Goal: Contribute content: Add original content to the website for others to see

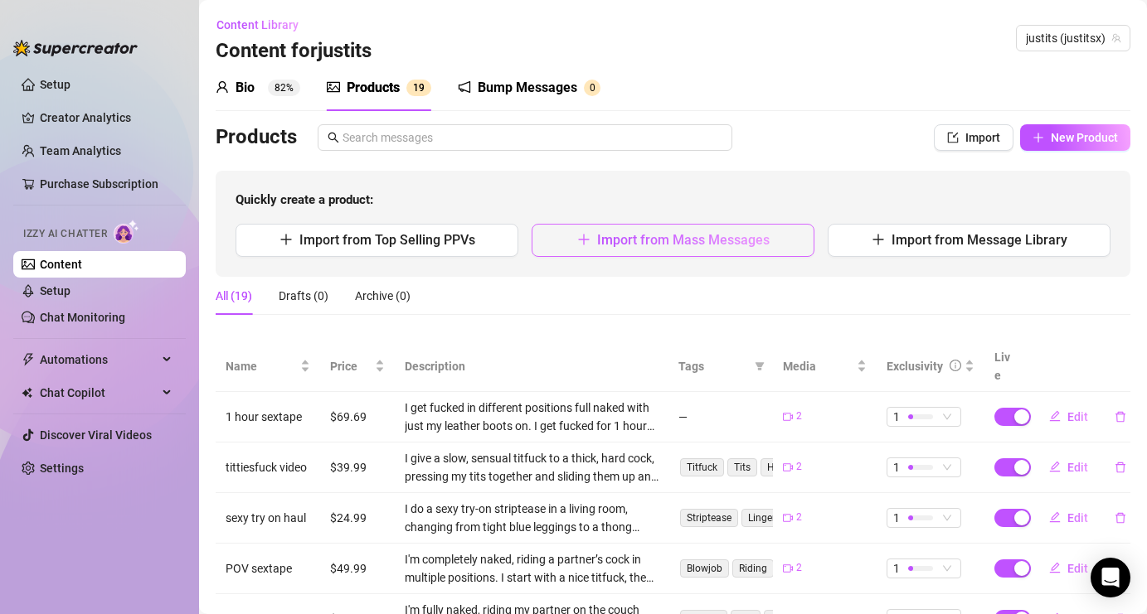
click at [619, 232] on span "Import from Mass Messages" at bounding box center [683, 240] width 172 height 16
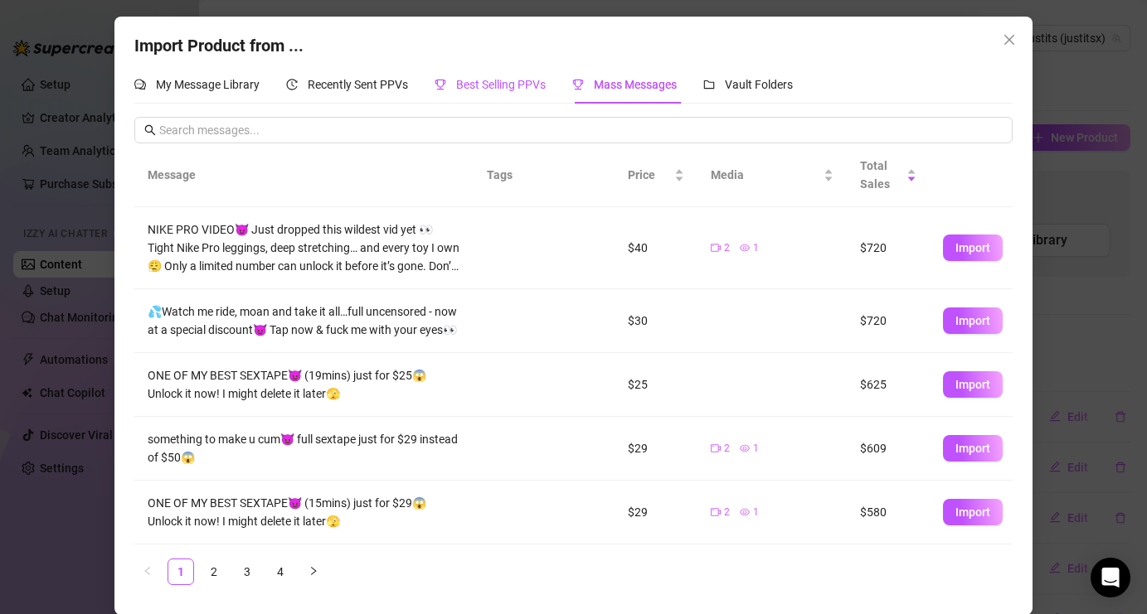
click at [499, 83] on span "Best Selling PPVs" at bounding box center [501, 84] width 90 height 13
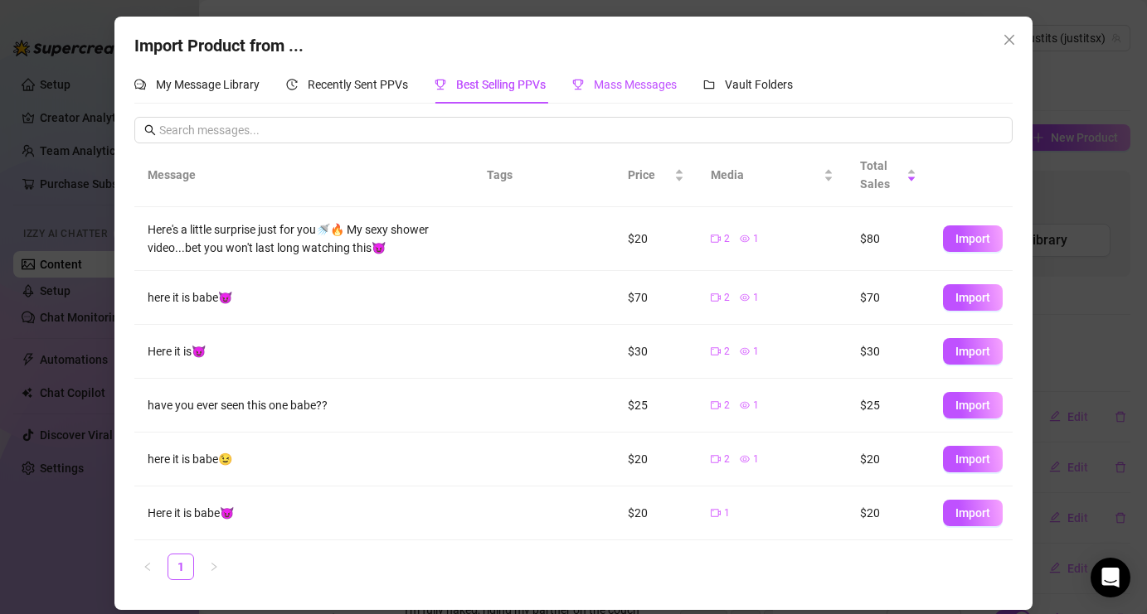
click at [612, 94] on div "Mass Messages" at bounding box center [624, 84] width 104 height 18
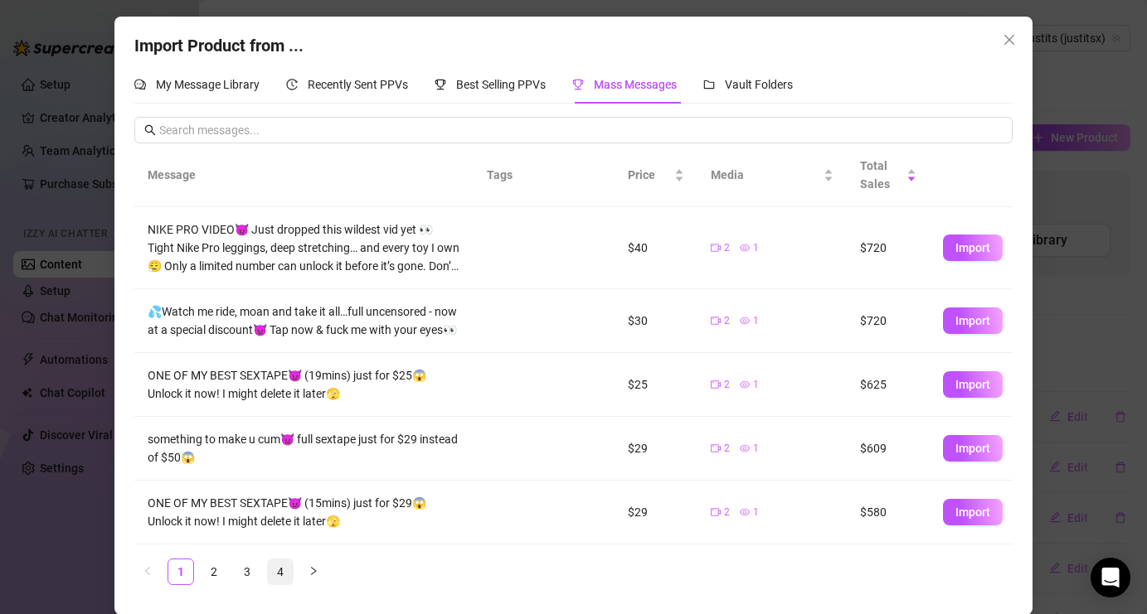
click at [287, 562] on link "4" at bounding box center [280, 572] width 25 height 25
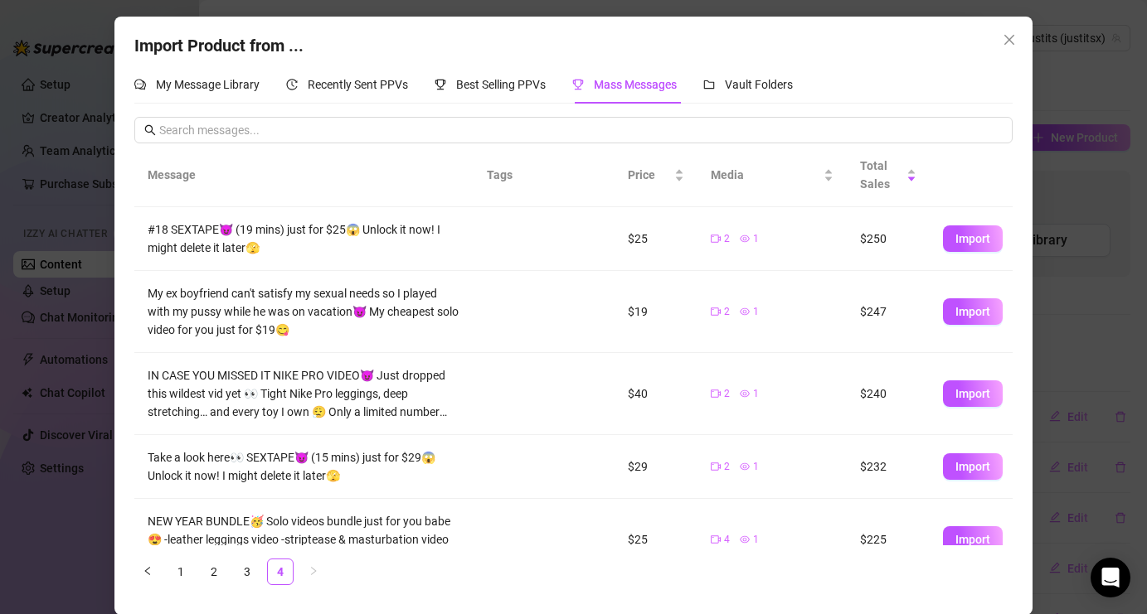
scroll to position [1, 0]
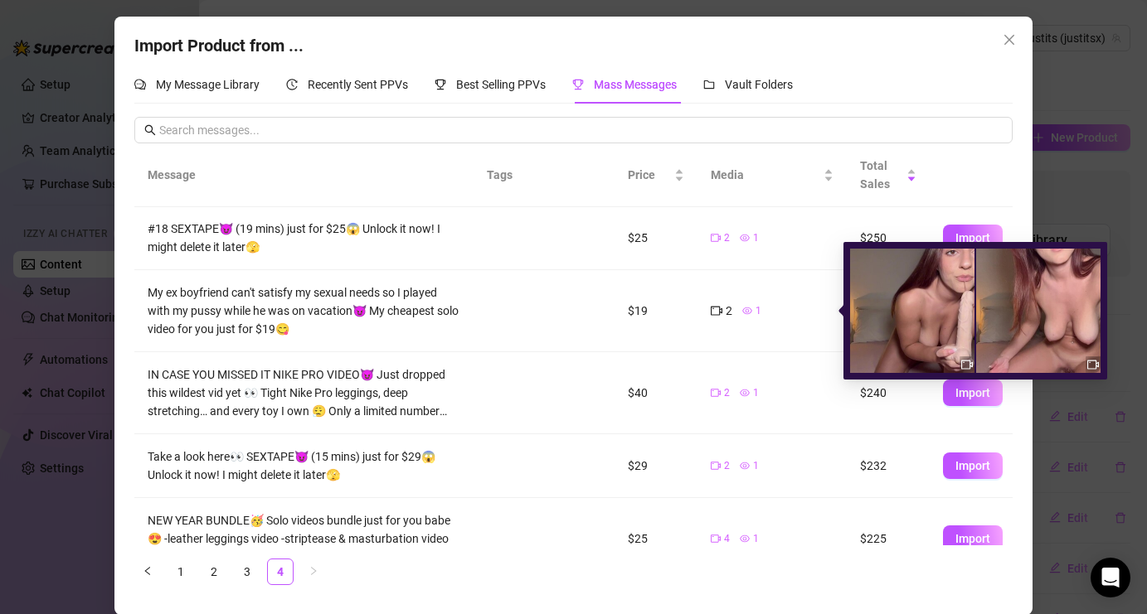
click at [746, 312] on icon "eye" at bounding box center [747, 311] width 10 height 10
click at [1126, 284] on div "Import Product from ... My Message Library Recently Sent PPVs Best Selling PPVs…" at bounding box center [573, 307] width 1147 height 614
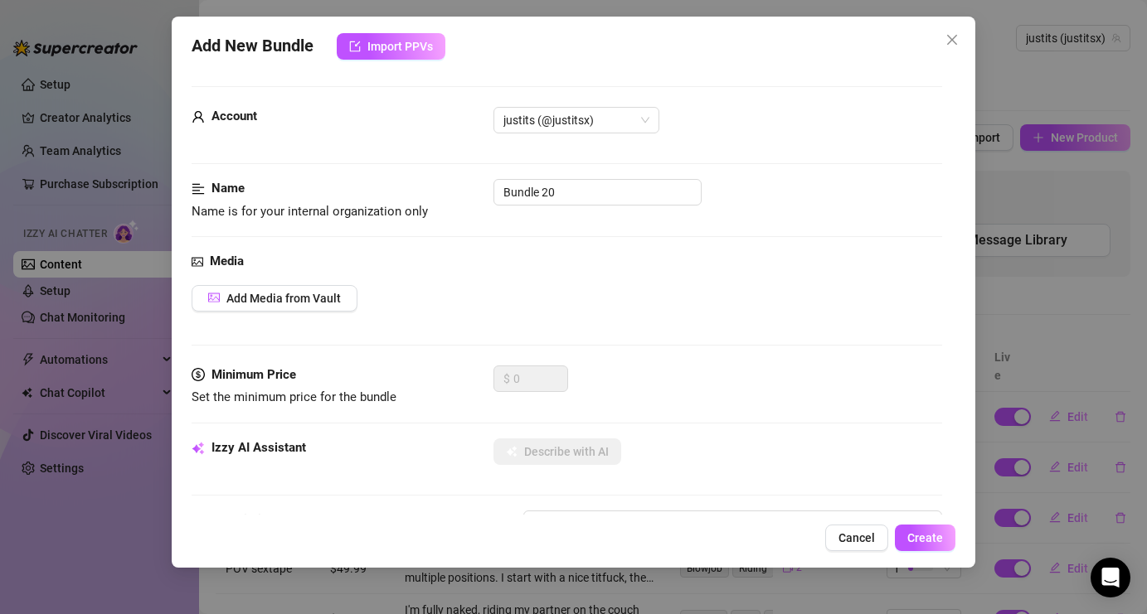
click at [939, 44] on span "Close" at bounding box center [952, 39] width 27 height 13
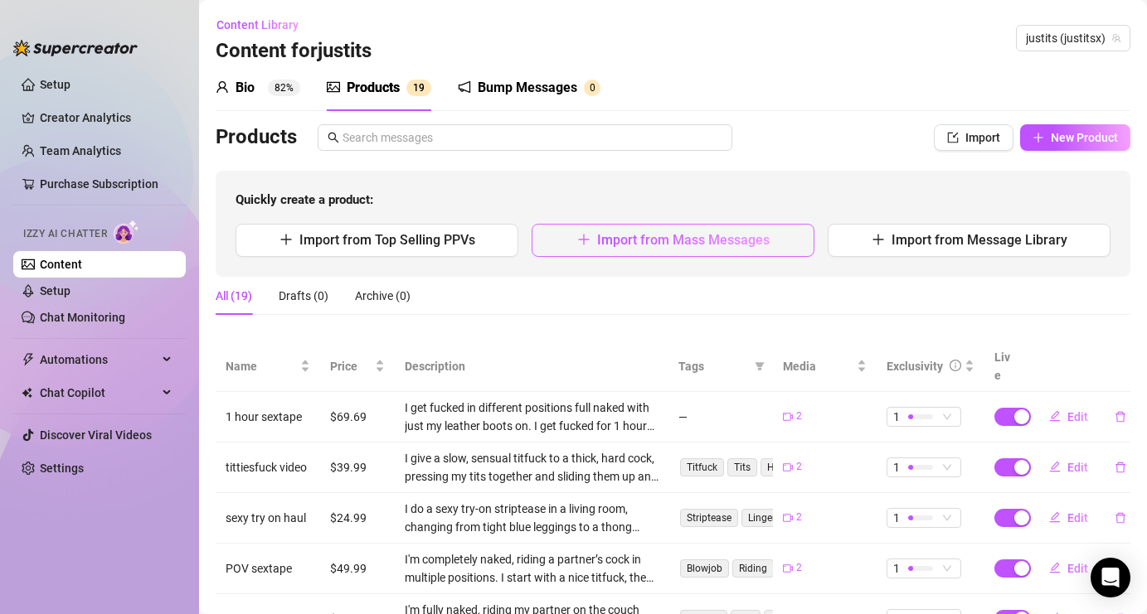
click at [774, 248] on button "Import from Mass Messages" at bounding box center [672, 240] width 283 height 33
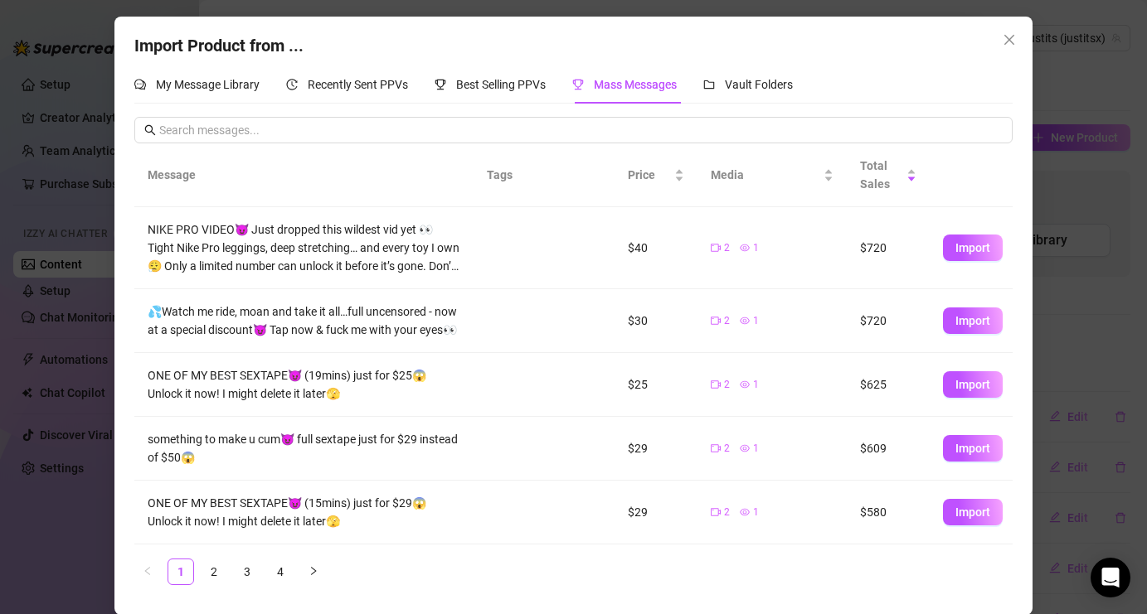
click at [265, 582] on ul "1 2 3 4" at bounding box center [572, 572] width 877 height 27
click at [270, 575] on link "4" at bounding box center [280, 572] width 25 height 25
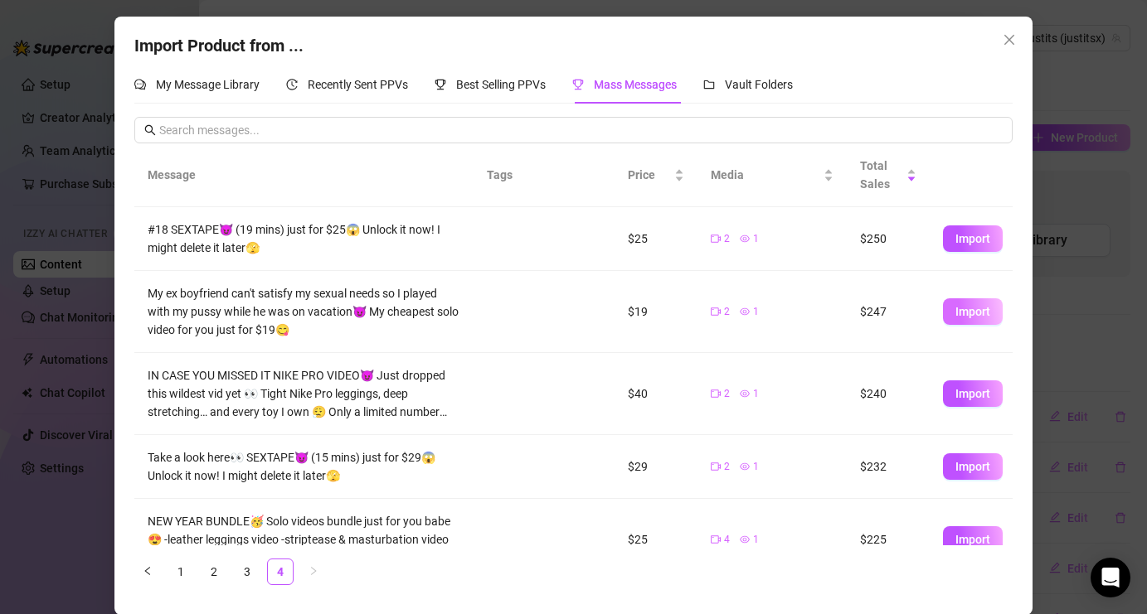
click at [989, 312] on span "Import" at bounding box center [972, 311] width 35 height 13
type textarea "My ex boyfriend can't satisfy my sexual needs so I played with my pussy while h…"
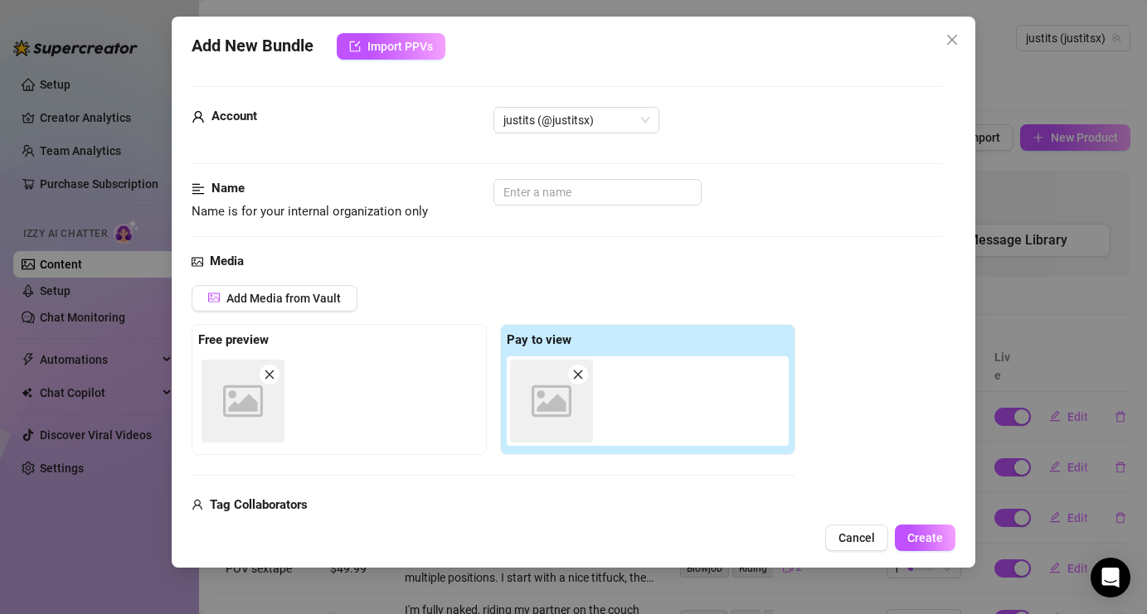
scroll to position [17, 0]
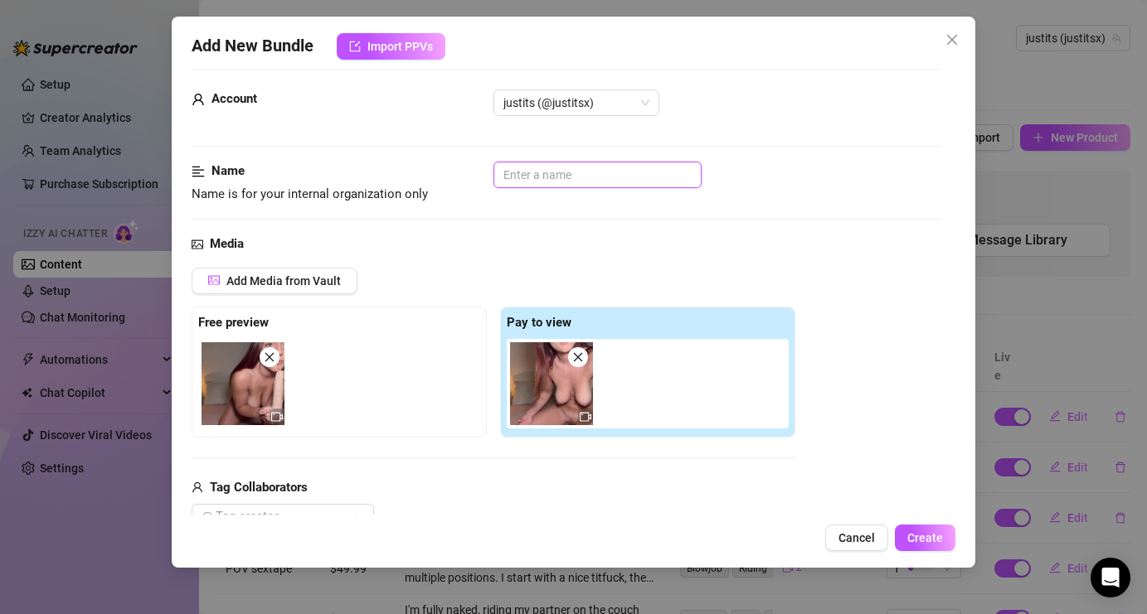
click at [631, 173] on input "text" at bounding box center [597, 175] width 208 height 27
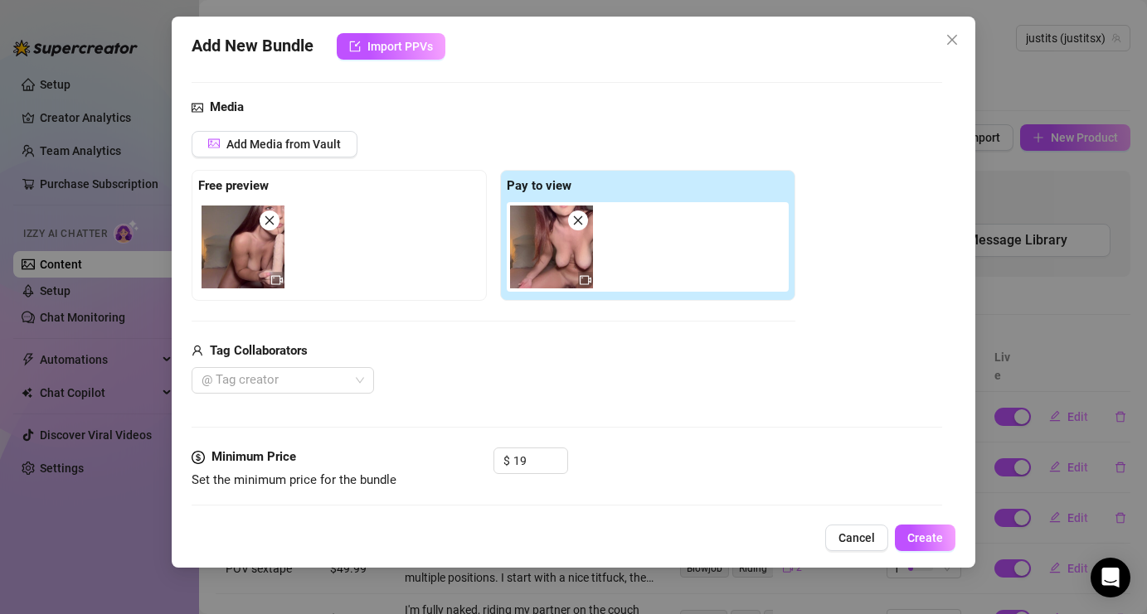
scroll to position [169, 0]
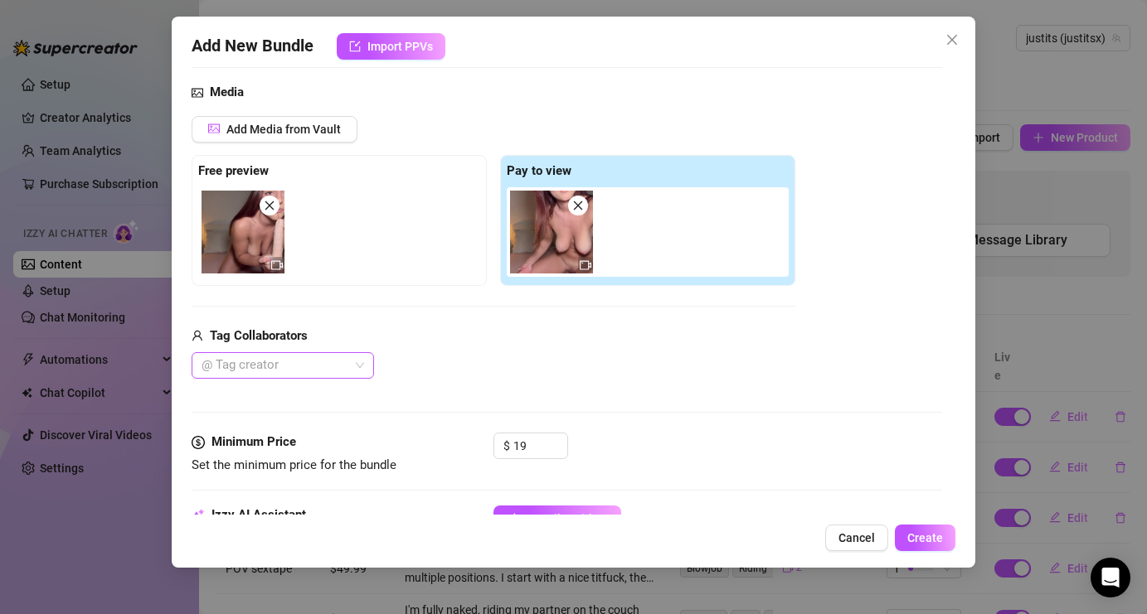
click at [326, 362] on div at bounding box center [274, 365] width 158 height 23
type input "pussy playing video"
click at [530, 356] on div "@ Tag creator" at bounding box center [494, 365] width 604 height 27
click at [538, 439] on input "19" at bounding box center [540, 446] width 54 height 25
type input "1"
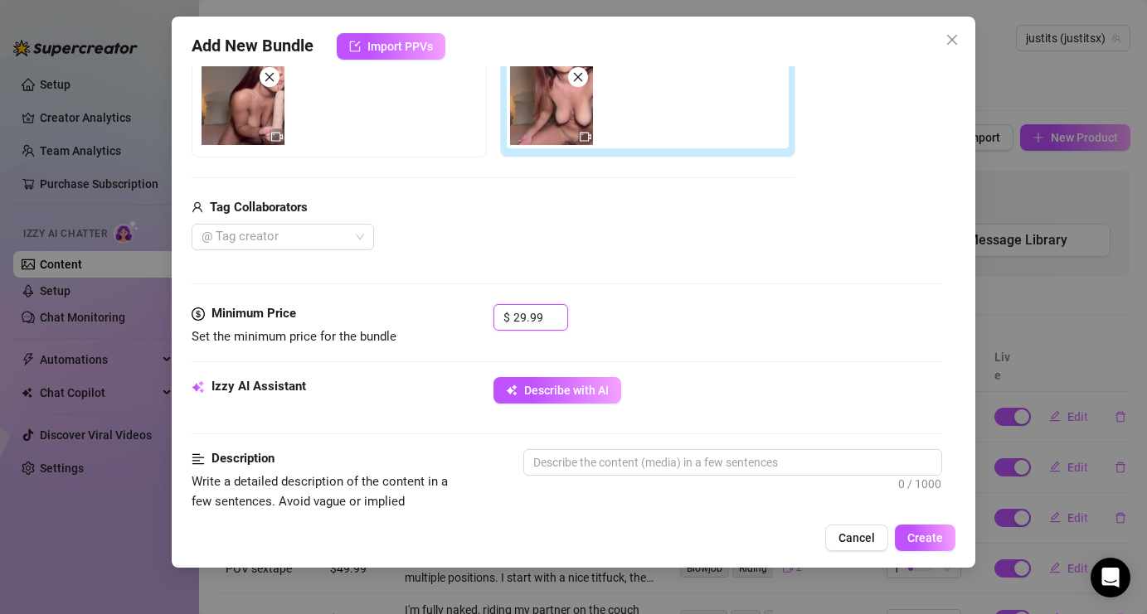
scroll to position [333, 0]
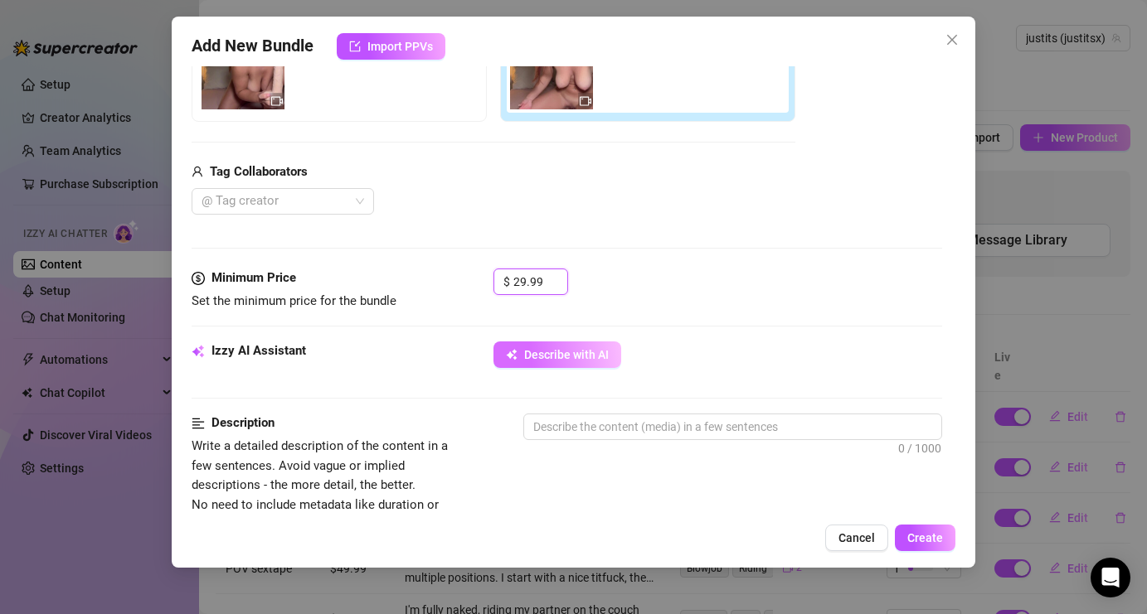
type input "29.99"
click at [592, 363] on button "Describe with AI" at bounding box center [557, 355] width 128 height 27
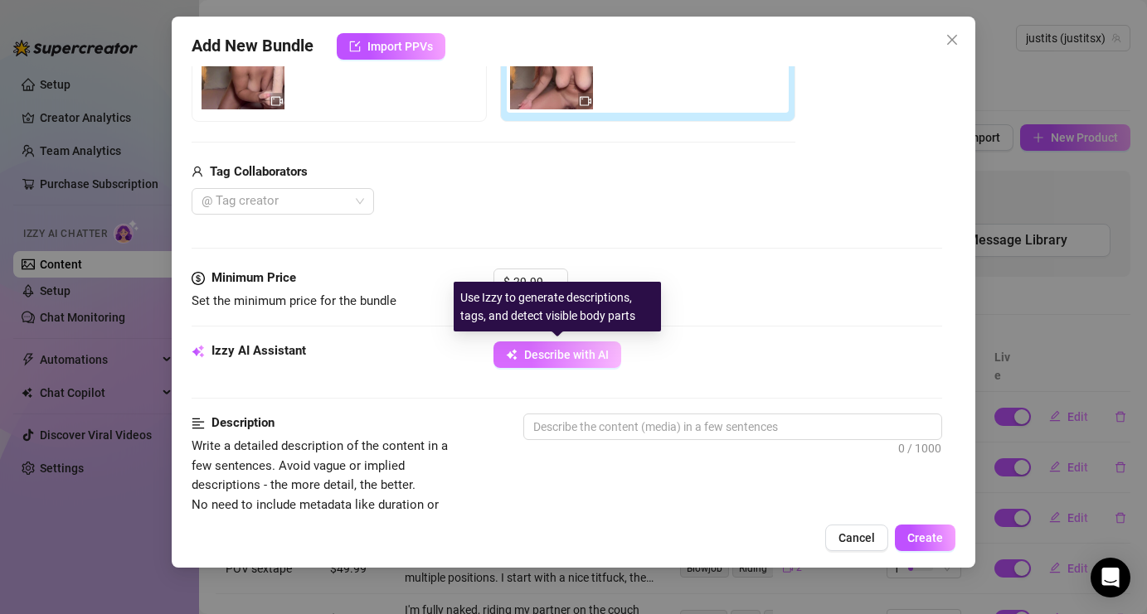
click at [567, 358] on span "Describe with AI" at bounding box center [566, 354] width 85 height 13
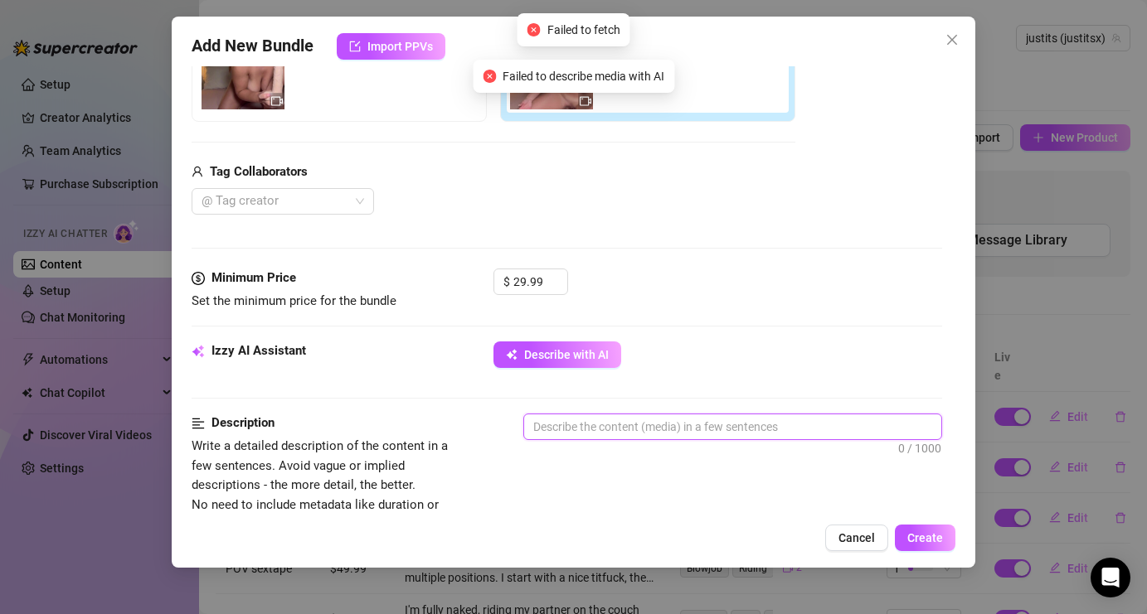
click at [653, 429] on textarea at bounding box center [732, 427] width 416 height 25
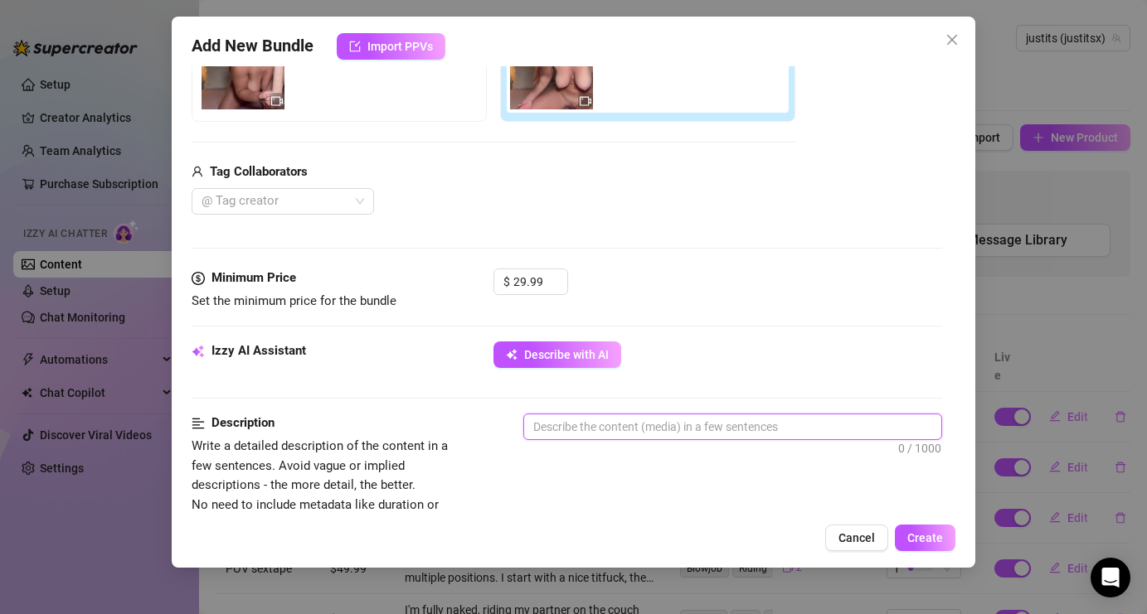
type textarea "I"
type textarea "I s"
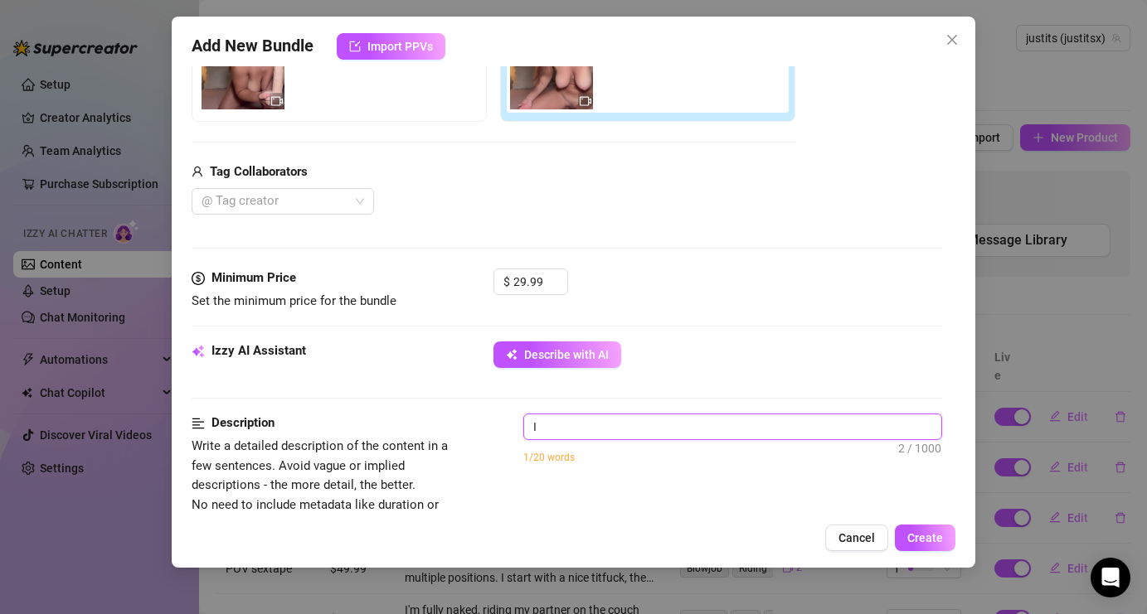
type textarea "I s"
type textarea "I sh"
type textarea "I sho"
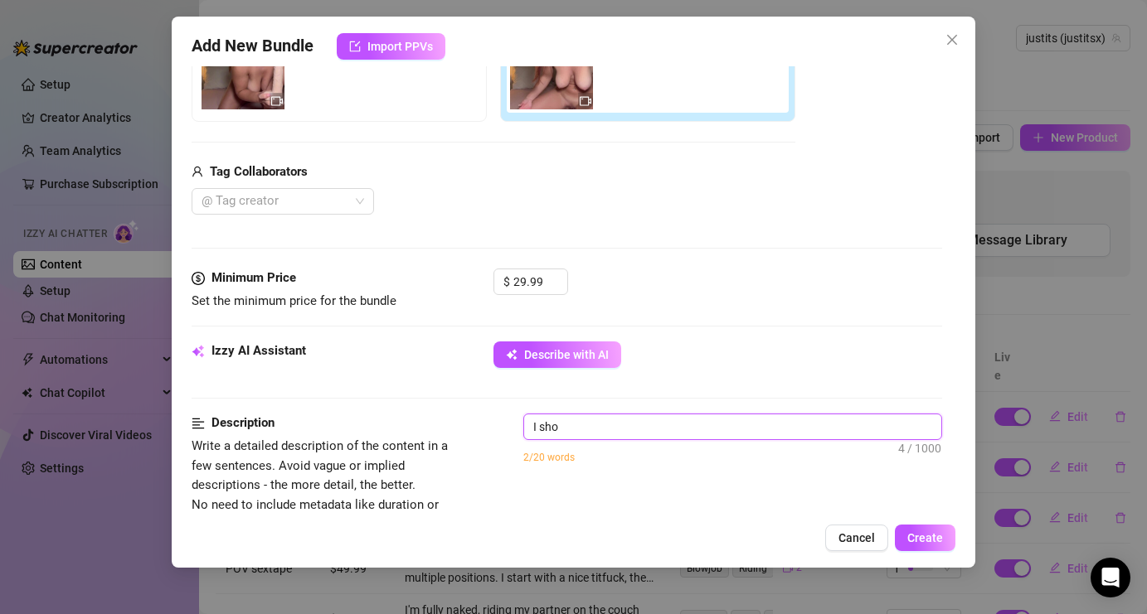
type textarea "I show"
type textarea "I show y"
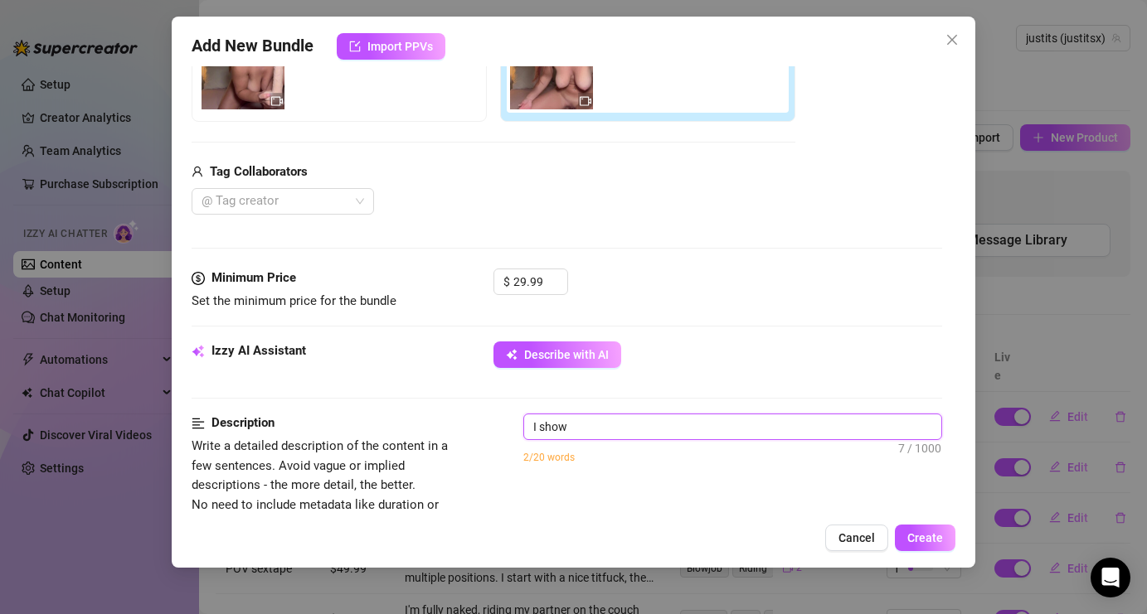
type textarea "I show y"
type textarea "I show yo"
type textarea "I show you"
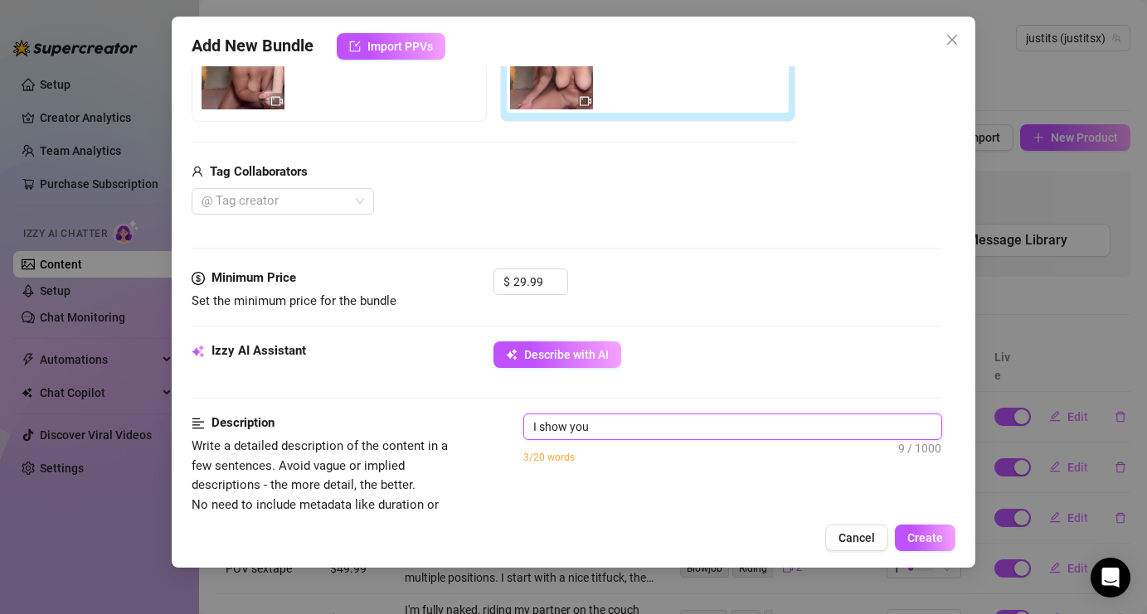
type textarea "I show you"
type textarea "I show you a"
type textarea "I show you al"
type textarea "I show you all"
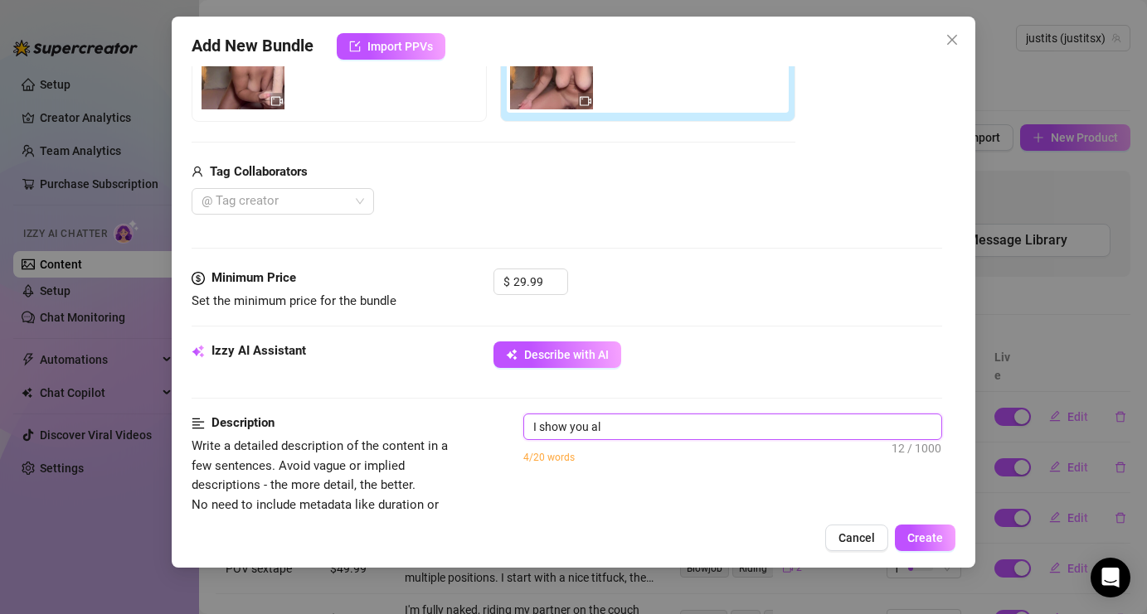
type textarea "I show you all"
type textarea "I show you all m"
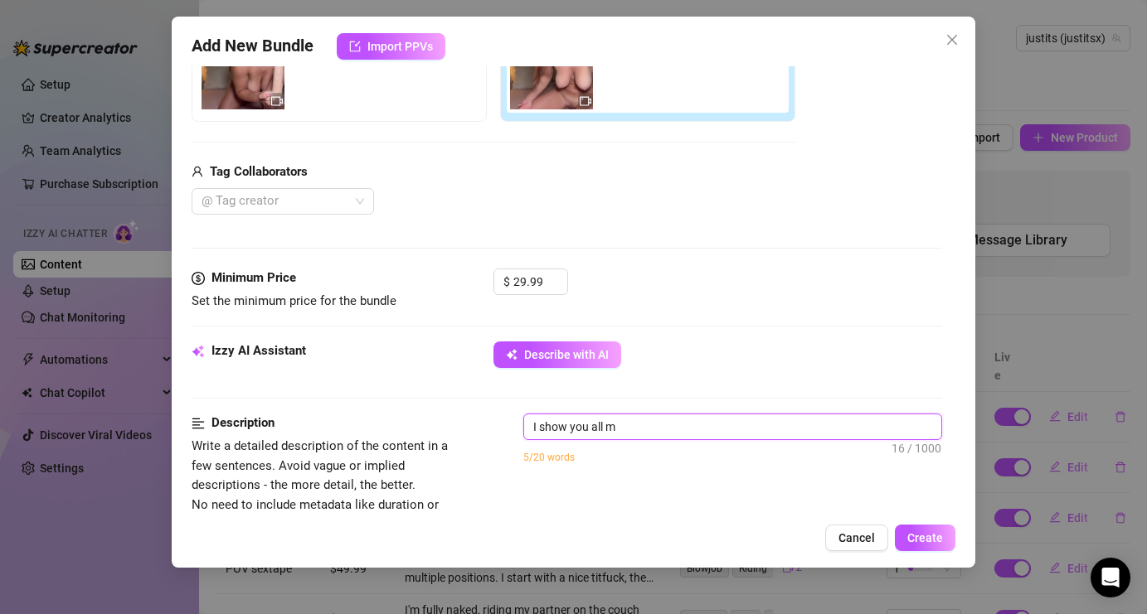
type textarea "I show you all my"
type textarea "I show you all my b"
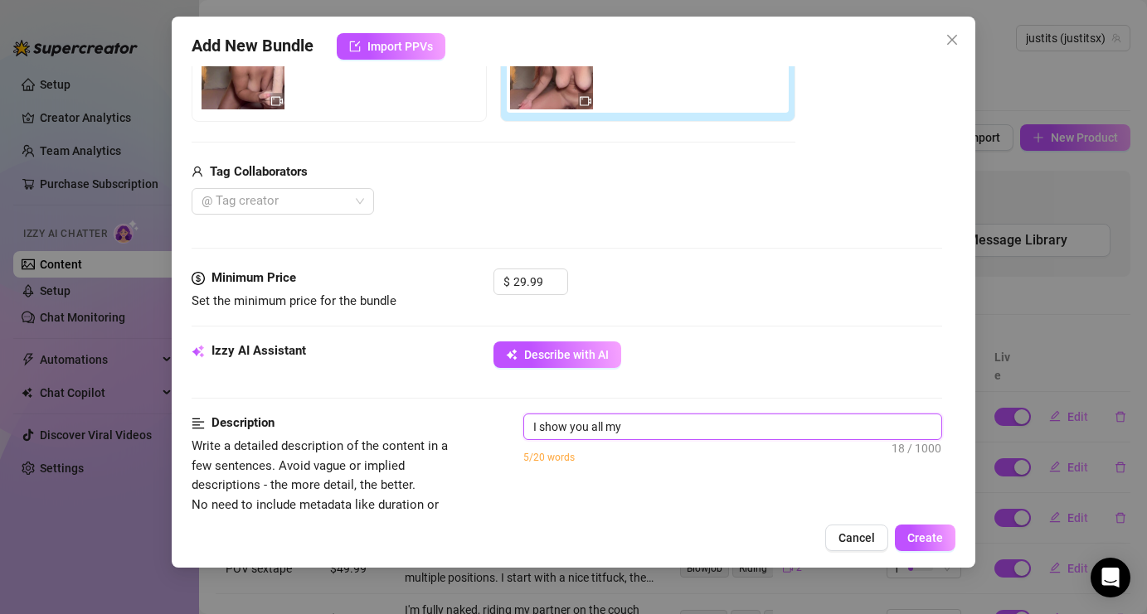
type textarea "I show you all my b"
type textarea "I show you all my bo"
type textarea "I show you all my bod"
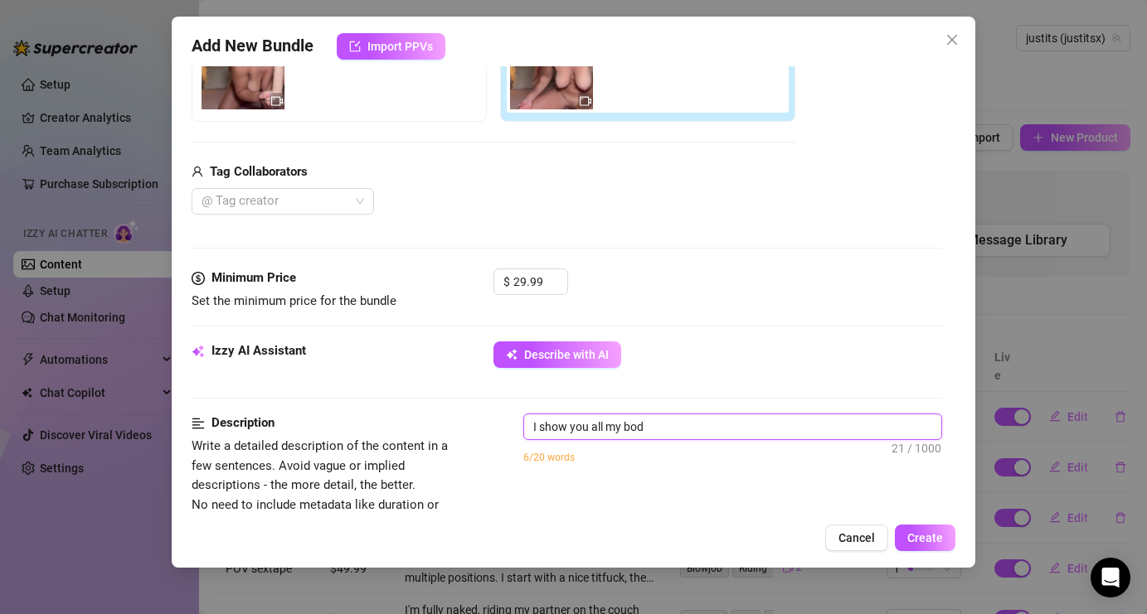
type textarea "I show you all my body"
type textarea "I show you all my body a"
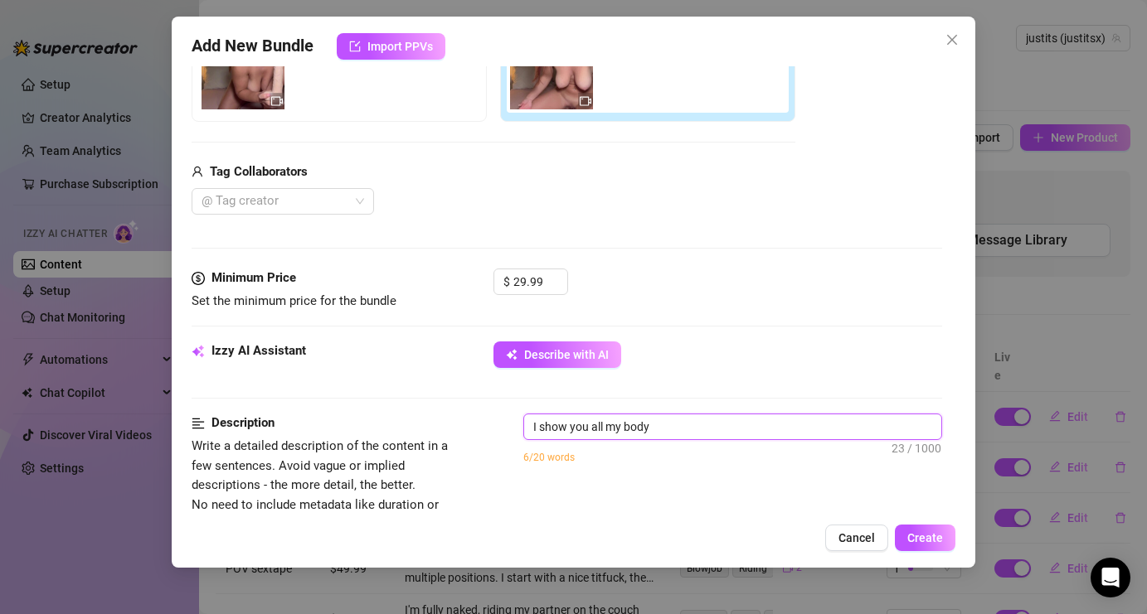
type textarea "I show you all my body a"
type textarea "I show you all my body an"
type textarea "I show you all my body and"
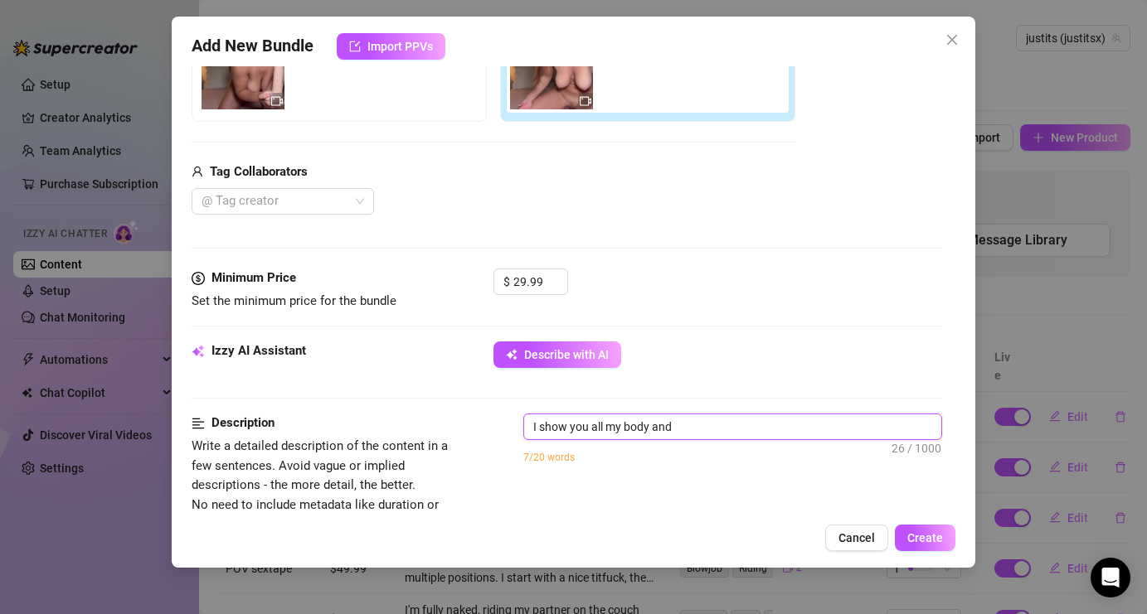
type textarea "I show you all my body and"
type textarea "I show you all my body and t"
type textarea "I show you all my body and th"
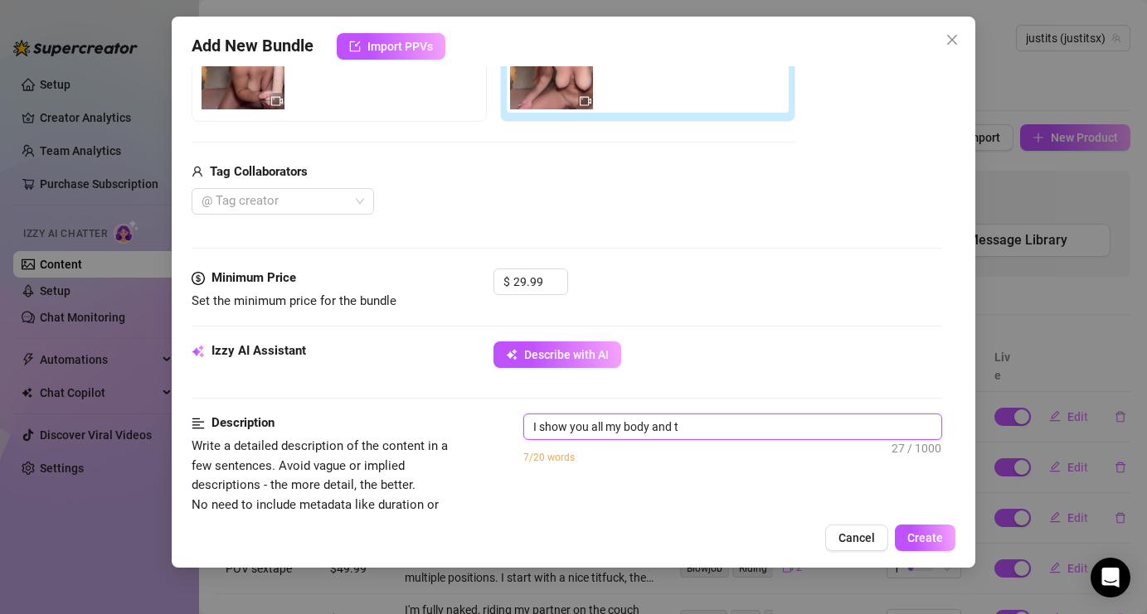
type textarea "I show you all my body and th"
type textarea "I show you all my body and the"
type textarea "I show you all my body and then"
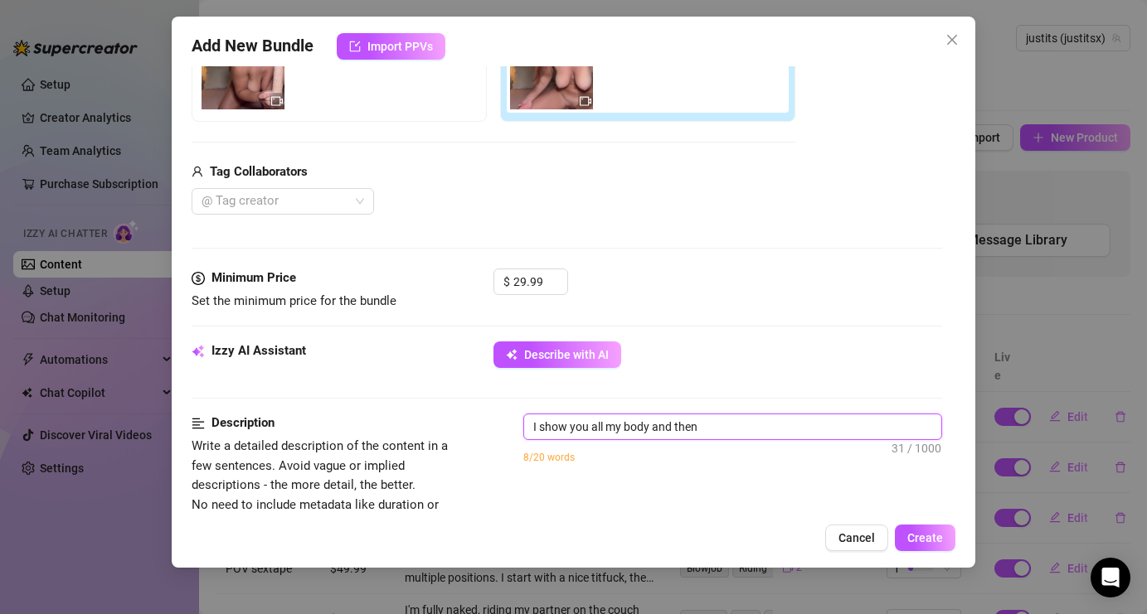
type textarea "I show you all my body and then"
type textarea "I show you all my body and then I"
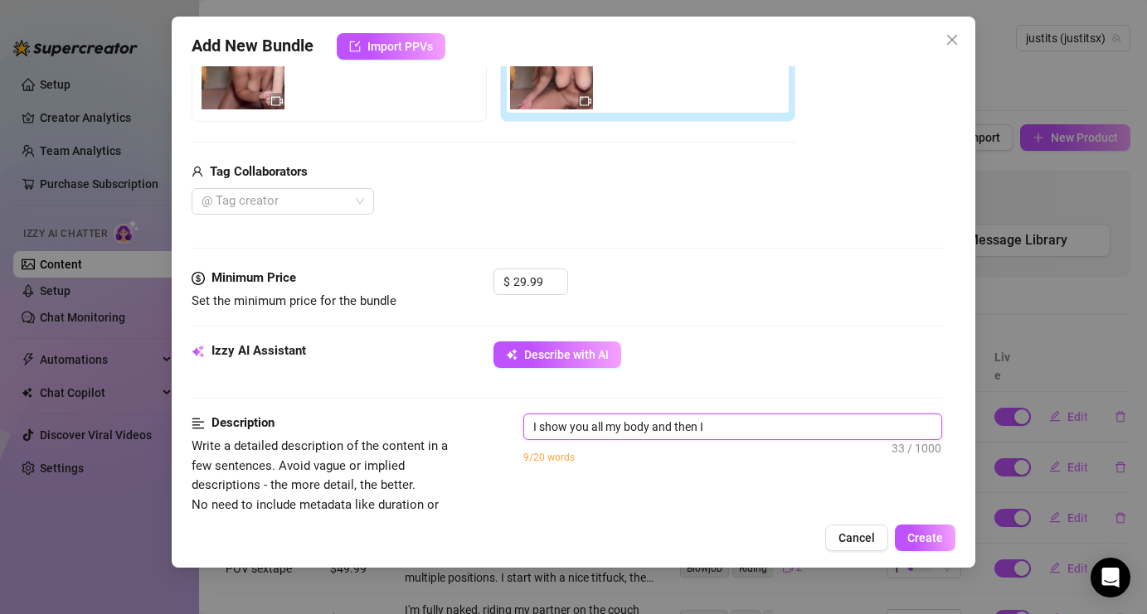
type textarea "I show you all my body and then I"
type textarea "I show you all my body and then I s"
type textarea "I show you all my body and then I st"
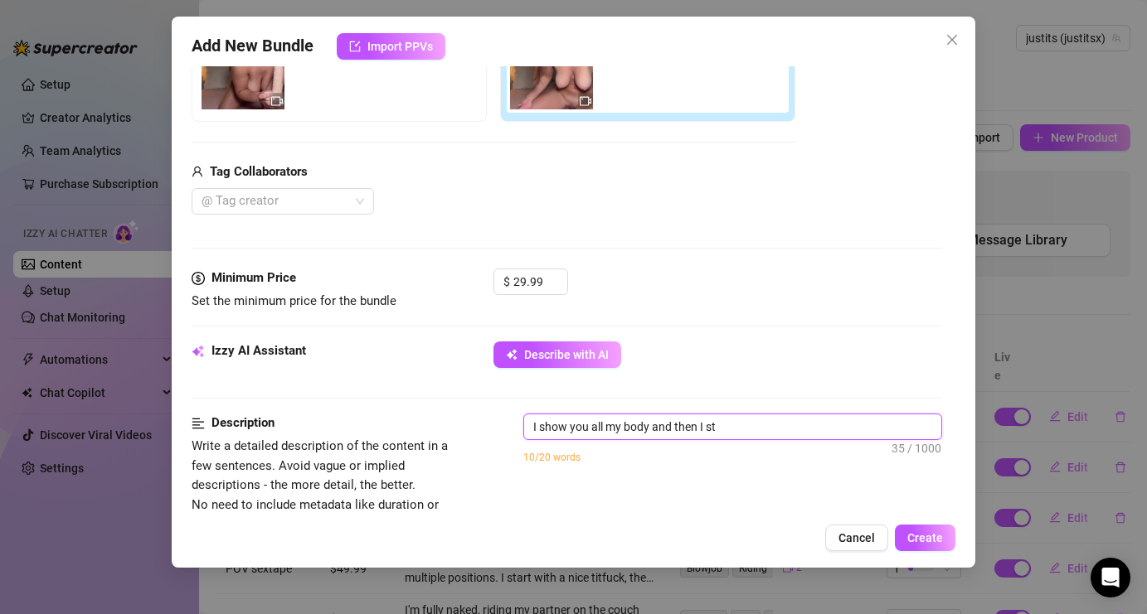
type textarea "I show you all my body and then I sta"
type textarea "I show you all my body and then I star"
type textarea "I show you all my body and then I start"
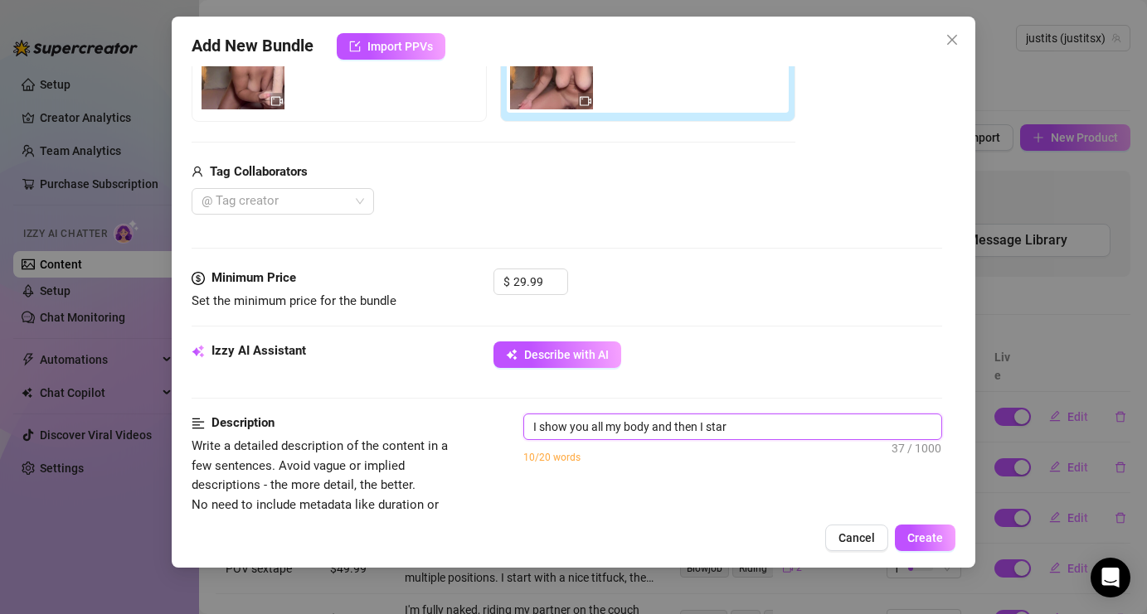
type textarea "I show you all my body and then I start"
type textarea "I show you all my body and then I start p"
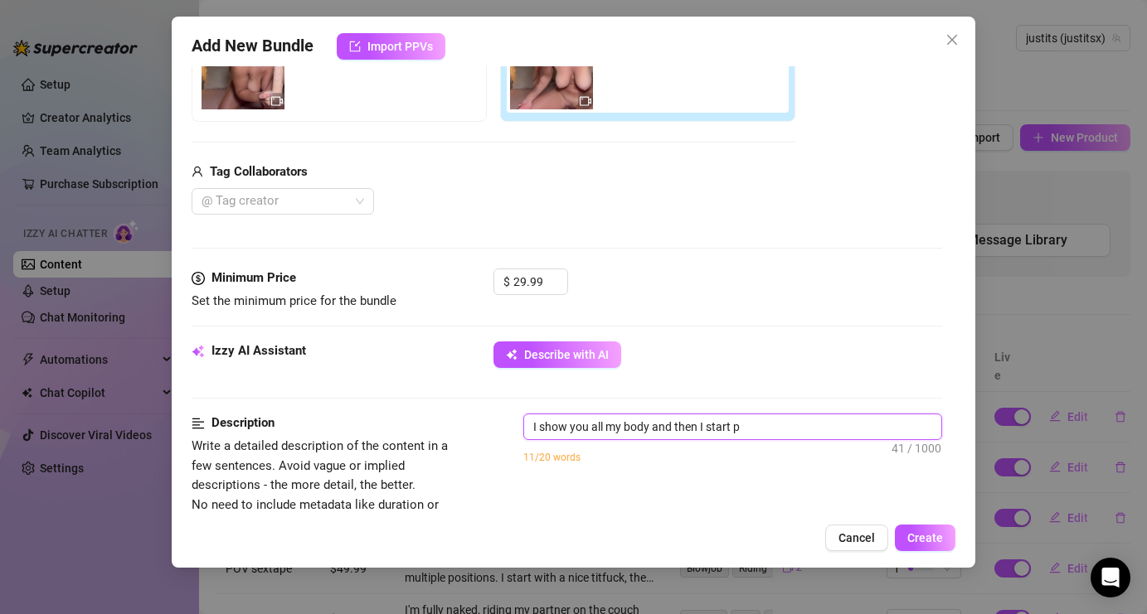
type textarea "I show you all my body and then I start pl"
type textarea "I show you all my body and then I start pla"
type textarea "I show you all my body and then I start play"
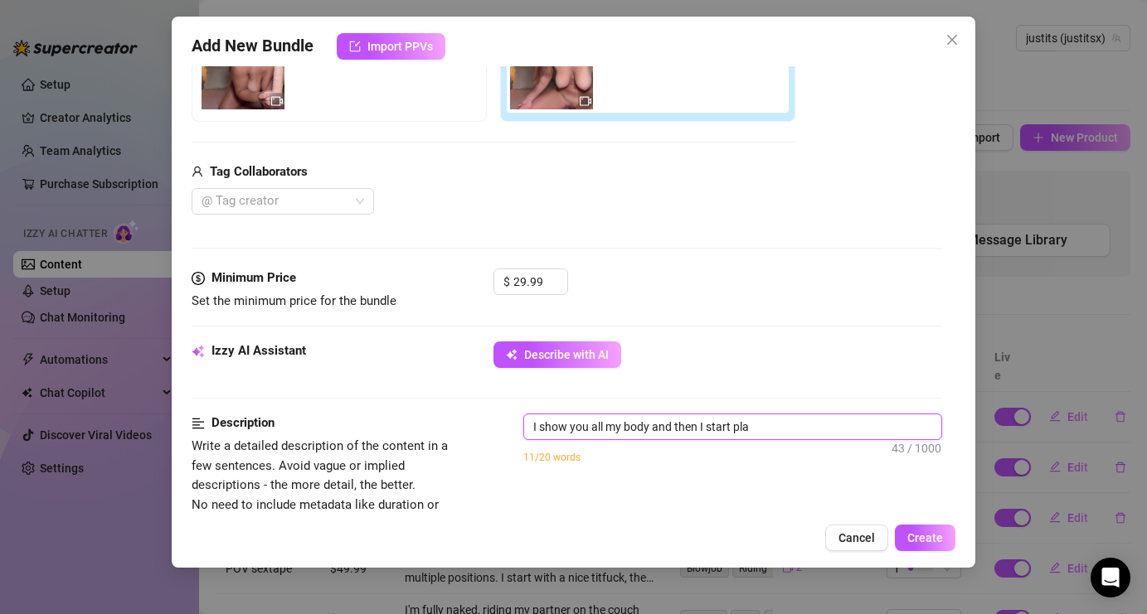
type textarea "I show you all my body and then I start play"
type textarea "I show you all my body and then I start playi"
type textarea "I show you all my body and then I start playin"
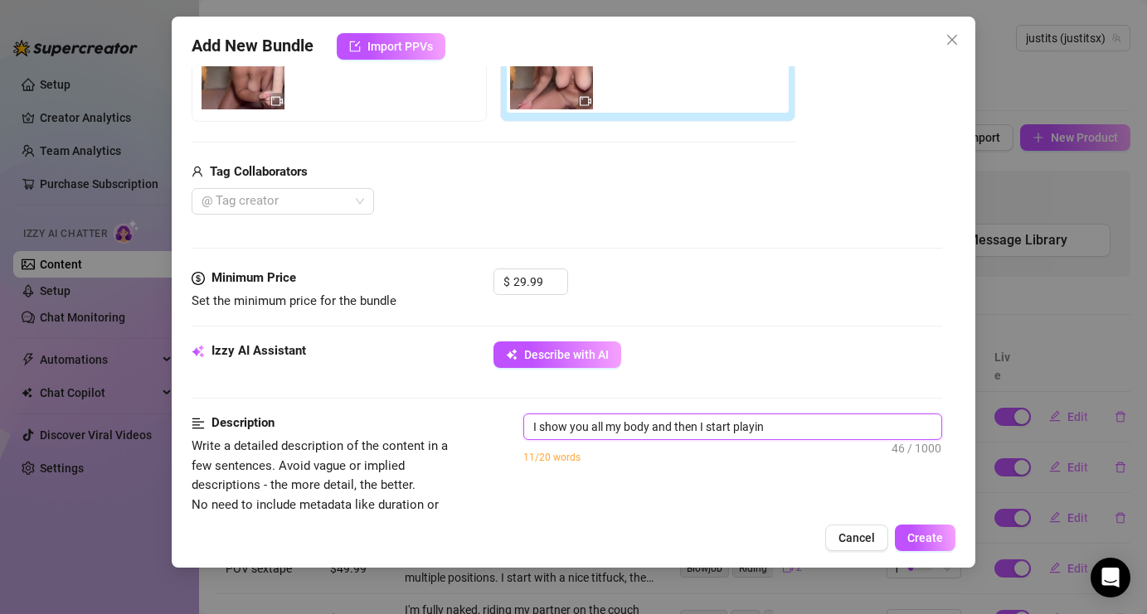
type textarea "I show you all my body and then I start playing"
type textarea "I show you all my body and then I start playing m"
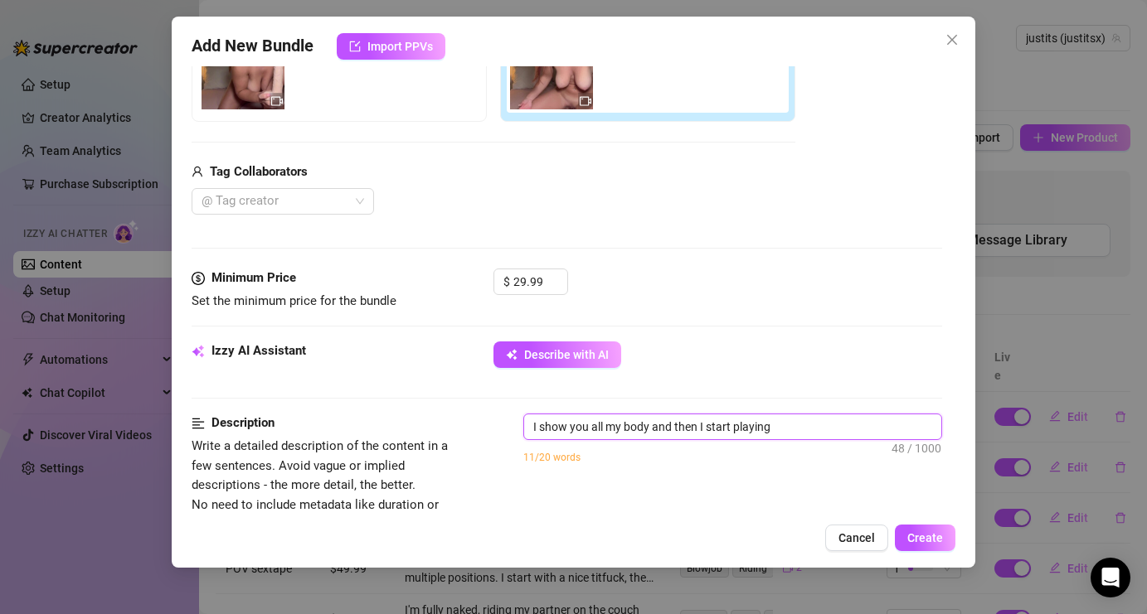
type textarea "I show you all my body and then I start playing m"
type textarea "I show you all my body and then I start playing"
type textarea "I show you all my body and then I start playing w"
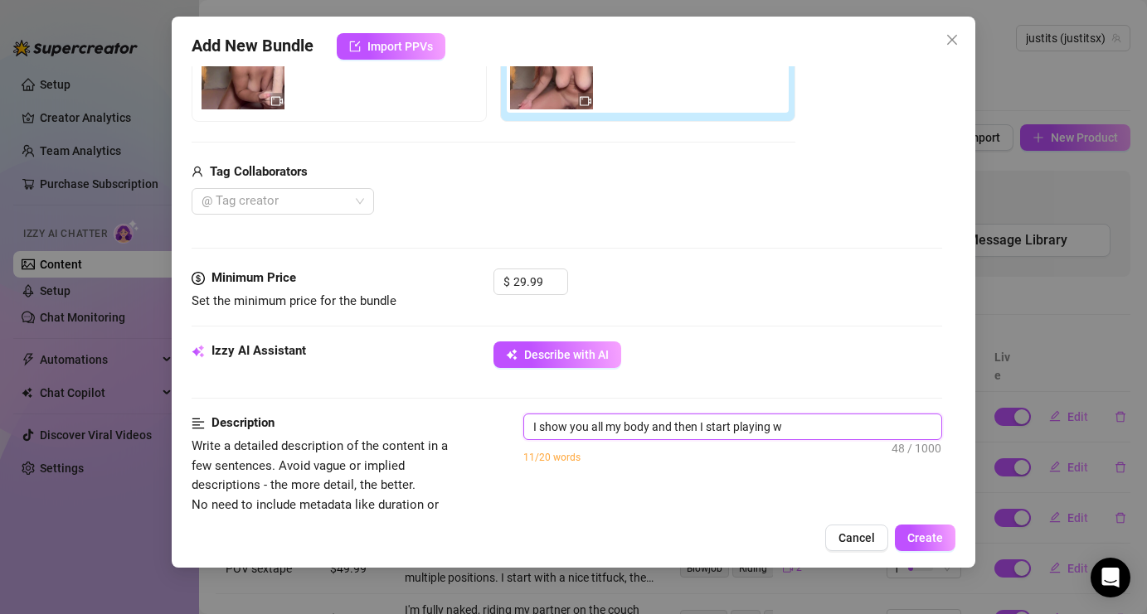
type textarea "I show you all my body and then I start playing wi"
type textarea "I show you all my body and then I start playing wit"
type textarea "I show you all my body and then I start playing with"
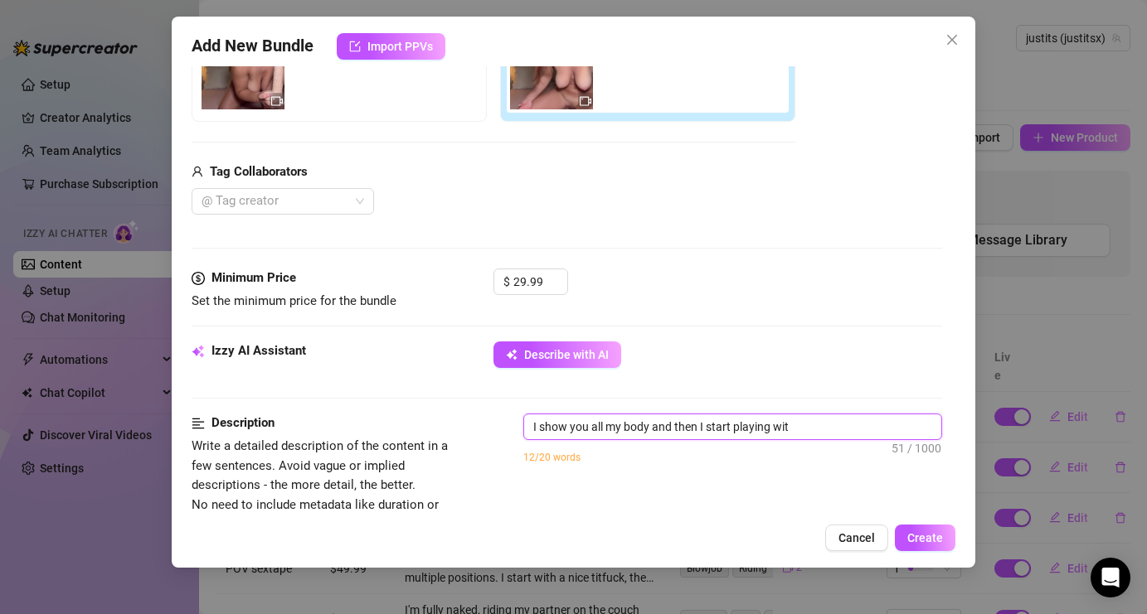
type textarea "I show you all my body and then I start playing with"
type textarea "I show you all my body and then I start playing with m"
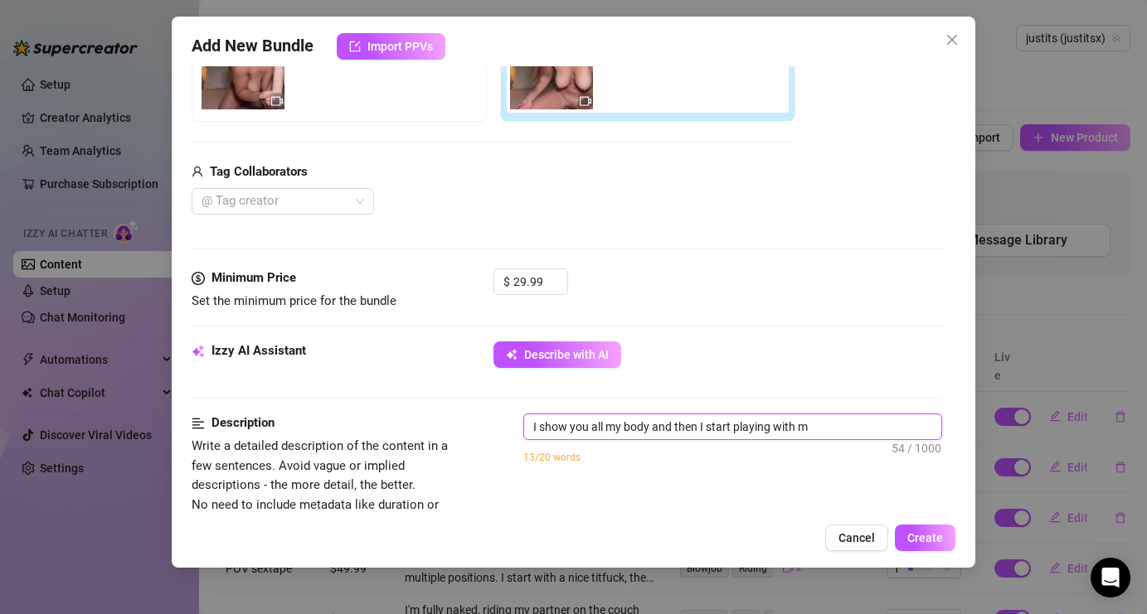
type textarea "I show you all my body and then I start playing with my"
type textarea "I show you all my body and then I start playing with my p"
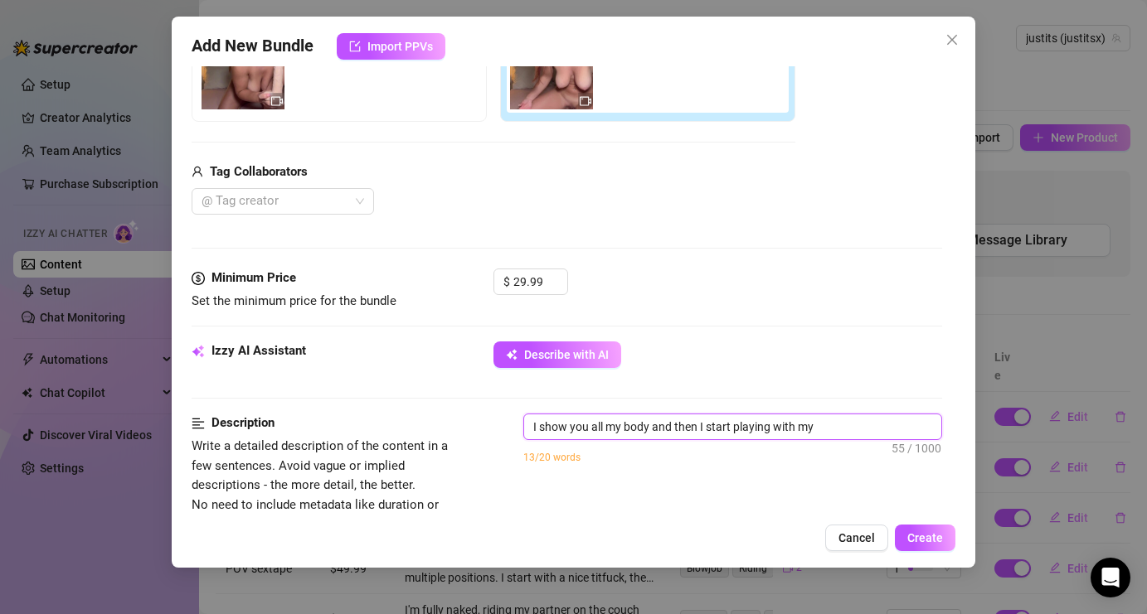
type textarea "I show you all my body and then I start playing with my p"
type textarea "I show you all my body and then I start playing with my pu"
type textarea "I show you all my body and then I start playing with my pus"
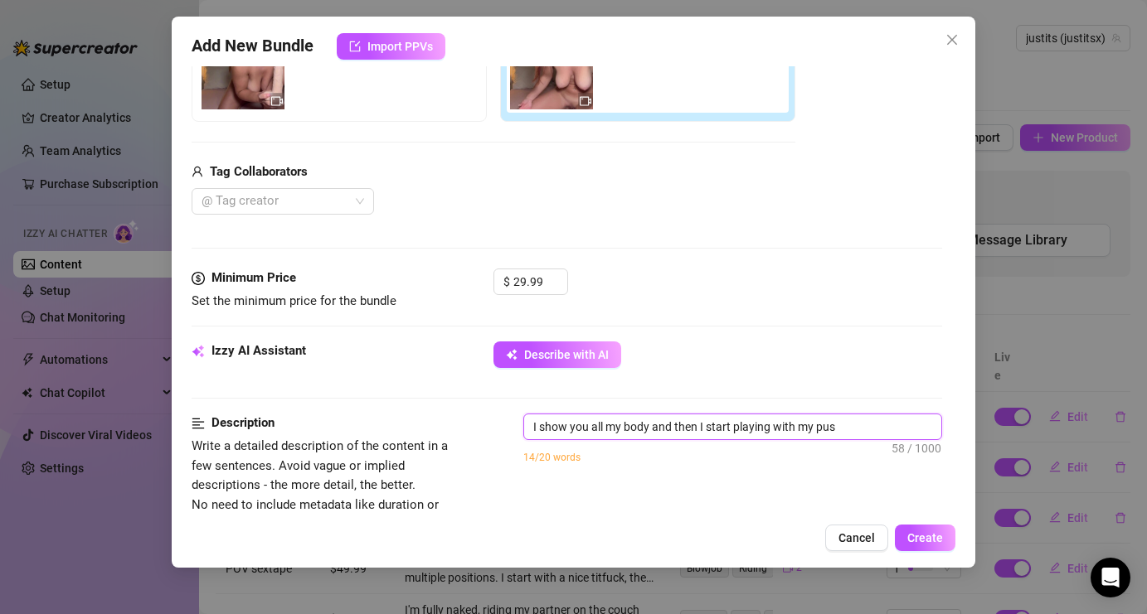
type textarea "I show you all my body and then I start playing with my puss"
type textarea "I show you all my body and then I start playing with my pussy"
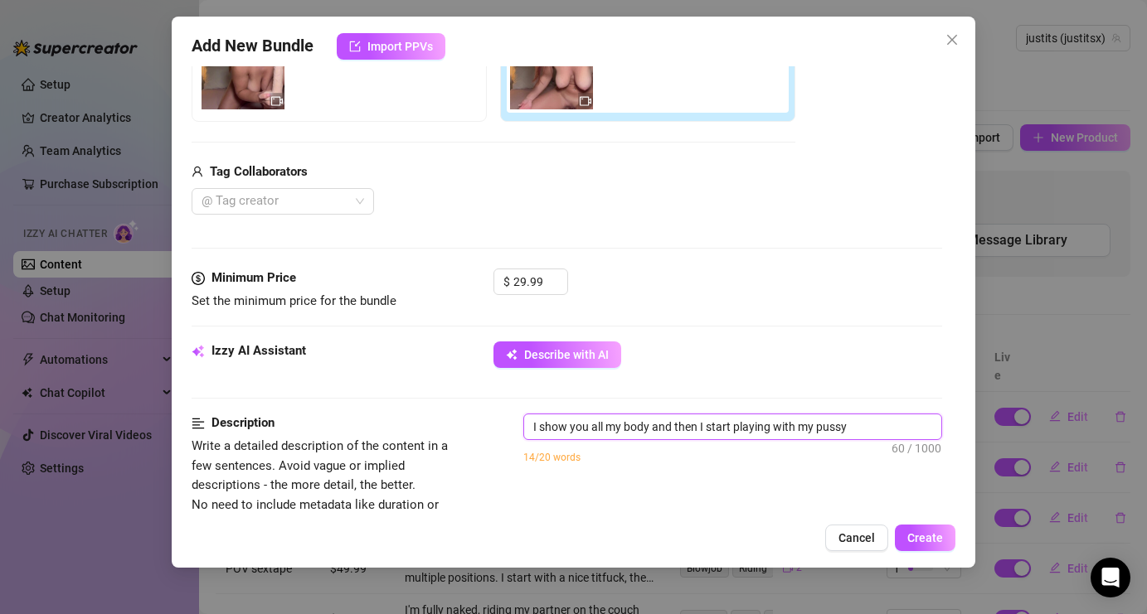
type textarea "I show you all my body and then I start playing with my pussy"
type textarea "I show you all my body and then I start playing with my pussy u"
type textarea "I show you all my body and then I start playing with my pussy us"
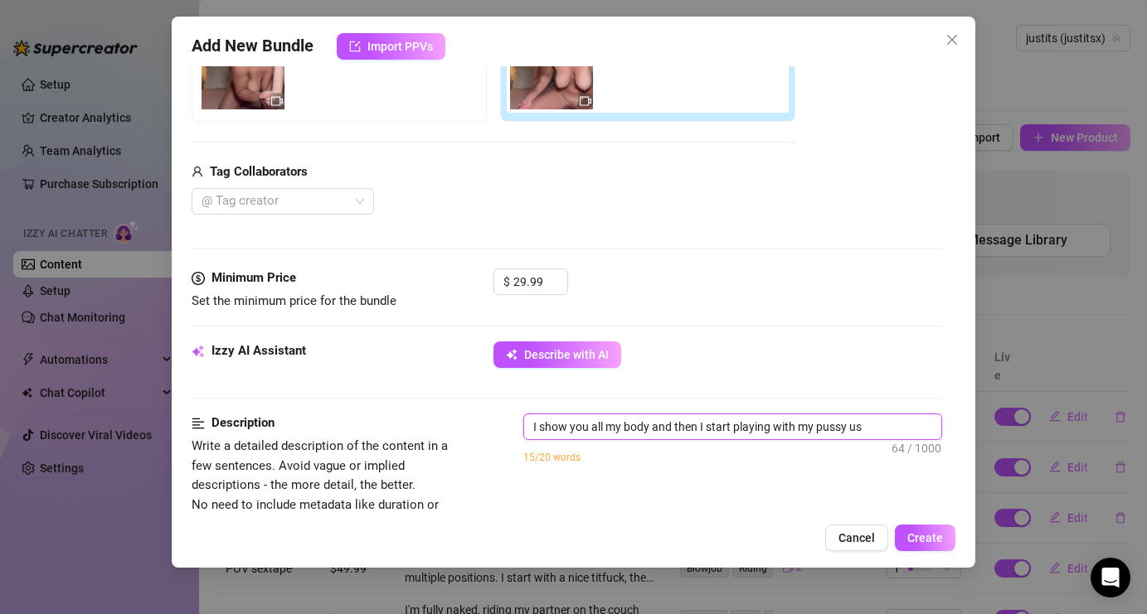
type textarea "I show you all my body and then I start playing with my pussy usi"
type textarea "I show you all my body and then I start playing with my pussy usin"
type textarea "I show you all my body and then I start playing with my pussy using"
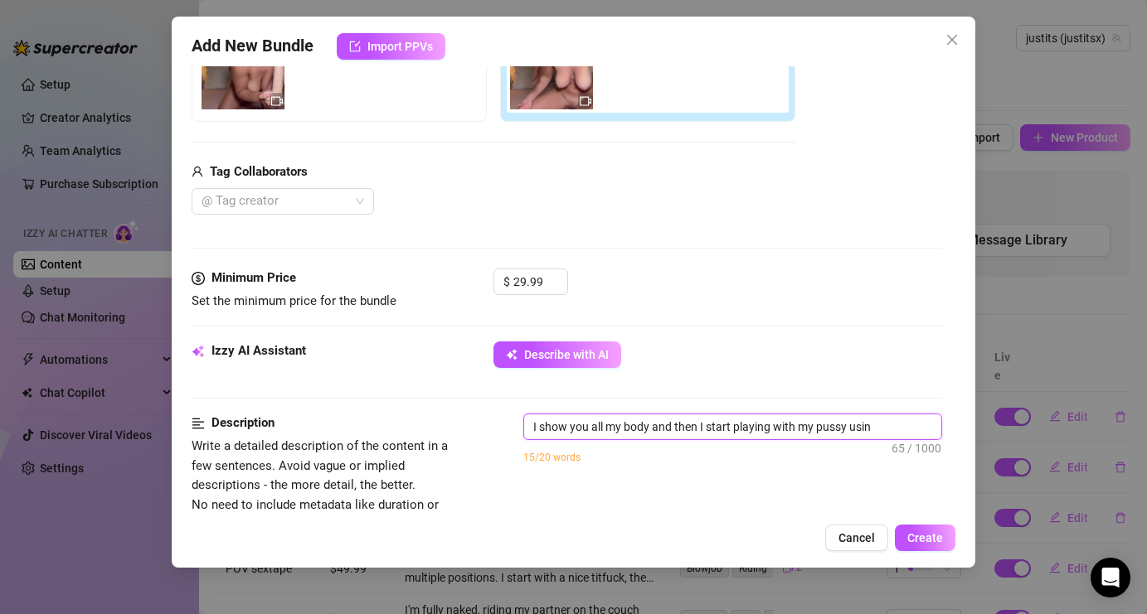
type textarea "I show you all my body and then I start playing with my pussy using"
type textarea "I show you all my body and then I start playing with my pussy using a"
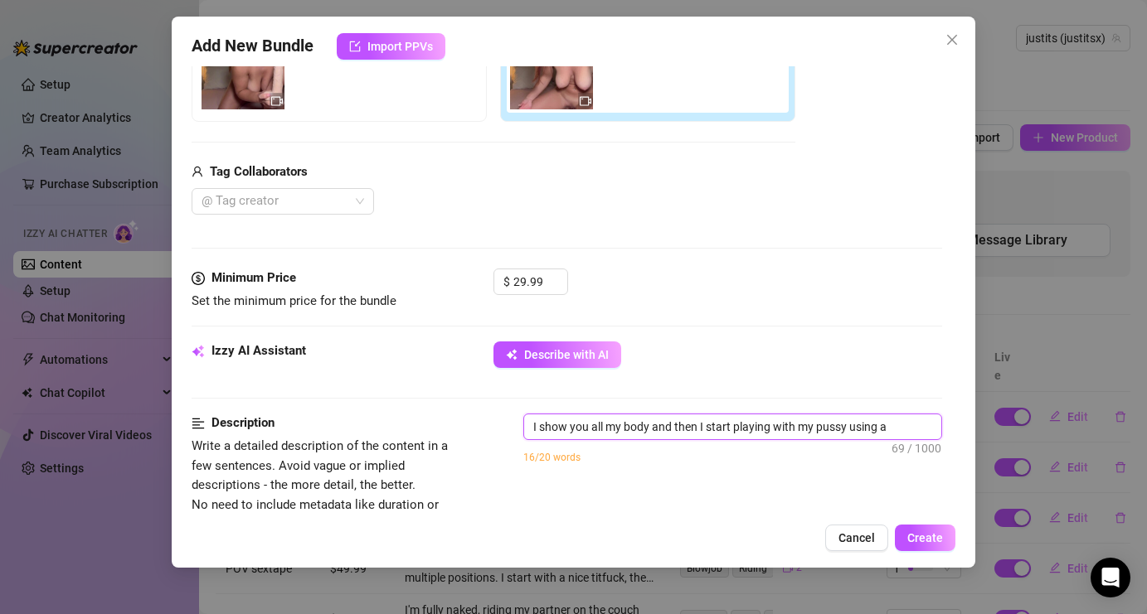
type textarea "I show you all my body and then I start playing with my pussy using a"
type textarea "I show you all my body and then I start playing with my pussy using a d"
type textarea "I show you all my body and then I start playing with my pussy using a di"
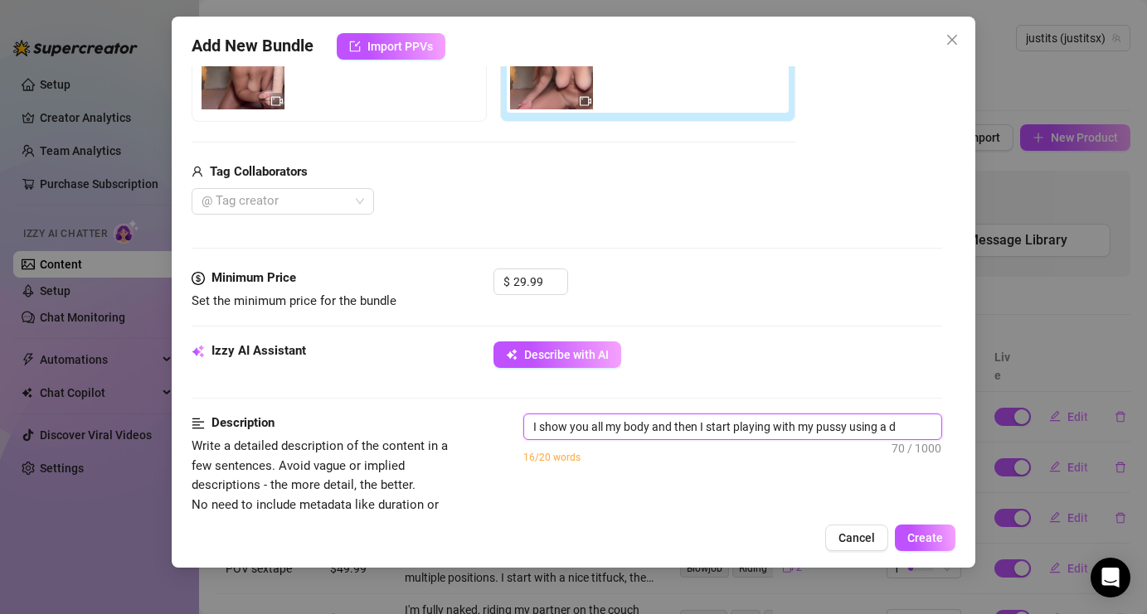
type textarea "I show you all my body and then I start playing with my pussy using a di"
type textarea "I show you all my body and then I start playing with my pussy using a dil"
type textarea "I show you all my body and then I start playing with my pussy using a dild"
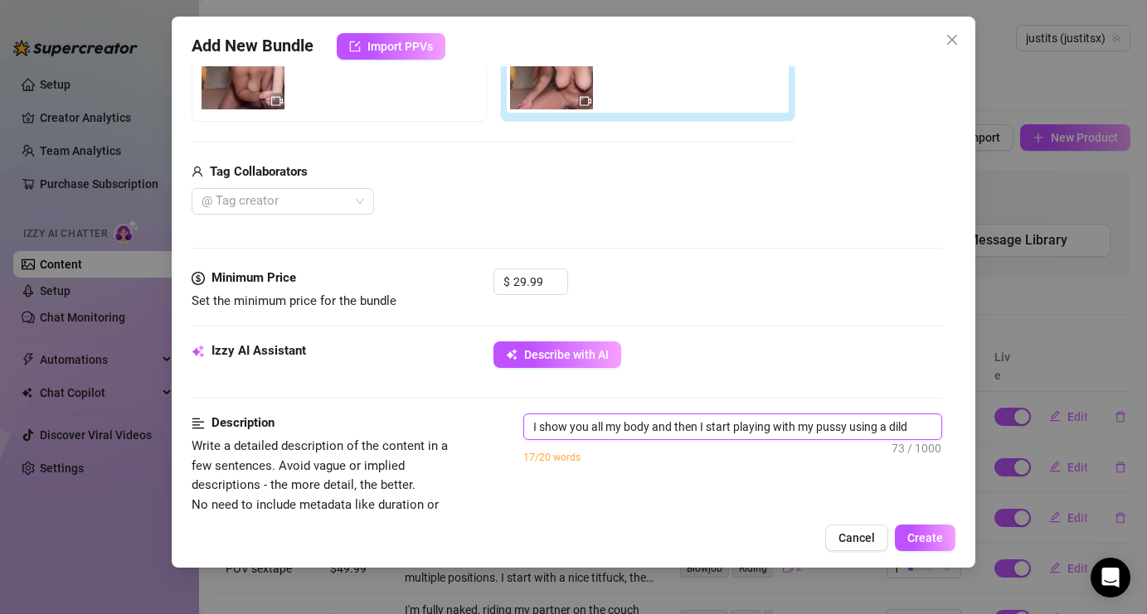
type textarea "I show you all my body and then I start playing with my pussy using a dildo"
type textarea "I show you all my body and then I start playing with my pussy using a dildo I"
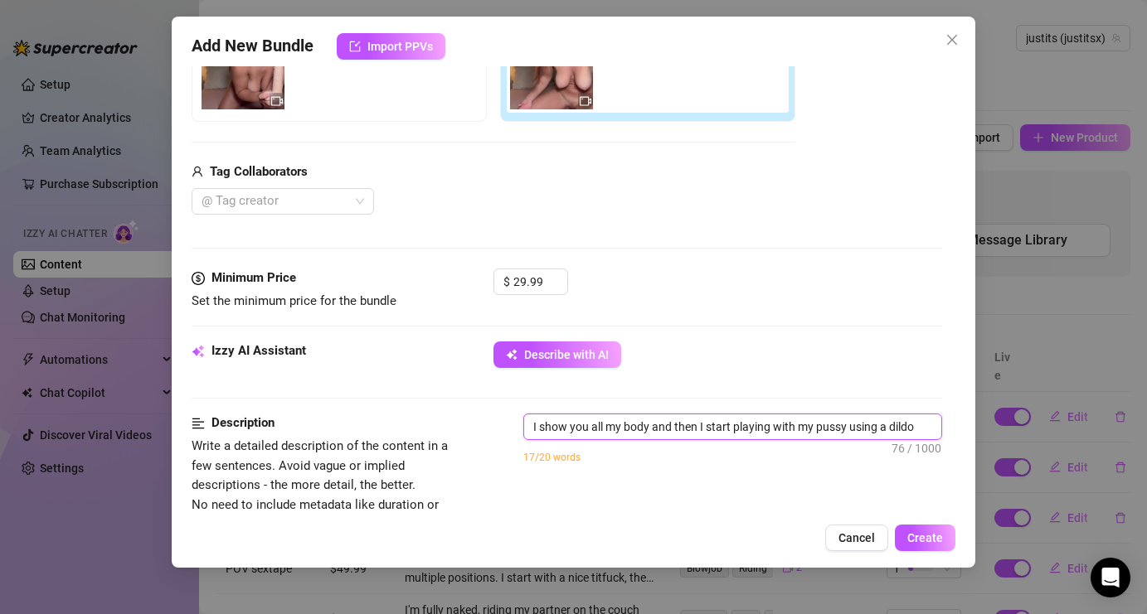
type textarea "I show you all my body and then I start playing with my pussy using a dildo I"
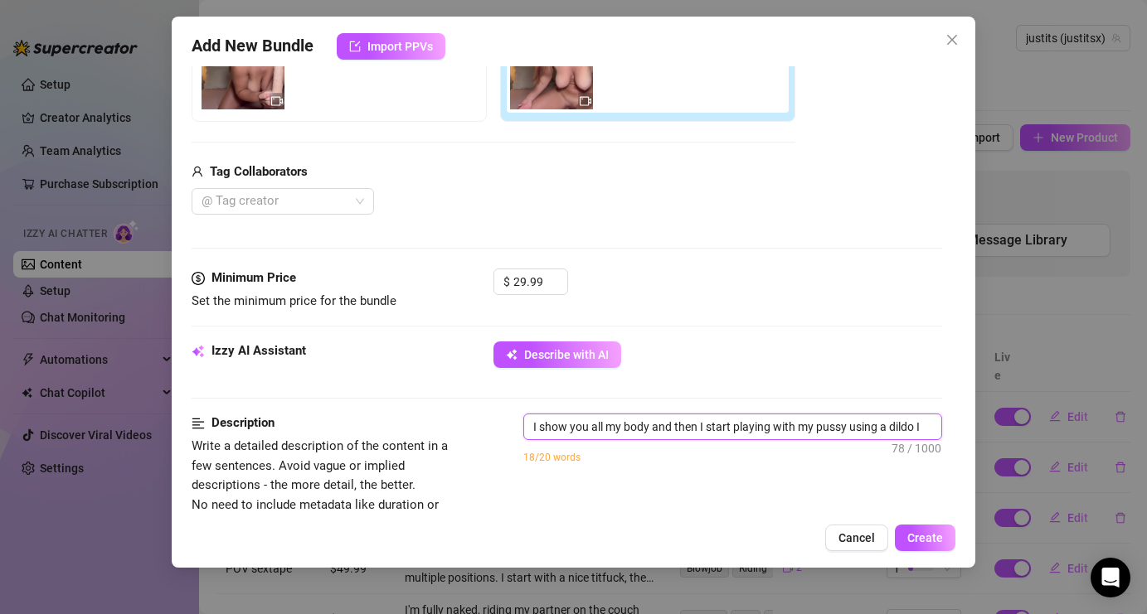
type textarea "I show you all my body and then I start playing with my pussy using a dildo"
type textarea "I show you all my body and then I start playing with my pussy using a dildo u"
type textarea "I show you all my body and then I start playing with my pussy using a dildo un"
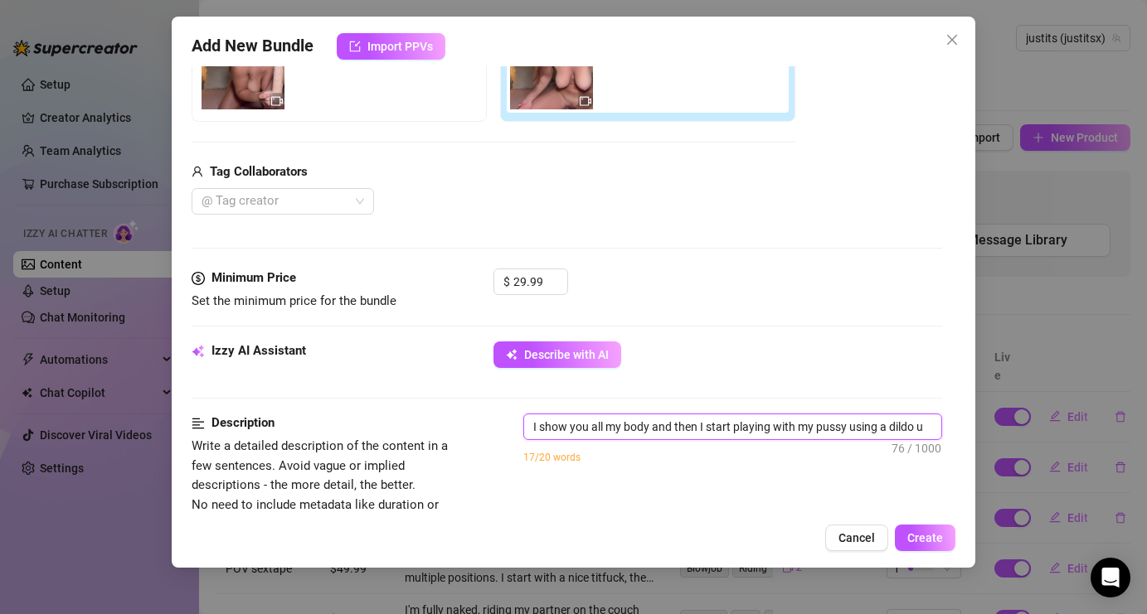
type textarea "I show you all my body and then I start playing with my pussy using a dildo un"
type textarea "I show you all my body and then I start playing with my pussy using a dildo unt"
type textarea "I show you all my body and then I start playing with my pussy using a dildo unti"
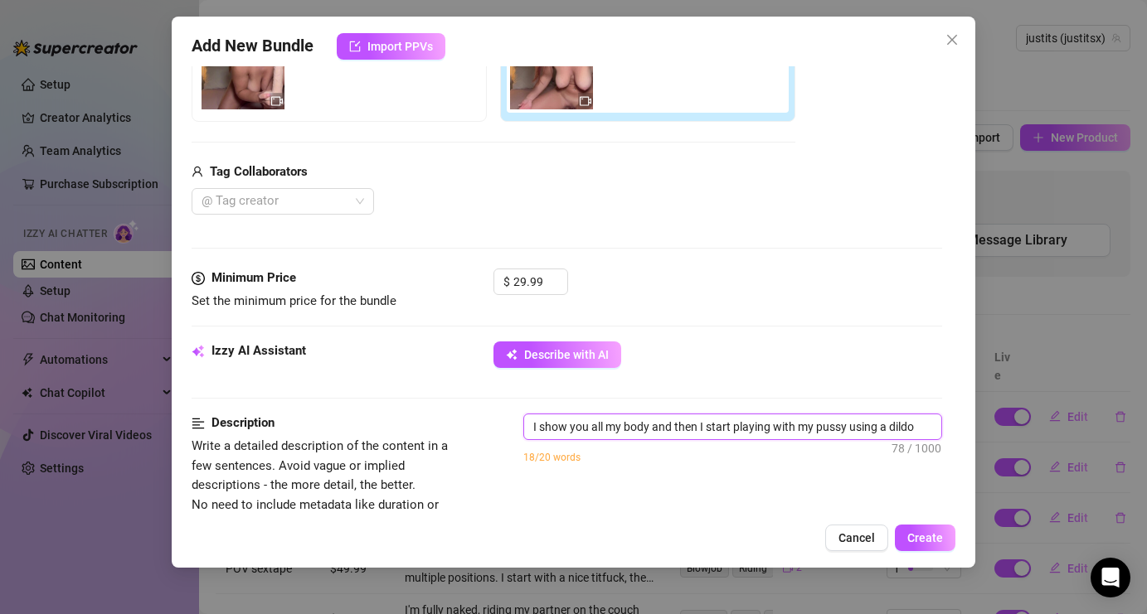
scroll to position [6, 0]
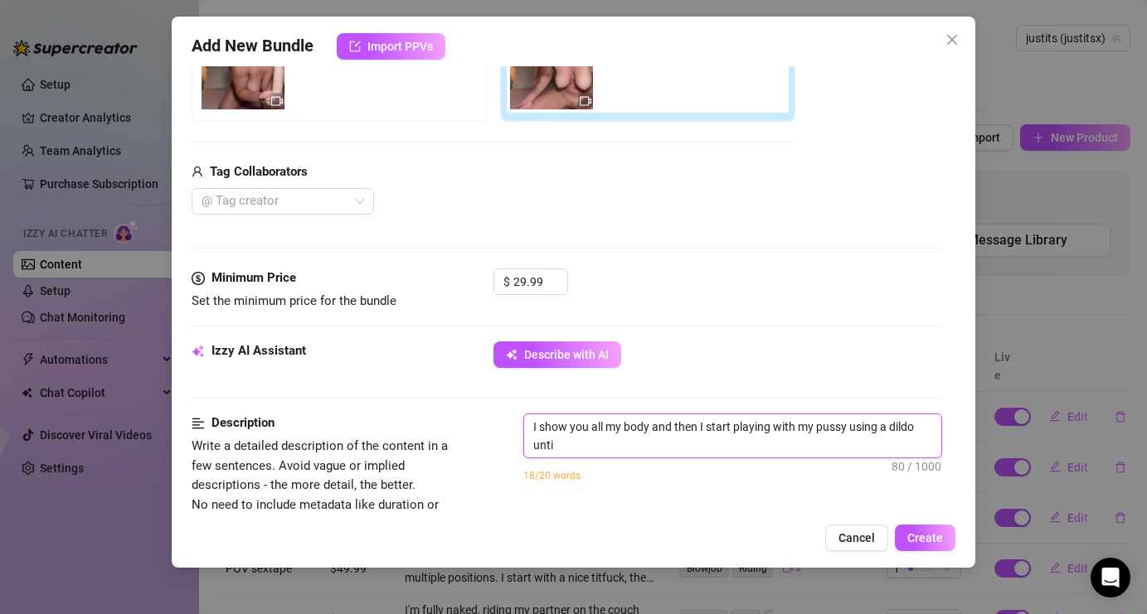
type textarea "I show you all my body and then I start playing with my pussy using a dildo unt…"
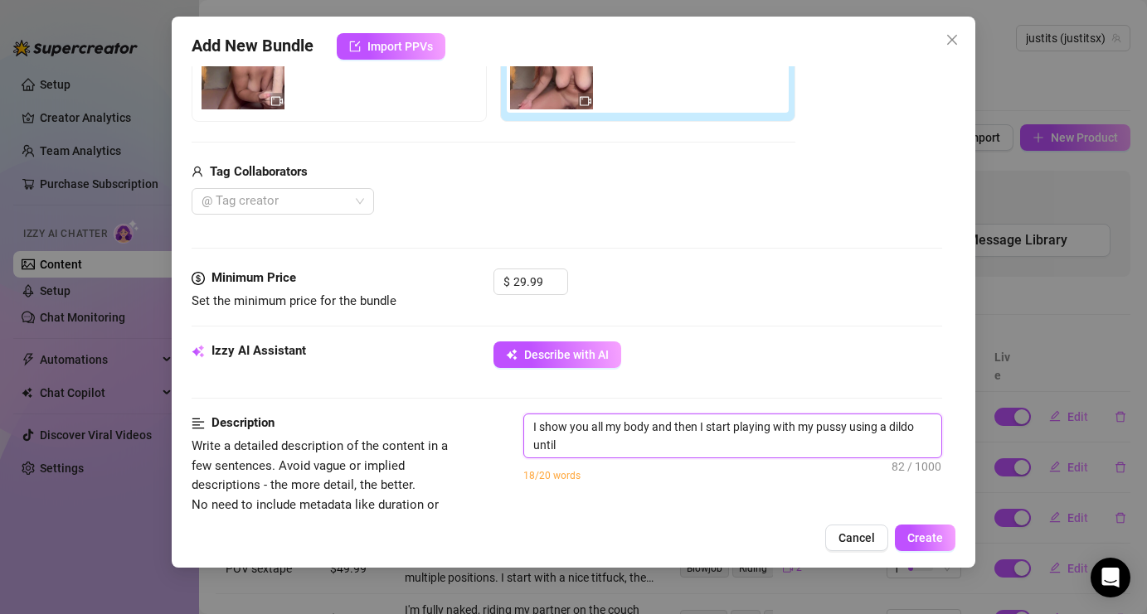
type textarea "I show you all my body and then I start playing with my pussy using a dildo unt…"
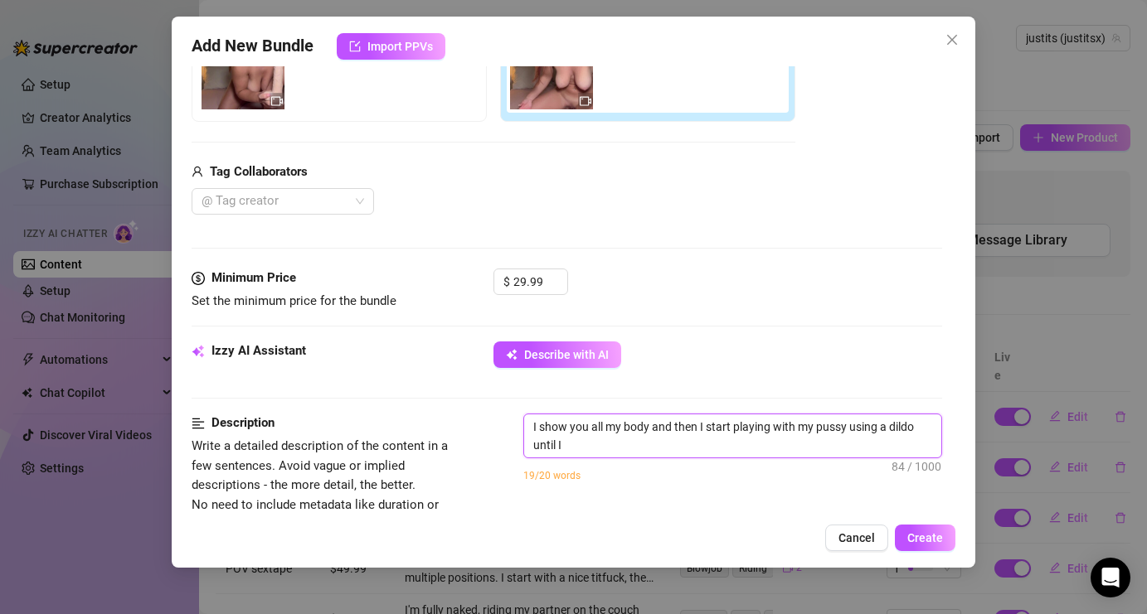
type textarea "I show you all my body and then I start playing with my pussy using a dildo unt…"
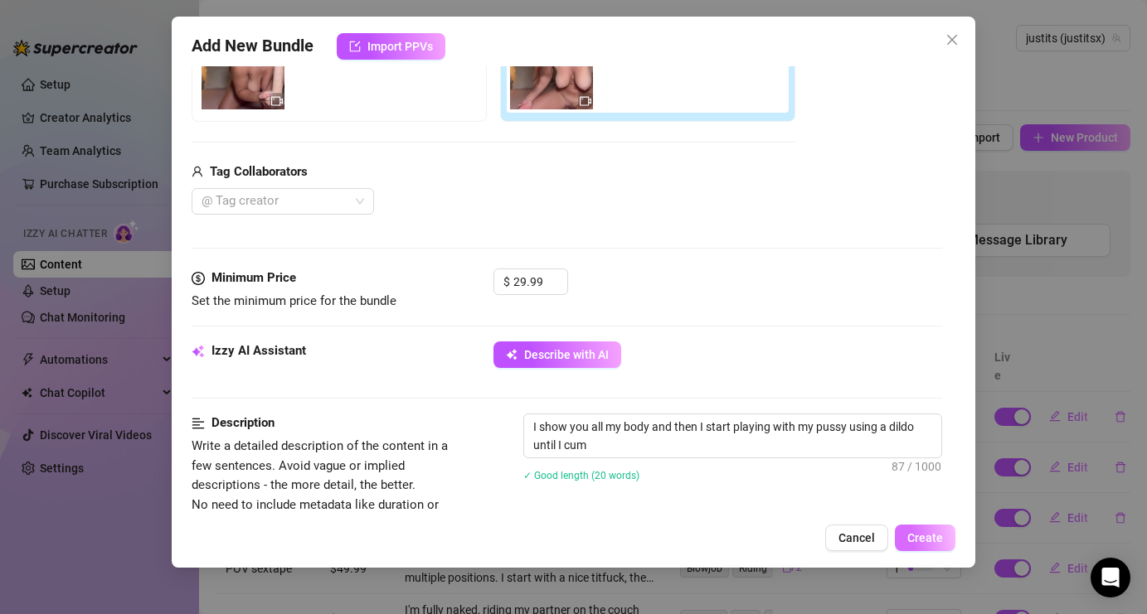
click at [935, 536] on span "Create" at bounding box center [925, 537] width 36 height 13
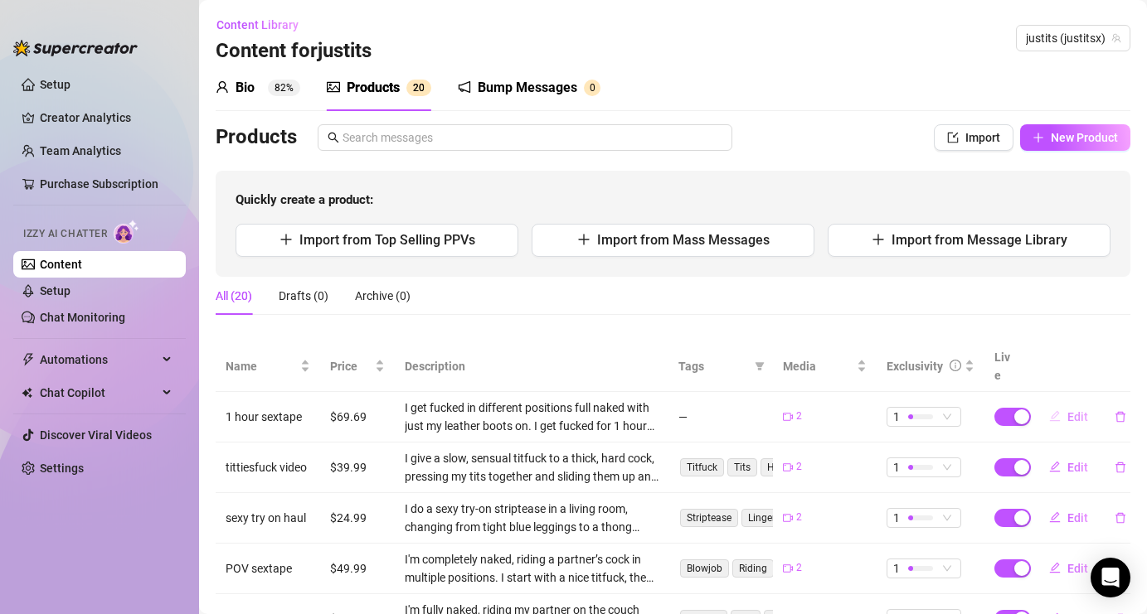
click at [1089, 404] on button "Edit" at bounding box center [1068, 417] width 65 height 27
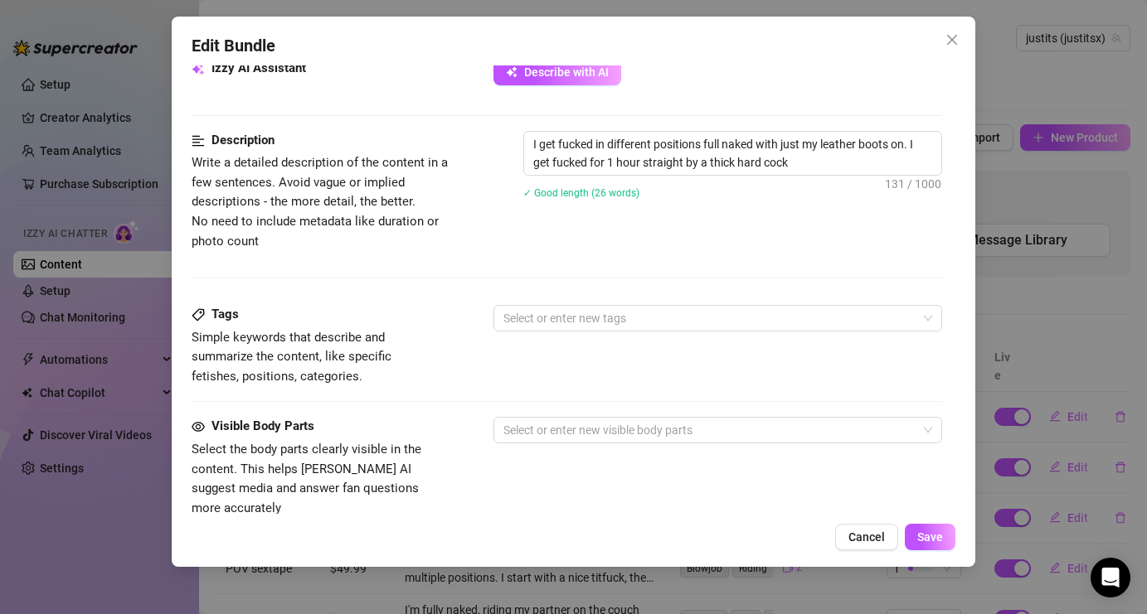
scroll to position [654, 0]
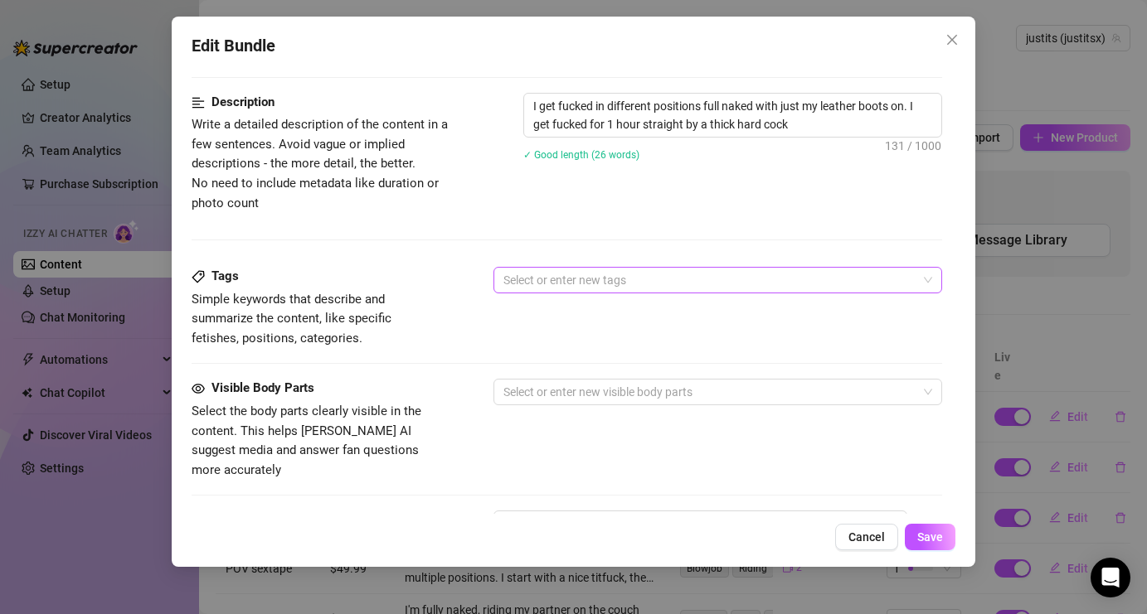
click at [660, 284] on div at bounding box center [709, 280] width 424 height 23
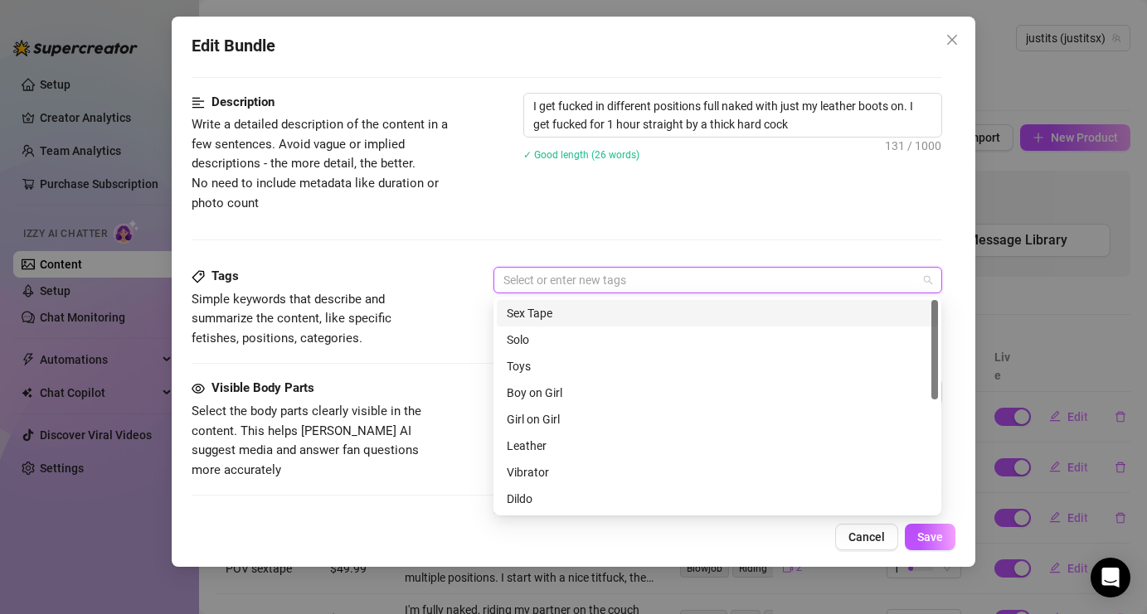
click at [628, 317] on div "Sex Tape" at bounding box center [717, 313] width 421 height 18
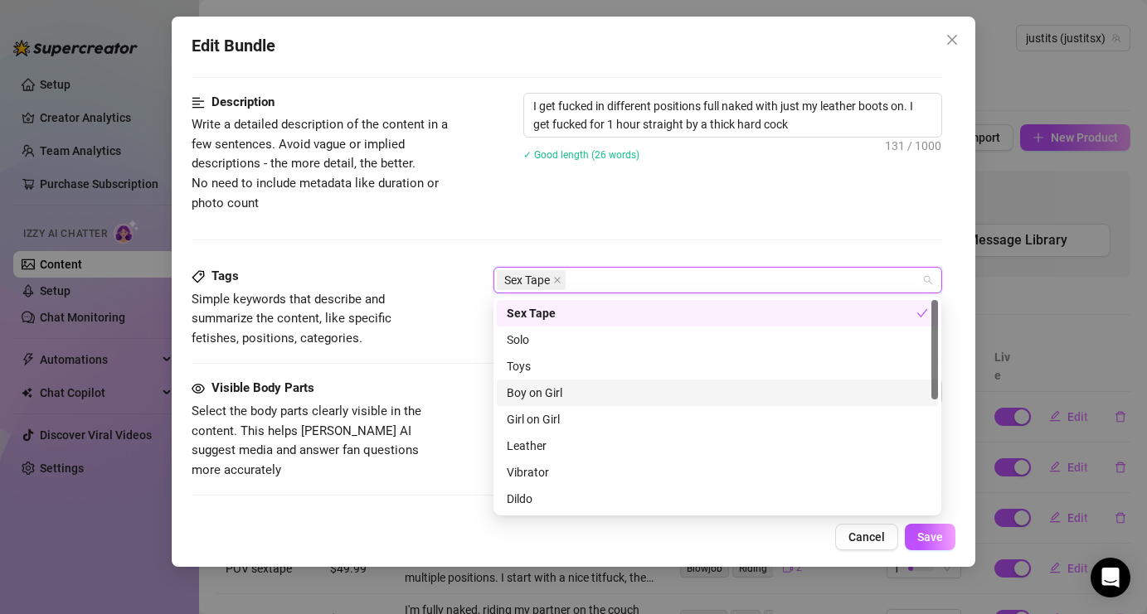
click at [598, 395] on div "Boy on Girl" at bounding box center [717, 393] width 421 height 18
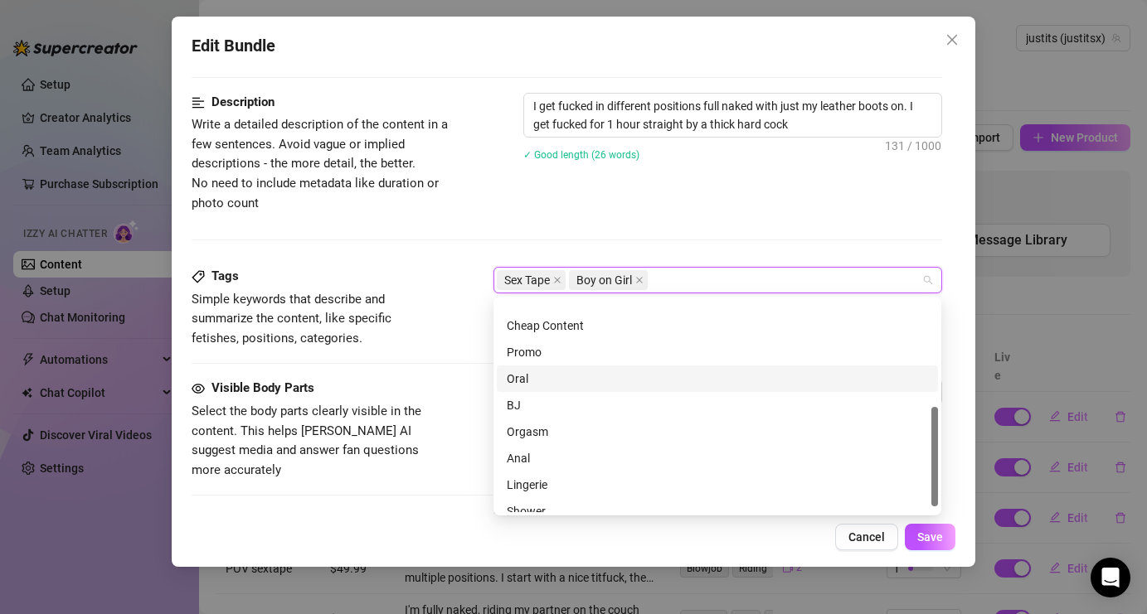
scroll to position [239, 0]
click at [585, 392] on div "Orgasm" at bounding box center [717, 393] width 421 height 18
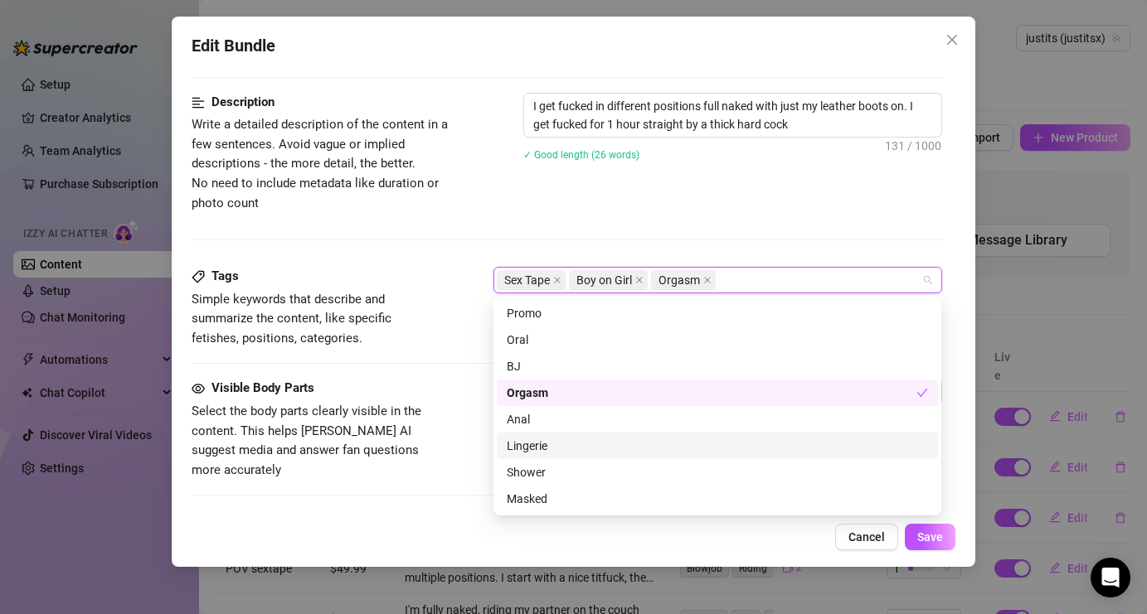
click at [458, 437] on div "Visible Body Parts Select the body parts clearly visible in the content. This h…" at bounding box center [567, 429] width 750 height 101
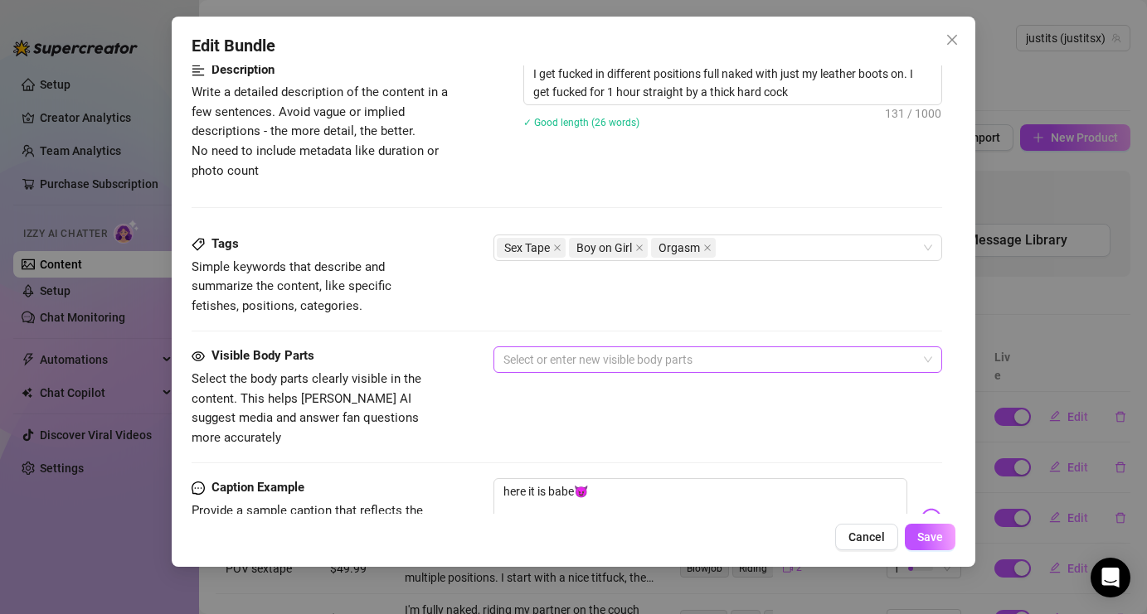
scroll to position [711, 0]
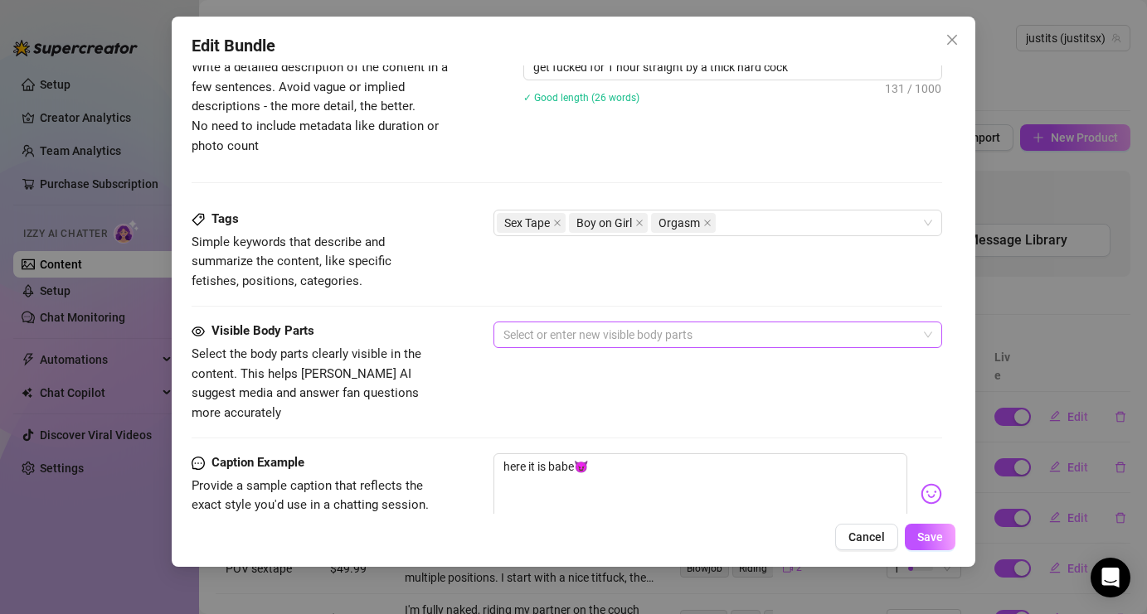
click at [743, 334] on div at bounding box center [709, 334] width 424 height 23
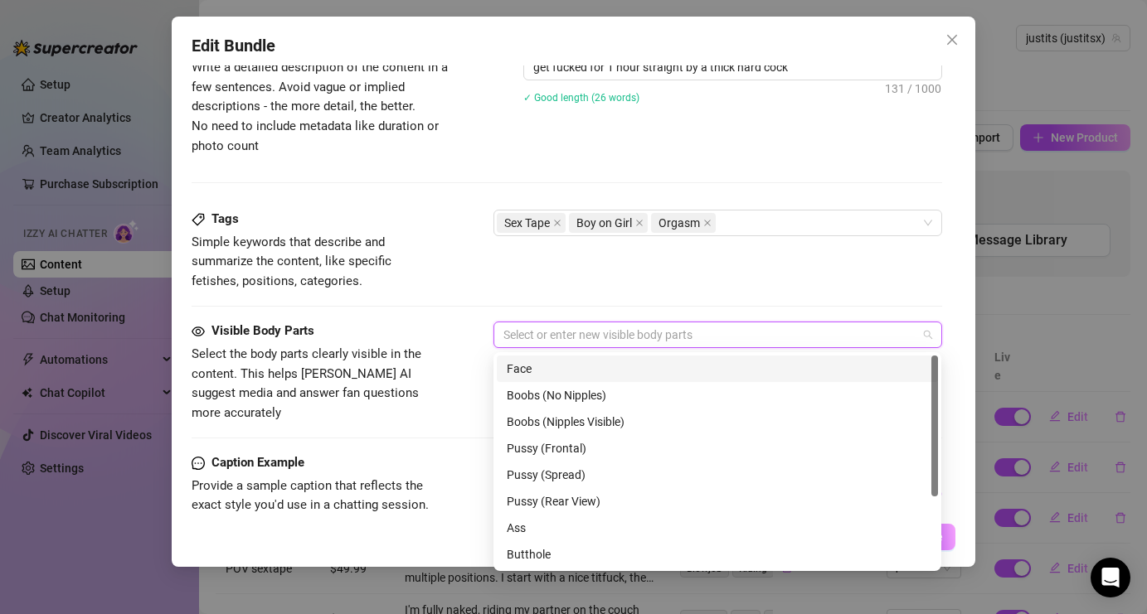
click at [711, 368] on div "Face" at bounding box center [717, 369] width 421 height 18
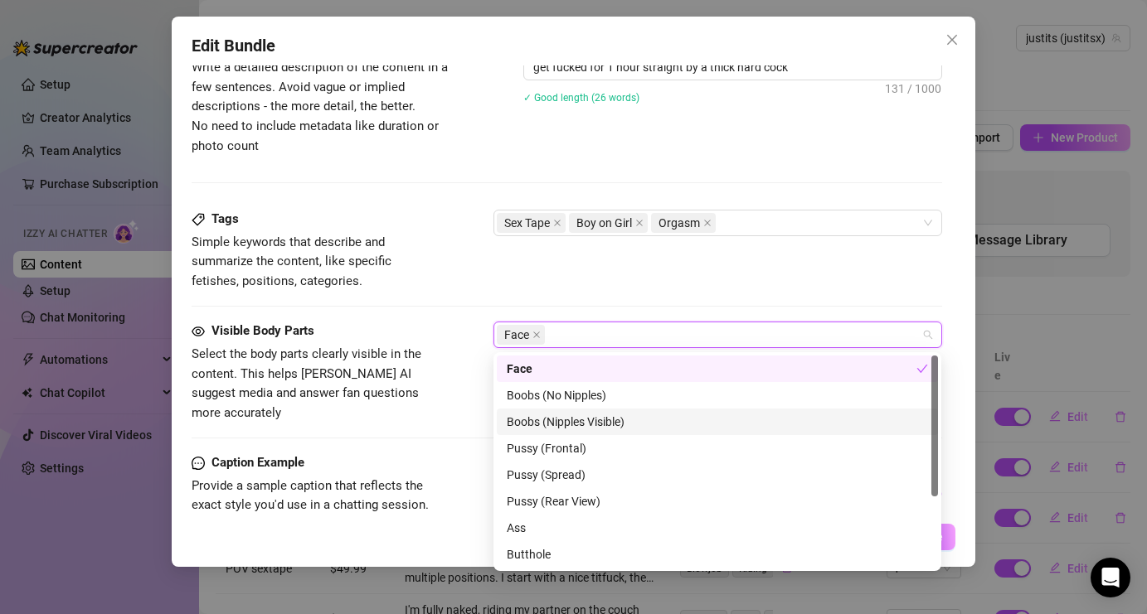
click at [689, 425] on div "Boobs (Nipples Visible)" at bounding box center [717, 422] width 421 height 18
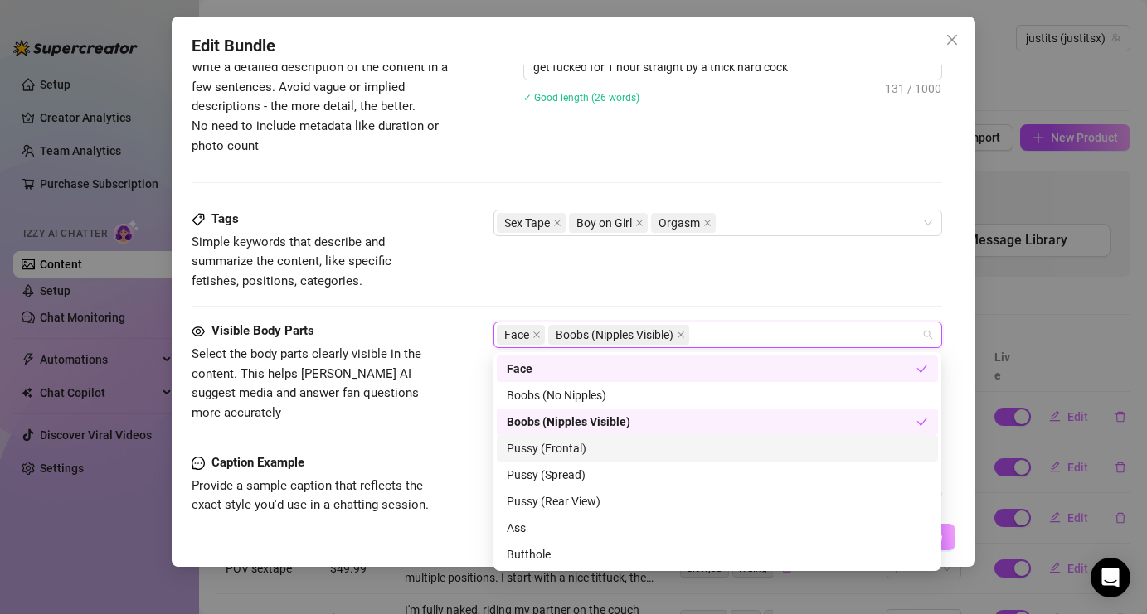
click at [663, 456] on div "Pussy (Frontal)" at bounding box center [717, 448] width 421 height 18
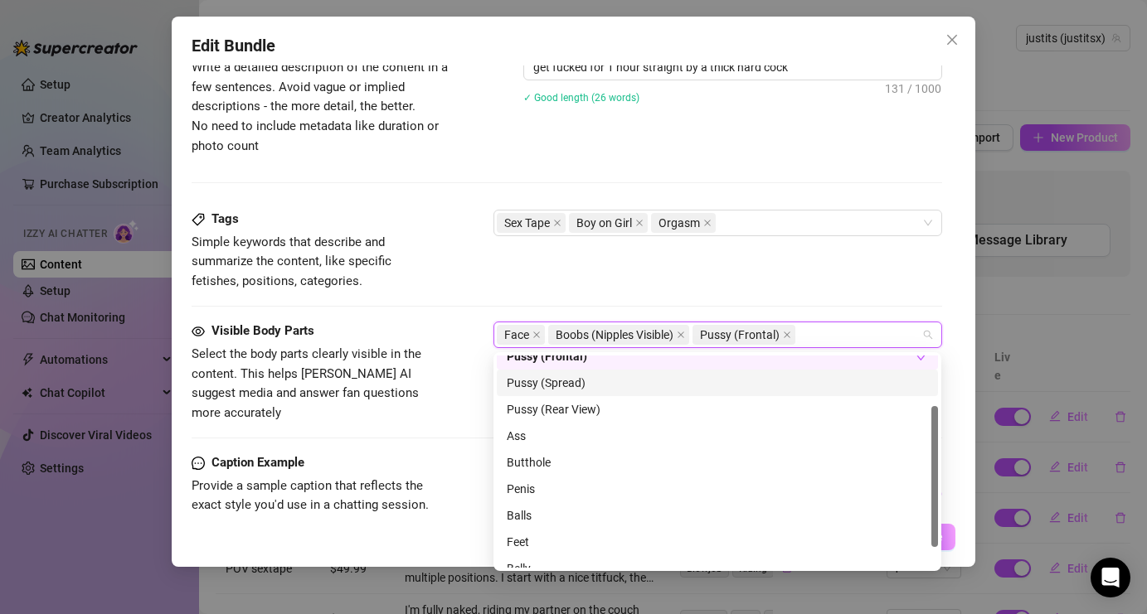
scroll to position [106, 0]
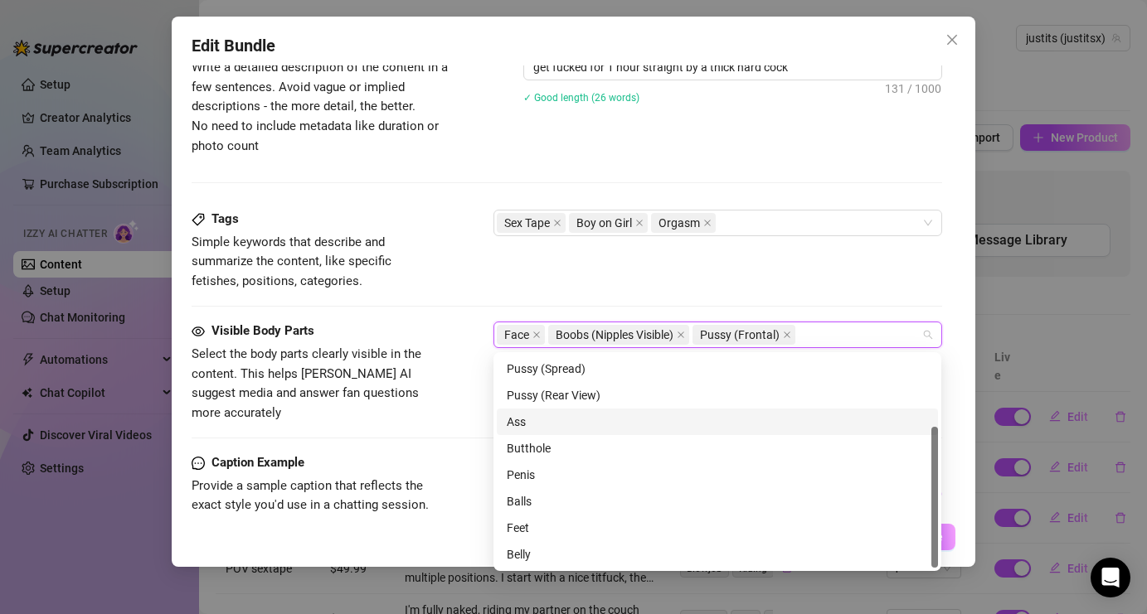
click at [632, 422] on div "Ass" at bounding box center [717, 422] width 421 height 18
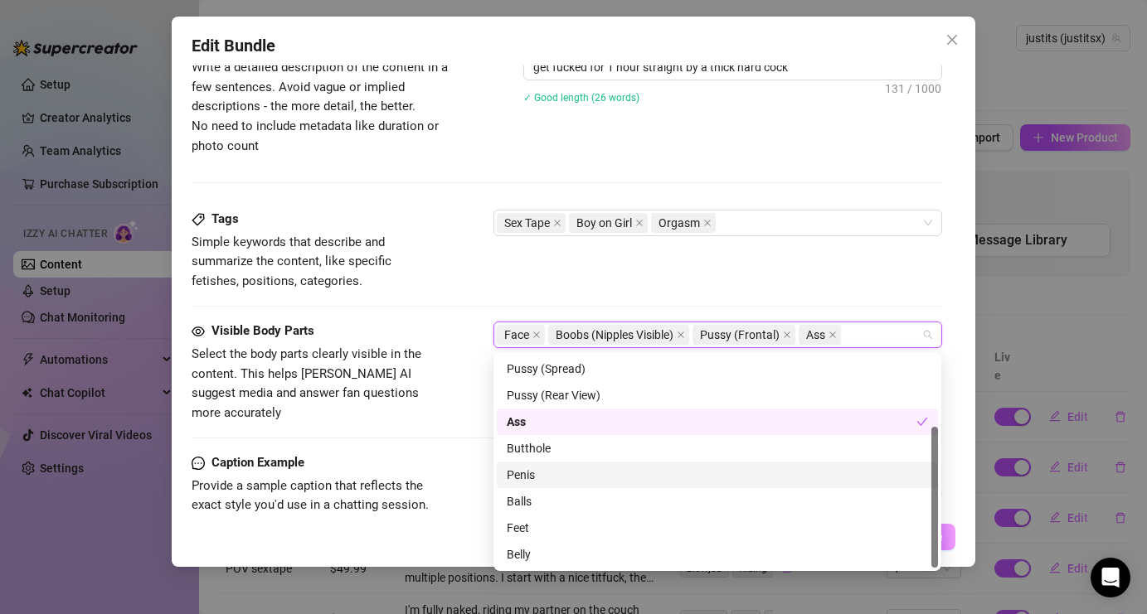
click at [624, 484] on div "Penis" at bounding box center [717, 475] width 441 height 27
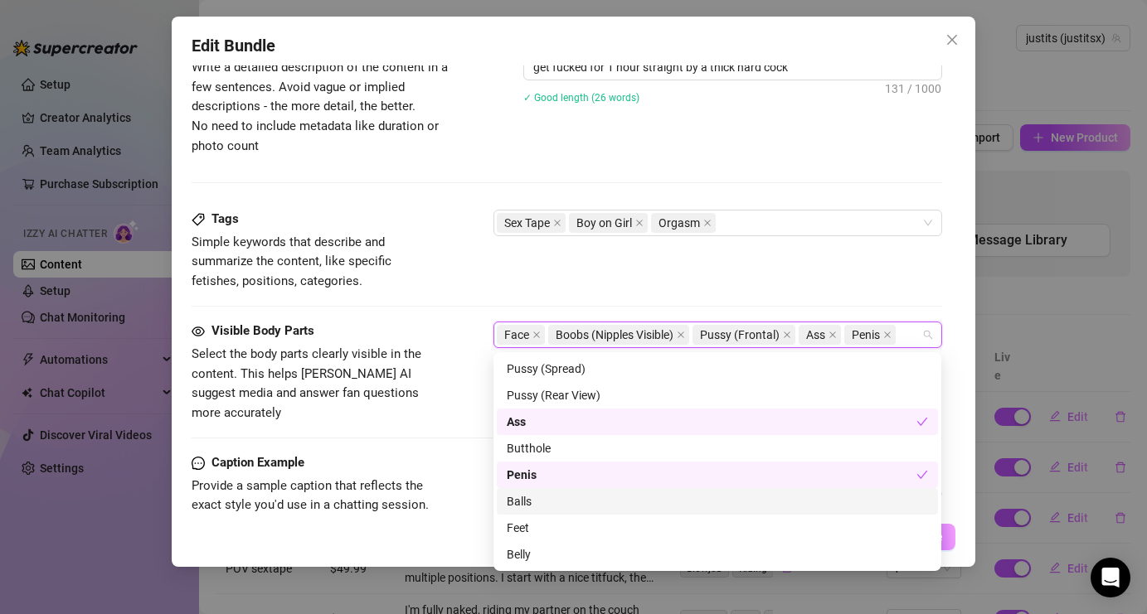
click at [618, 511] on div "Balls" at bounding box center [717, 501] width 441 height 27
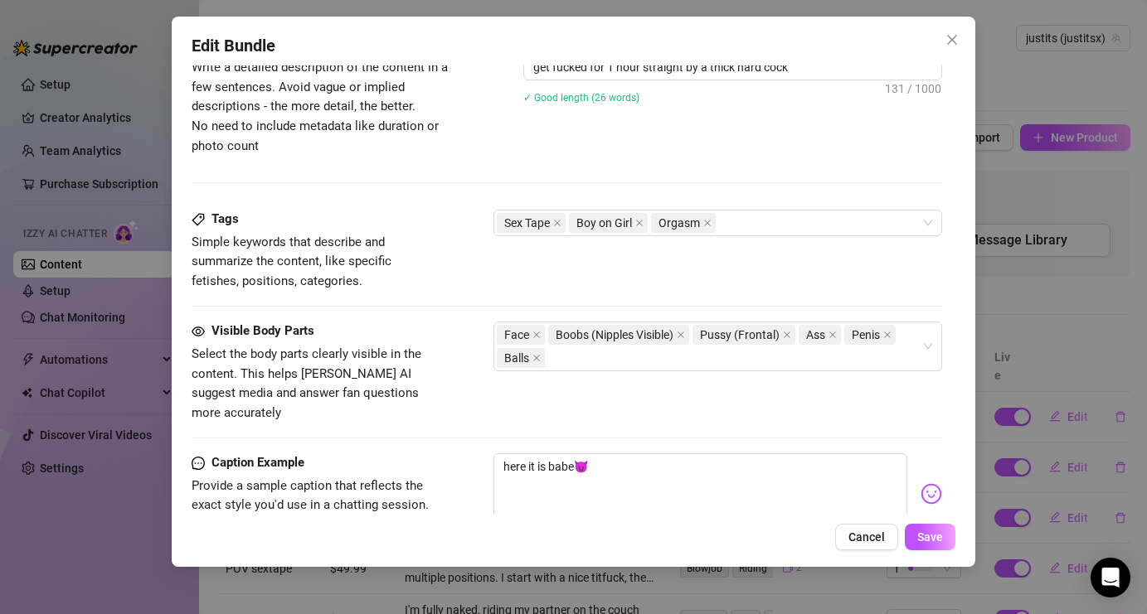
click at [757, 264] on div "Tags Simple keywords that describe and summarize the content, like specific fet…" at bounding box center [567, 250] width 750 height 81
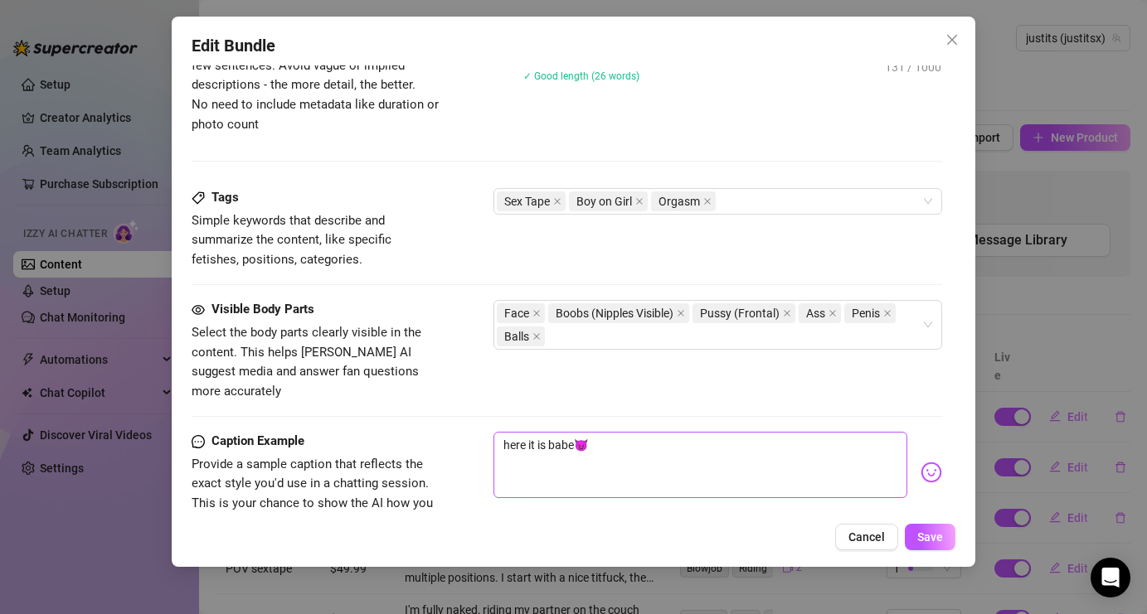
scroll to position [753, 0]
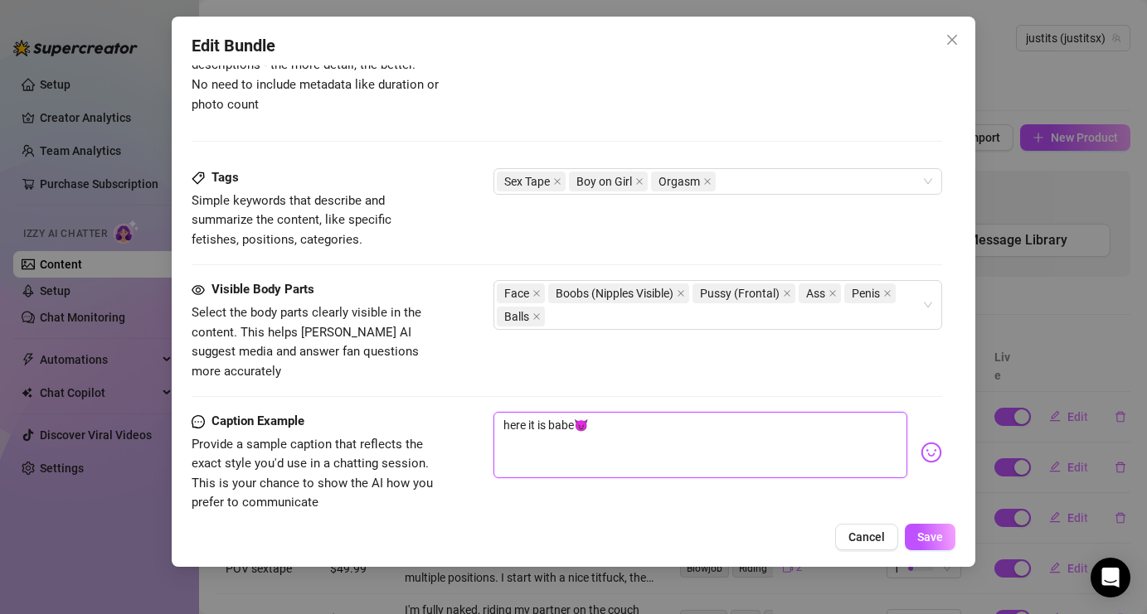
drag, startPoint x: 623, startPoint y: 405, endPoint x: 476, endPoint y: 405, distance: 147.6
click at [476, 412] on div "Caption Example Provide a sample caption that reflects the exact style you'd us…" at bounding box center [567, 462] width 750 height 101
type textarea "Type your message here..."
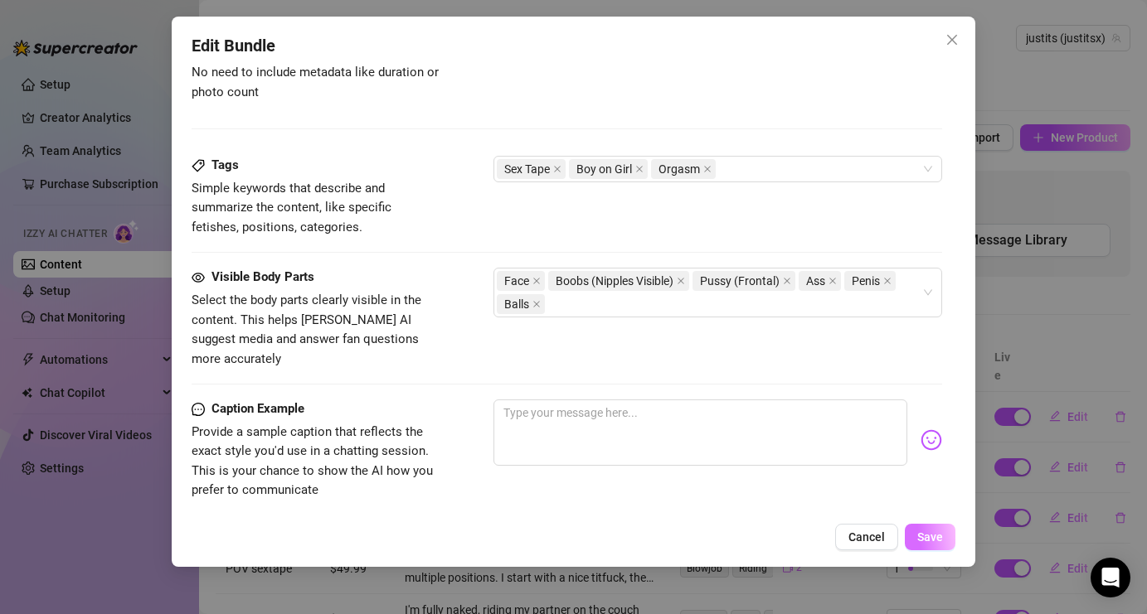
click at [934, 539] on span "Save" at bounding box center [930, 537] width 26 height 13
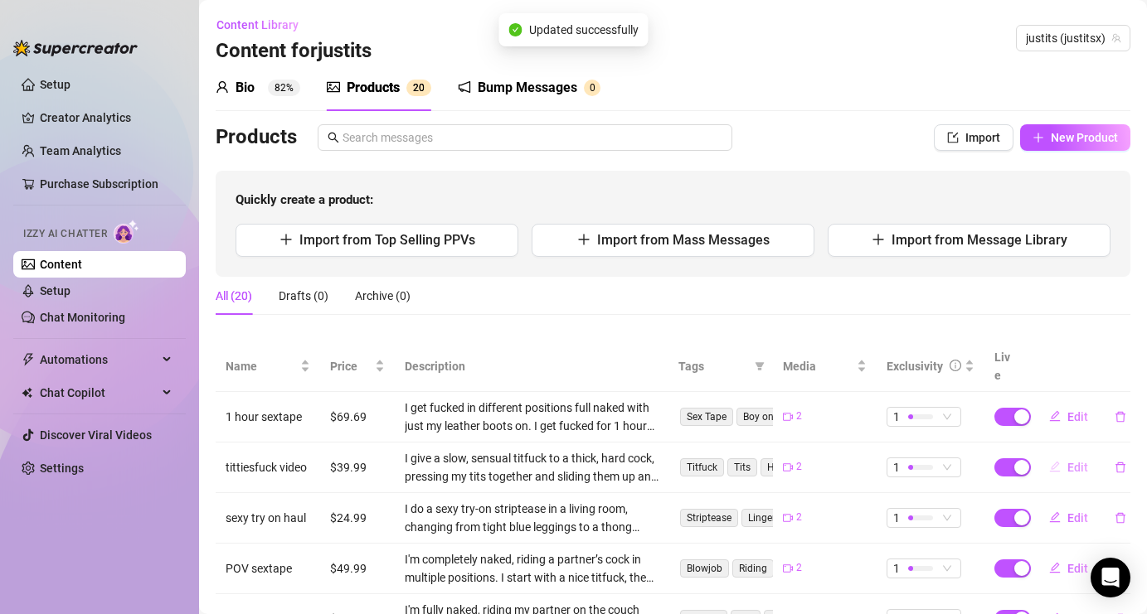
click at [1066, 454] on button "Edit" at bounding box center [1068, 467] width 65 height 27
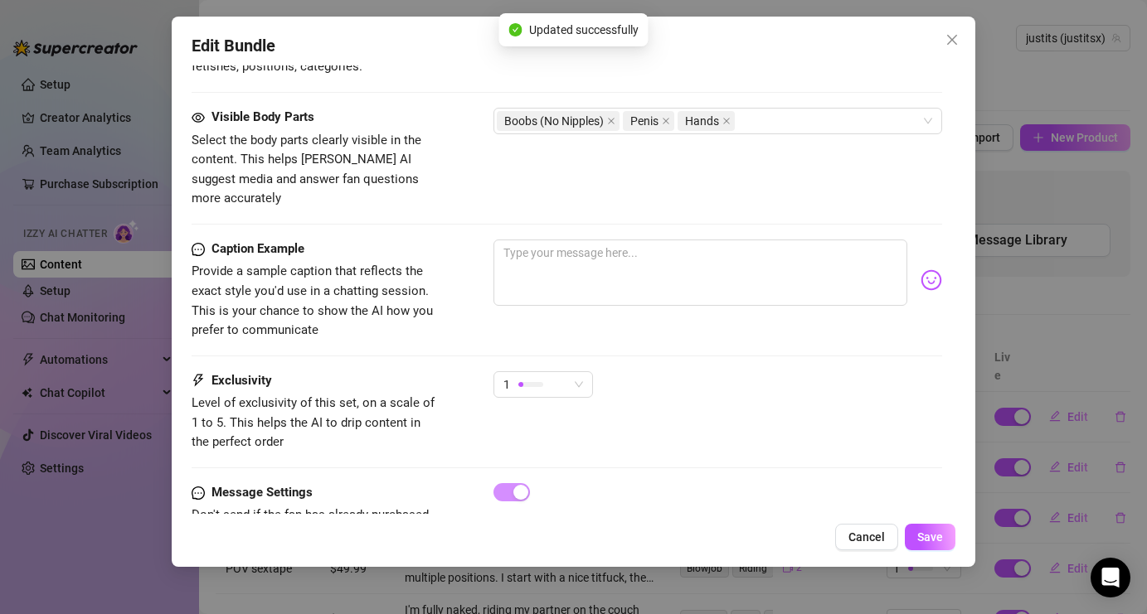
scroll to position [992, 0]
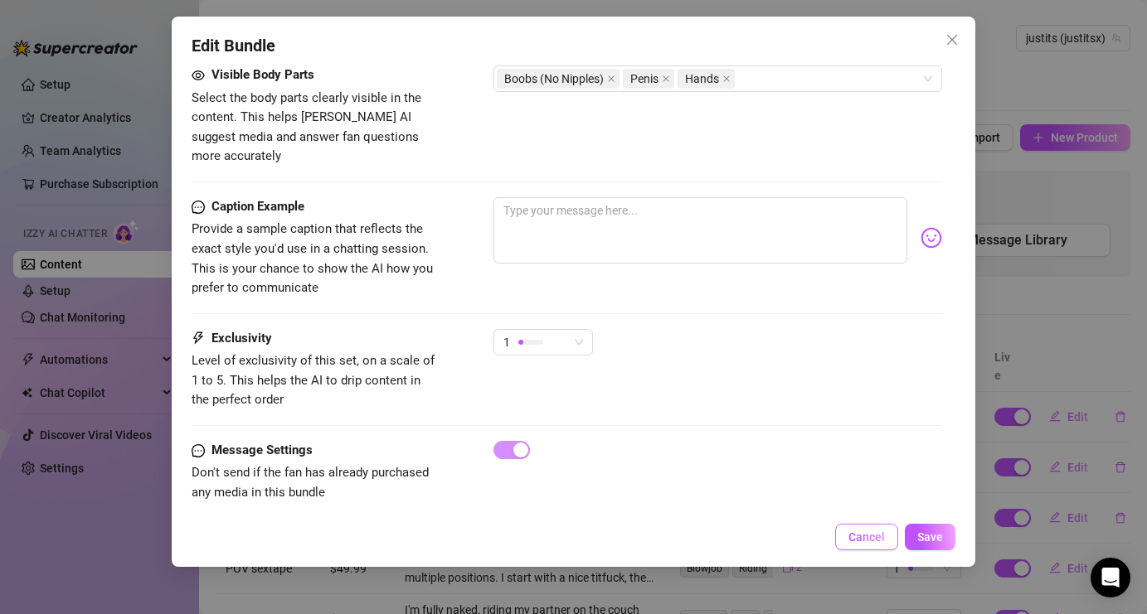
click at [875, 539] on span "Cancel" at bounding box center [866, 537] width 36 height 13
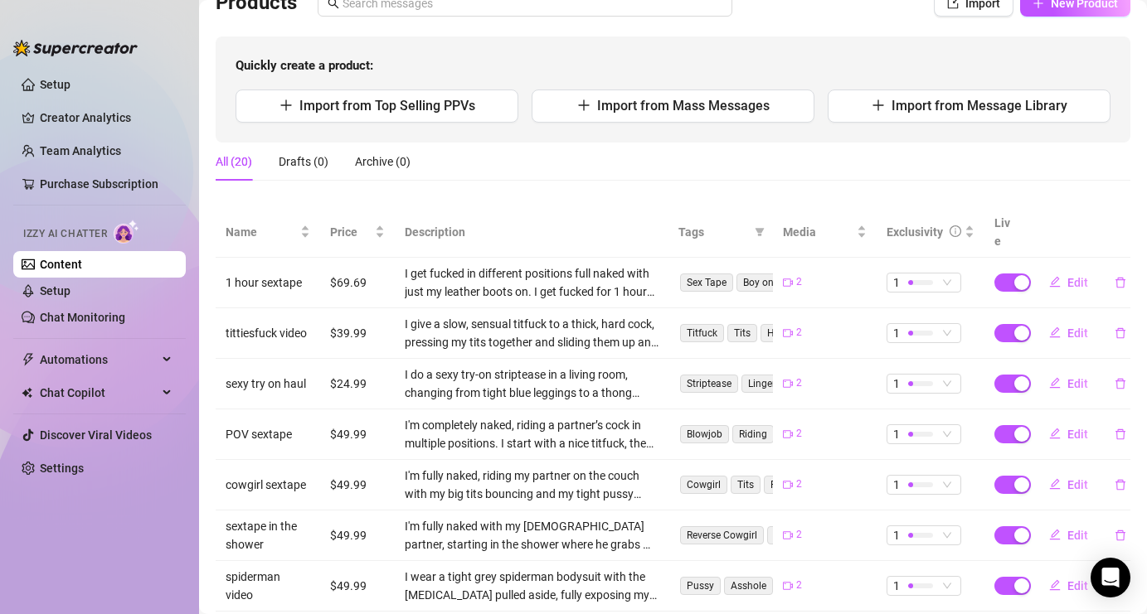
scroll to position [172, 0]
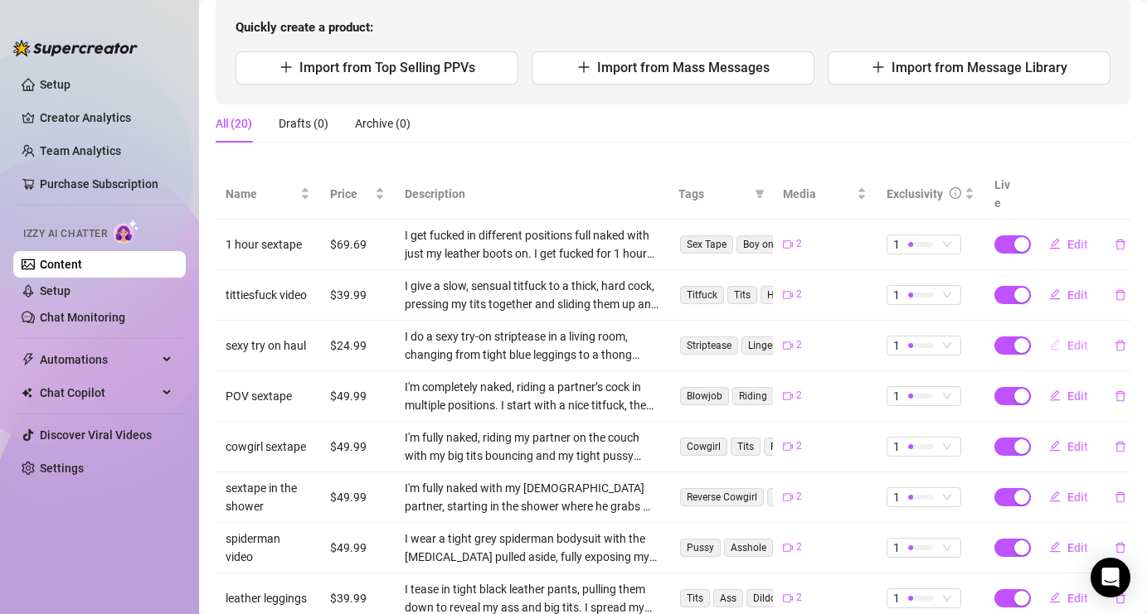
click at [1080, 339] on span "Edit" at bounding box center [1077, 345] width 21 height 13
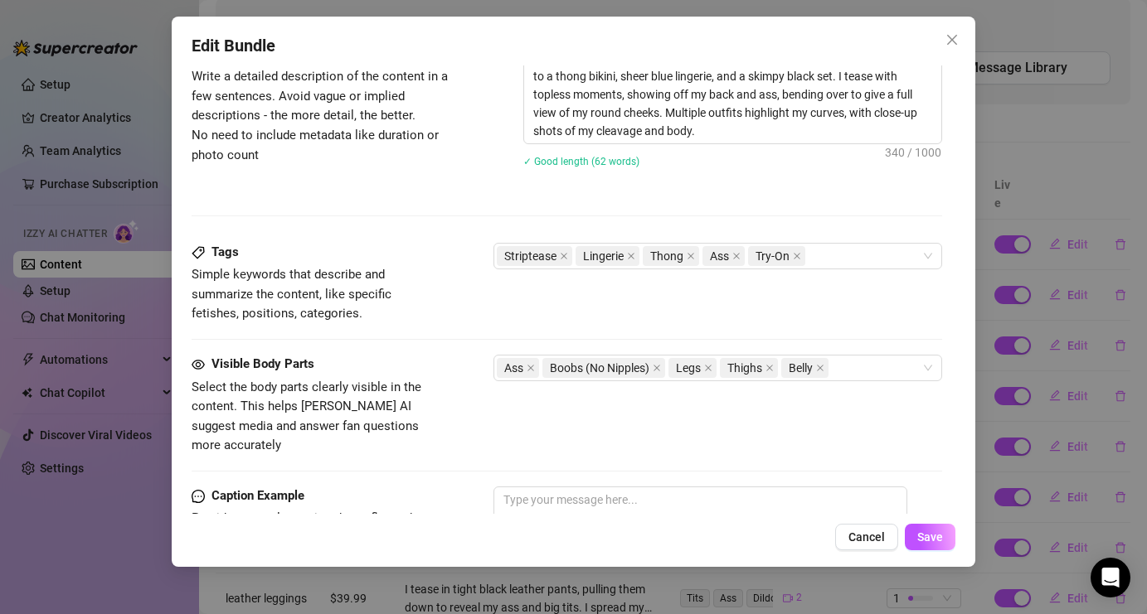
scroll to position [532, 0]
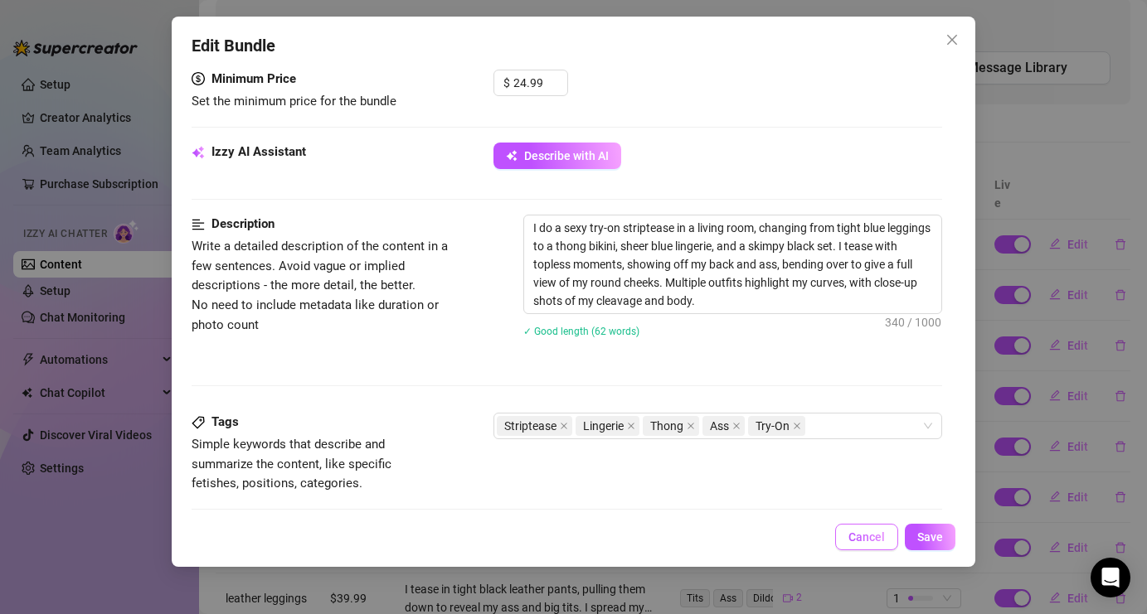
click at [844, 548] on button "Cancel" at bounding box center [866, 537] width 63 height 27
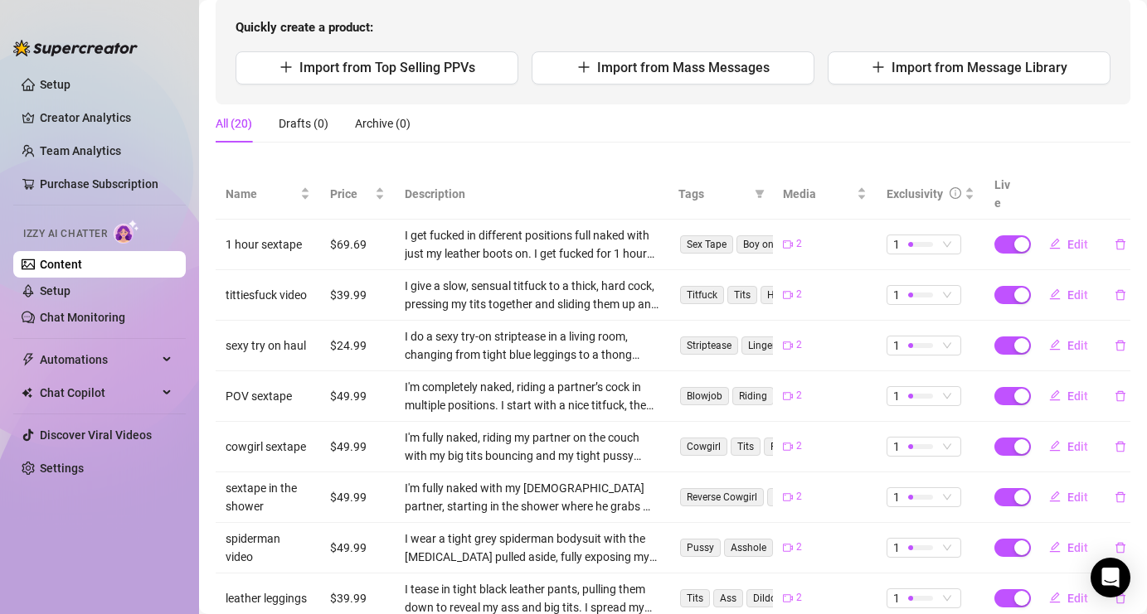
scroll to position [361, 0]
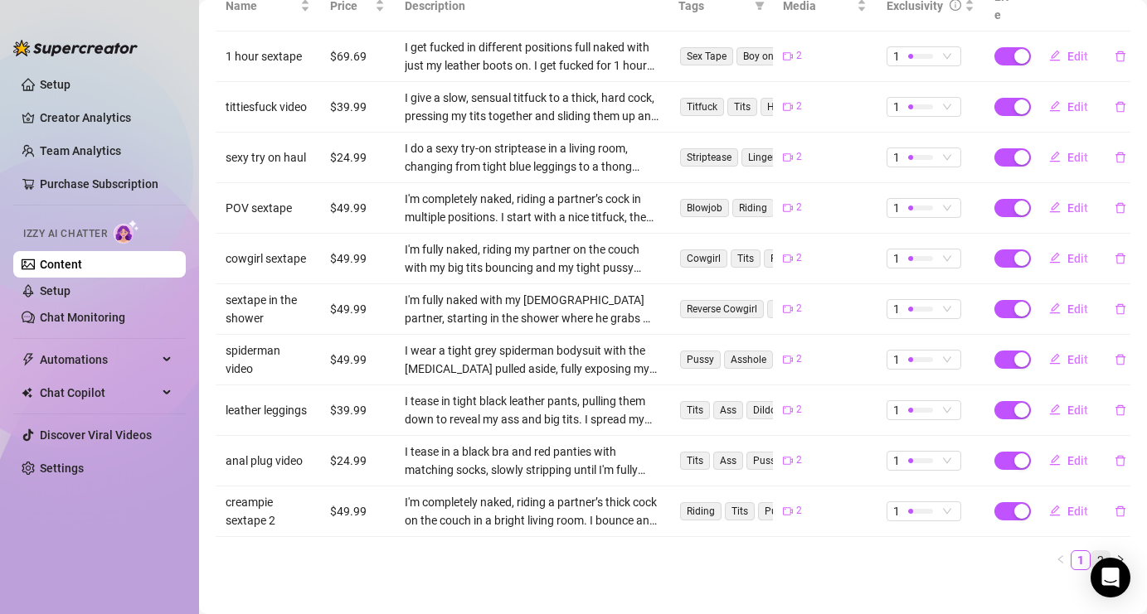
click at [1104, 551] on link "2" at bounding box center [1100, 560] width 18 height 18
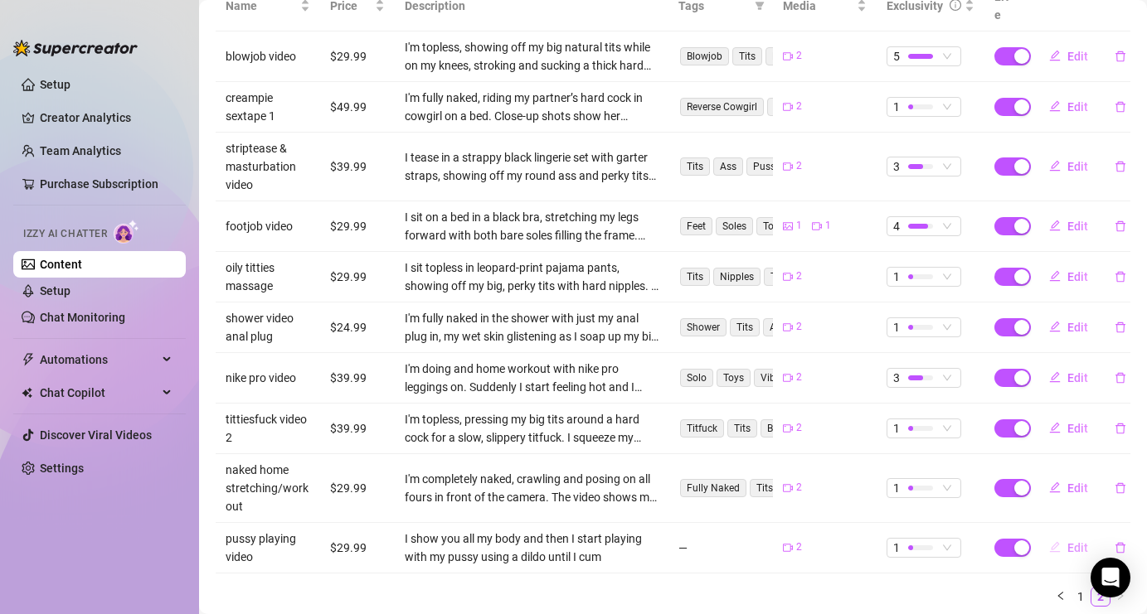
click at [1076, 541] on span "Edit" at bounding box center [1077, 547] width 21 height 13
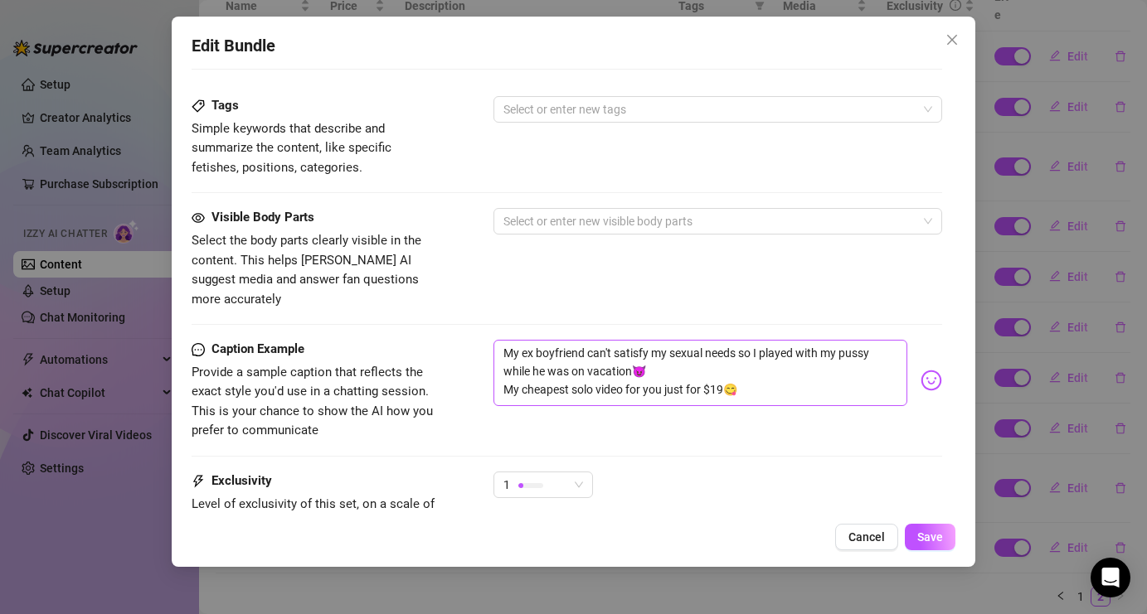
scroll to position [848, 0]
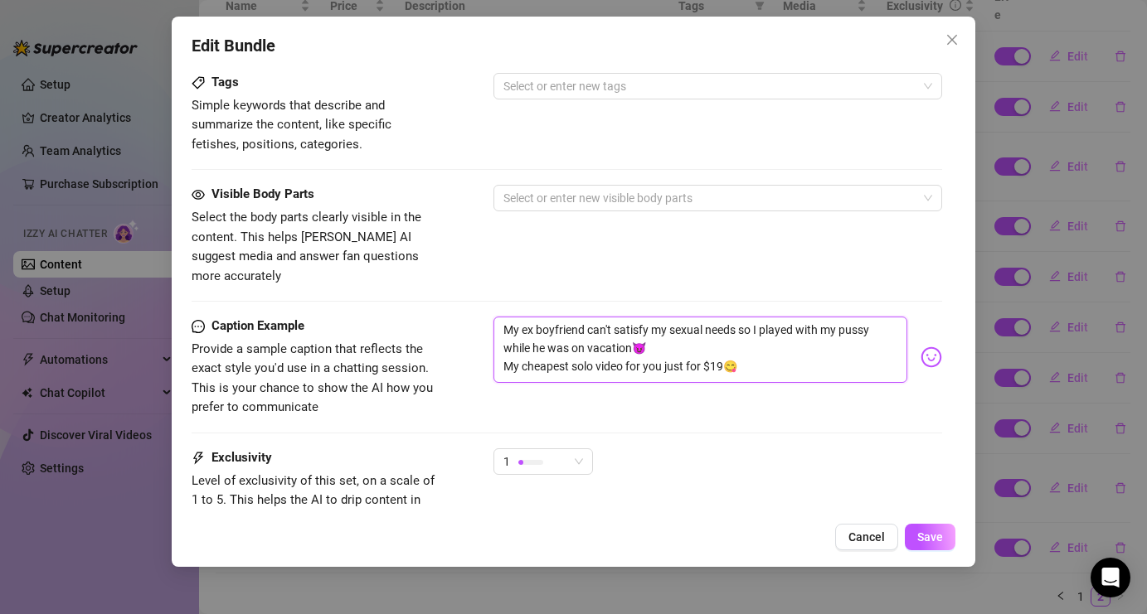
drag, startPoint x: 760, startPoint y: 356, endPoint x: 495, endPoint y: 306, distance: 269.9
click at [495, 317] on textarea "My ex boyfriend can't satisfy my sexual needs so I played with my pussy while h…" at bounding box center [699, 350] width 413 height 66
type textarea "Type your message here..."
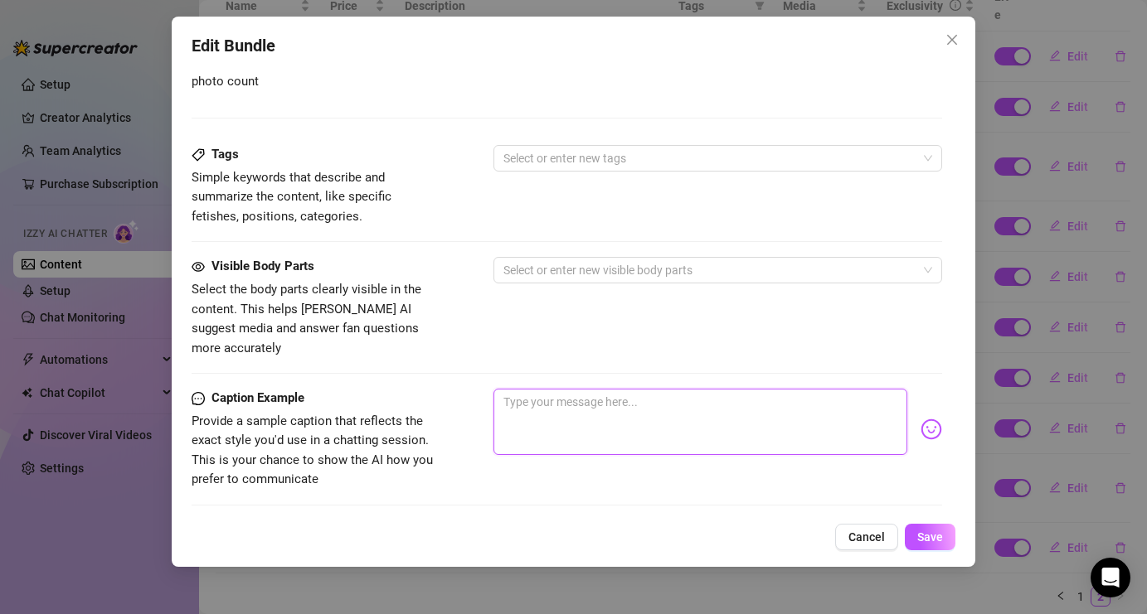
scroll to position [769, 0]
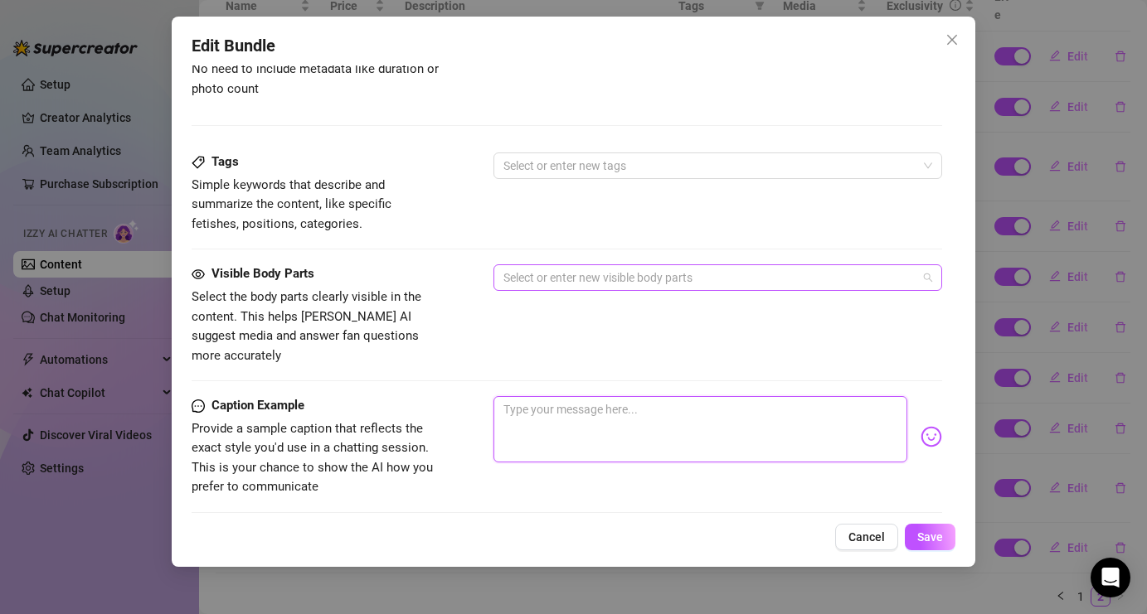
click at [542, 277] on div at bounding box center [709, 277] width 424 height 23
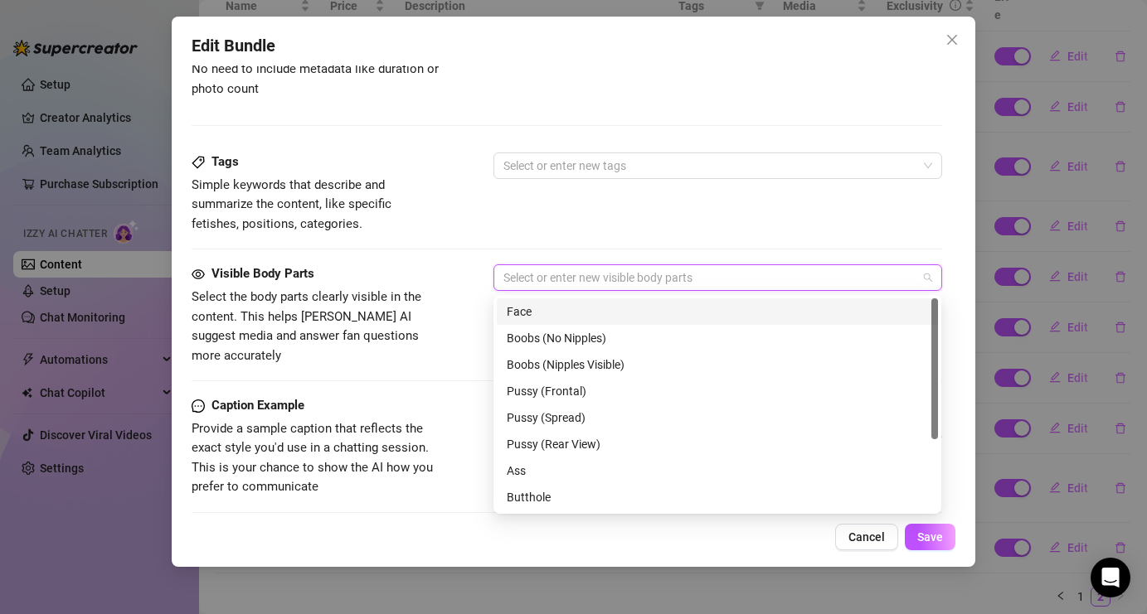
click at [539, 308] on div "Face" at bounding box center [717, 312] width 421 height 18
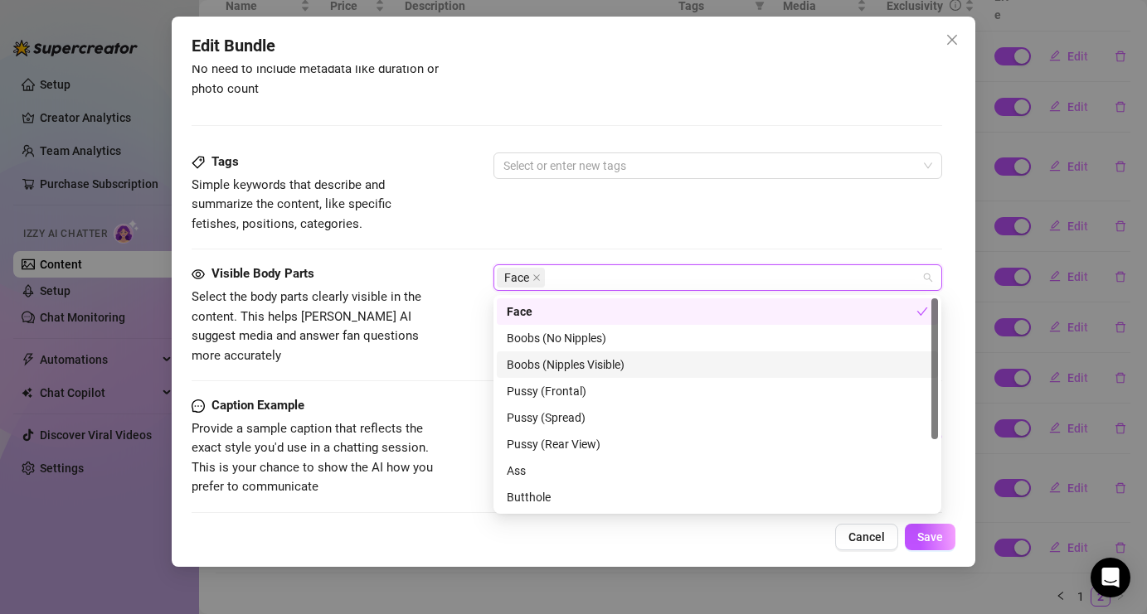
click at [546, 362] on div "Boobs (Nipples Visible)" at bounding box center [717, 365] width 421 height 18
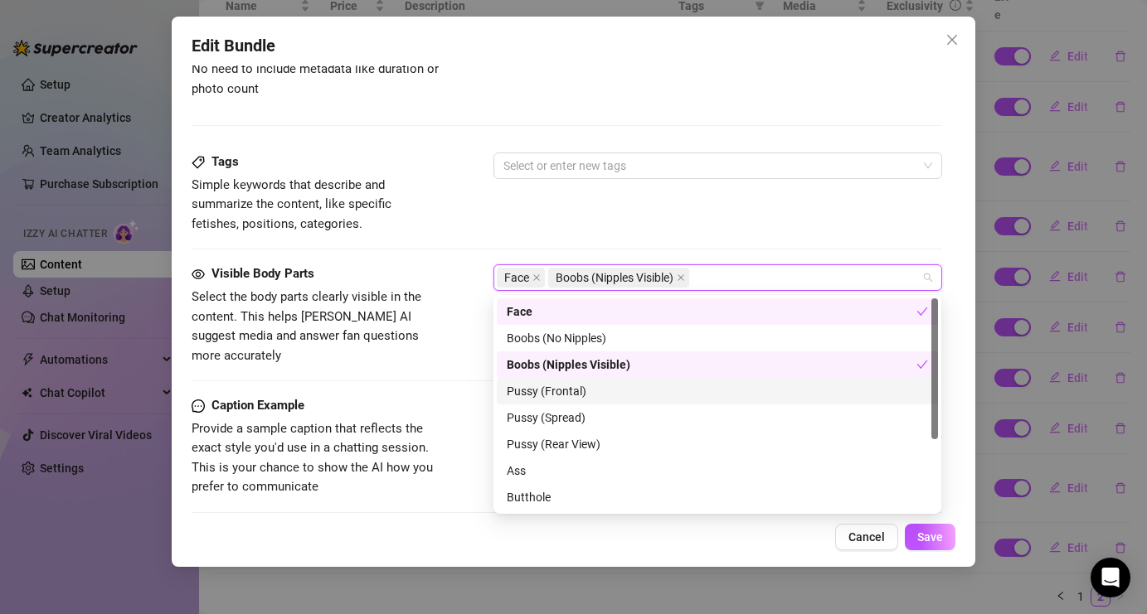
click at [544, 391] on div "Pussy (Frontal)" at bounding box center [717, 391] width 421 height 18
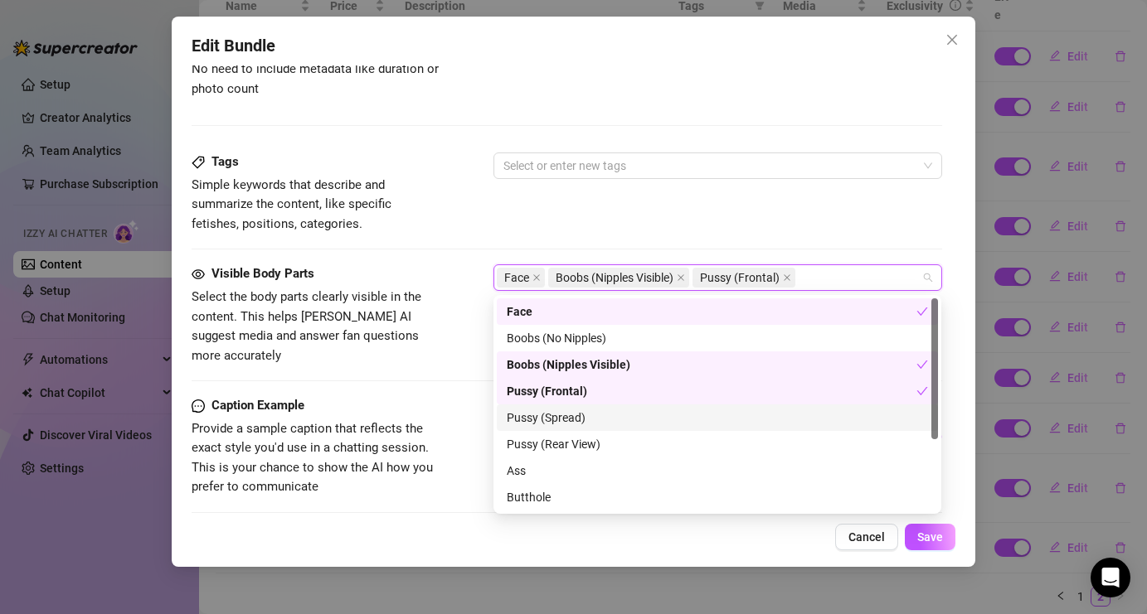
click at [544, 424] on div "Pussy (Spread)" at bounding box center [717, 418] width 421 height 18
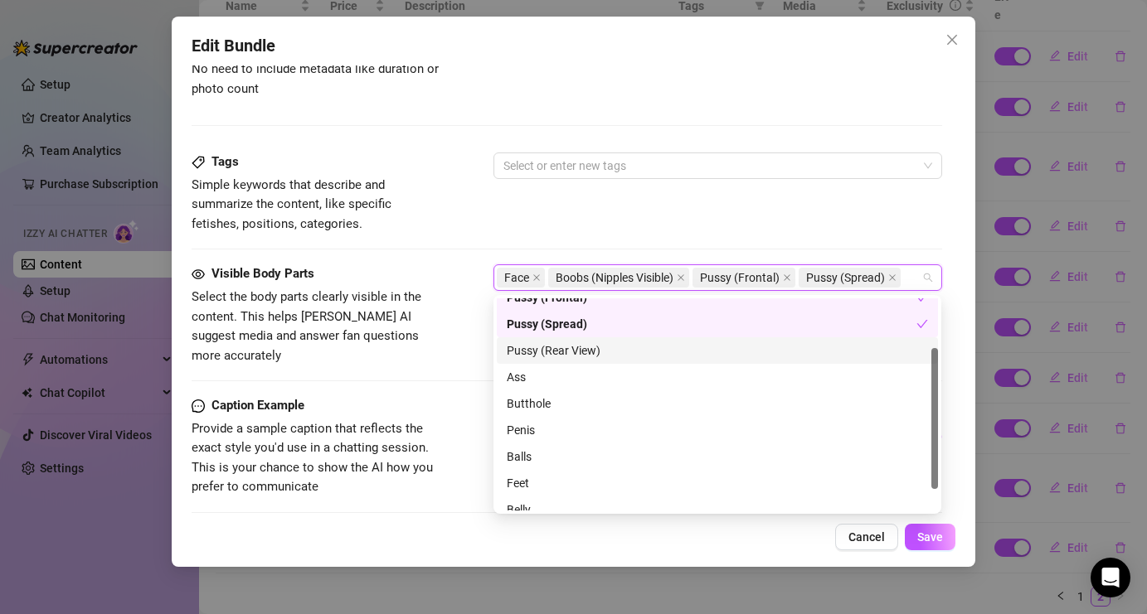
scroll to position [106, 0]
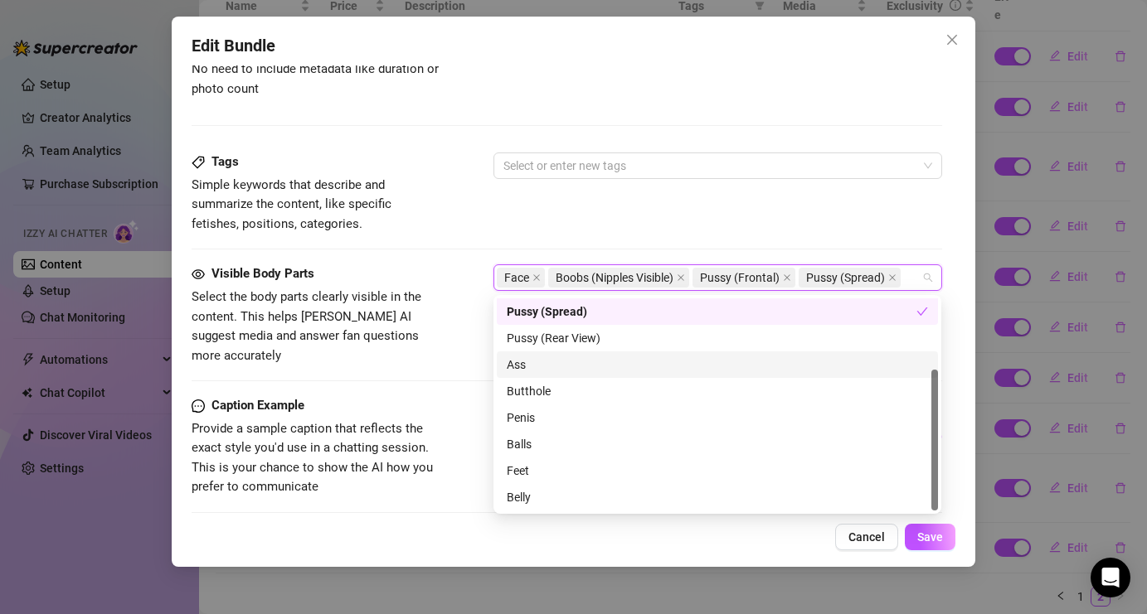
click at [569, 368] on div "Ass" at bounding box center [717, 365] width 421 height 18
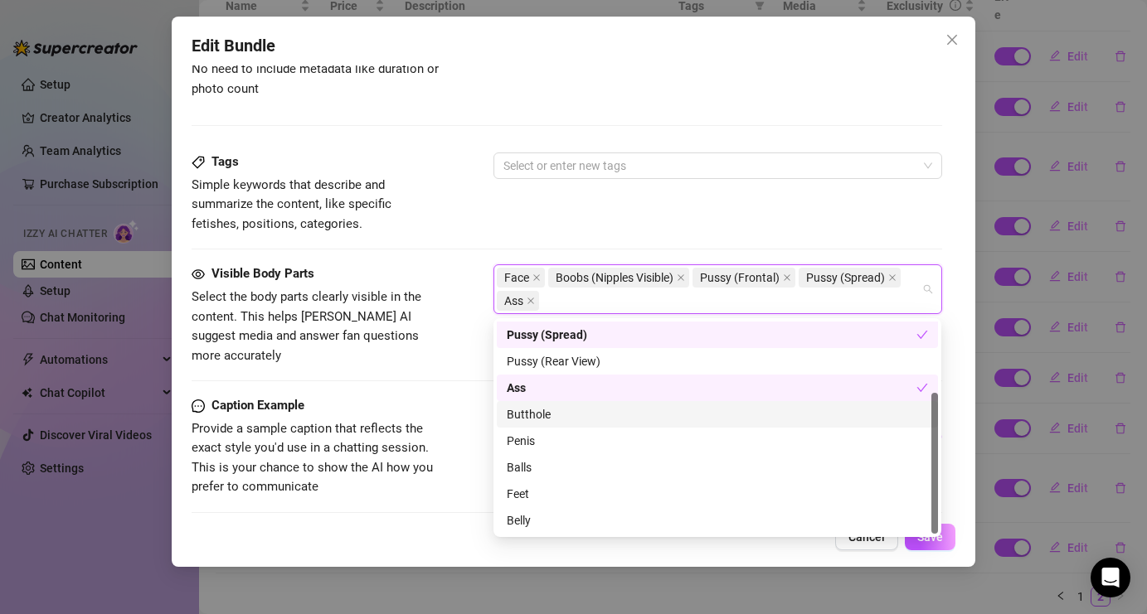
click at [562, 414] on div "Butthole" at bounding box center [717, 414] width 421 height 18
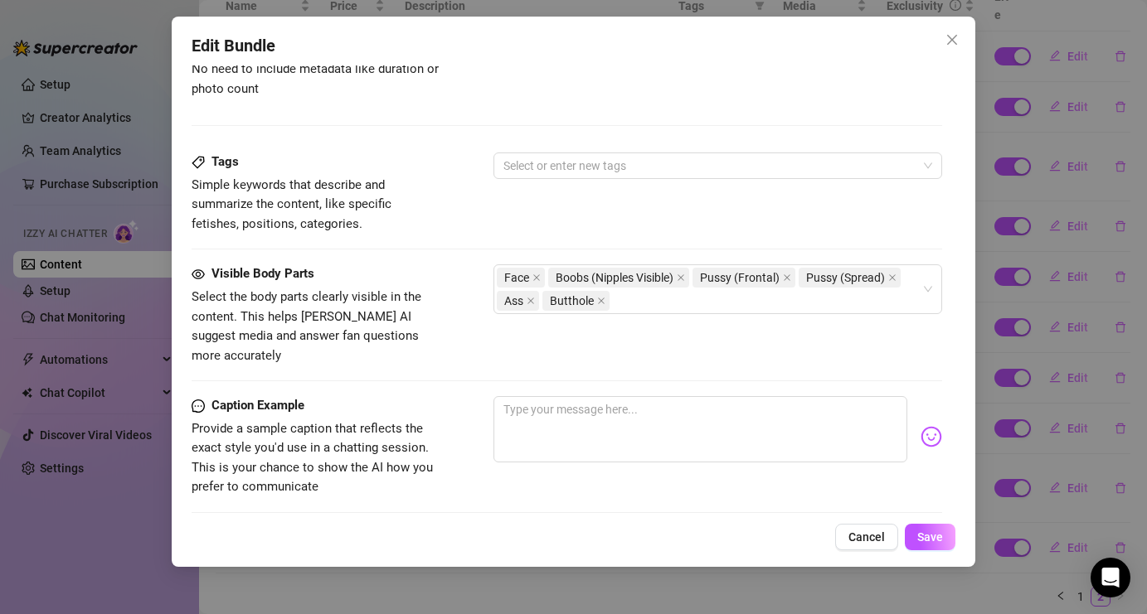
click at [611, 242] on div "Tags Simple keywords that describe and summarize the content, like specific fet…" at bounding box center [567, 209] width 750 height 112
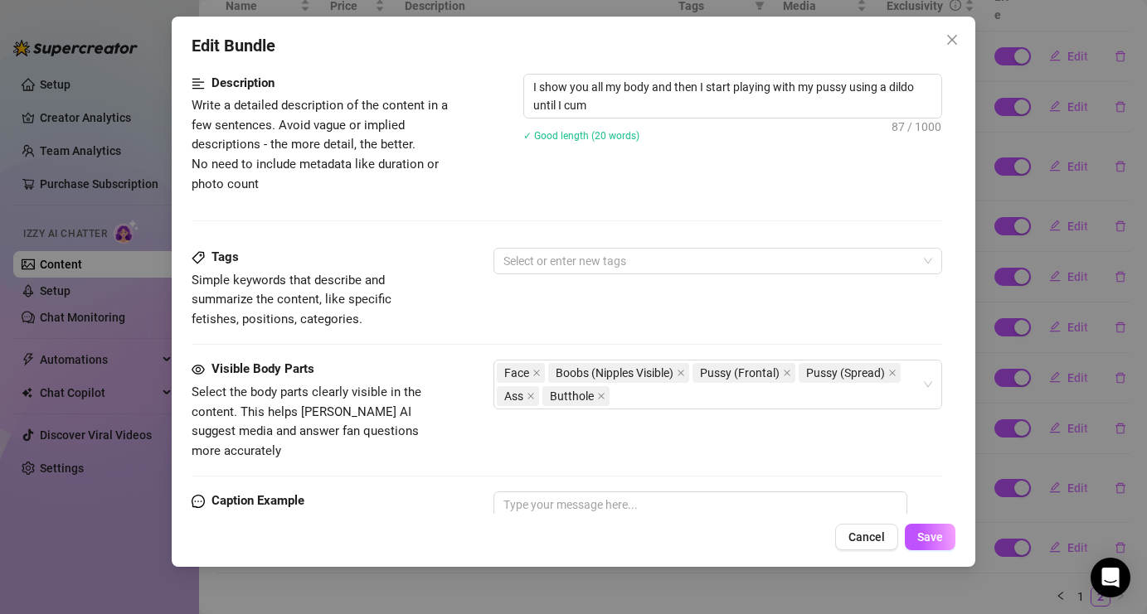
scroll to position [671, 0]
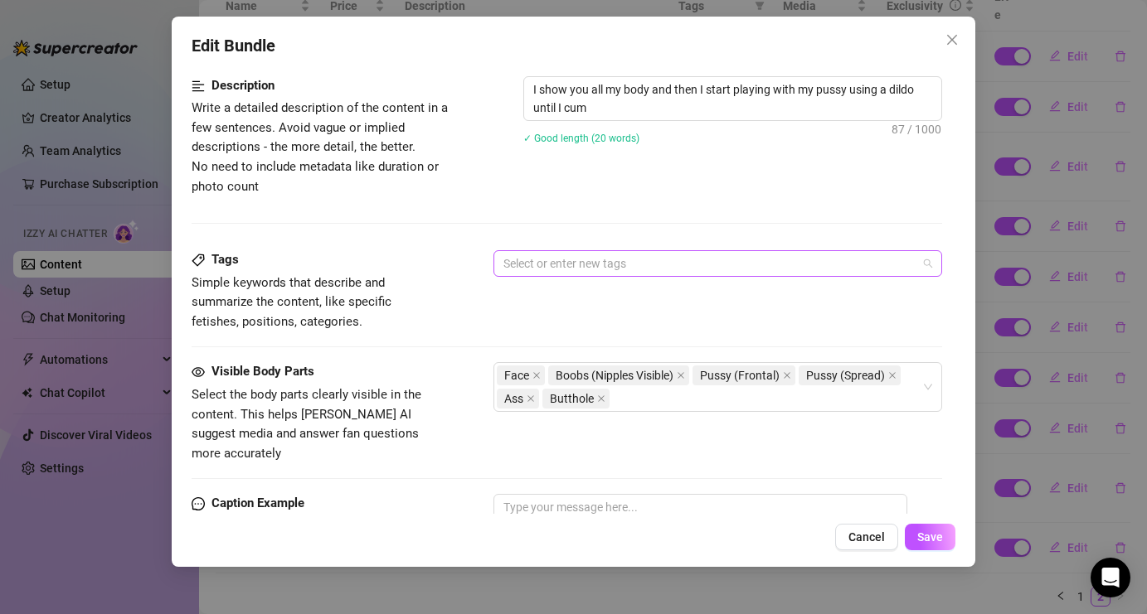
click at [616, 252] on div at bounding box center [709, 263] width 424 height 23
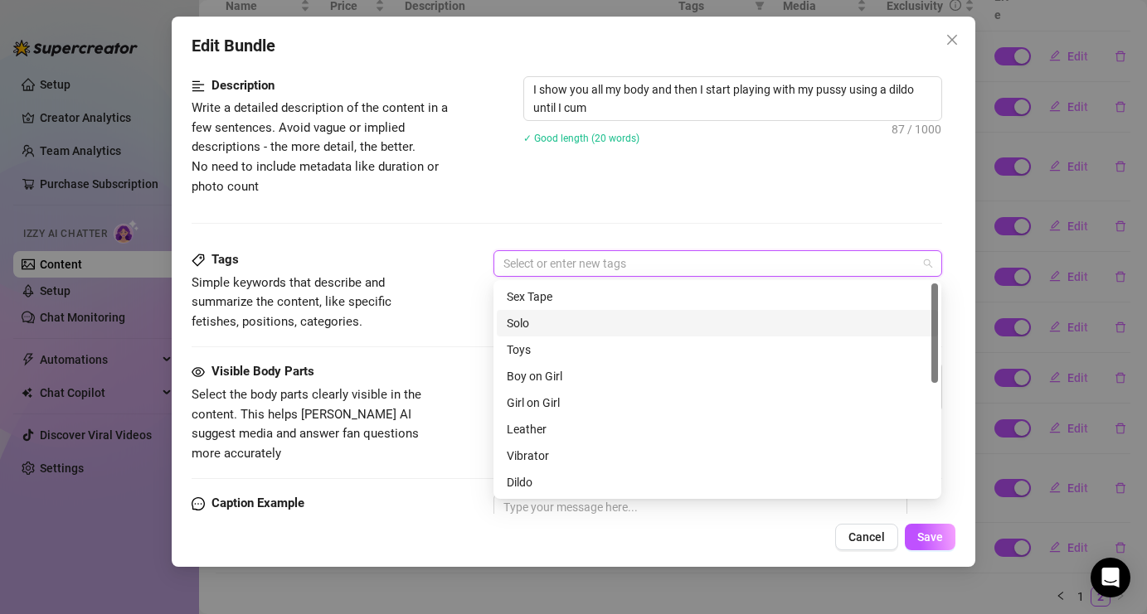
click at [570, 332] on div "Solo" at bounding box center [717, 323] width 421 height 18
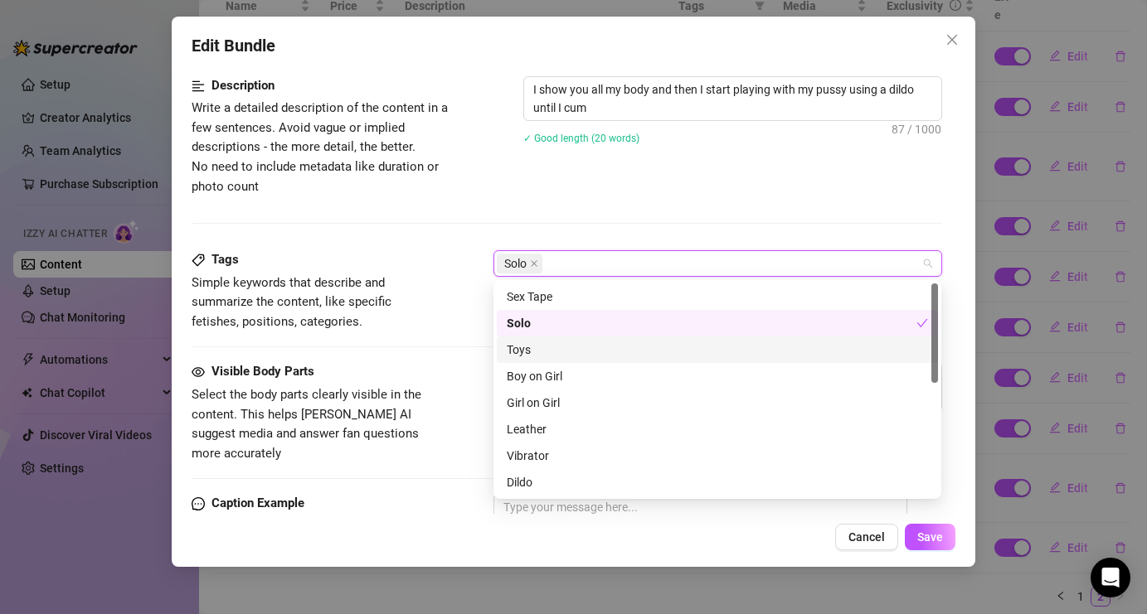
click at [565, 358] on div "Toys" at bounding box center [717, 350] width 421 height 18
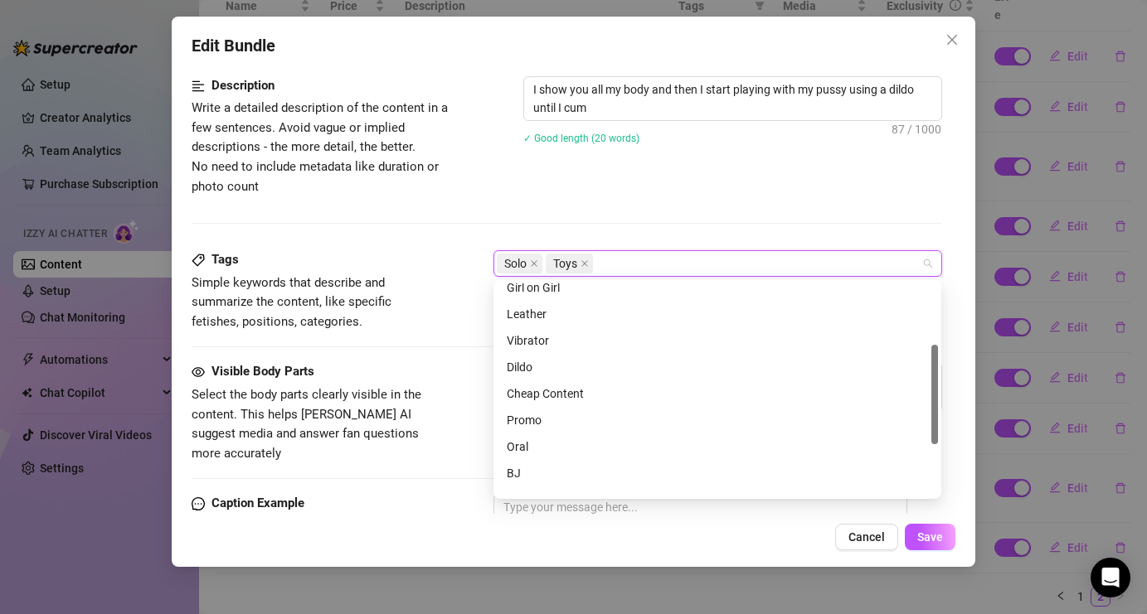
scroll to position [130, 0]
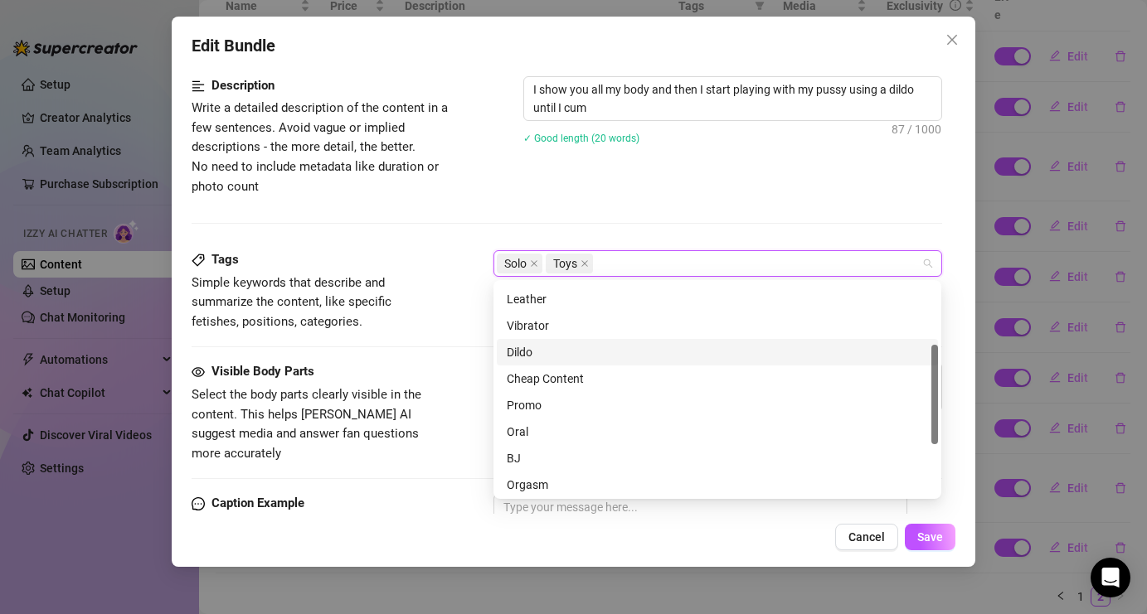
click at [560, 360] on div "Dildo" at bounding box center [717, 352] width 421 height 18
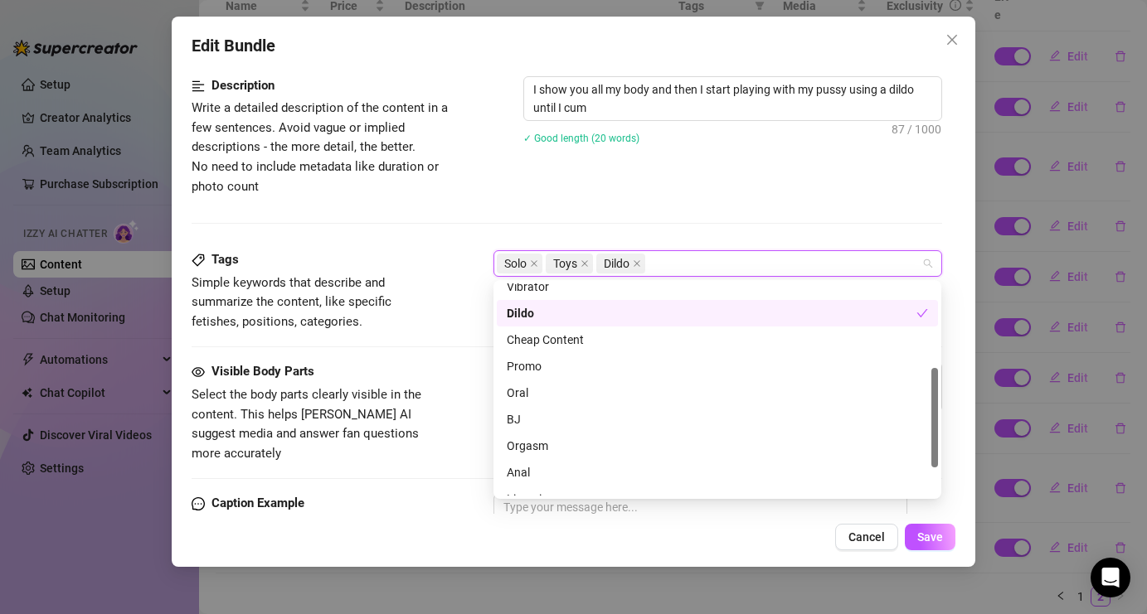
scroll to position [239, 0]
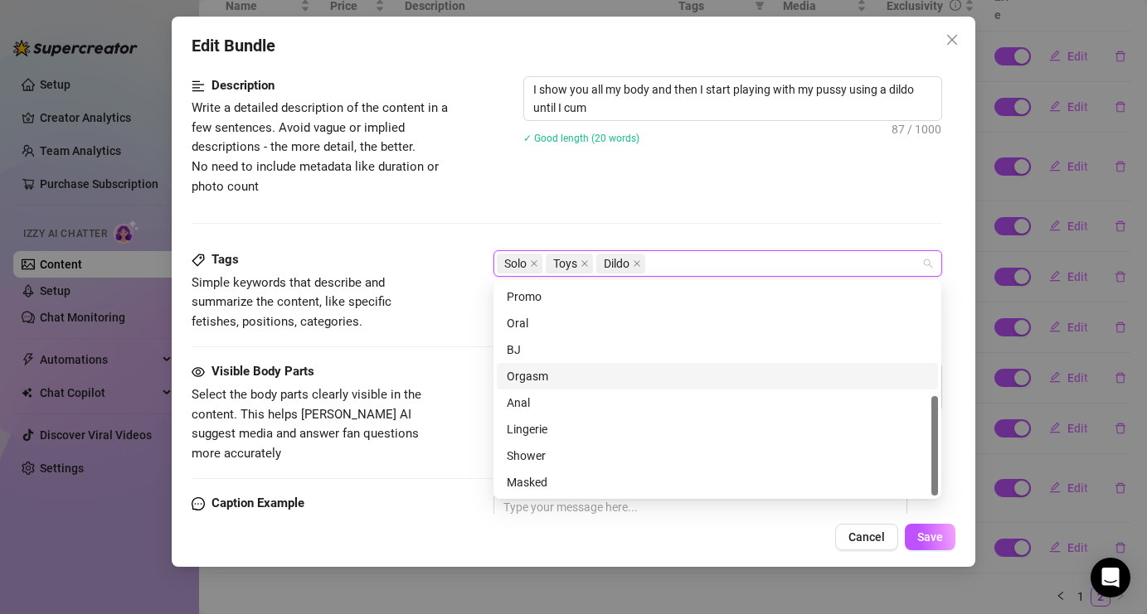
click at [563, 379] on div "Orgasm" at bounding box center [717, 376] width 421 height 18
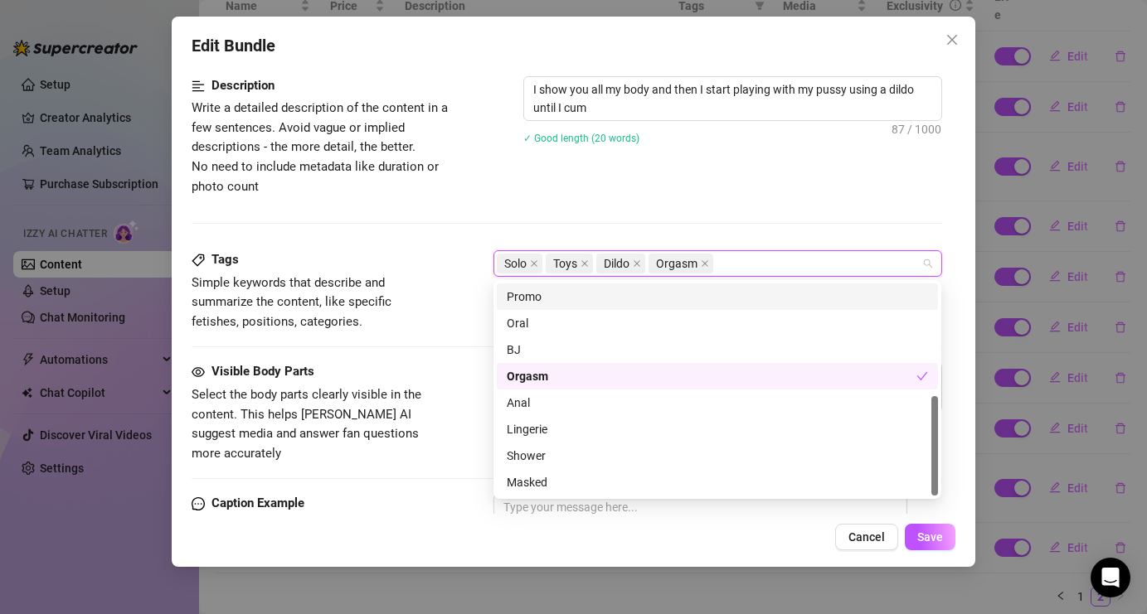
click at [615, 178] on div "Description Write a detailed description of the content in a few sentences. Avo…" at bounding box center [567, 136] width 750 height 120
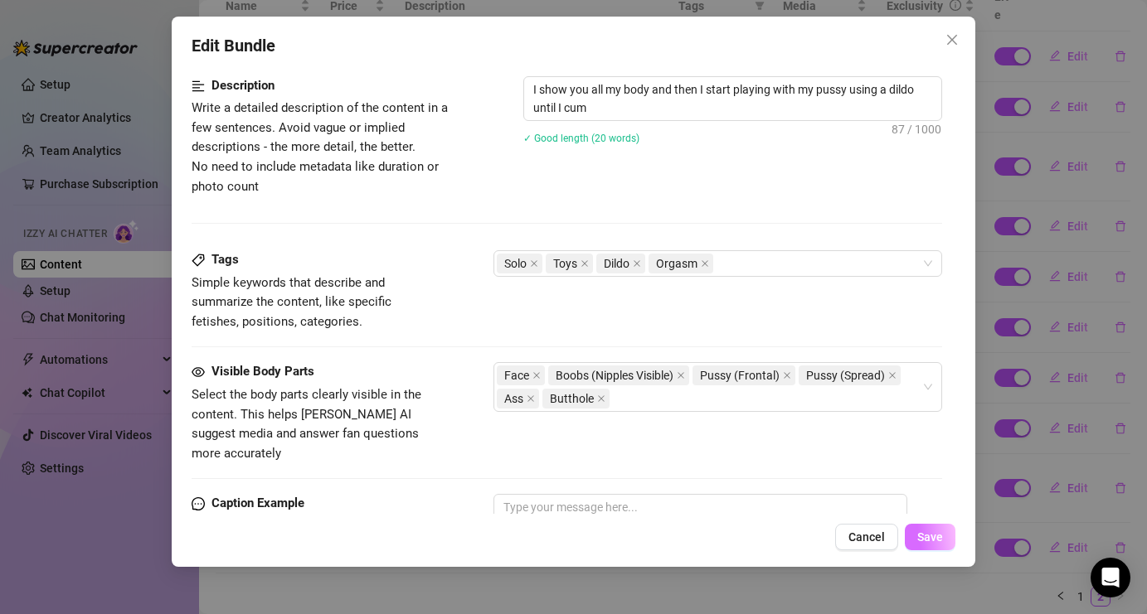
click at [934, 548] on button "Save" at bounding box center [930, 537] width 51 height 27
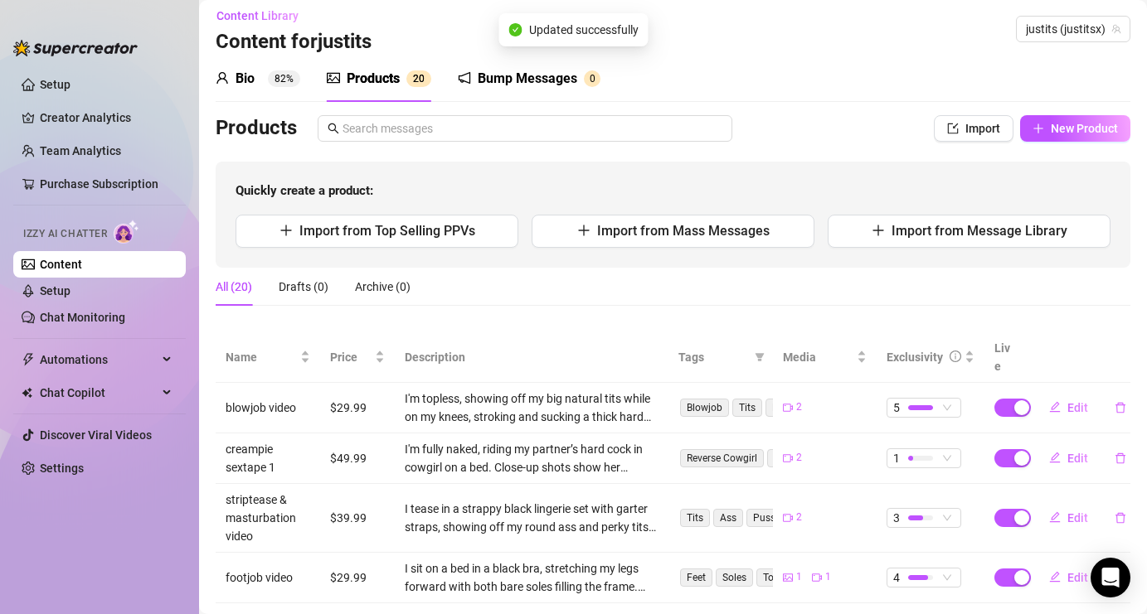
scroll to position [6, 0]
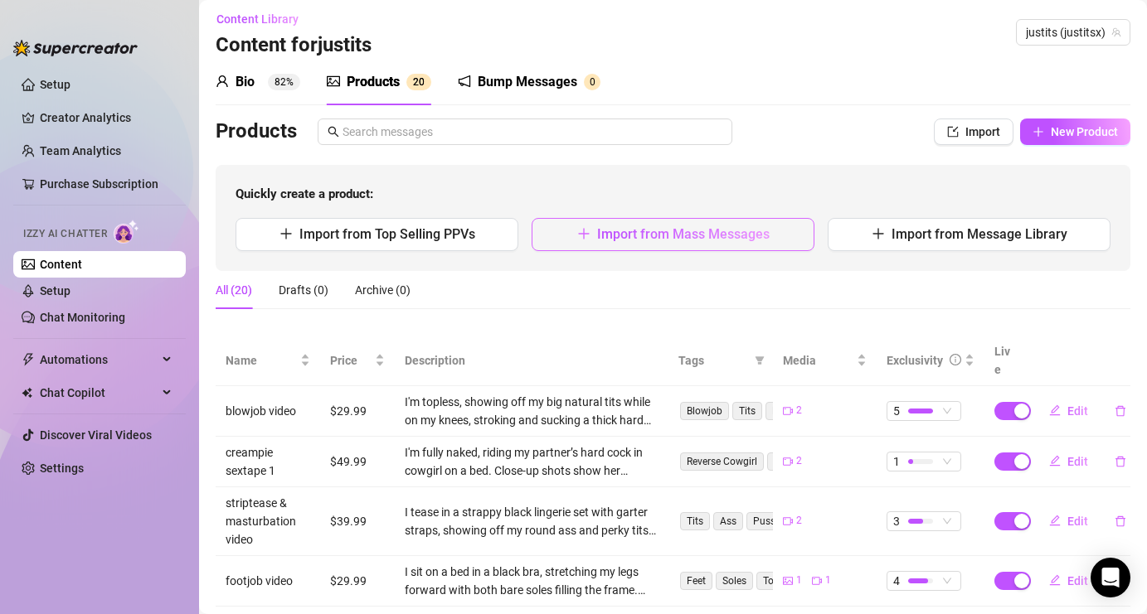
click at [642, 235] on span "Import from Mass Messages" at bounding box center [683, 234] width 172 height 16
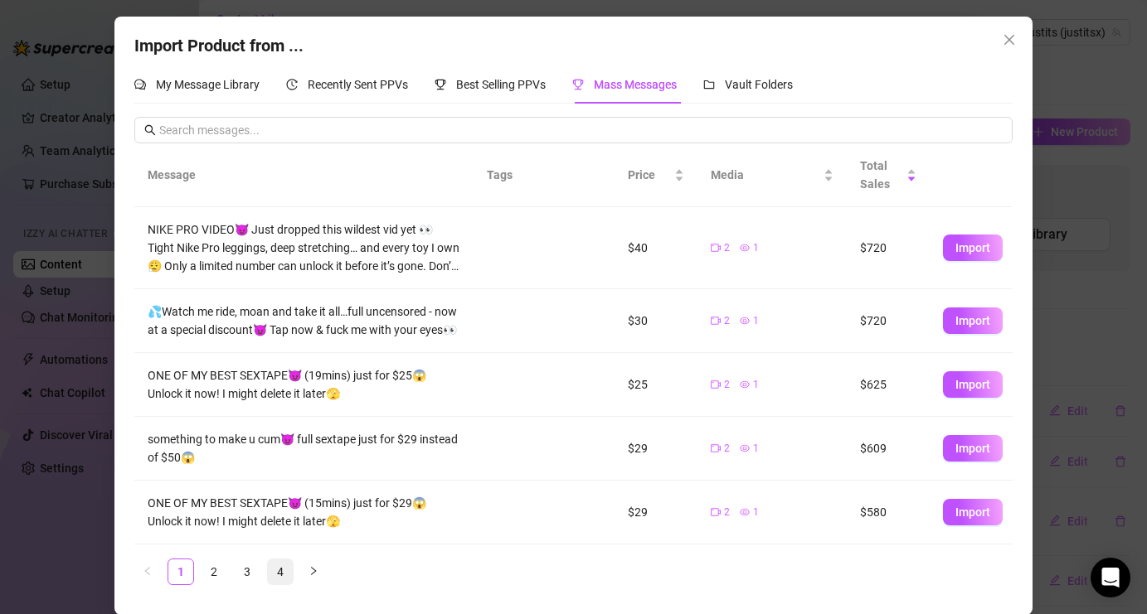
click at [281, 567] on link "4" at bounding box center [280, 572] width 25 height 25
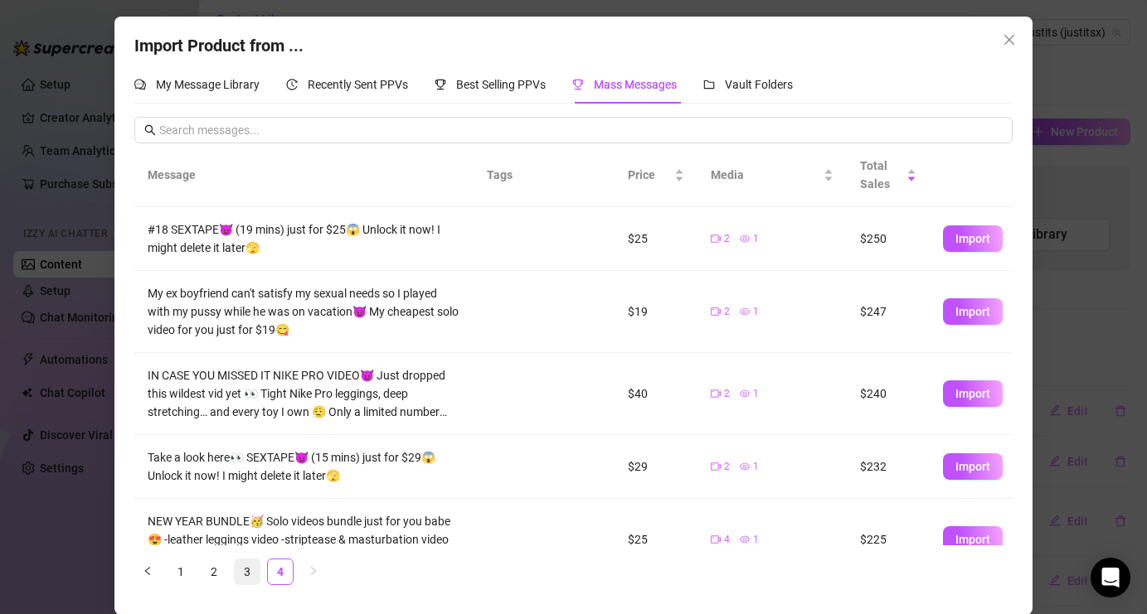
click at [247, 574] on link "3" at bounding box center [247, 572] width 25 height 25
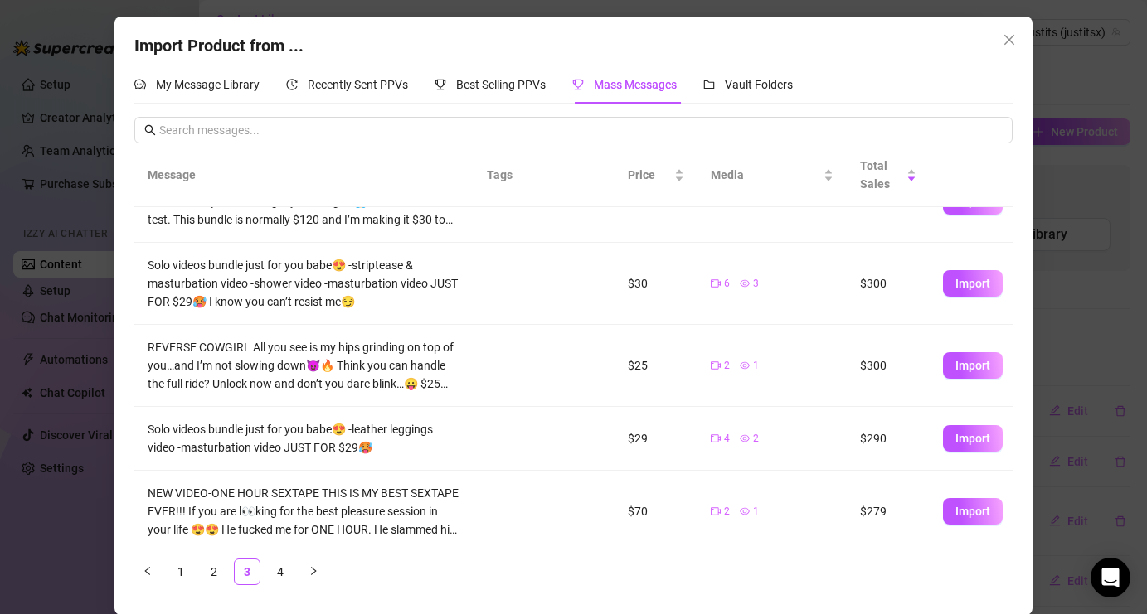
scroll to position [124, 0]
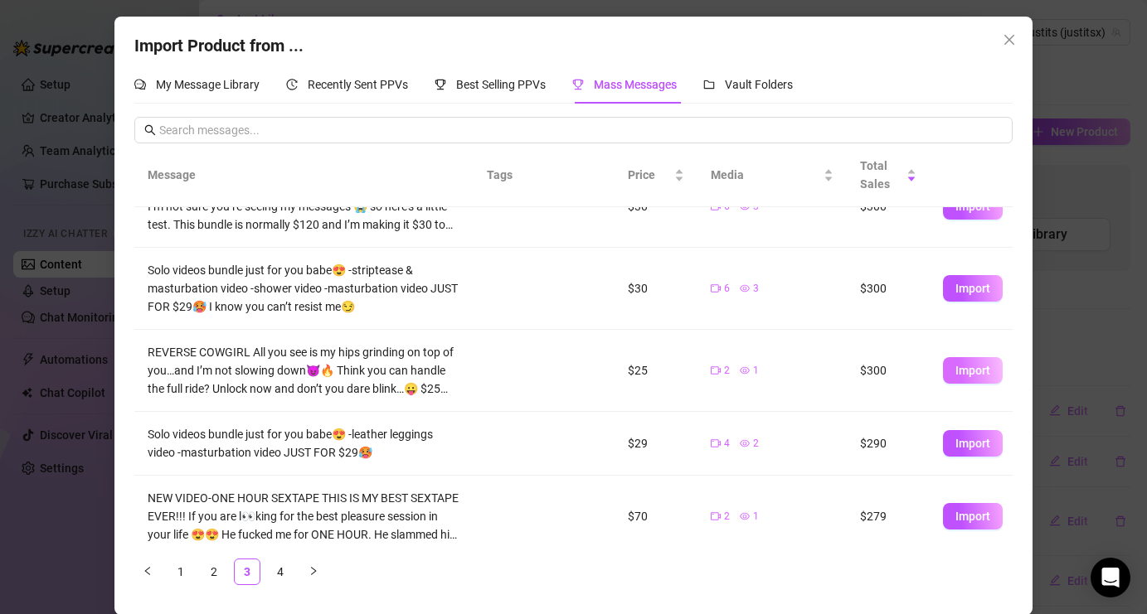
click at [991, 372] on button "Import" at bounding box center [973, 370] width 60 height 27
type textarea "REVERSE COWGIRL All you see is my hips grinding on top of you…and I’m not slowi…"
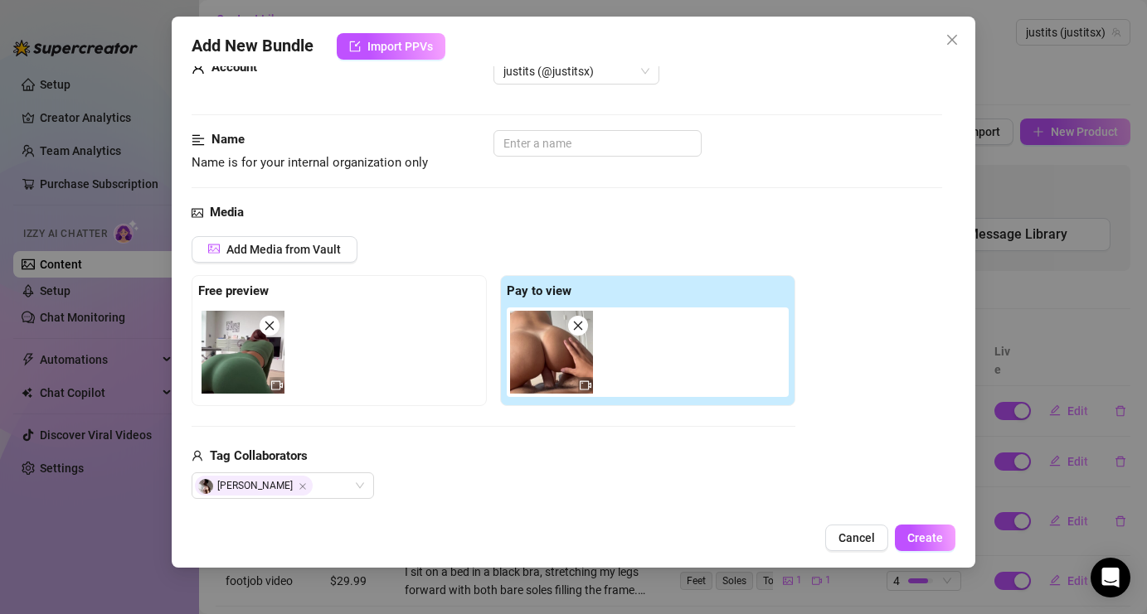
scroll to position [84, 0]
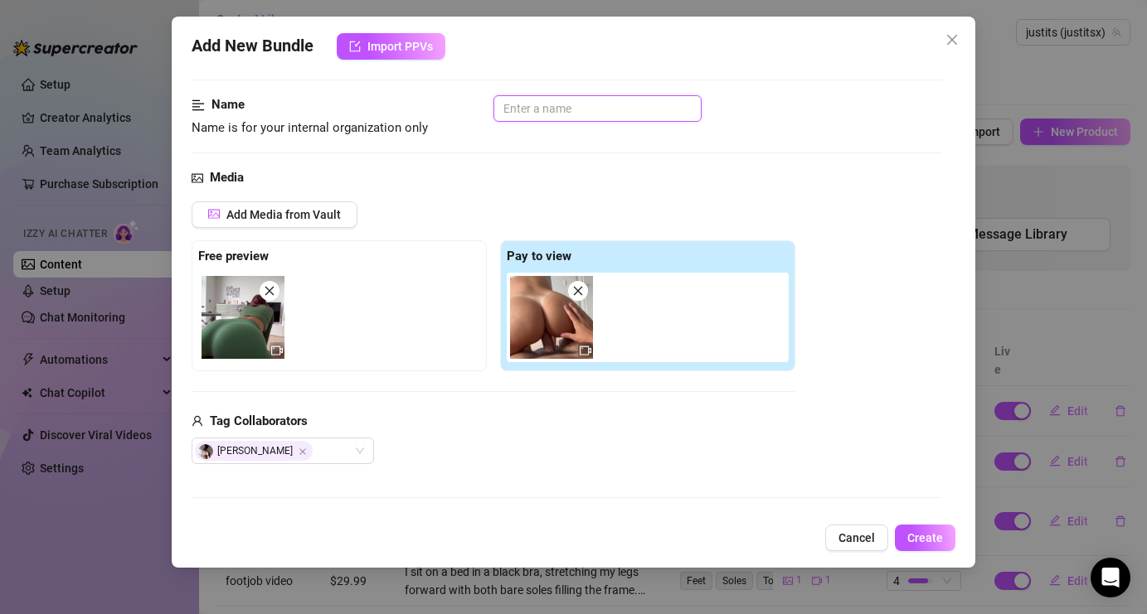
click at [579, 111] on input "text" at bounding box center [597, 108] width 208 height 27
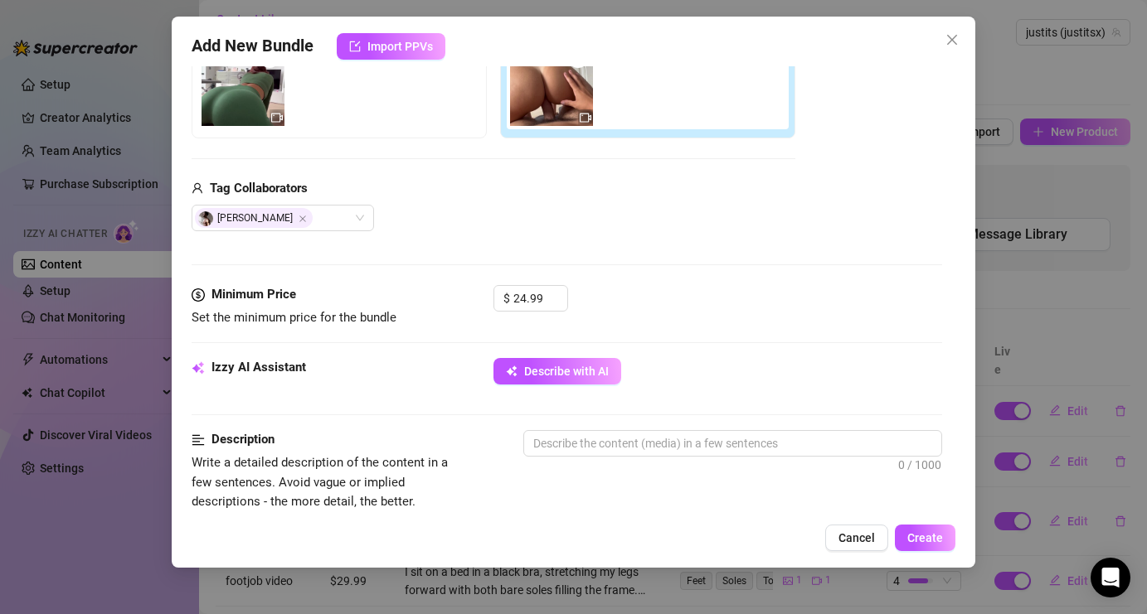
scroll to position [429, 0]
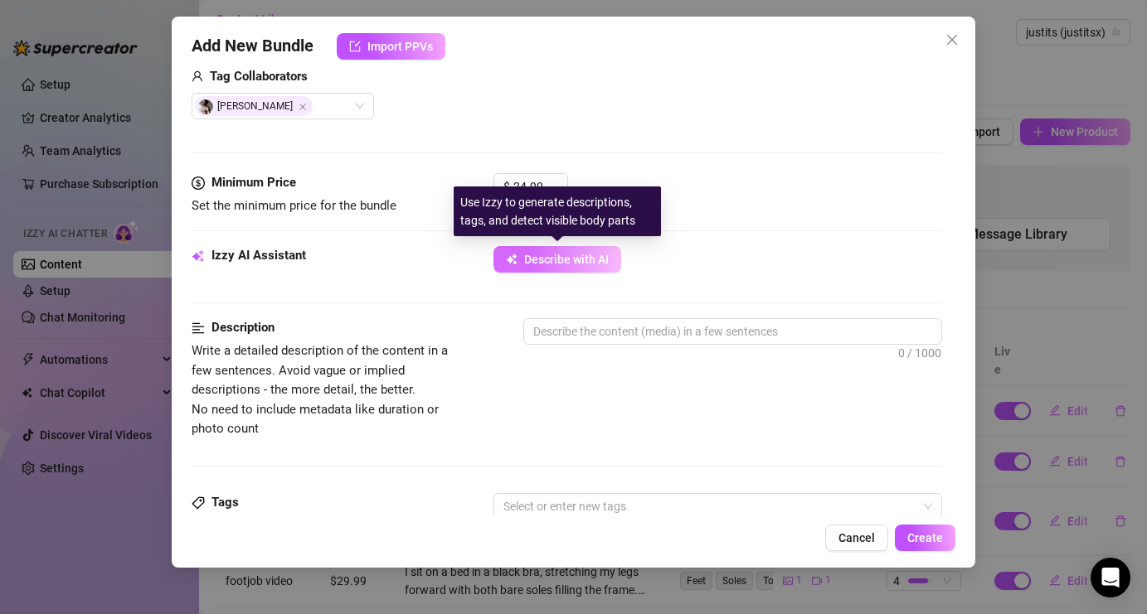
type input "reverse cowgirl video"
click at [540, 254] on span "Describe with AI" at bounding box center [566, 259] width 85 height 13
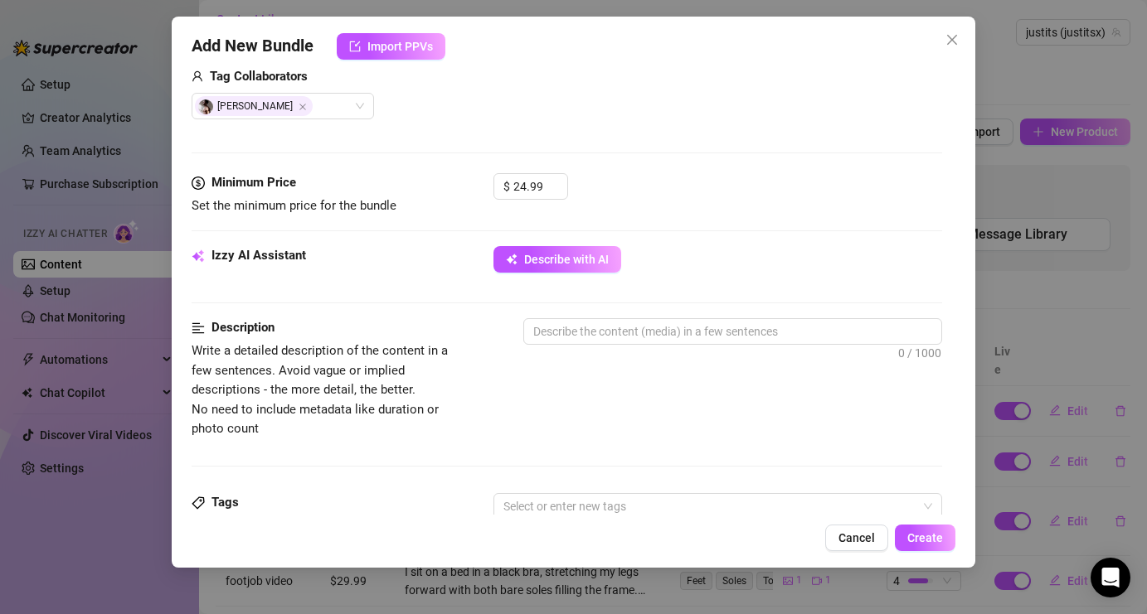
click at [555, 296] on div "Izzy AI Assistant Describe with AI" at bounding box center [567, 282] width 750 height 72
click at [560, 263] on span "Describe with AI" at bounding box center [566, 259] width 85 height 13
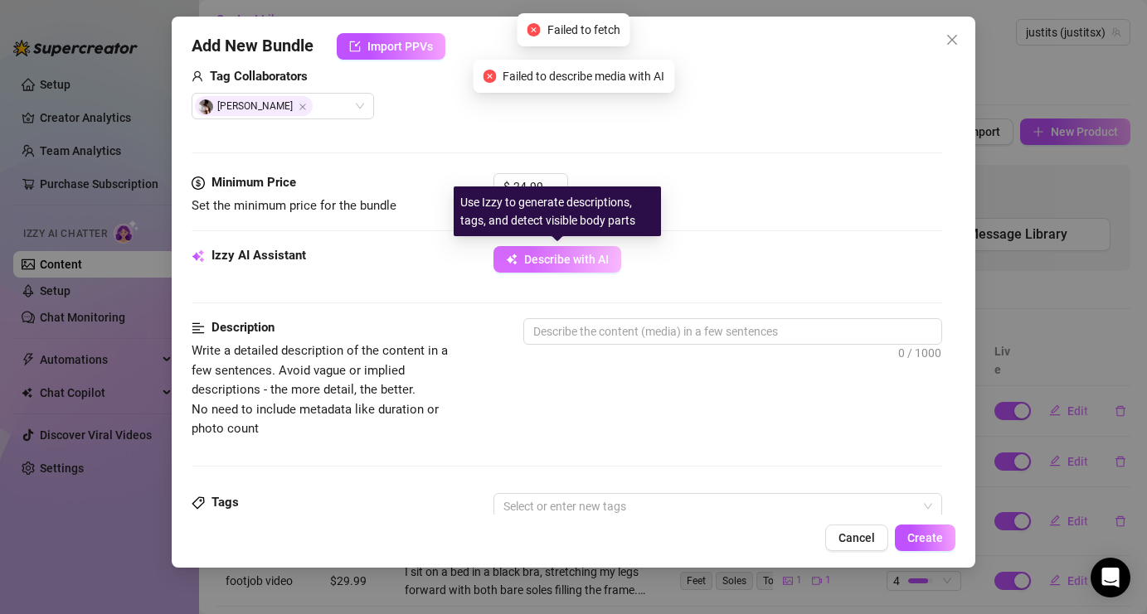
click at [560, 263] on span "Describe with AI" at bounding box center [566, 259] width 85 height 13
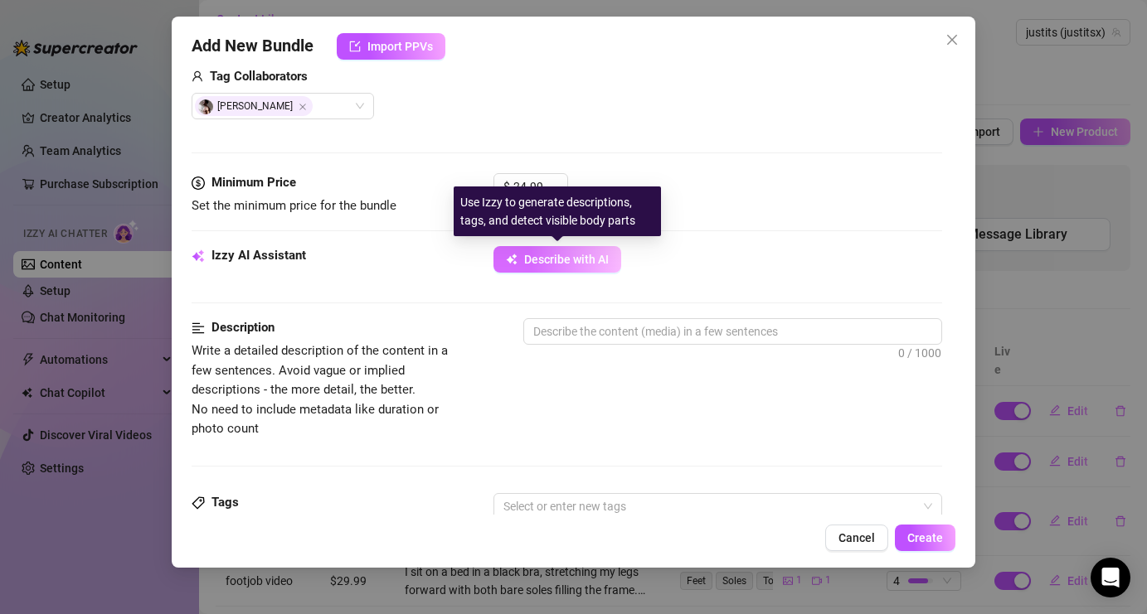
click at [560, 263] on span "Describe with AI" at bounding box center [566, 259] width 85 height 13
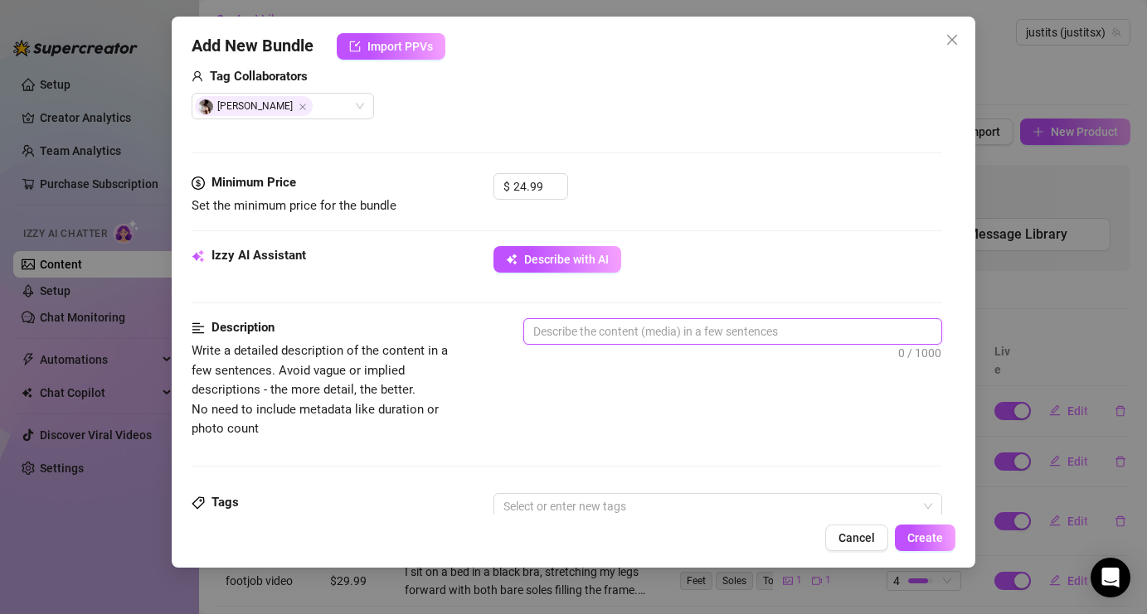
click at [572, 336] on textarea at bounding box center [732, 331] width 416 height 25
type textarea "I"
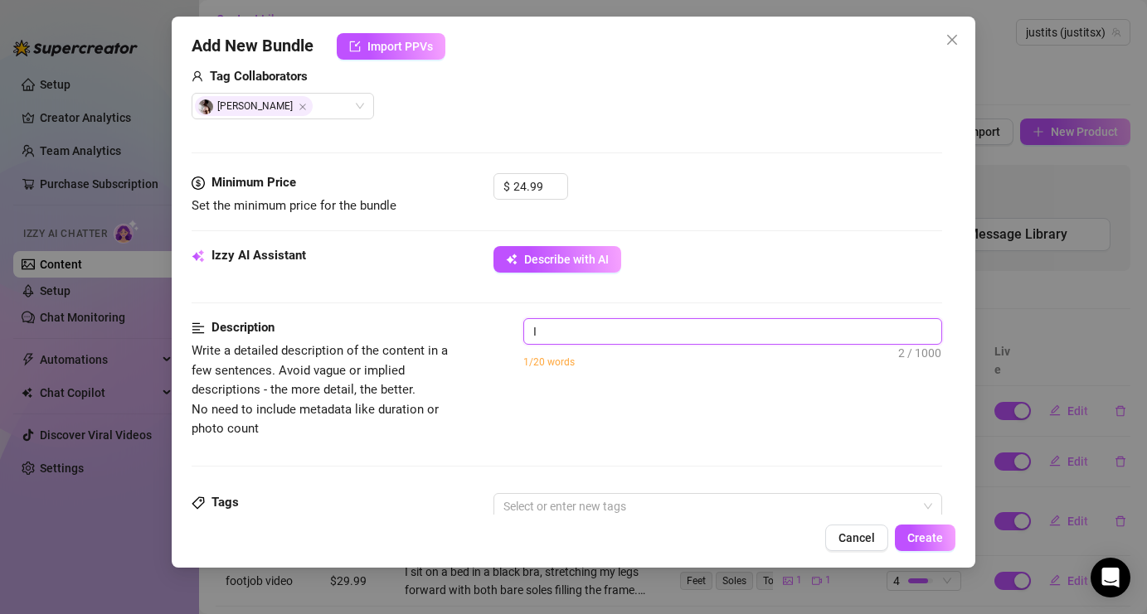
type textarea "I r"
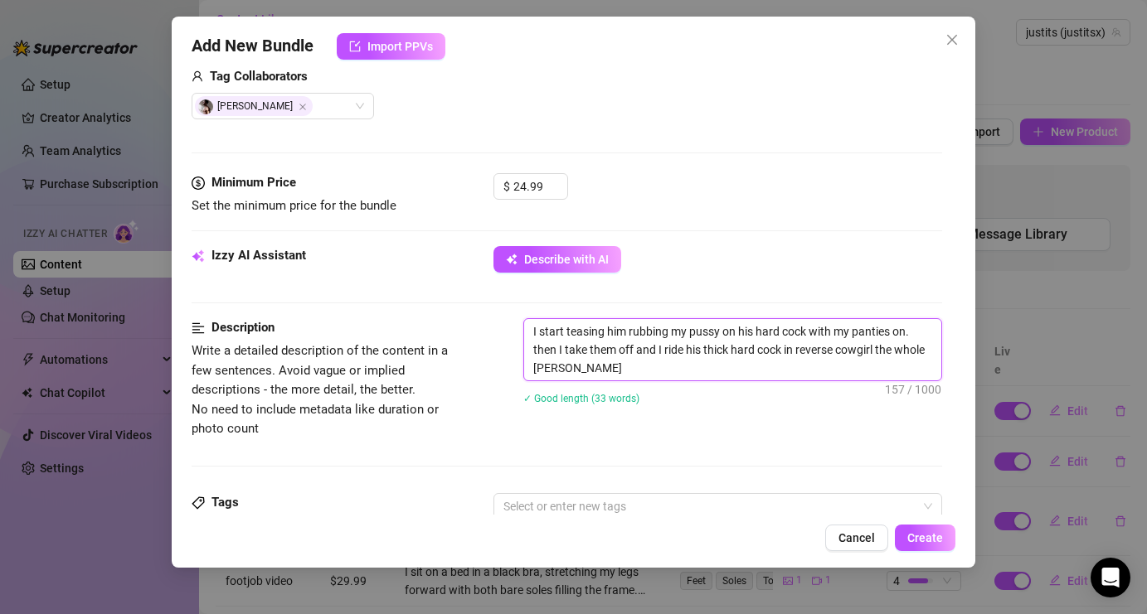
scroll to position [0, 0]
click at [513, 421] on div "Description Write a detailed description of the content in a few sentences. Avo…" at bounding box center [567, 378] width 750 height 120
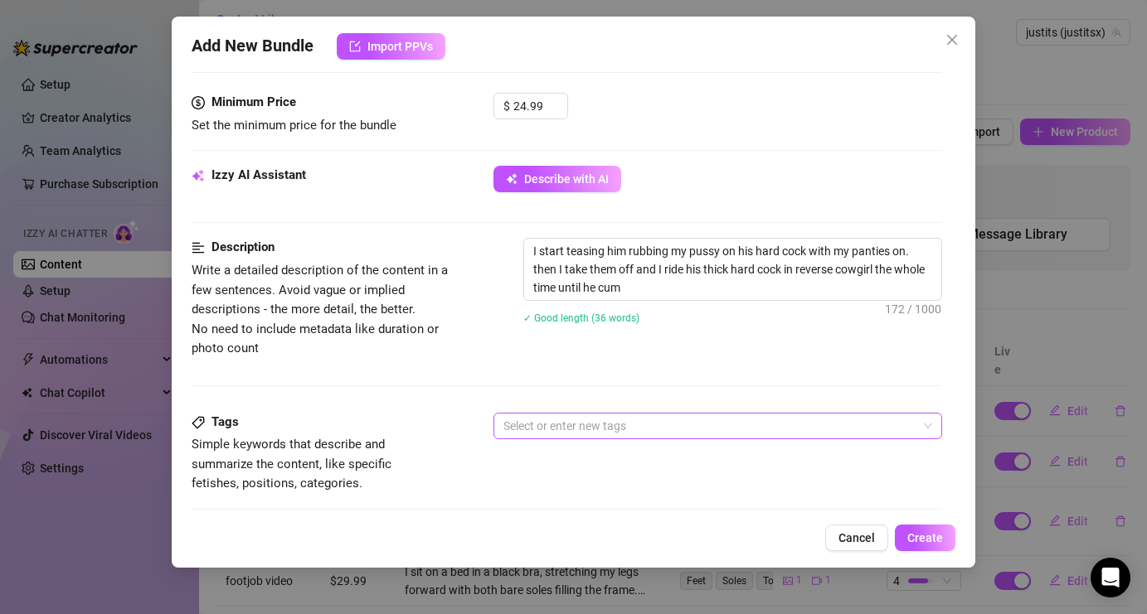
click at [552, 421] on div at bounding box center [709, 426] width 424 height 23
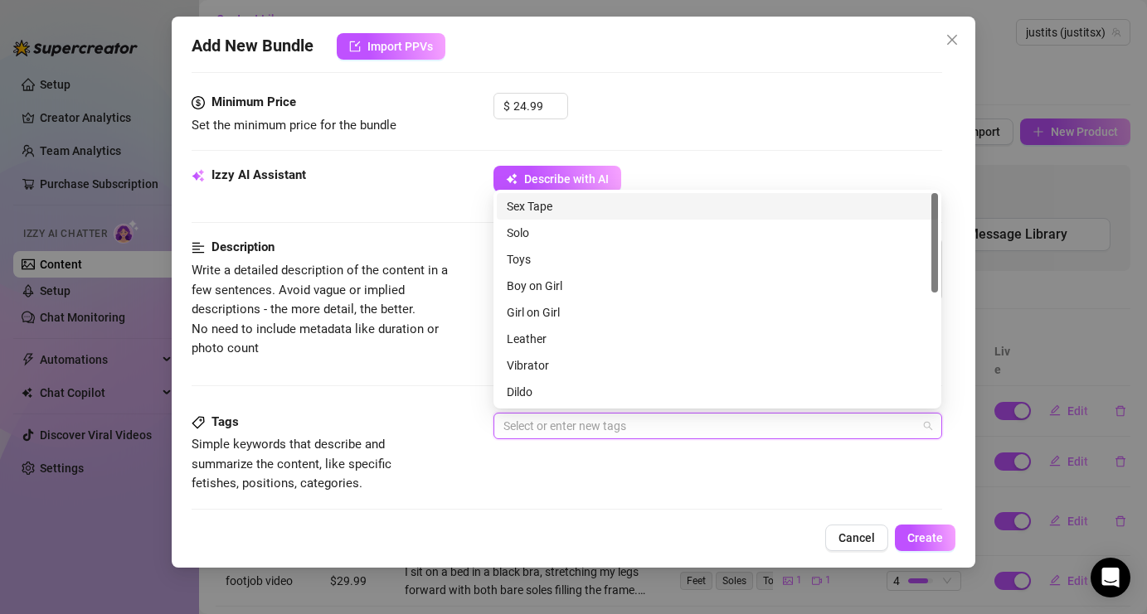
click at [632, 207] on div "Sex Tape" at bounding box center [717, 206] width 421 height 18
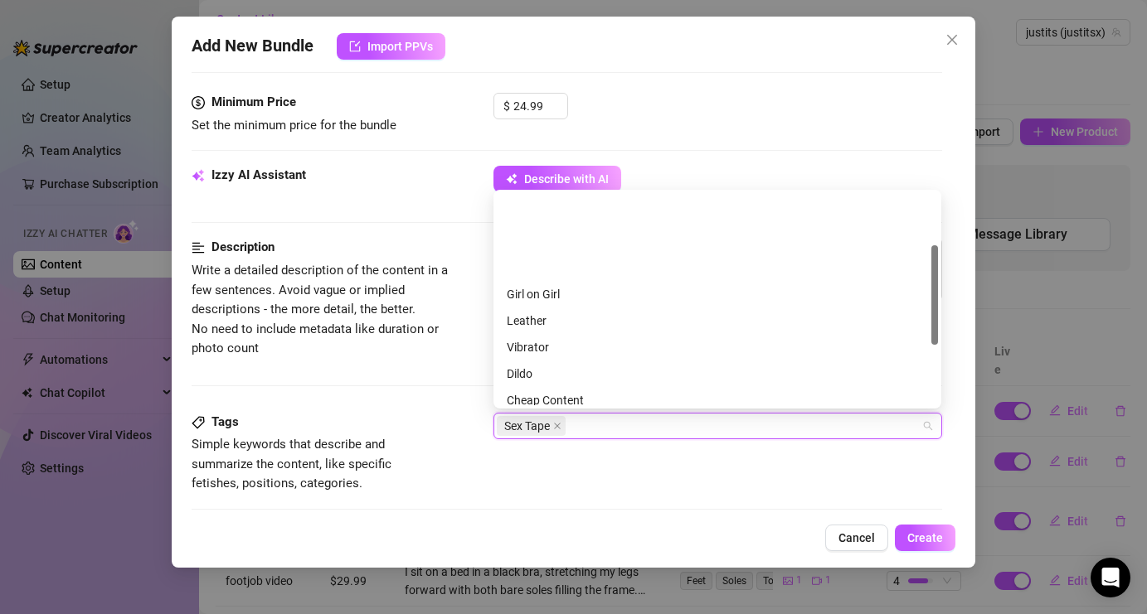
scroll to position [0, 0]
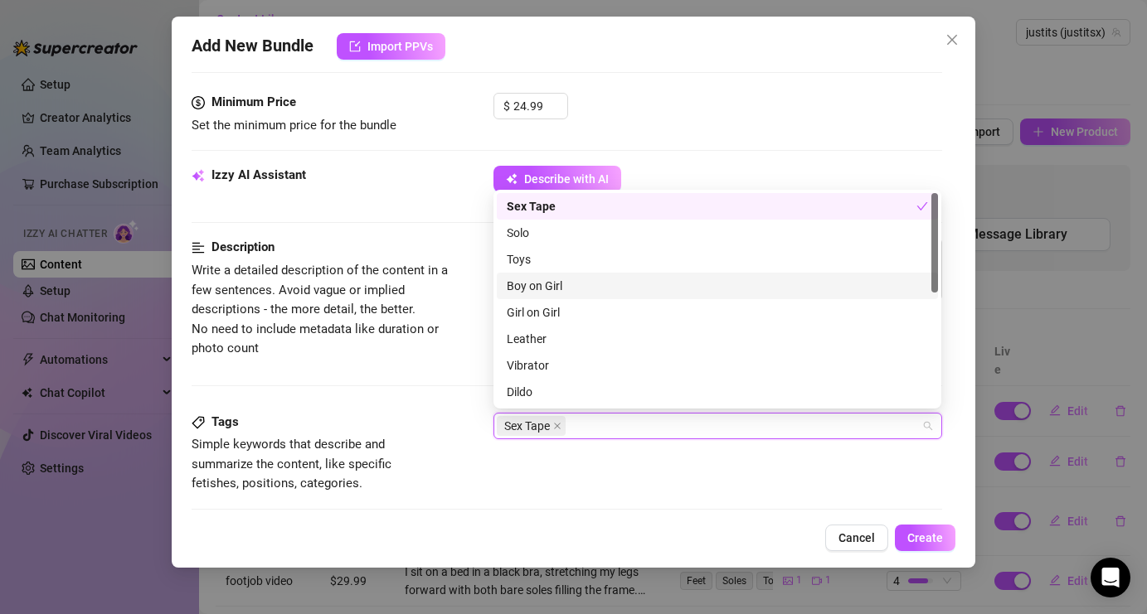
click at [576, 290] on div "Boy on Girl" at bounding box center [717, 286] width 421 height 18
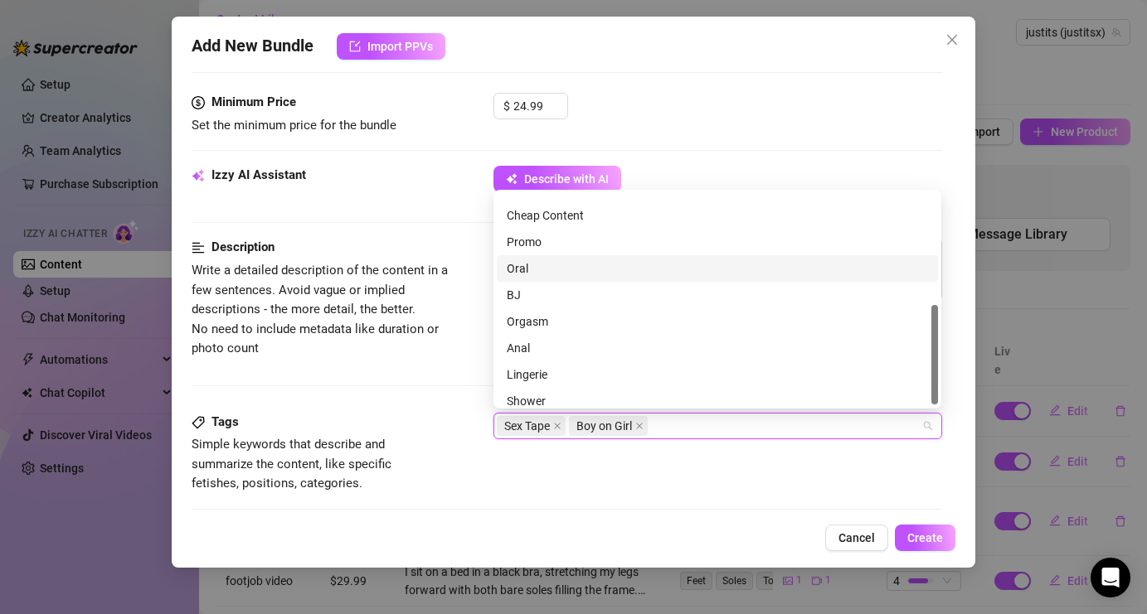
scroll to position [239, 0]
click at [564, 290] on div "Orgasm" at bounding box center [717, 286] width 421 height 18
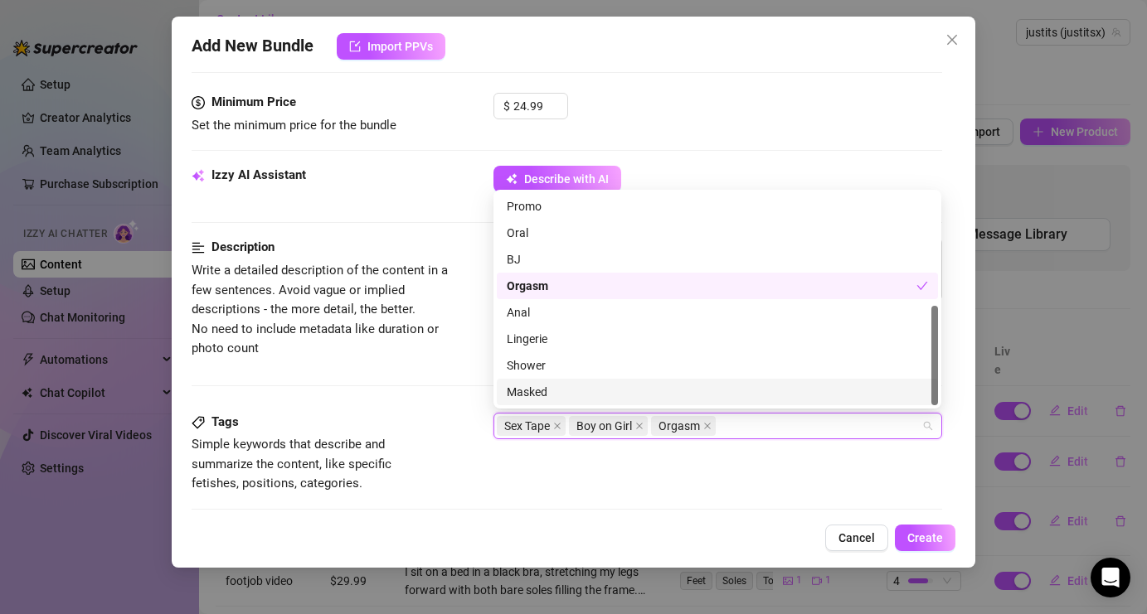
click at [535, 490] on div "Tags Simple keywords that describe and summarize the content, like specific fet…" at bounding box center [567, 453] width 750 height 81
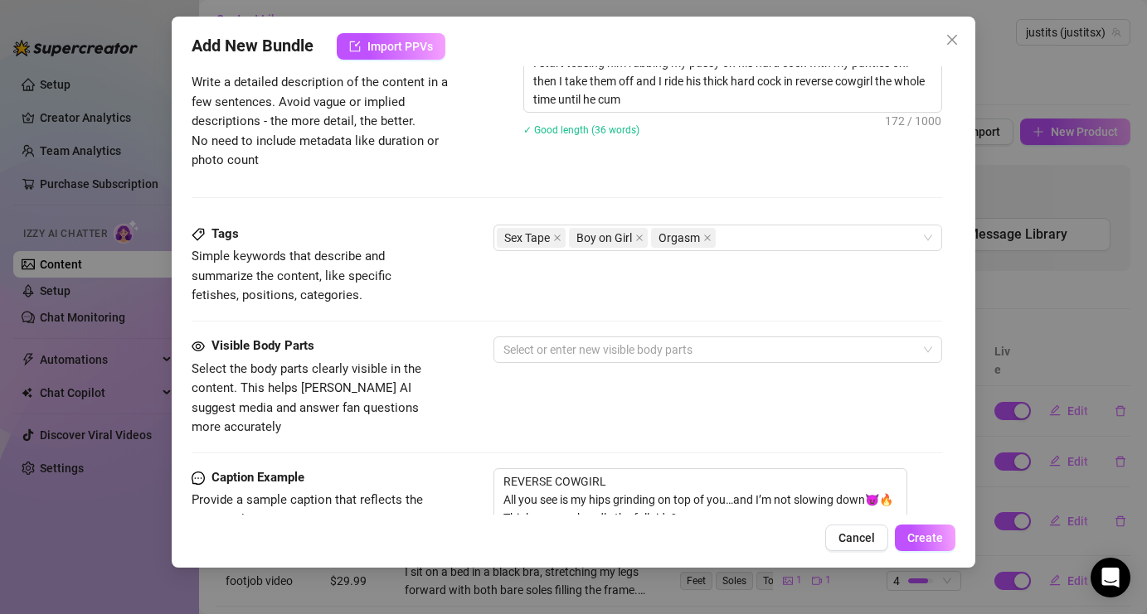
scroll to position [807, 0]
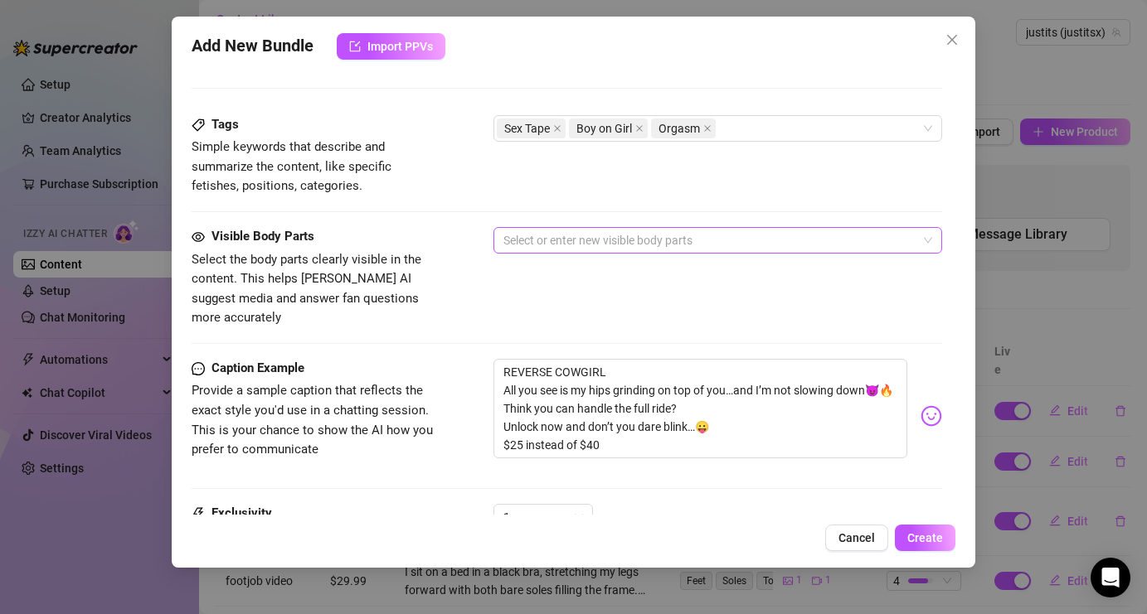
click at [699, 230] on div at bounding box center [709, 240] width 424 height 23
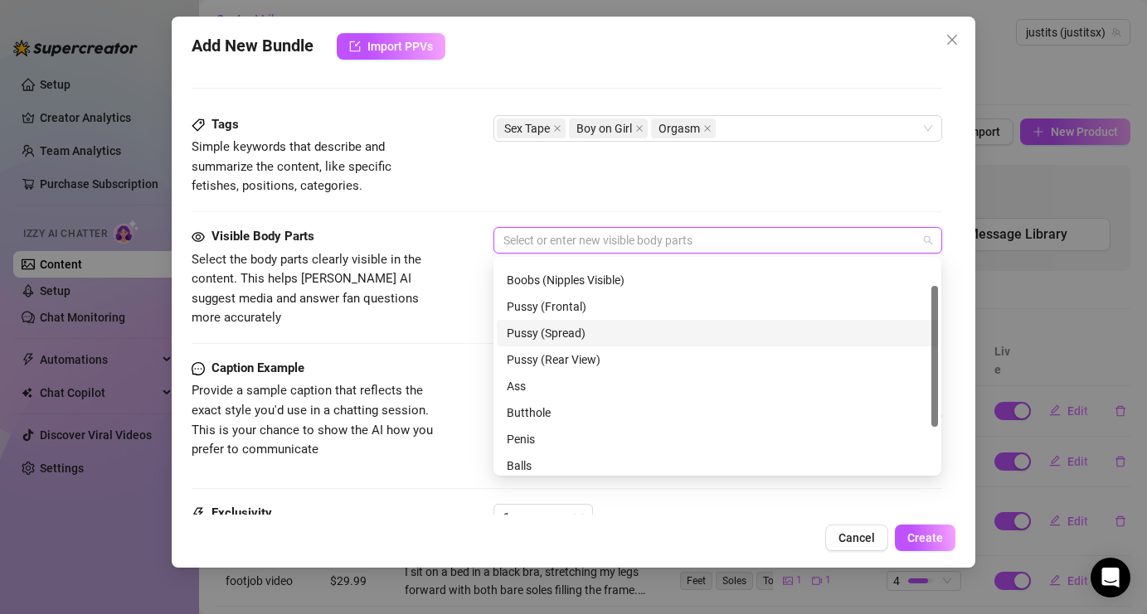
scroll to position [58, 0]
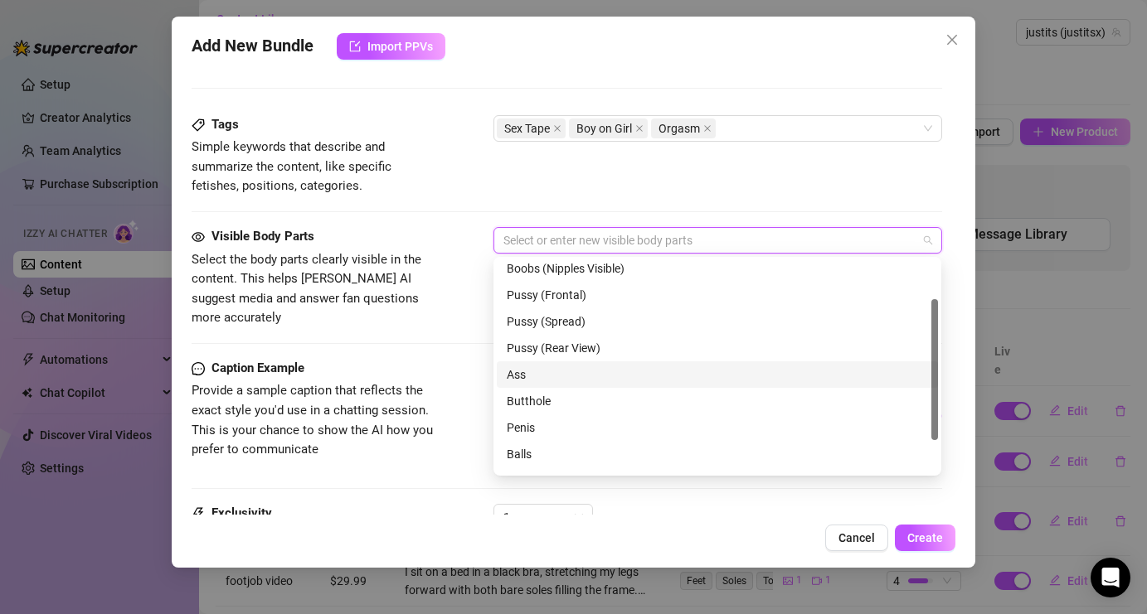
click at [594, 374] on div "Ass" at bounding box center [717, 375] width 421 height 18
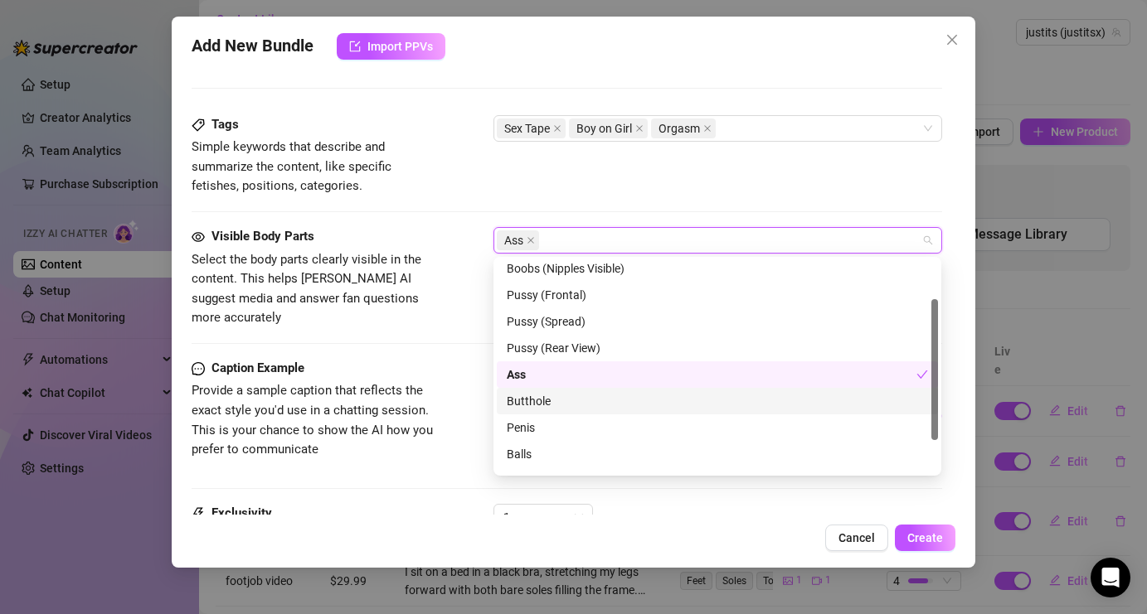
click at [594, 395] on div "Butthole" at bounding box center [717, 401] width 421 height 18
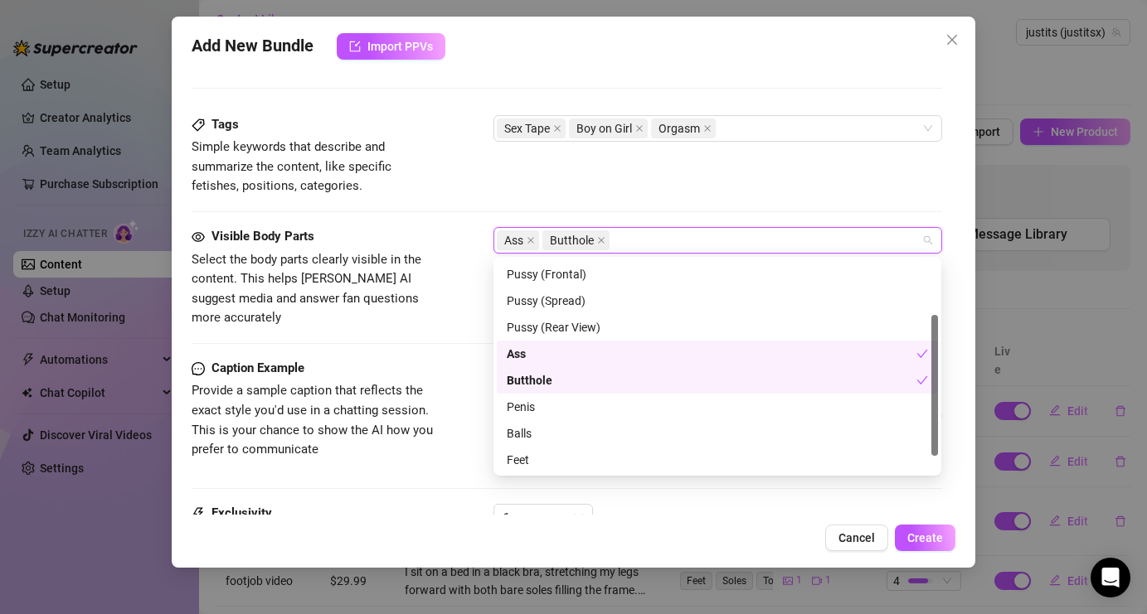
scroll to position [81, 0]
click at [594, 400] on div "Penis" at bounding box center [717, 404] width 421 height 18
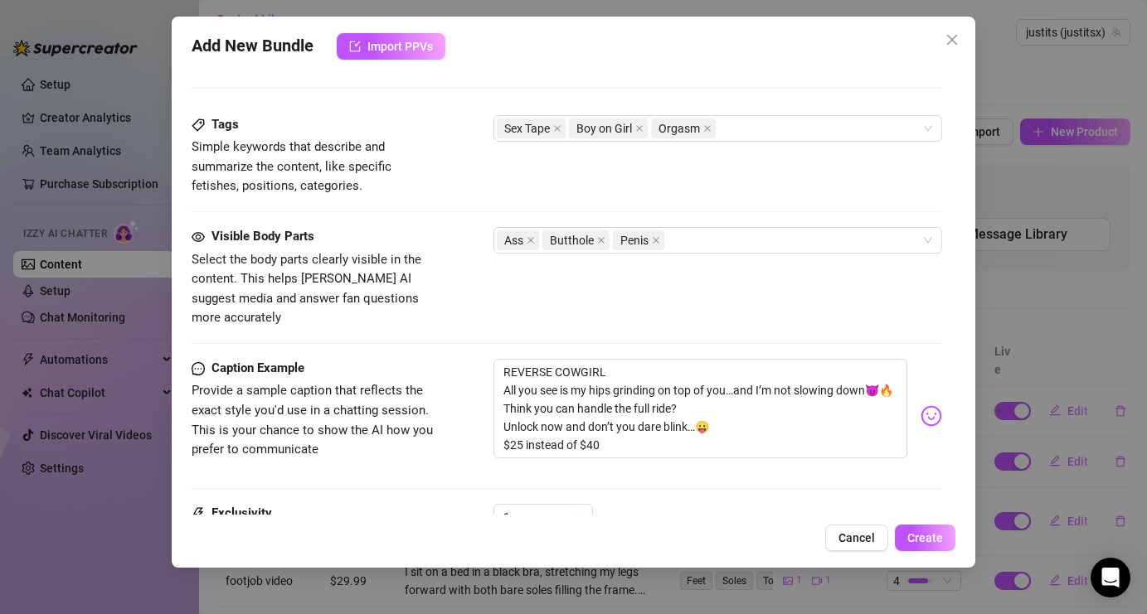
click at [696, 181] on div "Tags Simple keywords that describe and summarize the content, like specific fet…" at bounding box center [567, 155] width 750 height 81
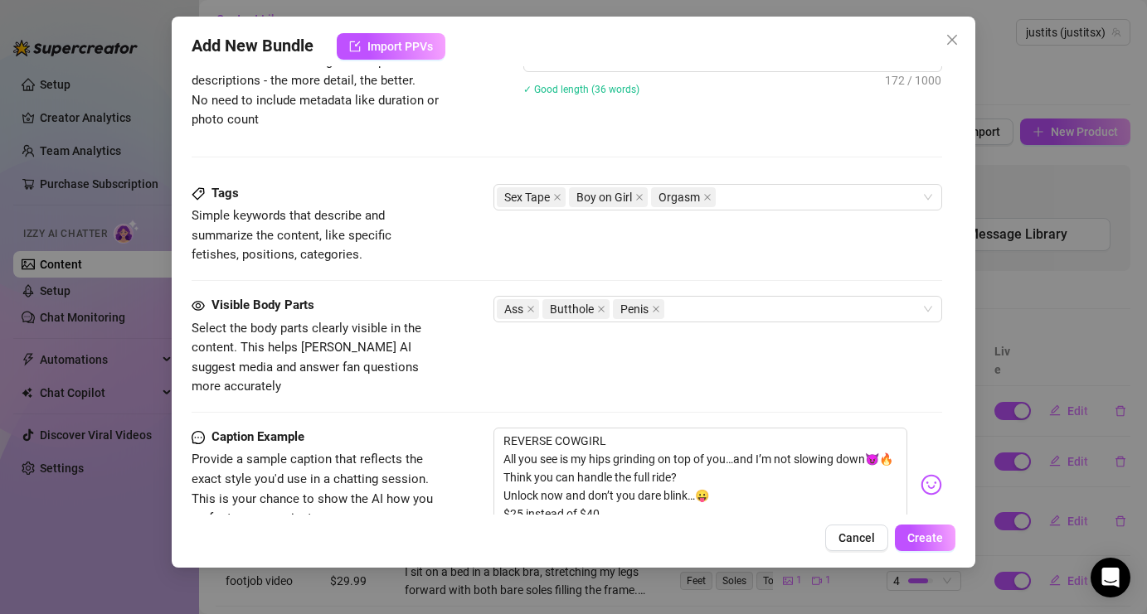
scroll to position [653, 0]
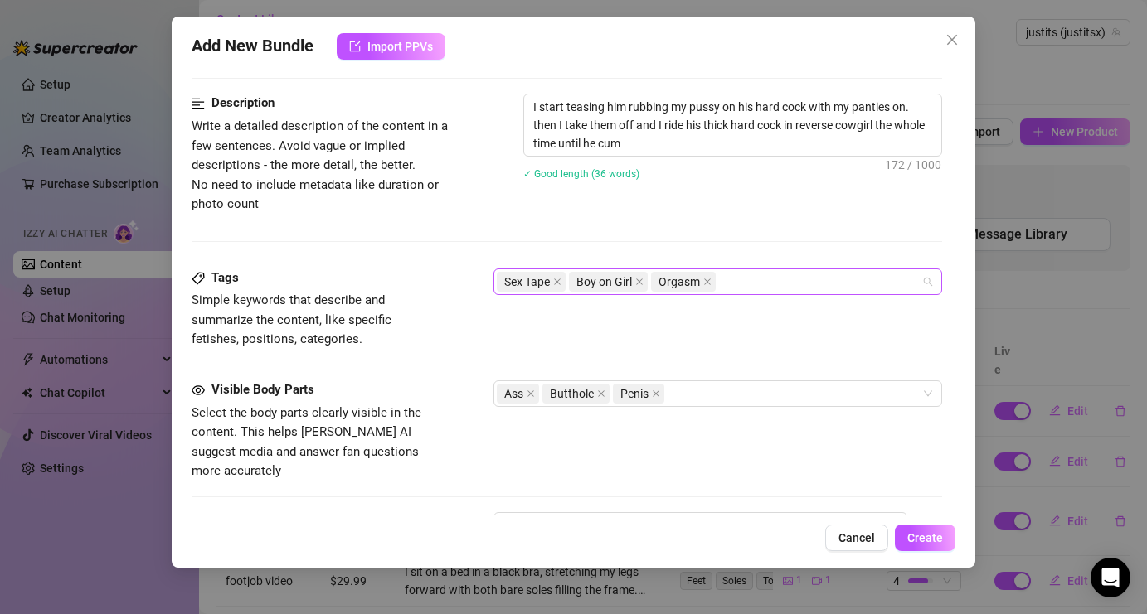
click at [776, 279] on div "Sex Tape Boy on Girl Orgasm" at bounding box center [709, 281] width 424 height 23
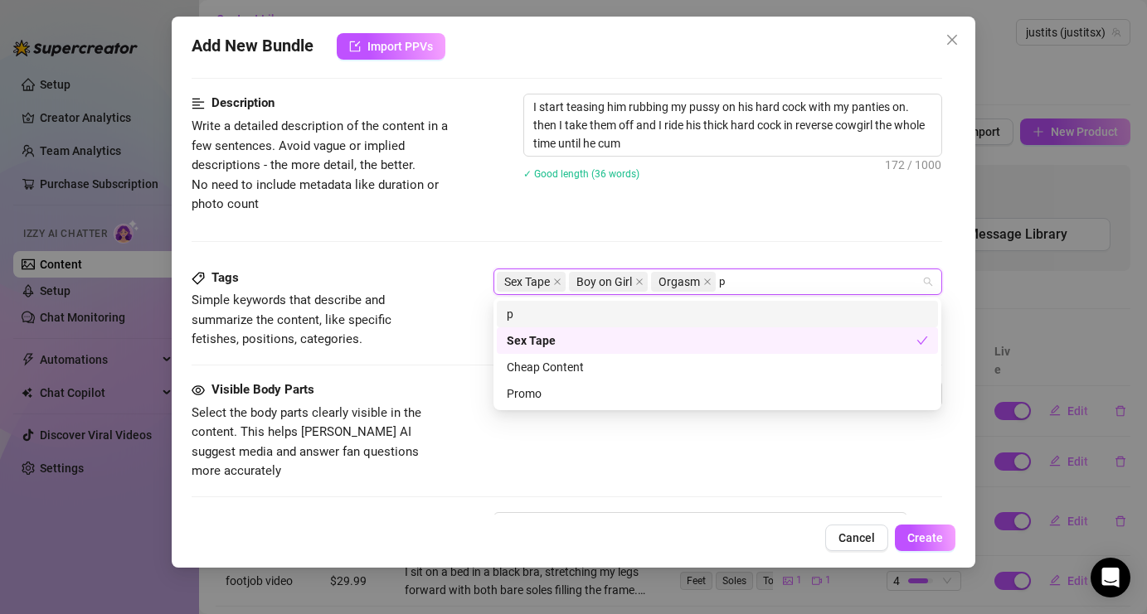
scroll to position [0, 0]
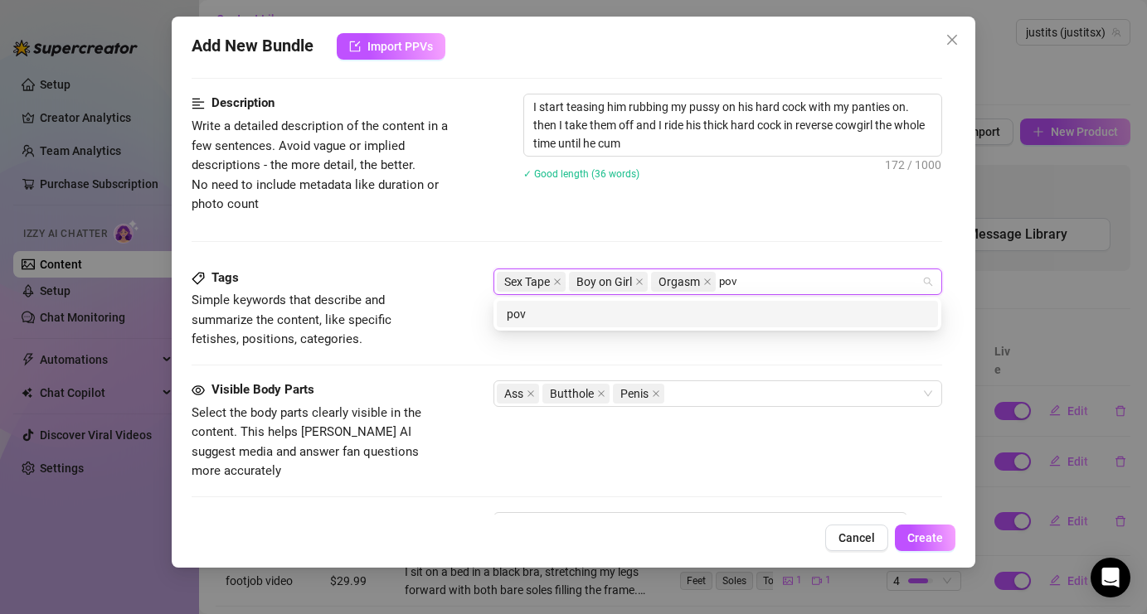
click at [750, 316] on div "pov" at bounding box center [717, 314] width 421 height 18
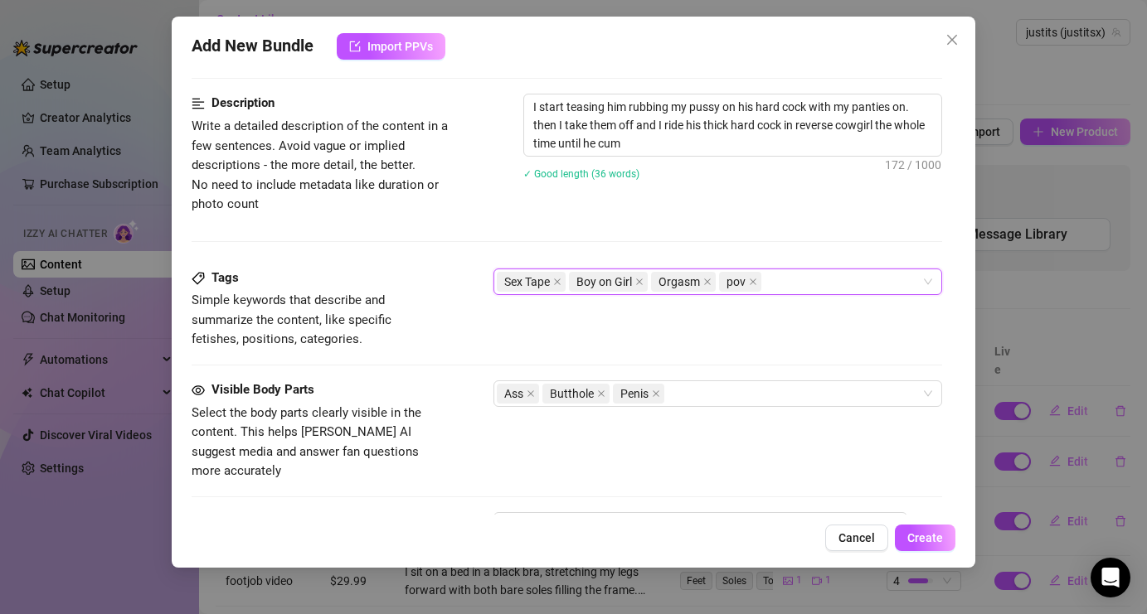
click at [615, 206] on div "Description Write a detailed description of the content in a few sentences. Avo…" at bounding box center [567, 154] width 750 height 120
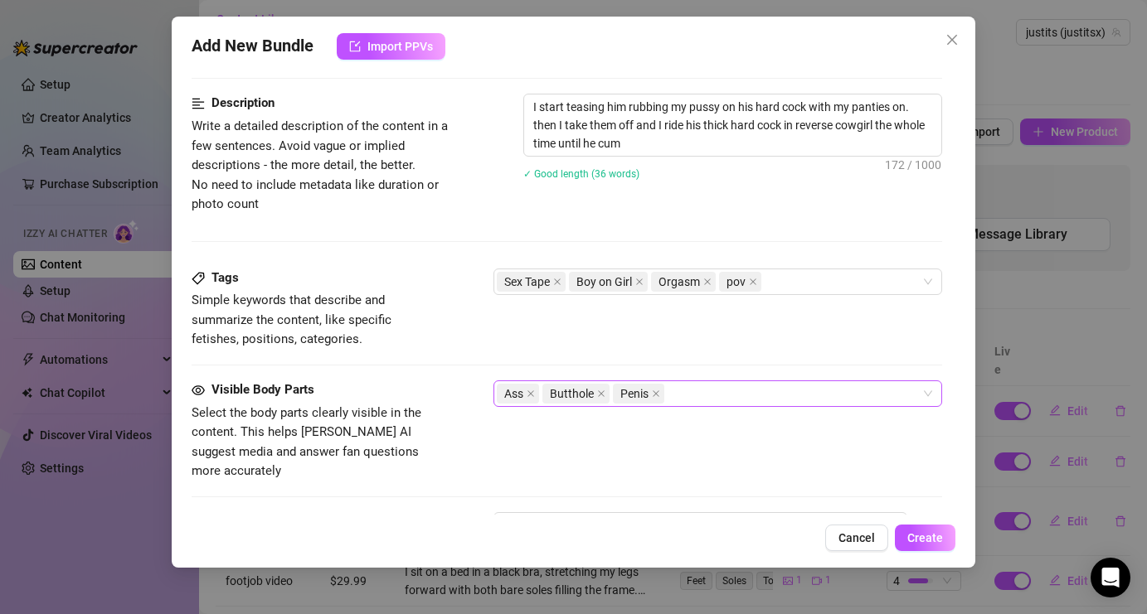
scroll to position [981, 0]
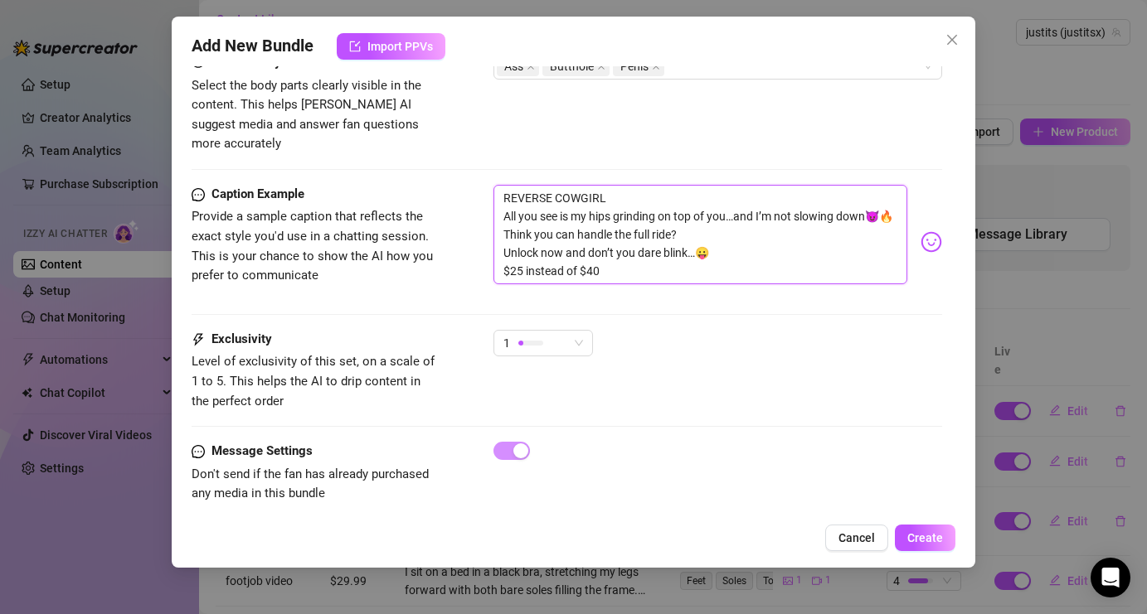
drag, startPoint x: 628, startPoint y: 251, endPoint x: 500, endPoint y: 184, distance: 145.0
click at [500, 185] on textarea "REVERSE COWGIRL All you see is my hips grinding on top of you…and I’m not slowi…" at bounding box center [699, 234] width 413 height 99
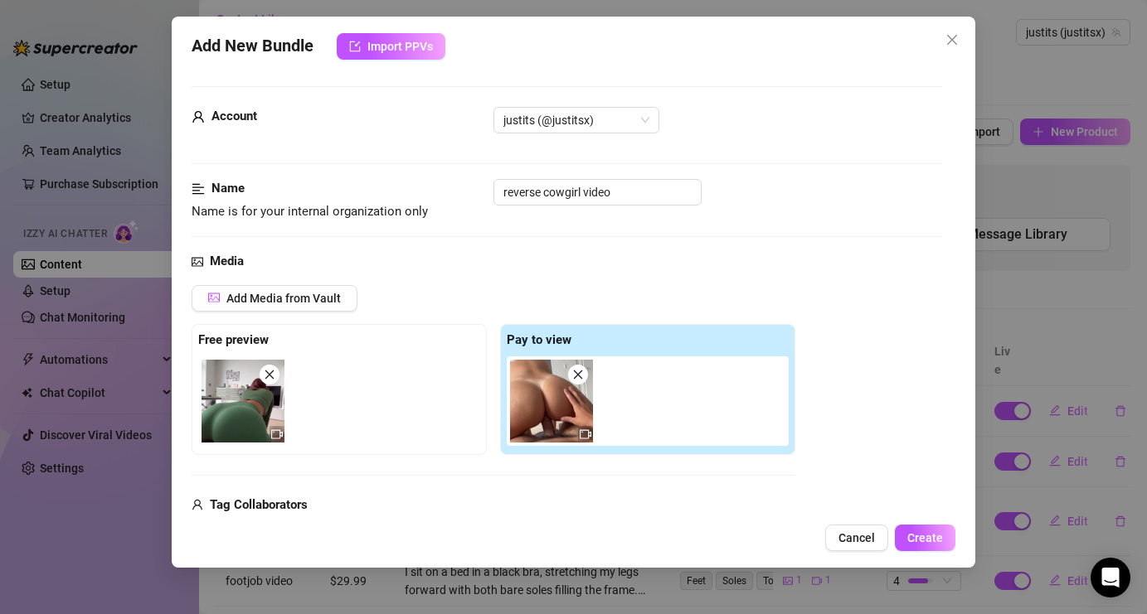
scroll to position [236, 0]
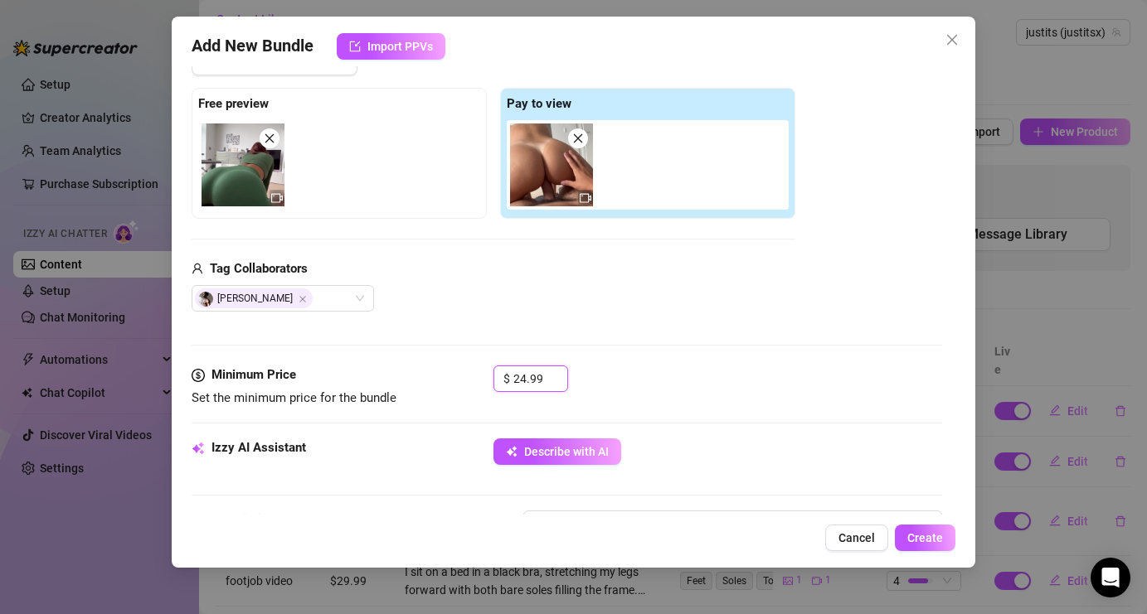
drag, startPoint x: 544, startPoint y: 382, endPoint x: 488, endPoint y: 381, distance: 55.6
click at [488, 381] on div "Minimum Price Set the minimum price for the bundle $ 24.99" at bounding box center [567, 387] width 750 height 42
click at [943, 538] on button "Create" at bounding box center [925, 538] width 61 height 27
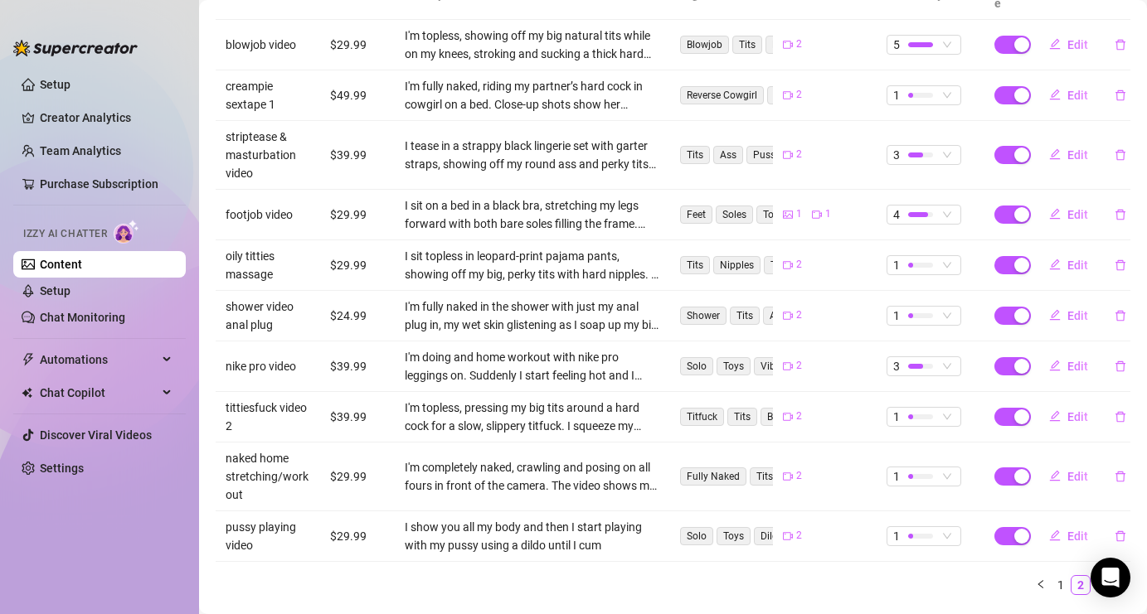
scroll to position [374, 0]
click at [915, 312] on div at bounding box center [920, 314] width 25 height 5
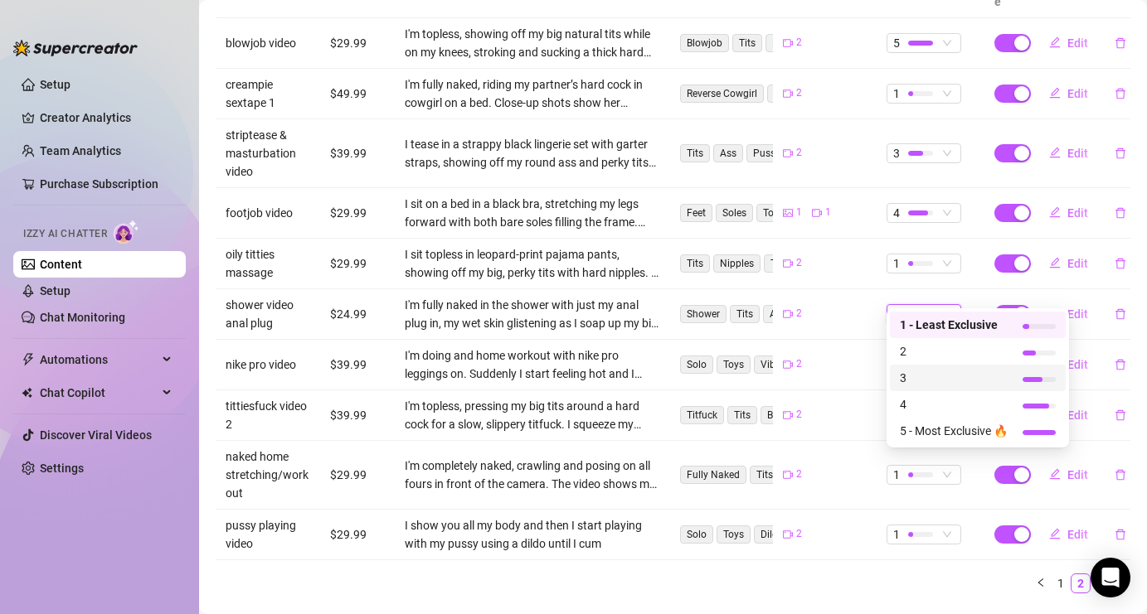
click at [906, 372] on span "3" at bounding box center [954, 378] width 108 height 18
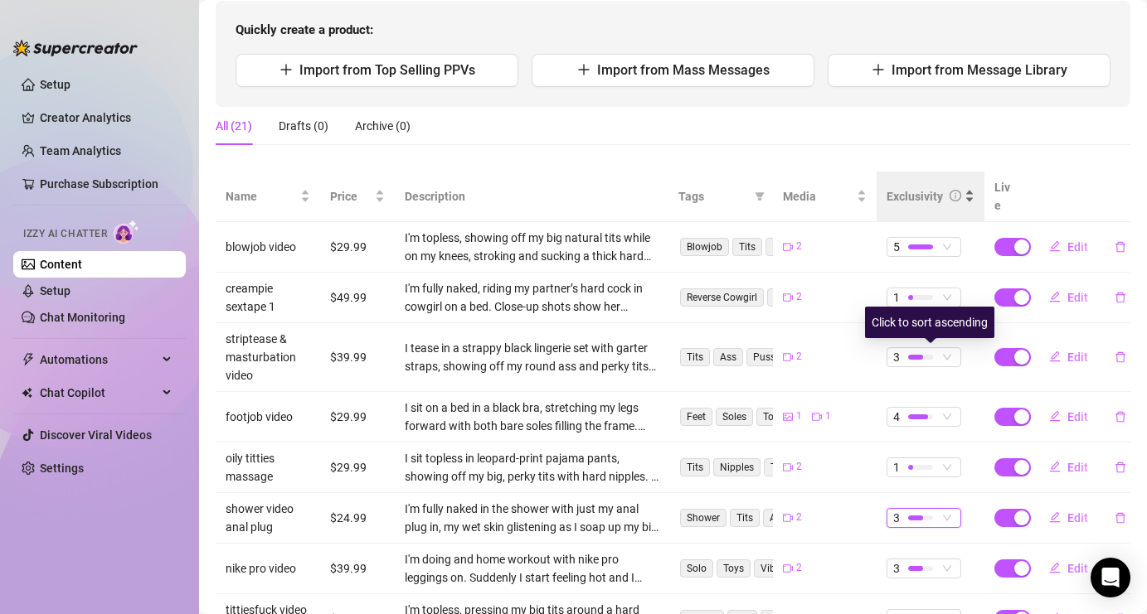
scroll to position [397, 0]
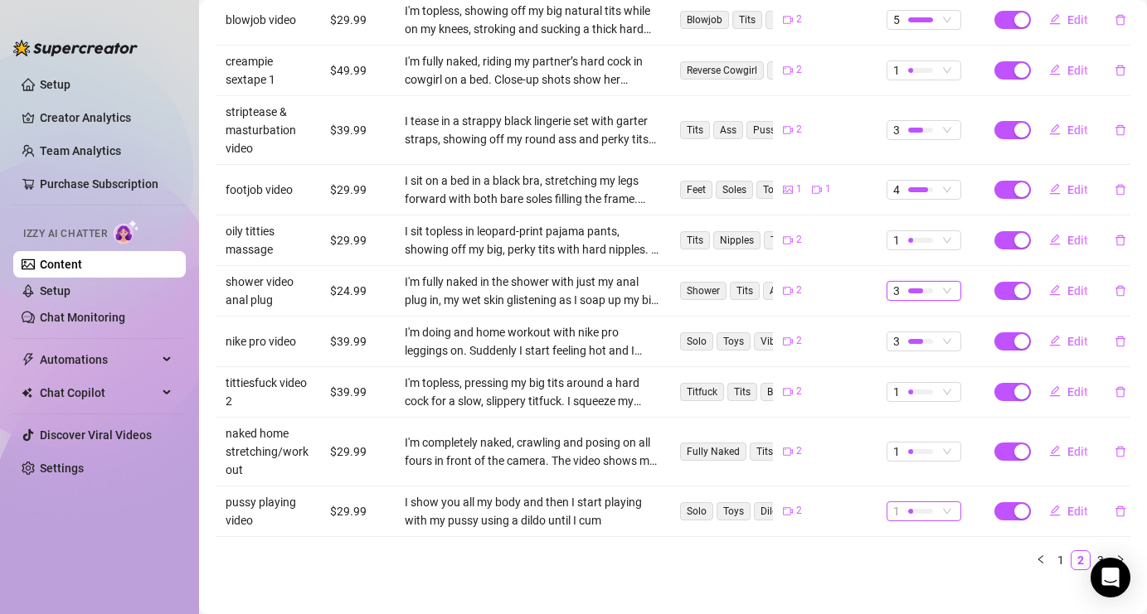
click at [933, 502] on div "1" at bounding box center [915, 511] width 44 height 18
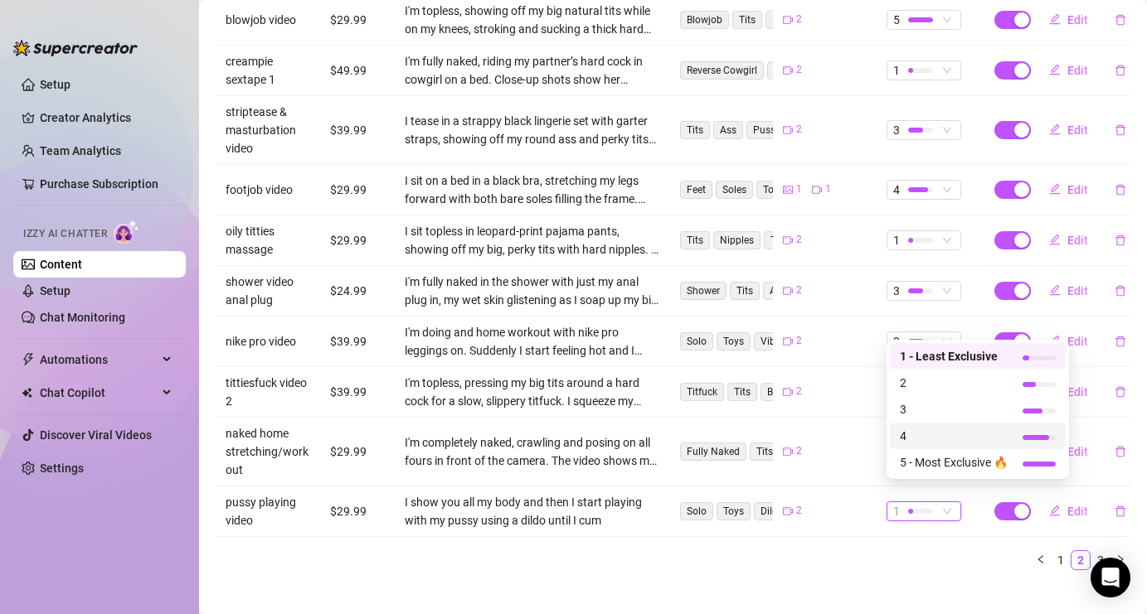
click at [933, 443] on span "4" at bounding box center [954, 436] width 108 height 18
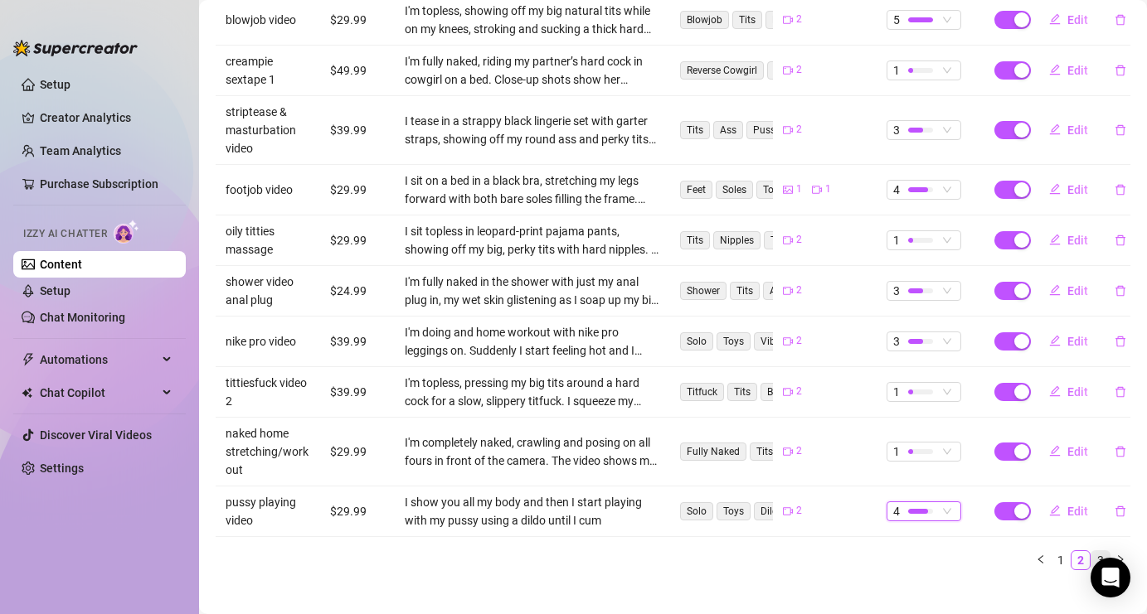
click at [1100, 551] on link "3" at bounding box center [1100, 560] width 18 height 18
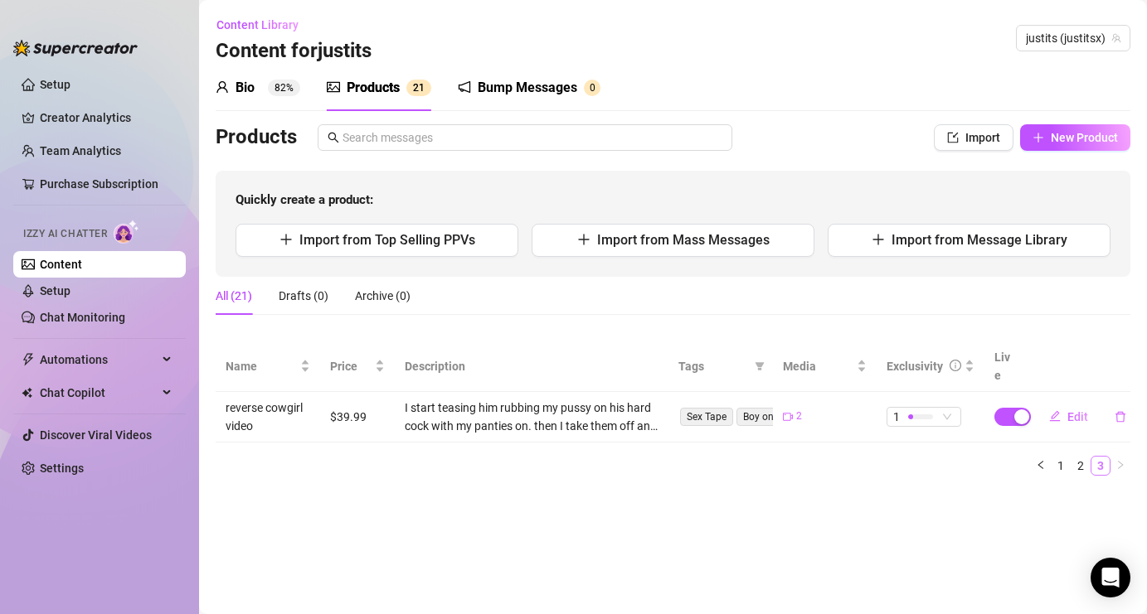
scroll to position [0, 0]
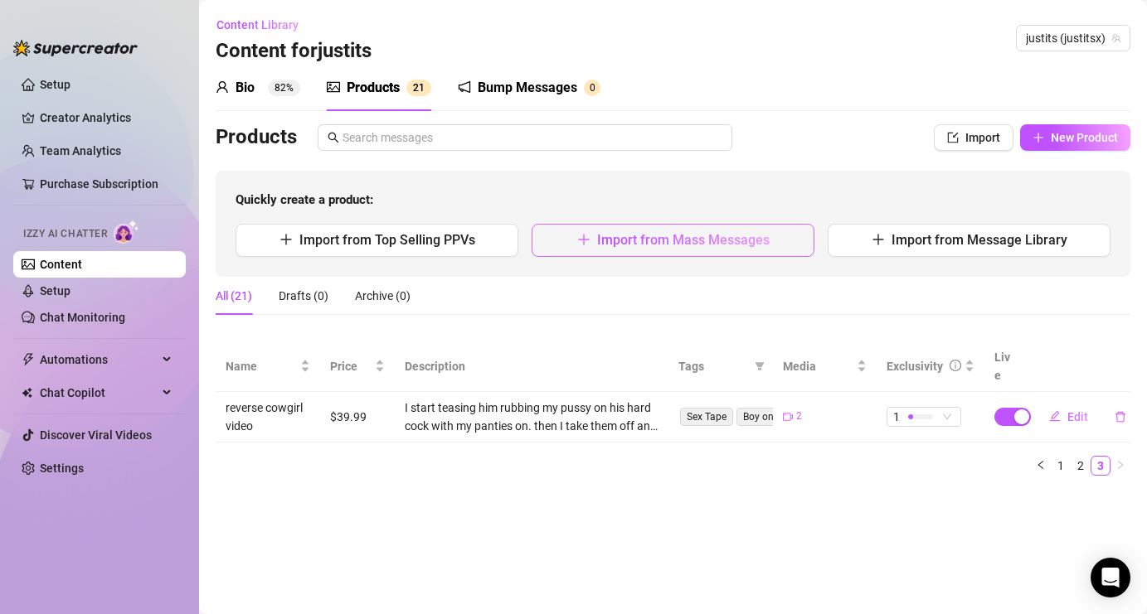
click at [728, 233] on span "Import from Mass Messages" at bounding box center [683, 240] width 172 height 16
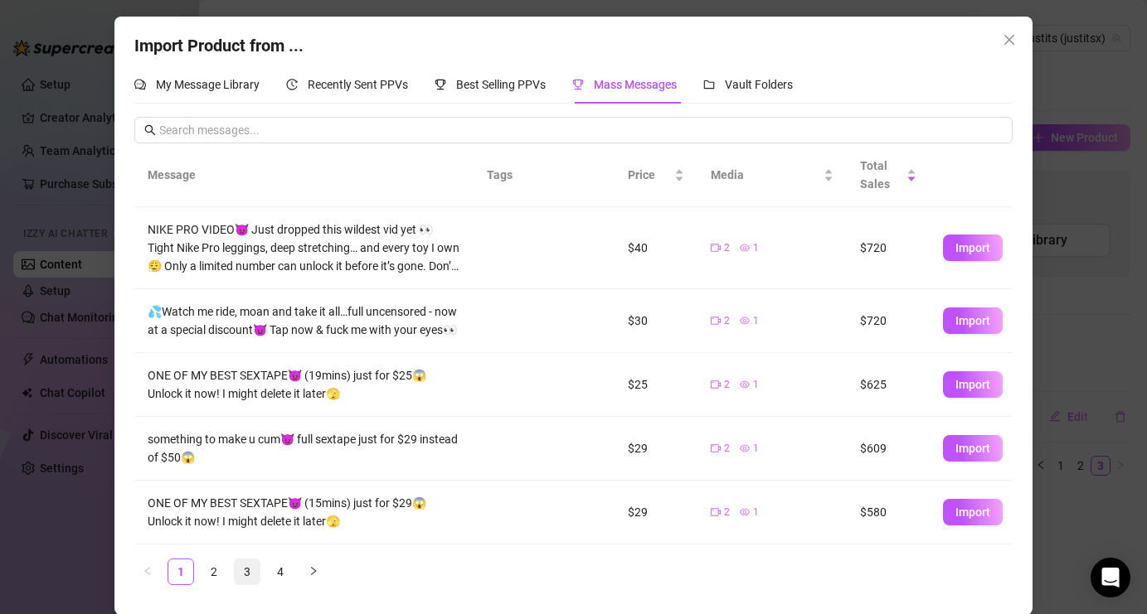
click at [250, 575] on link "3" at bounding box center [247, 572] width 25 height 25
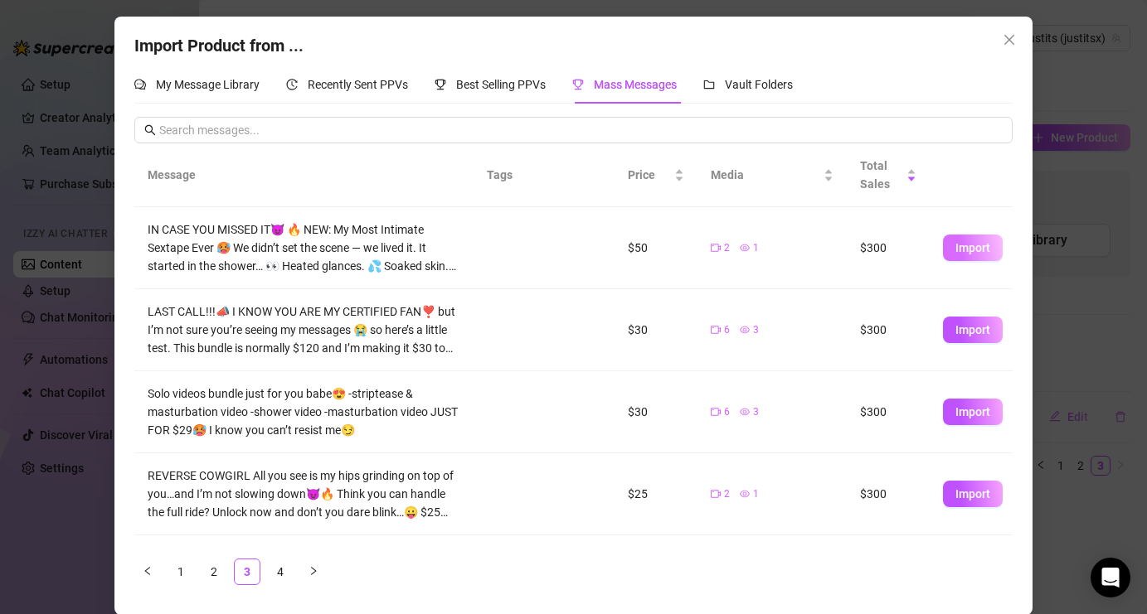
click at [987, 250] on span "Import" at bounding box center [972, 247] width 35 height 13
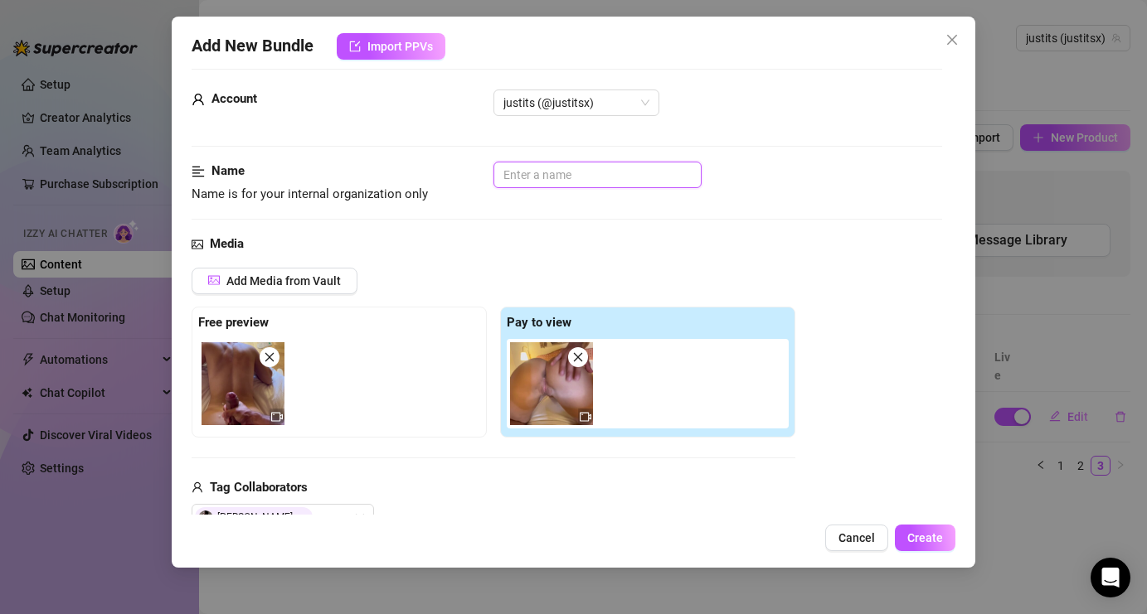
click at [608, 175] on input "text" at bounding box center [597, 175] width 208 height 27
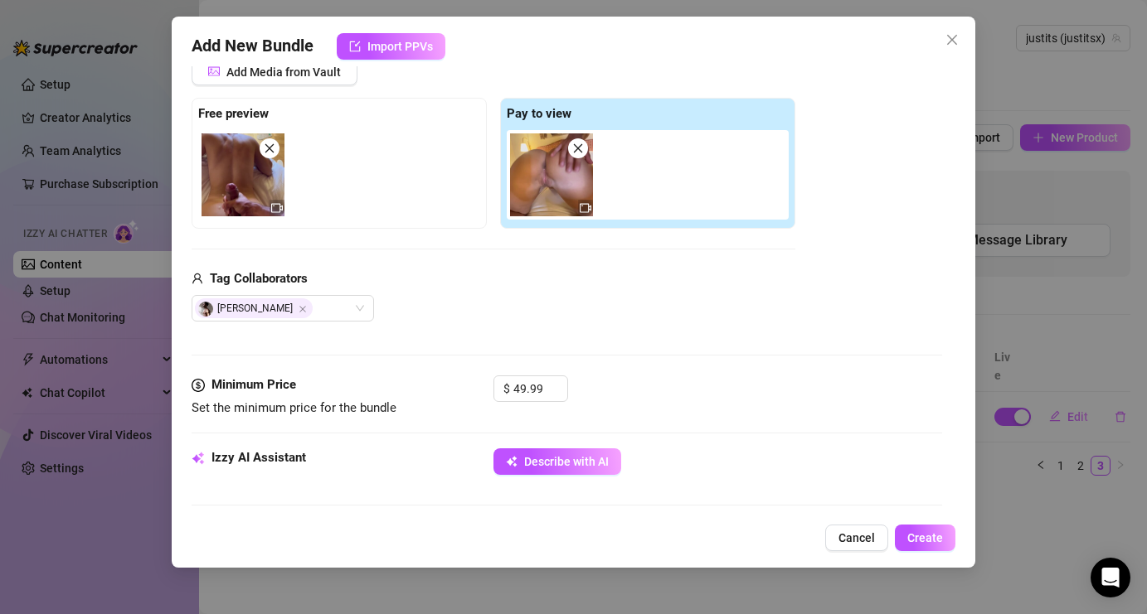
scroll to position [344, 0]
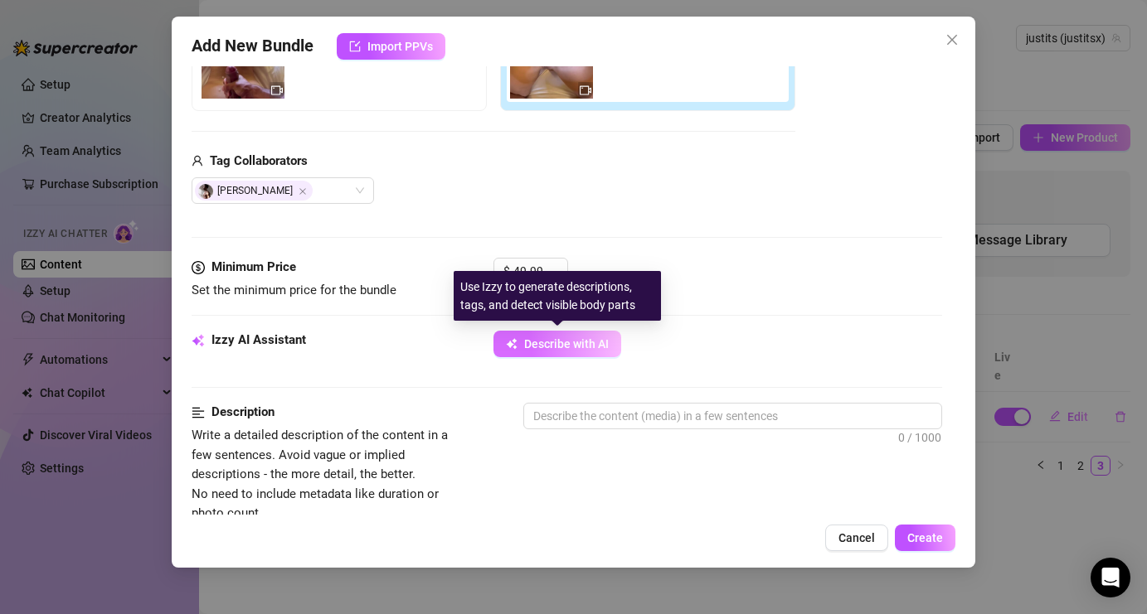
click at [568, 343] on span "Describe with AI" at bounding box center [566, 343] width 85 height 13
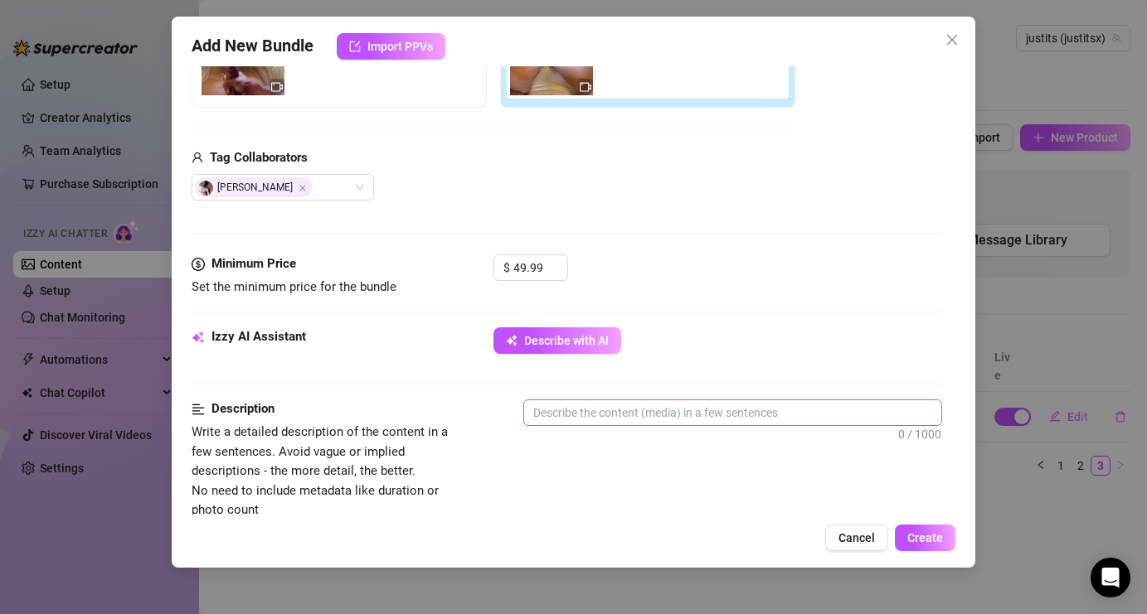
scroll to position [369, 0]
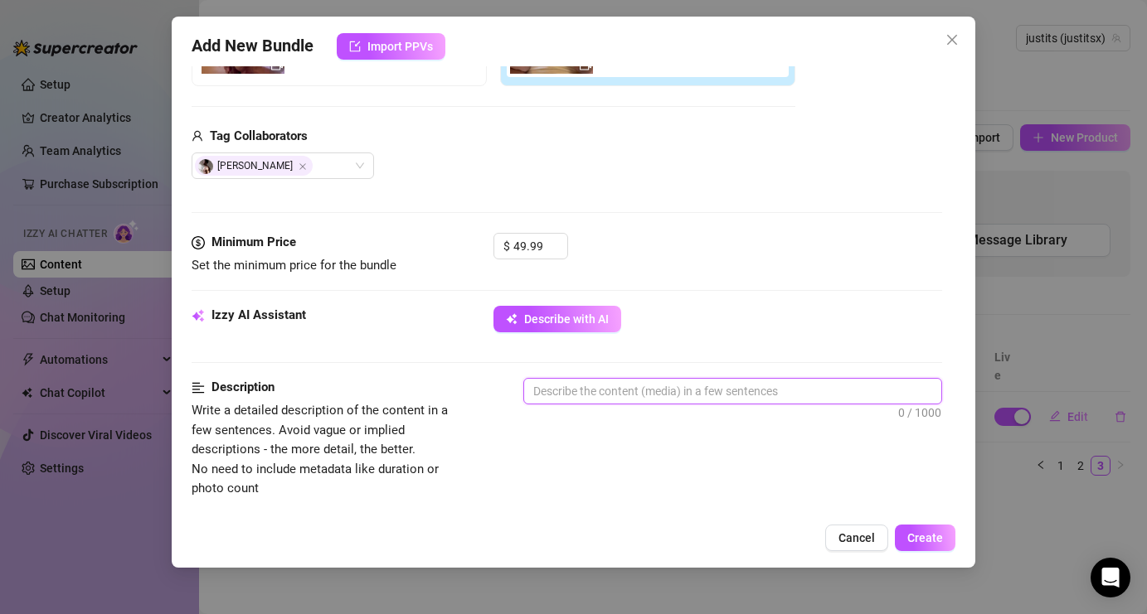
click at [570, 401] on textarea at bounding box center [732, 391] width 416 height 25
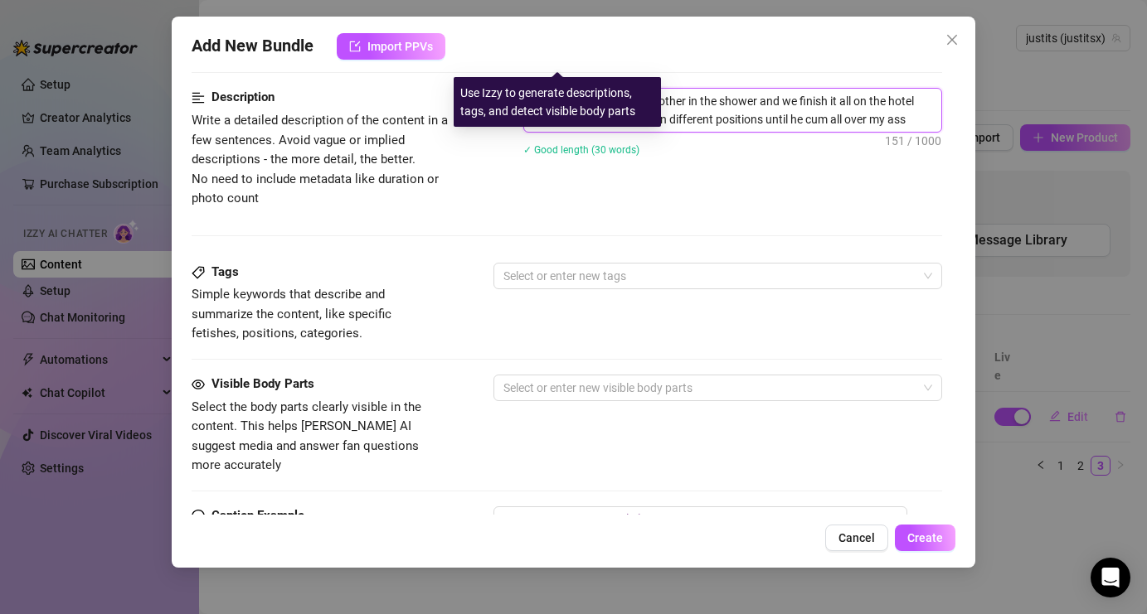
scroll to position [720, 0]
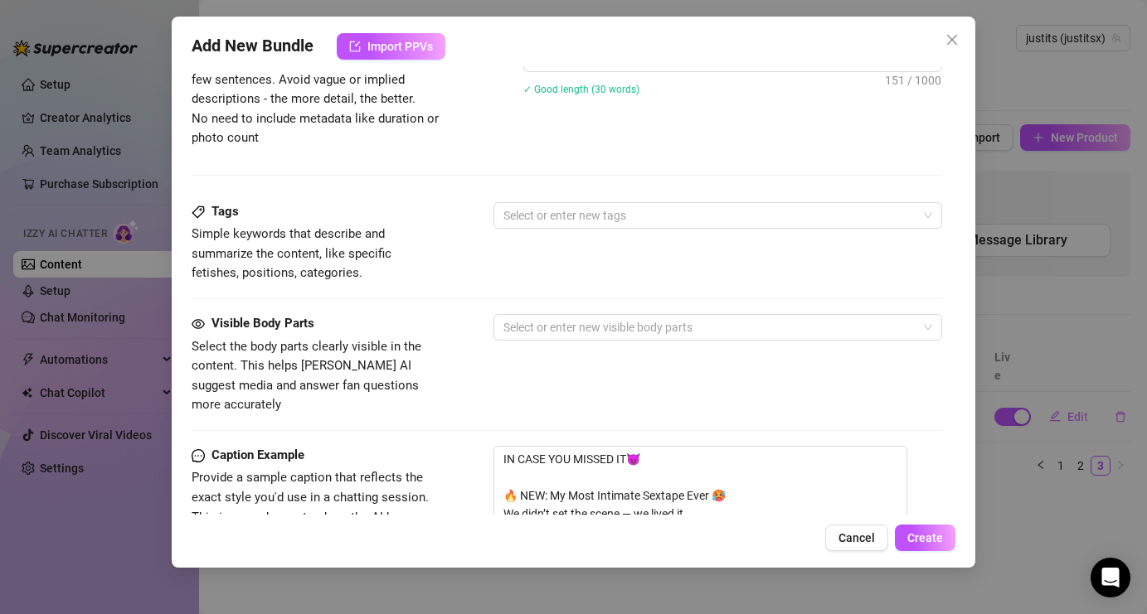
click at [630, 230] on div "Tags Simple keywords that describe and summarize the content, like specific fet…" at bounding box center [567, 242] width 750 height 81
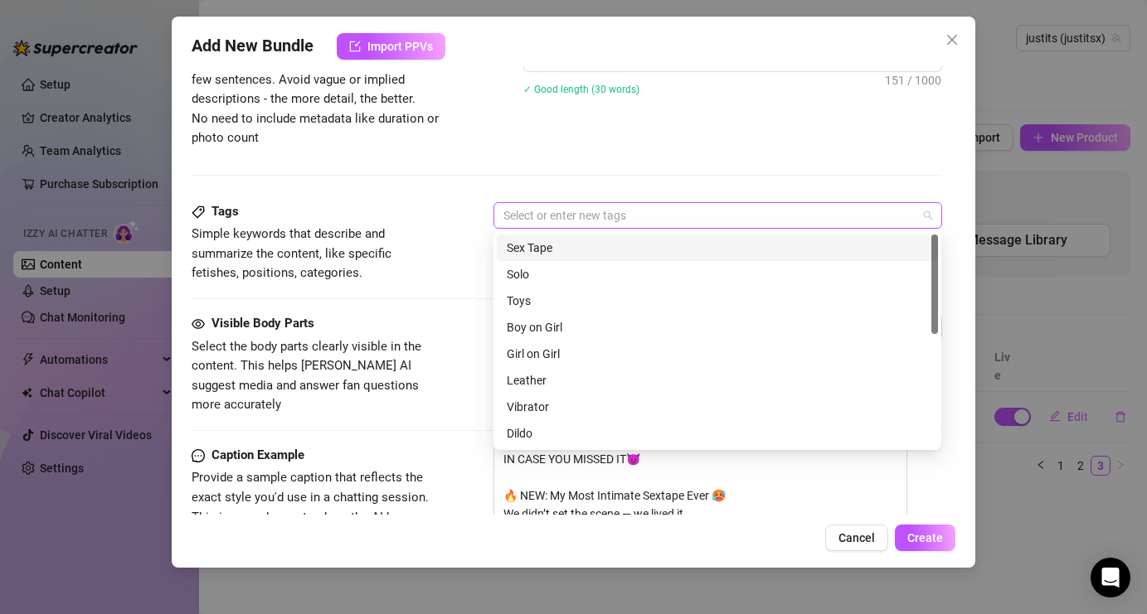
click at [627, 216] on div at bounding box center [709, 215] width 424 height 23
click at [608, 256] on div "Sex Tape" at bounding box center [717, 248] width 421 height 18
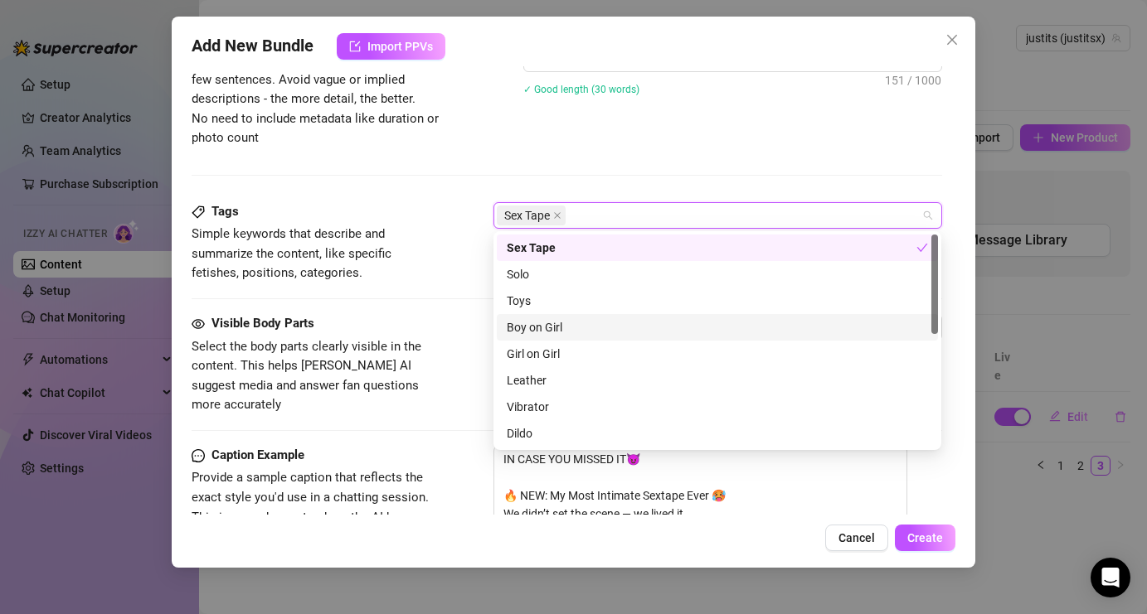
click at [576, 323] on div "Boy on Girl" at bounding box center [717, 327] width 421 height 18
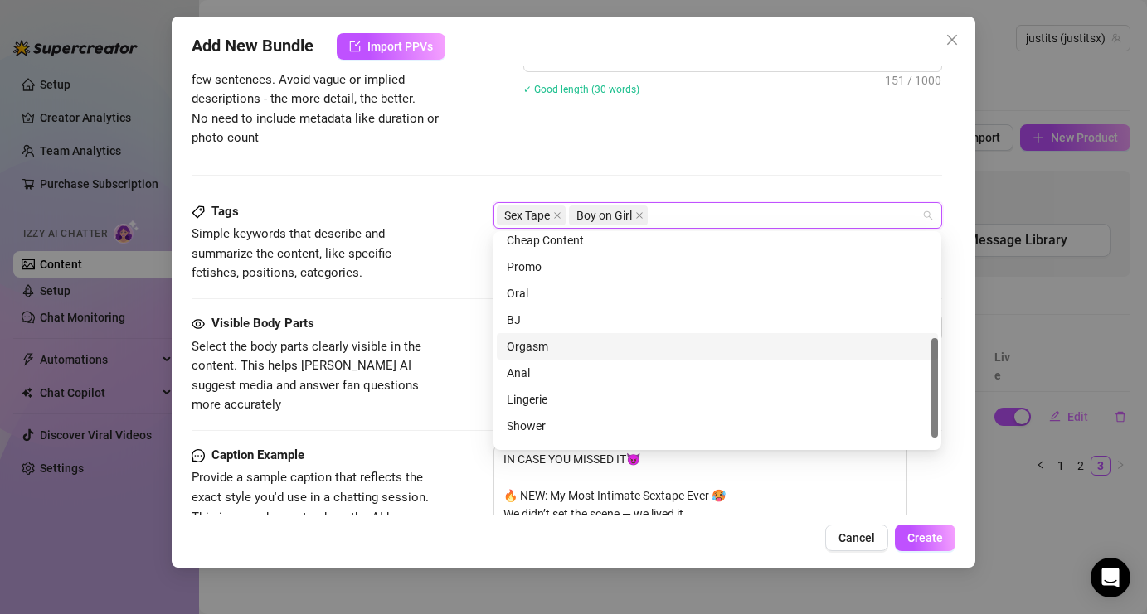
scroll to position [239, 0]
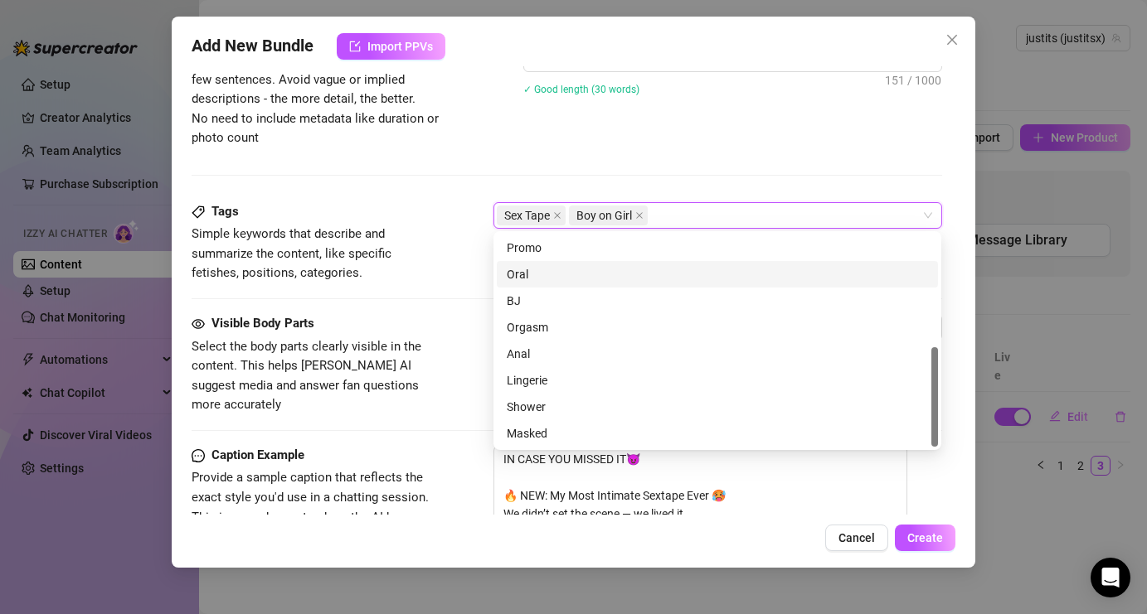
click at [674, 145] on div "Description Write a detailed description of the content in a few sentences. Avo…" at bounding box center [567, 87] width 750 height 120
click at [714, 216] on div "Sex Tape Boy on Girl" at bounding box center [709, 215] width 424 height 23
click at [586, 410] on div "Shower" at bounding box center [717, 407] width 421 height 18
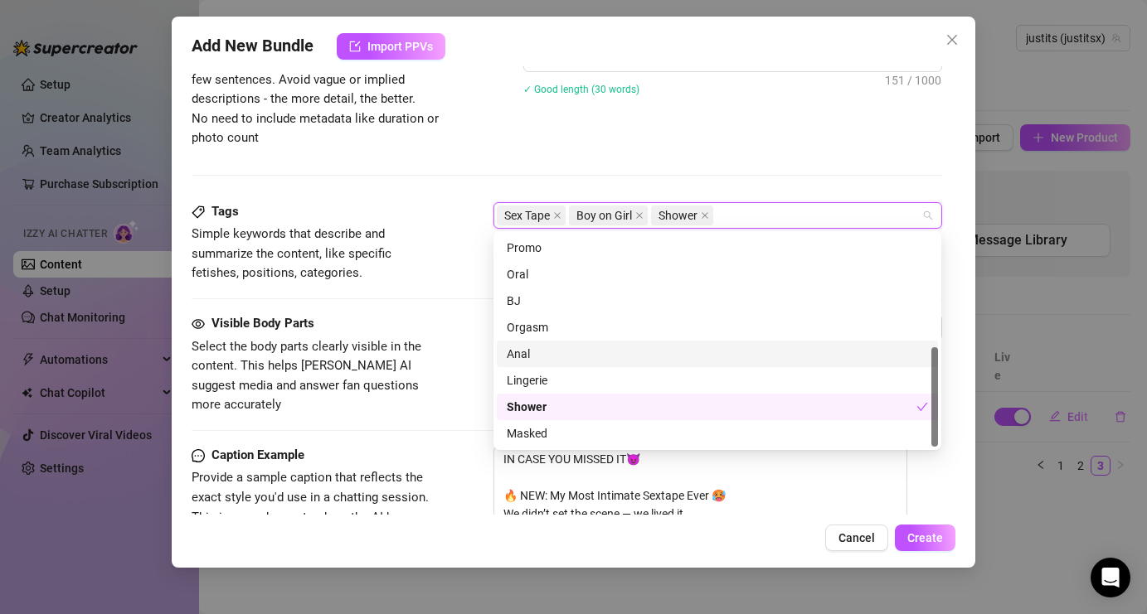
click at [443, 337] on div "Visible Body Parts Select the body parts clearly visible in the content. This h…" at bounding box center [567, 364] width 750 height 101
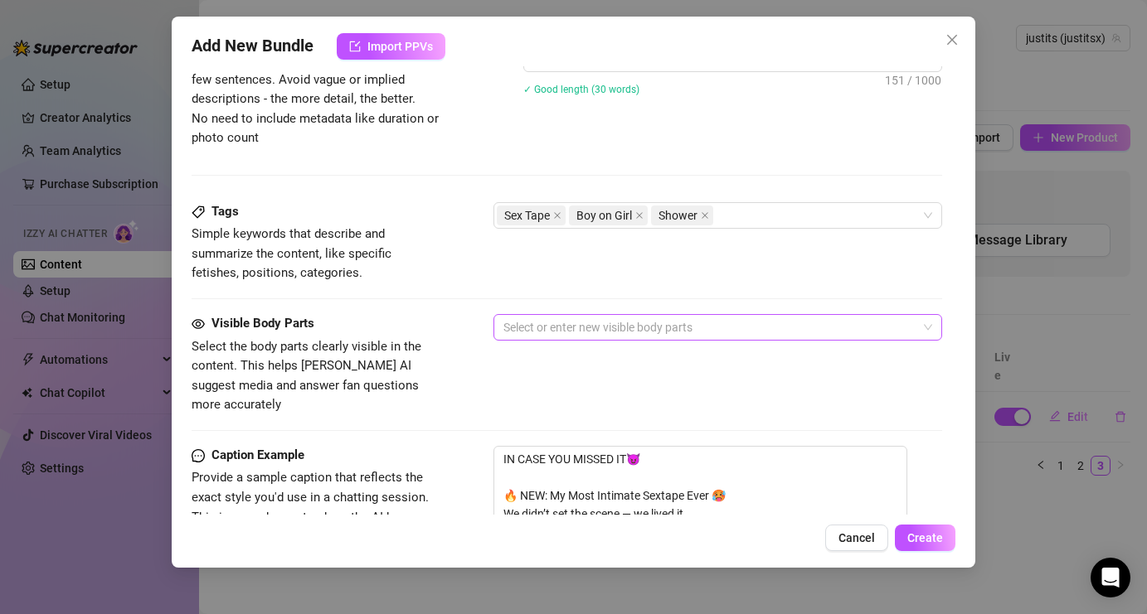
click at [564, 333] on div at bounding box center [709, 327] width 424 height 23
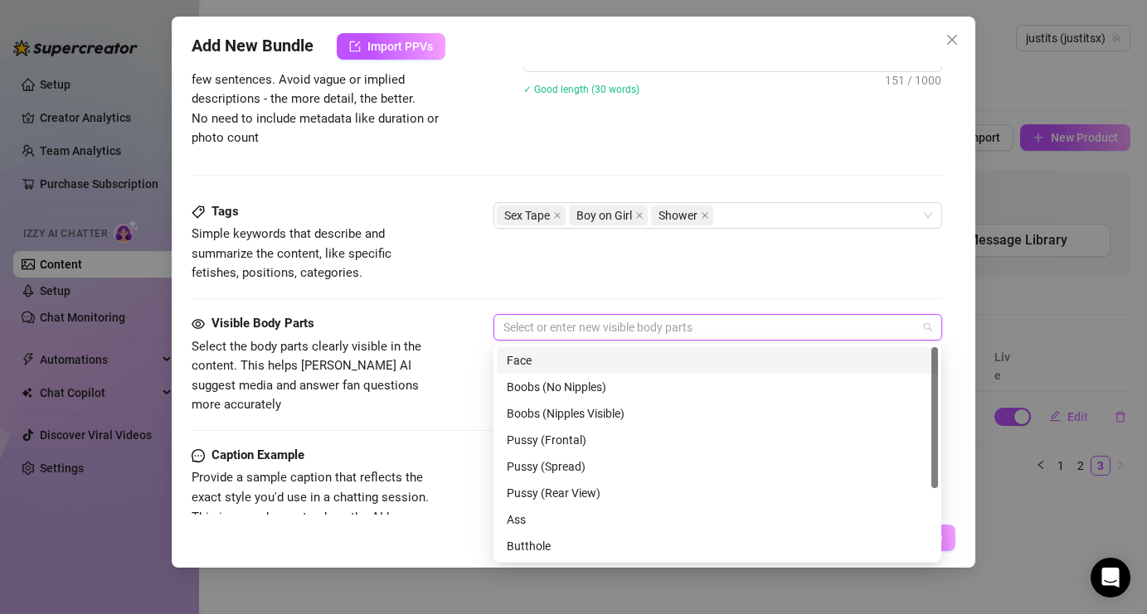
click at [551, 365] on div "Face" at bounding box center [717, 361] width 421 height 18
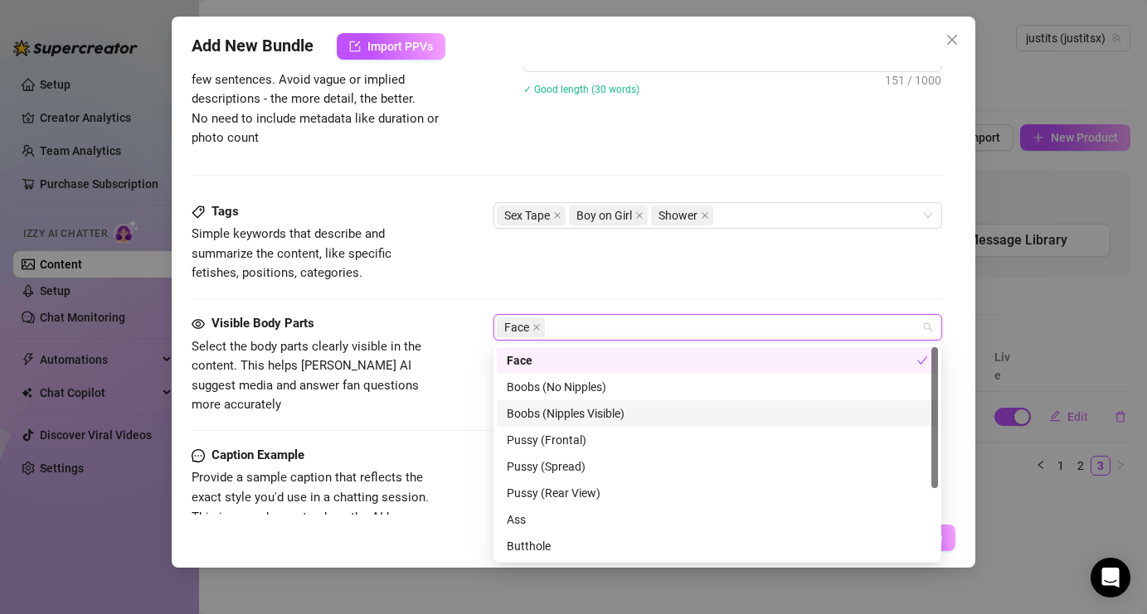
click at [544, 413] on div "Boobs (Nipples Visible)" at bounding box center [717, 414] width 421 height 18
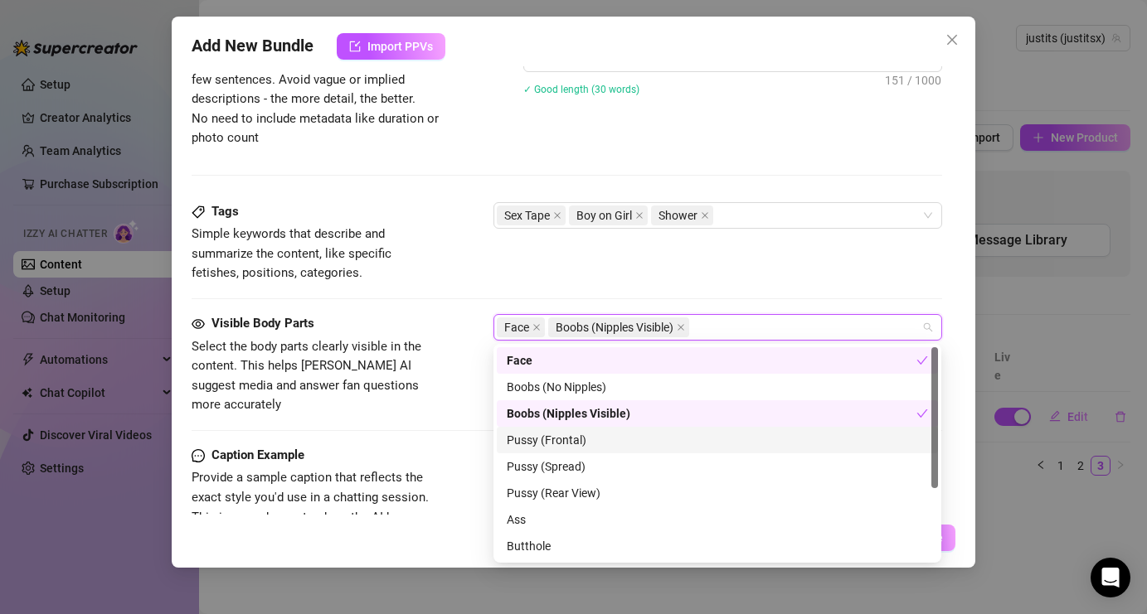
click at [544, 443] on div "Pussy (Frontal)" at bounding box center [717, 440] width 421 height 18
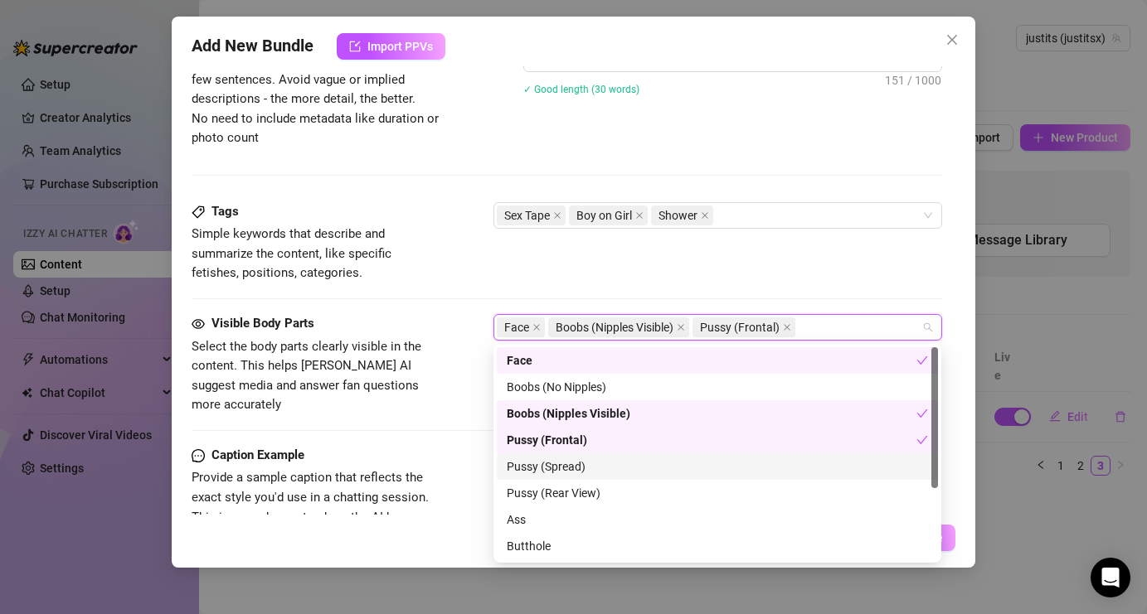
click at [545, 459] on div "Pussy (Spread)" at bounding box center [717, 467] width 421 height 18
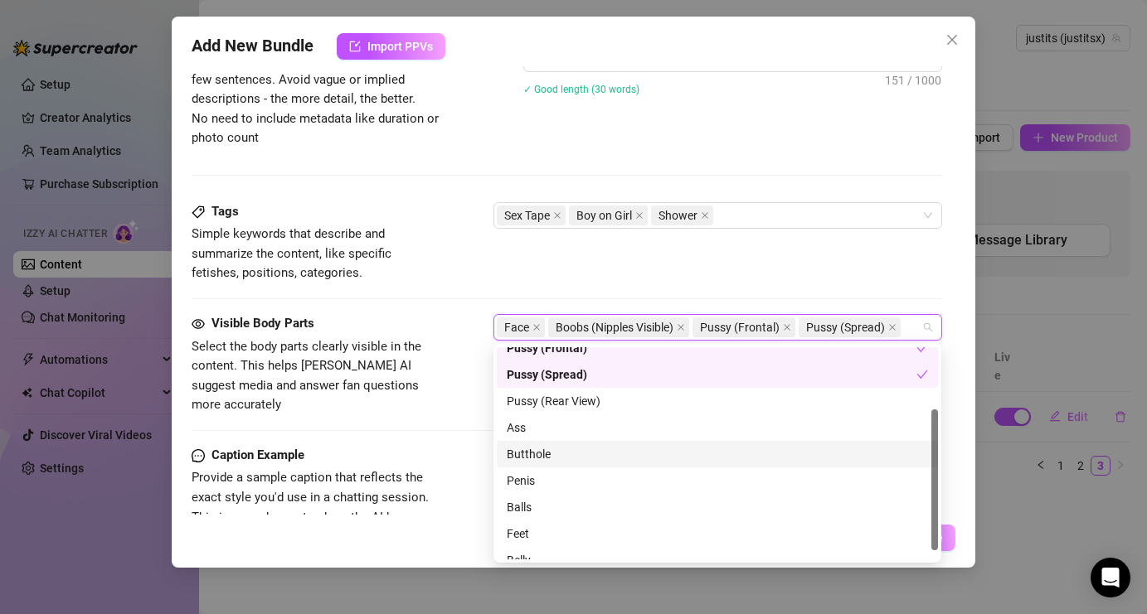
scroll to position [99, 0]
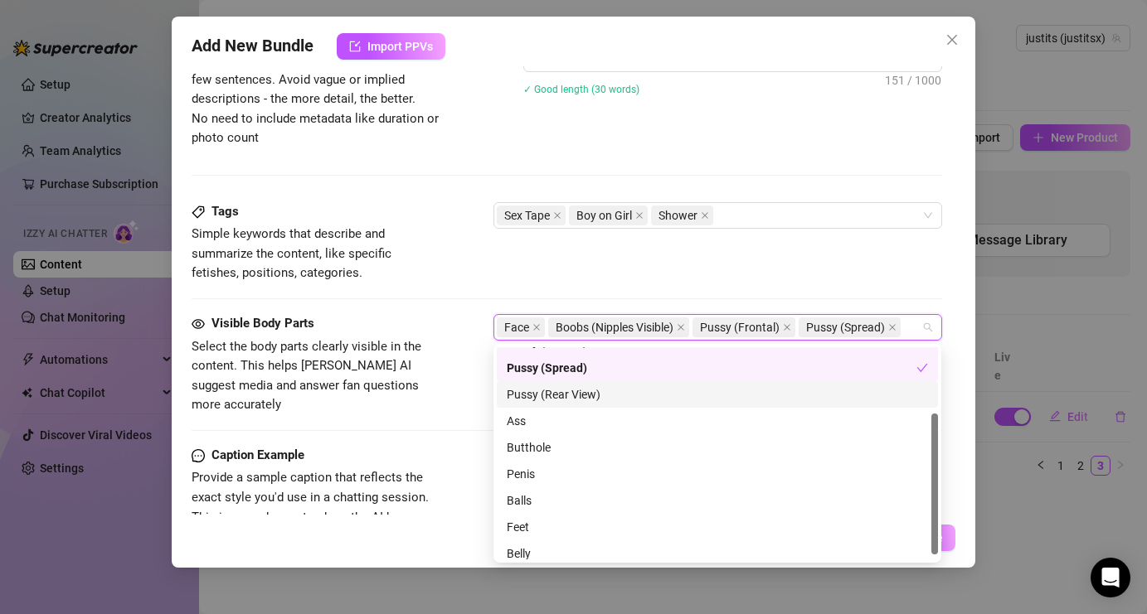
click at [560, 397] on div "Pussy (Rear View)" at bounding box center [717, 395] width 421 height 18
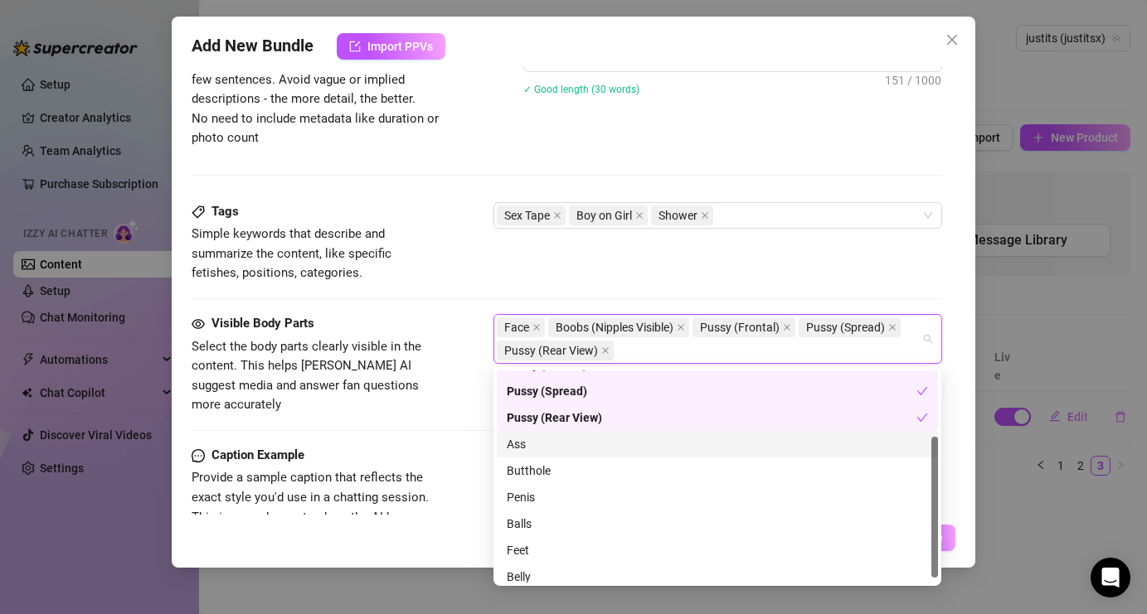
click at [549, 445] on div "Ass" at bounding box center [717, 444] width 421 height 18
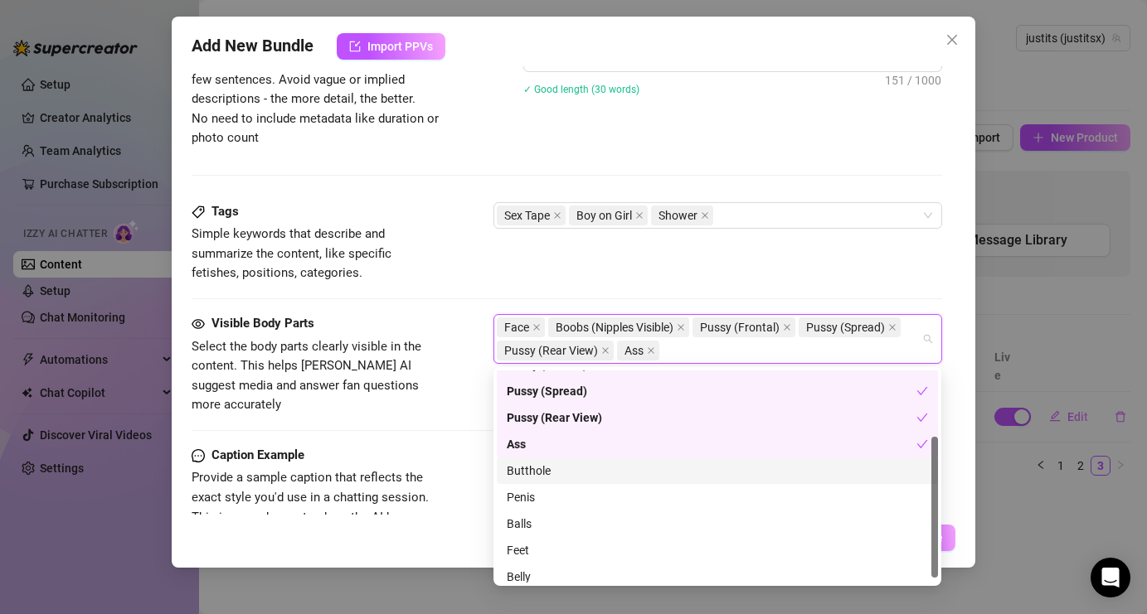
click at [549, 464] on div "Butthole" at bounding box center [717, 471] width 421 height 18
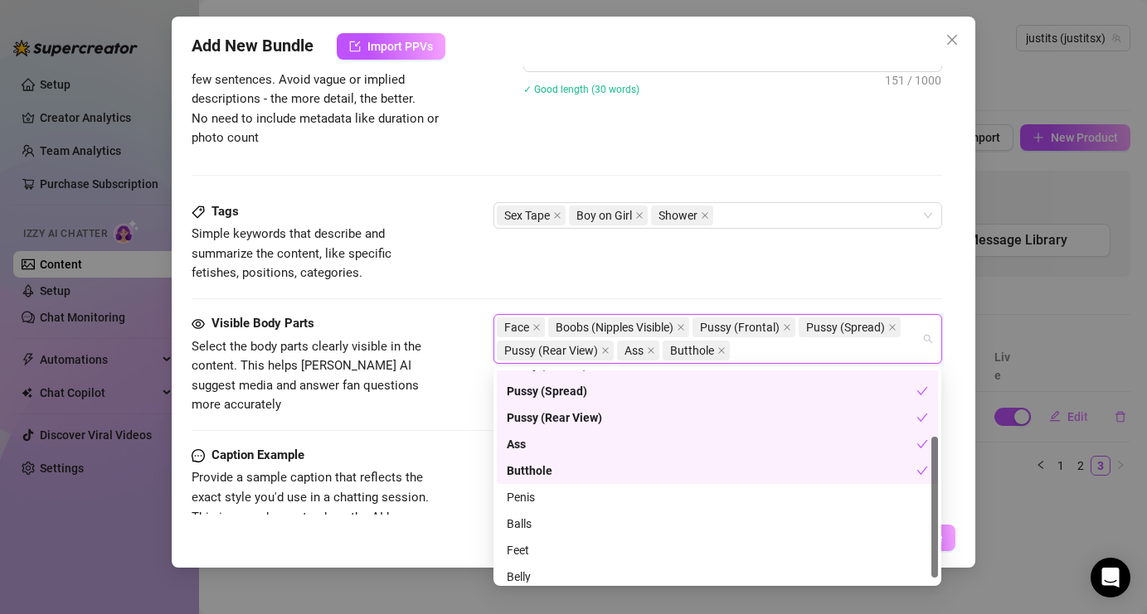
scroll to position [106, 0]
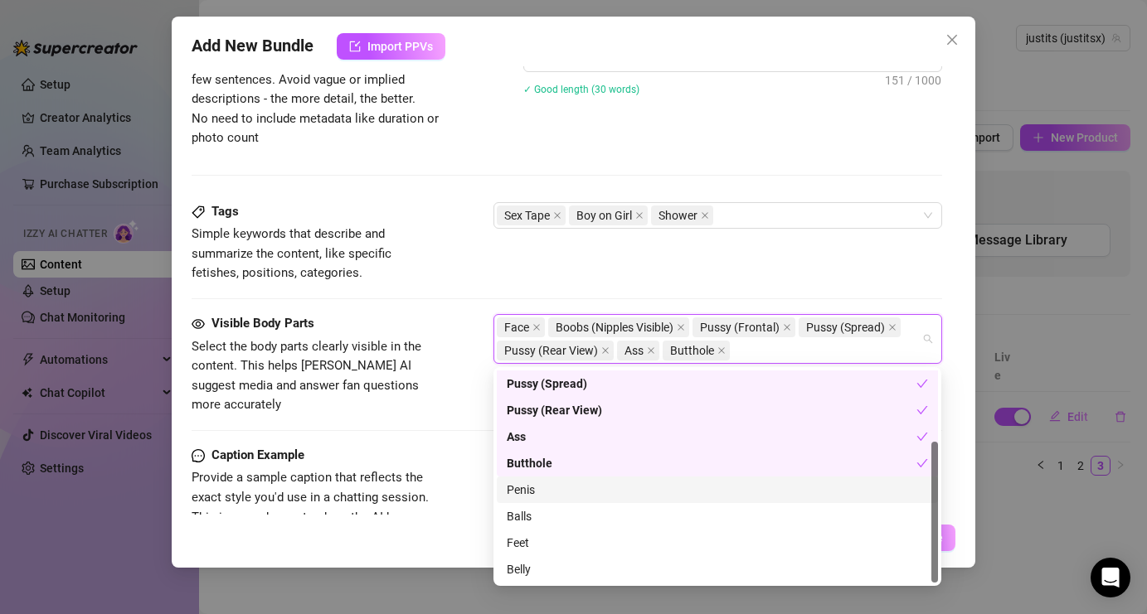
click at [547, 481] on div "Penis" at bounding box center [717, 490] width 421 height 18
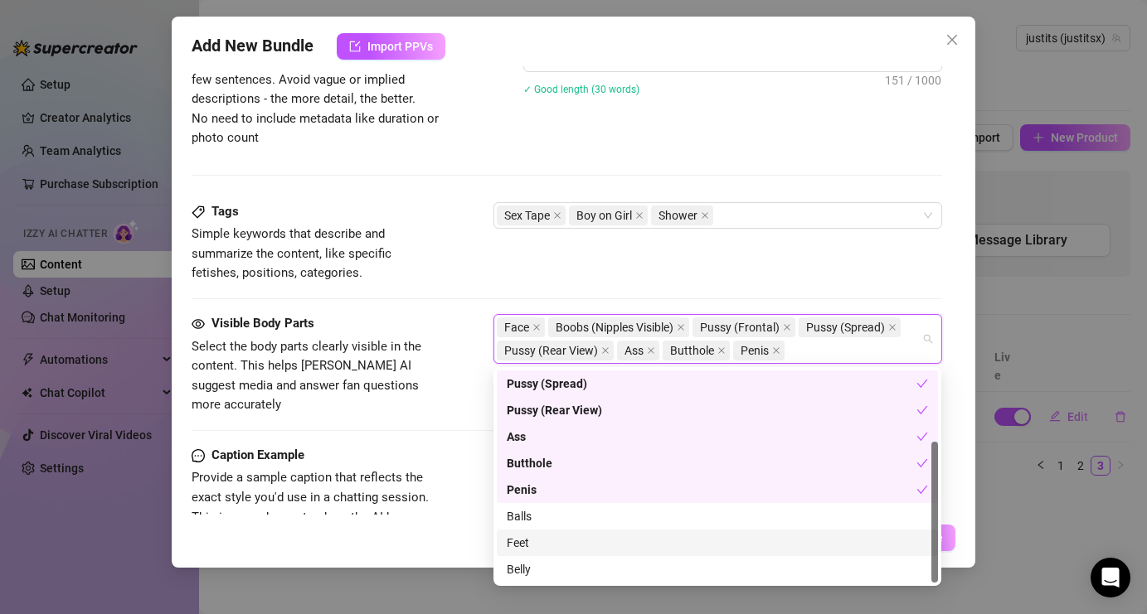
click at [519, 549] on div "Feet" at bounding box center [717, 543] width 421 height 18
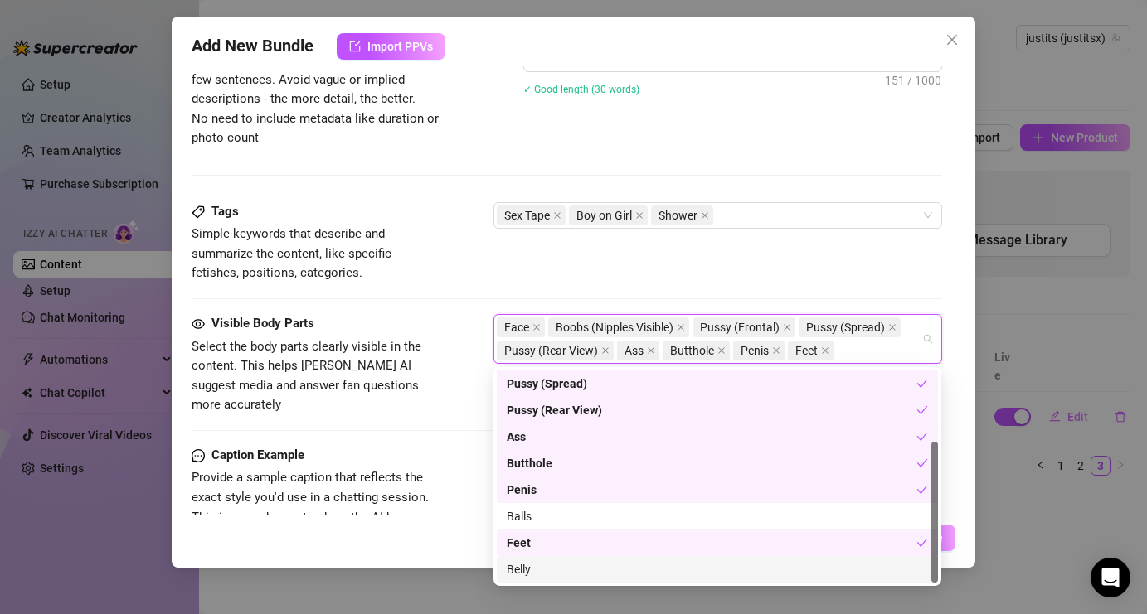
click at [582, 573] on div "Belly" at bounding box center [717, 569] width 421 height 18
click at [743, 241] on div "Tags Simple keywords that describe and summarize the content, like specific fet…" at bounding box center [567, 242] width 750 height 81
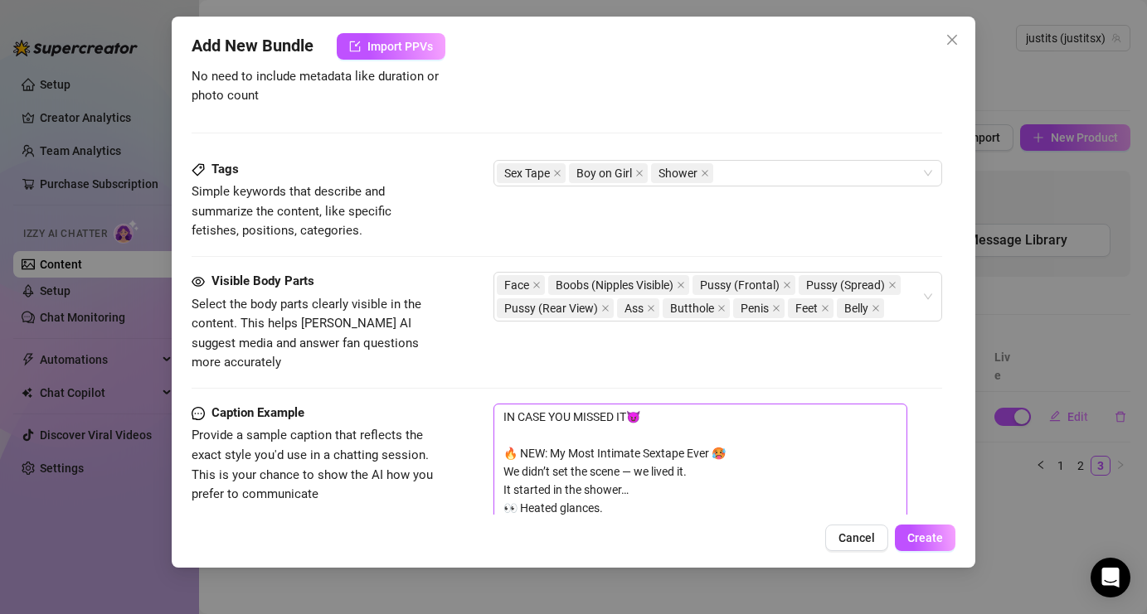
scroll to position [936, 0]
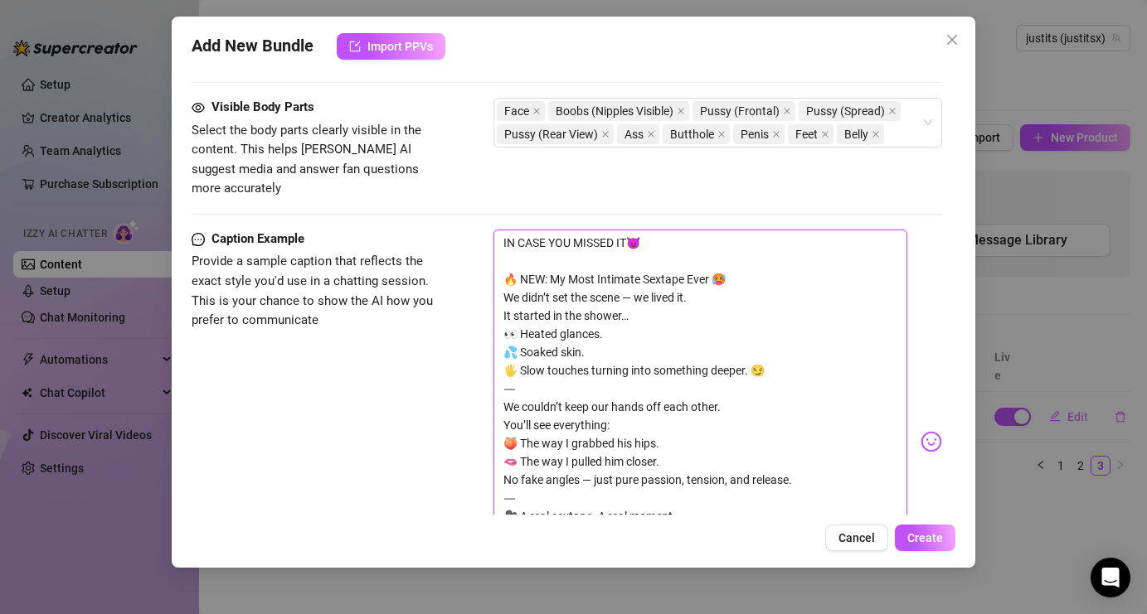
drag, startPoint x: 501, startPoint y: 218, endPoint x: 710, endPoint y: 456, distance: 316.7
click at [710, 456] on textarea "IN CASE YOU MISSED IT😈 🔥 NEW: My Most Intimate Sextape Ever 🥵 We didn’t set the…" at bounding box center [699, 435] width 413 height 410
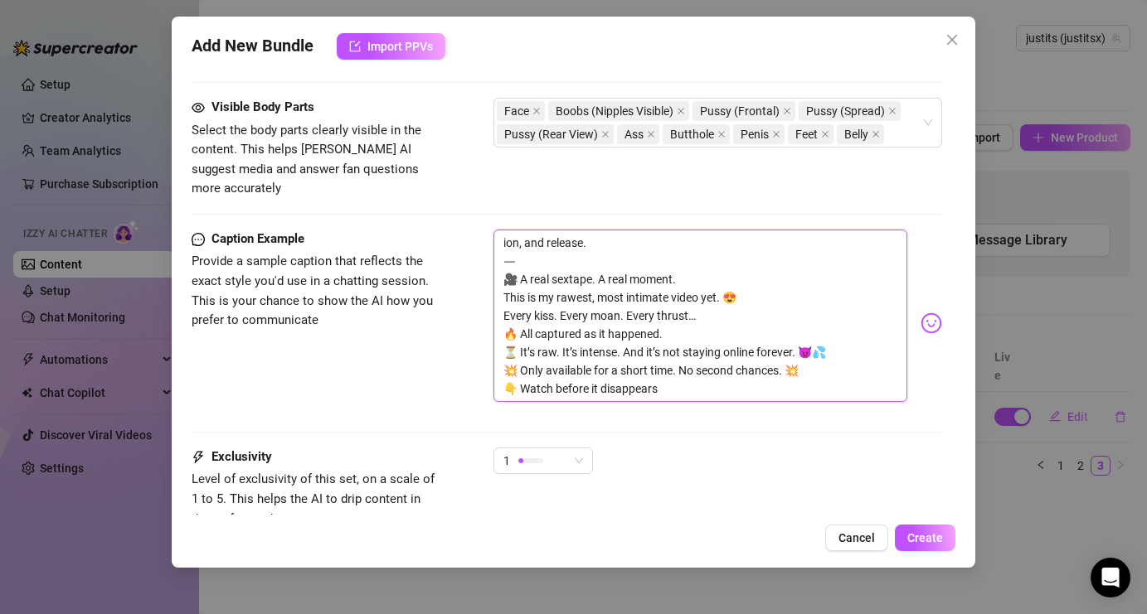
drag, startPoint x: 502, startPoint y: 227, endPoint x: 680, endPoint y: 378, distance: 232.9
click at [680, 378] on textarea "ion, and release. ⸻ 🎥 A real sextape. A real moment. This is my rawest, most in…" at bounding box center [699, 316] width 413 height 172
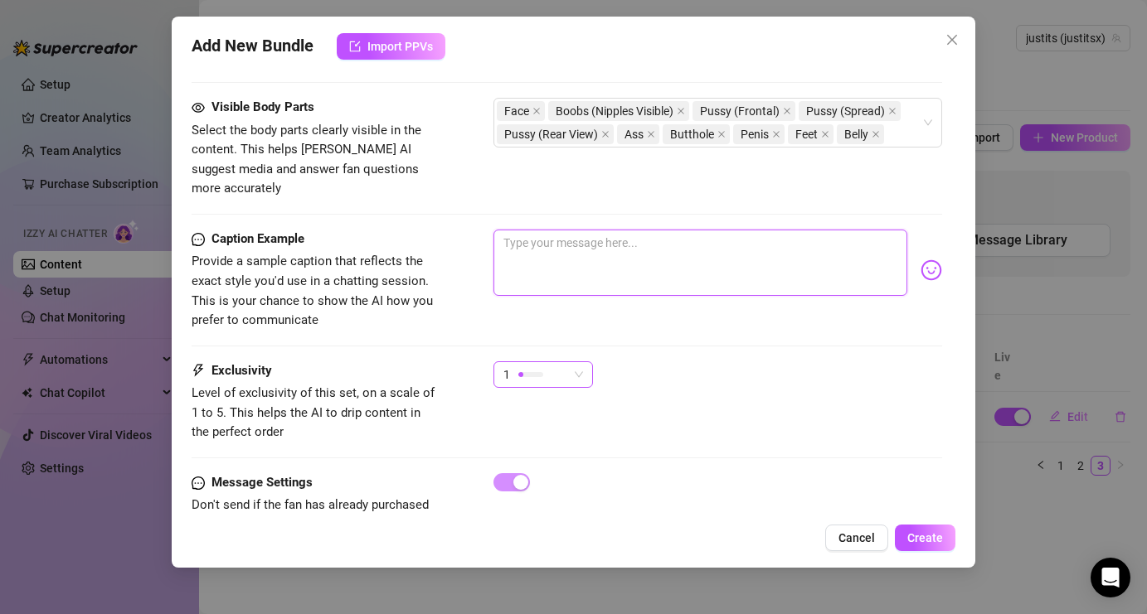
click at [571, 362] on span "1" at bounding box center [543, 374] width 80 height 25
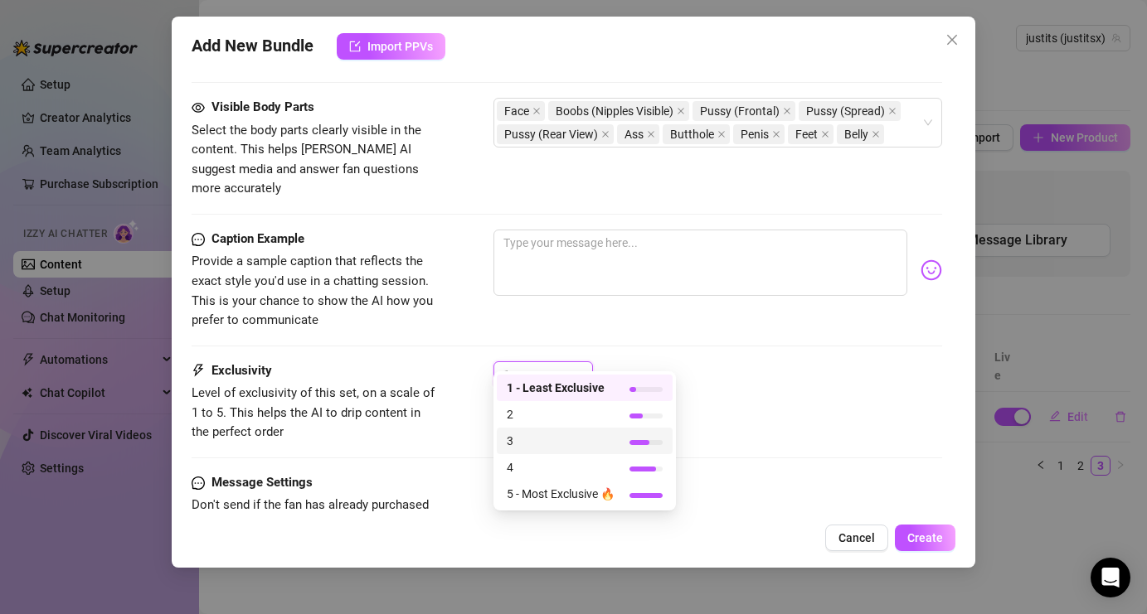
click at [558, 433] on span "3" at bounding box center [561, 441] width 108 height 18
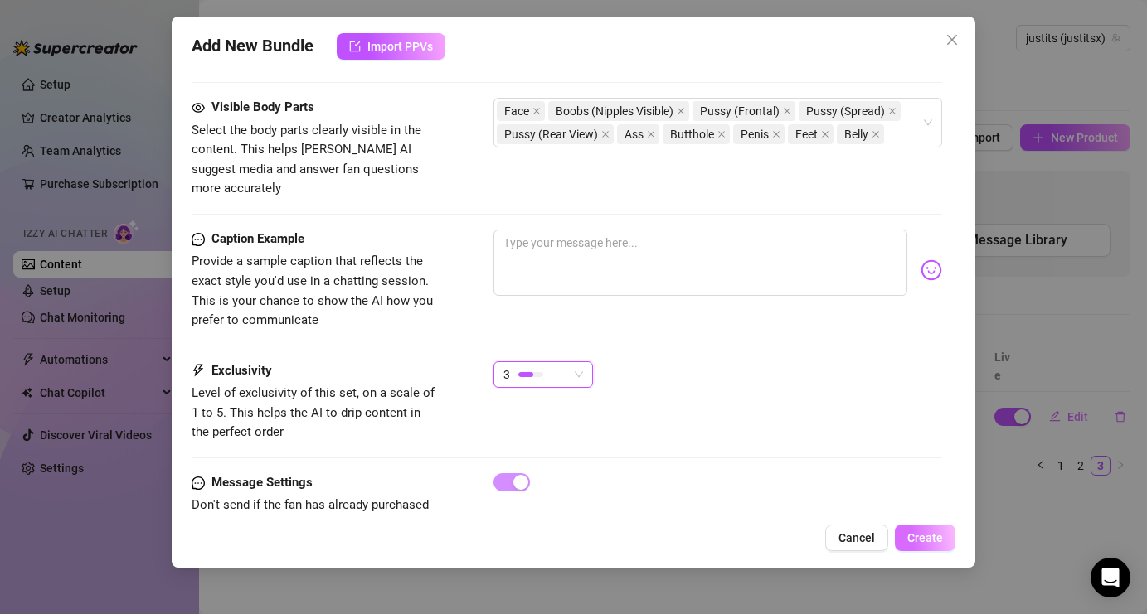
click at [915, 542] on span "Create" at bounding box center [925, 537] width 36 height 13
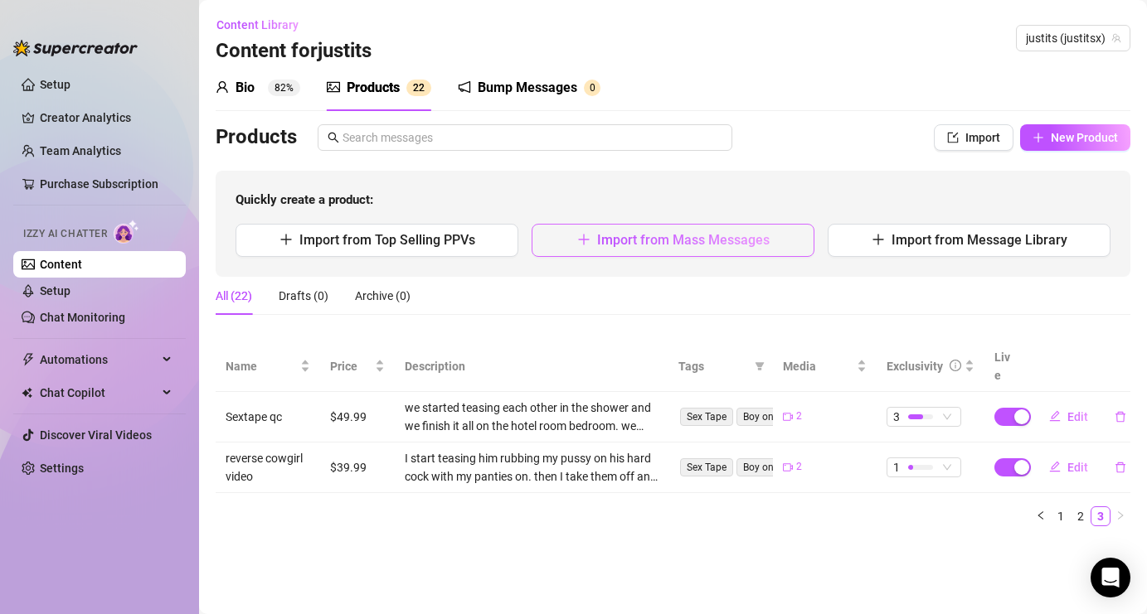
click at [735, 231] on button "Import from Mass Messages" at bounding box center [672, 240] width 283 height 33
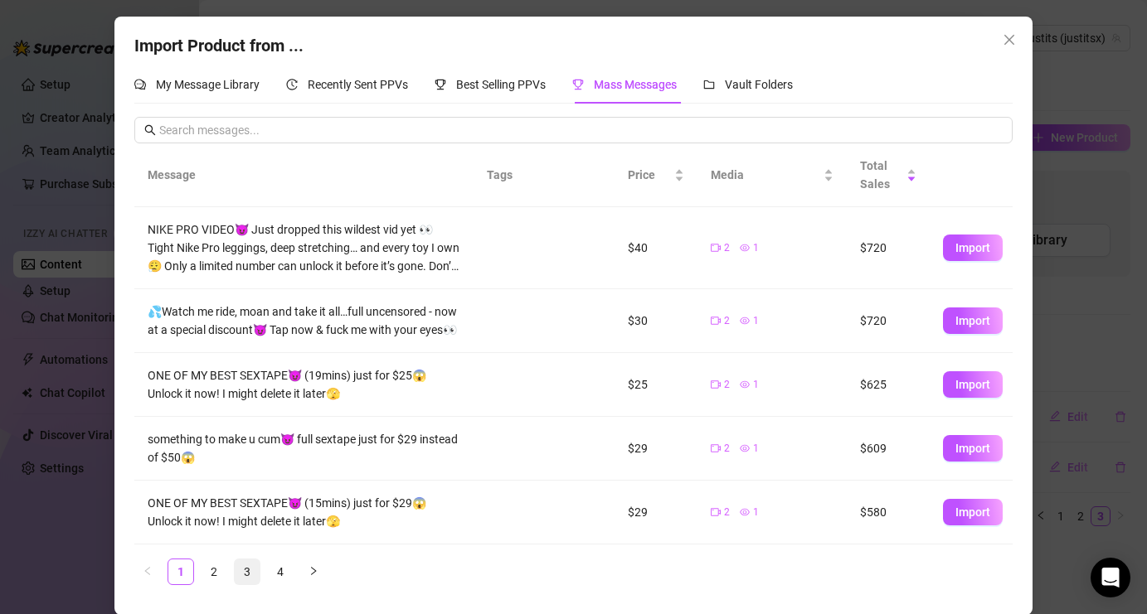
click at [255, 567] on link "3" at bounding box center [247, 572] width 25 height 25
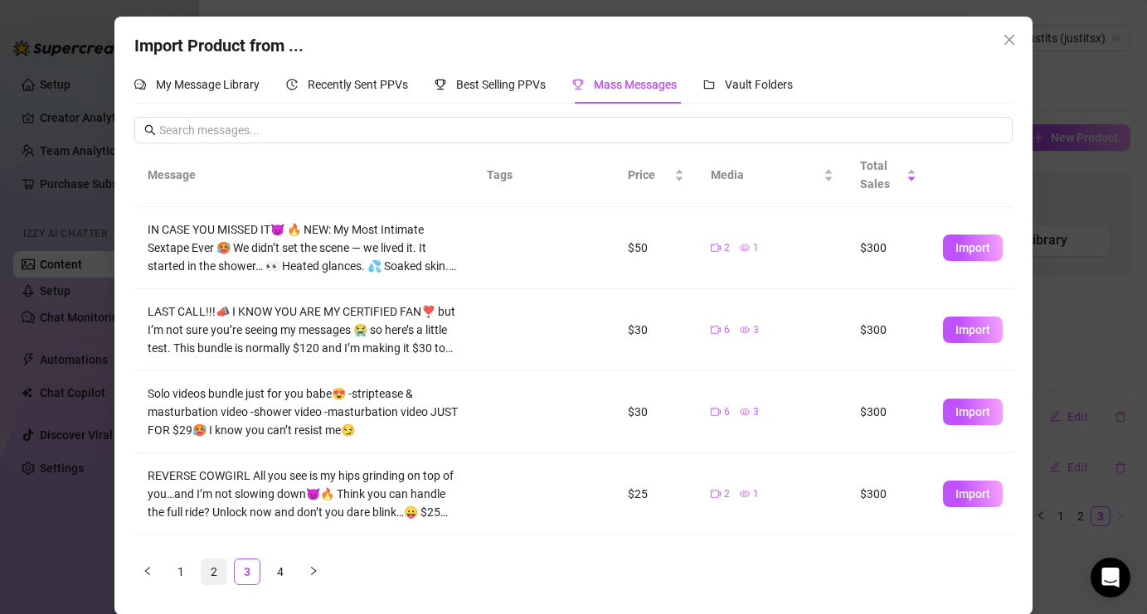
click at [219, 563] on link "2" at bounding box center [213, 572] width 25 height 25
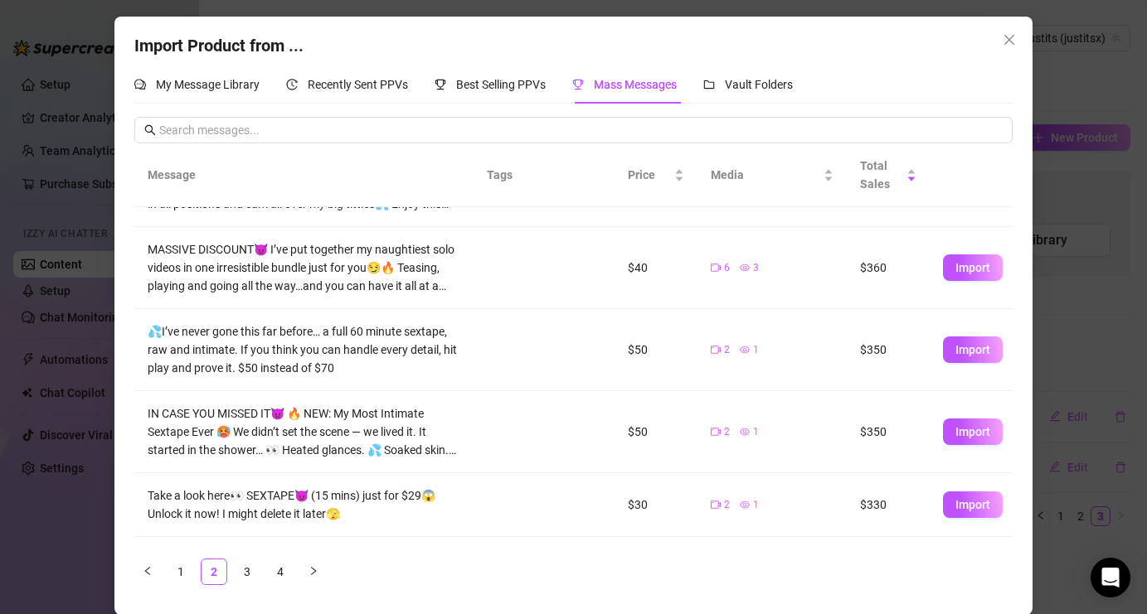
scroll to position [446, 0]
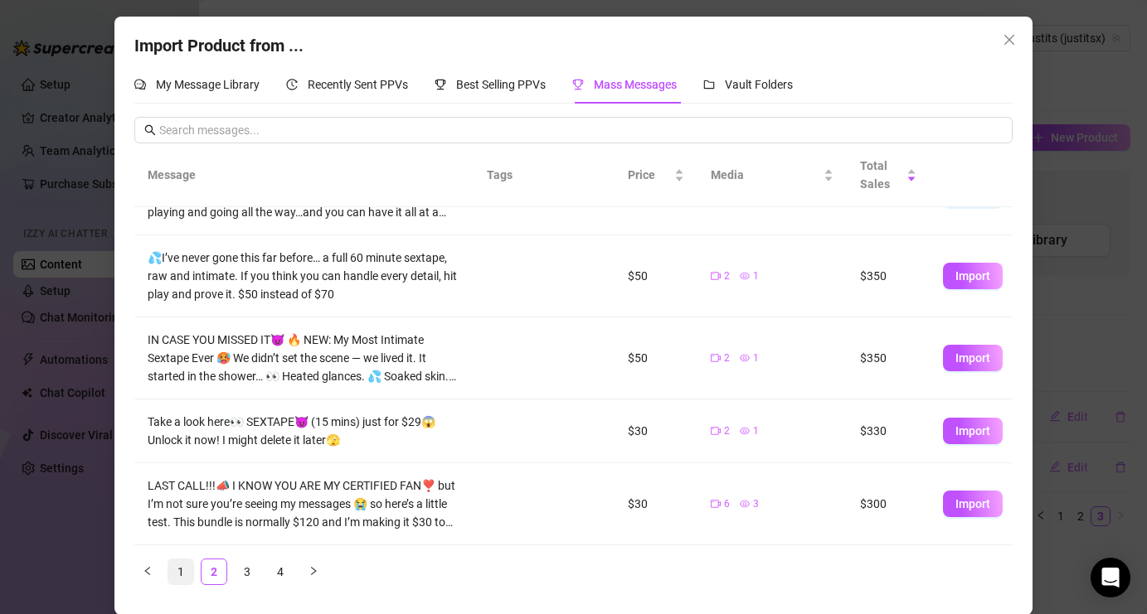
click at [179, 570] on link "1" at bounding box center [180, 572] width 25 height 25
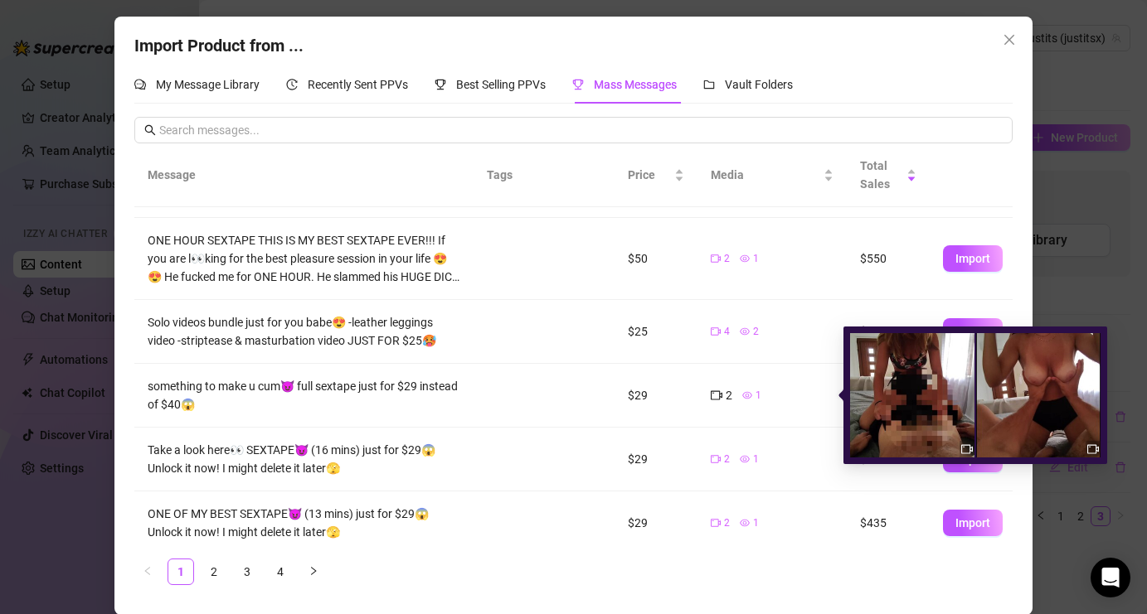
scroll to position [337, 0]
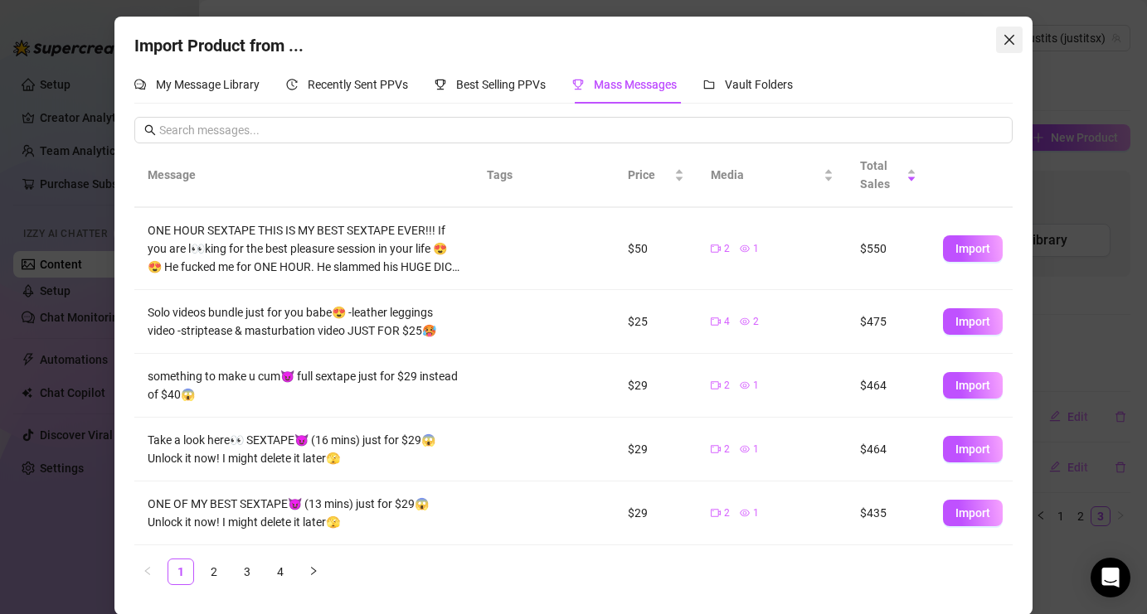
click at [1004, 43] on icon "close" at bounding box center [1008, 39] width 13 height 13
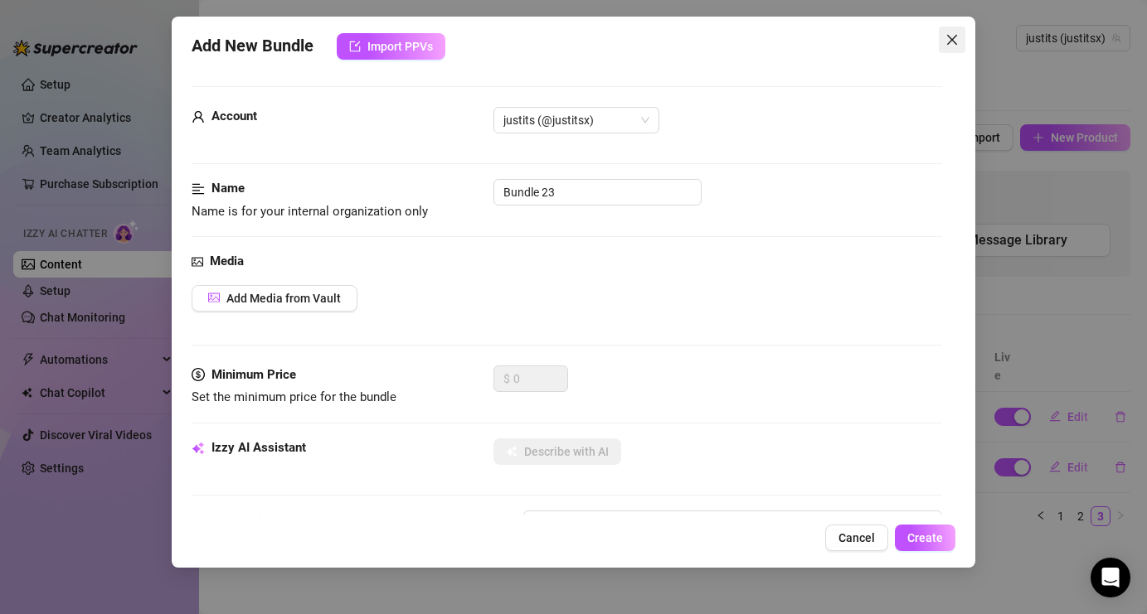
click at [951, 37] on icon "close" at bounding box center [951, 39] width 13 height 13
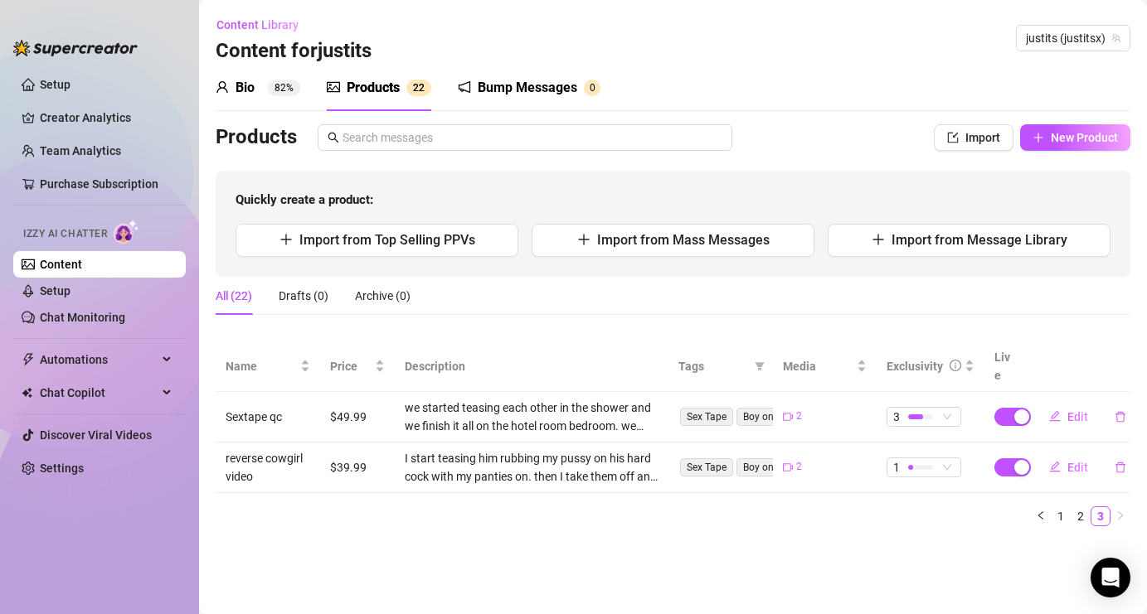
click at [507, 86] on div "Bump Messages" at bounding box center [527, 88] width 99 height 20
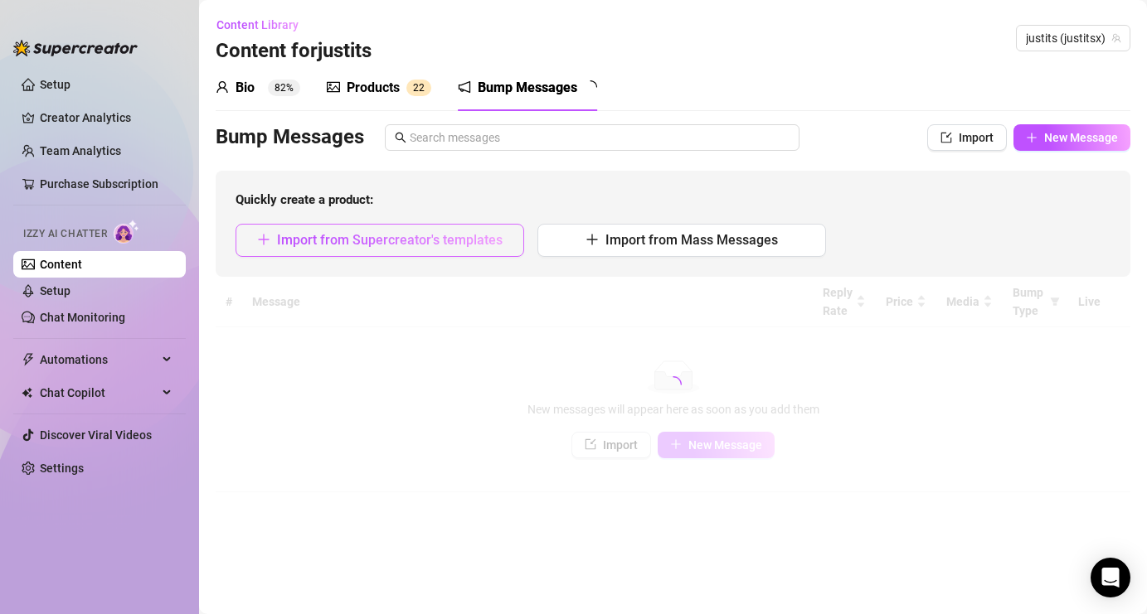
click at [510, 232] on button "Import from Supercreator's templates" at bounding box center [379, 240] width 289 height 33
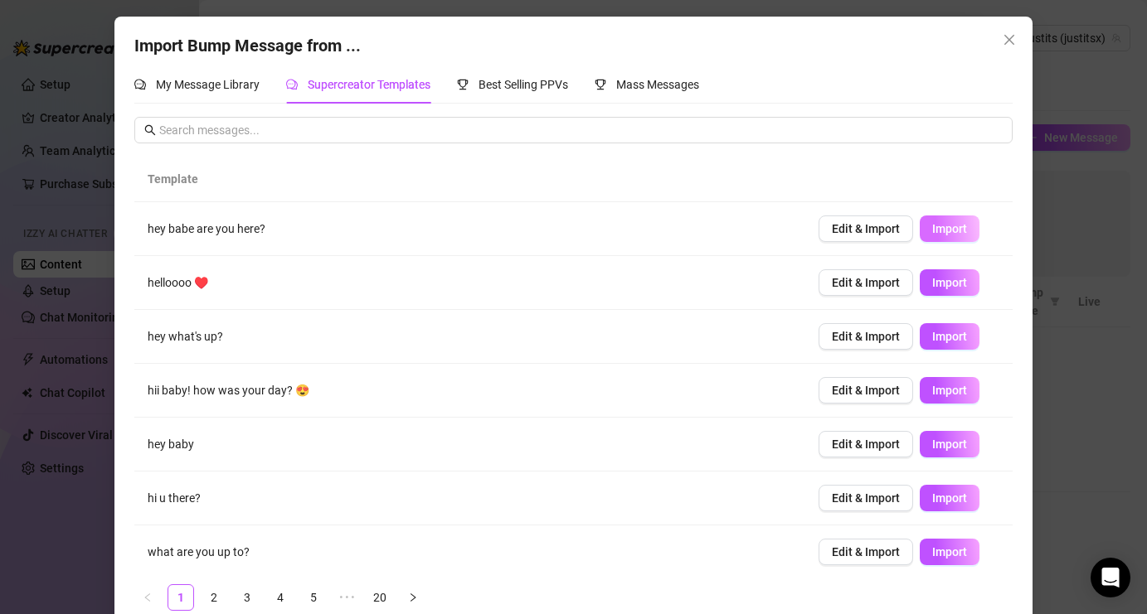
click at [939, 228] on span "Import" at bounding box center [949, 228] width 35 height 13
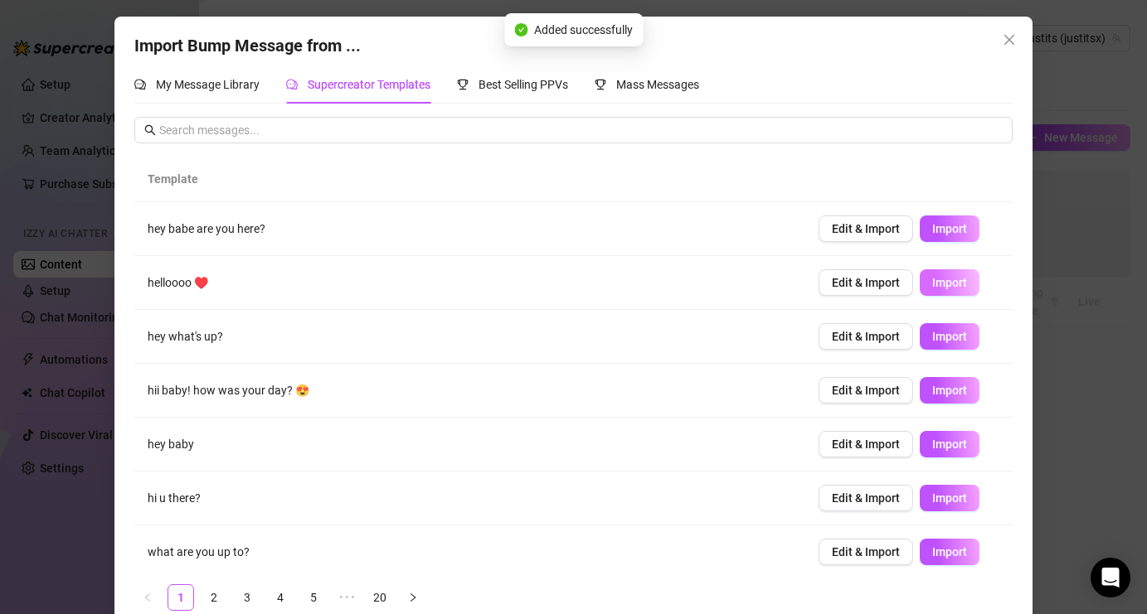
click at [941, 284] on span "Import" at bounding box center [949, 282] width 35 height 13
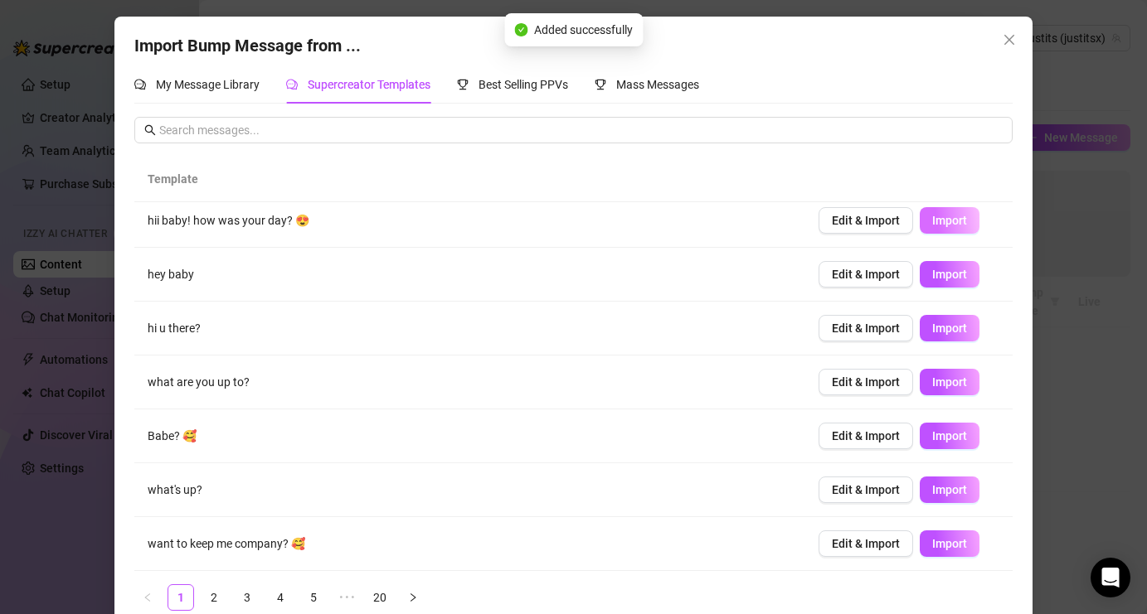
click at [946, 226] on span "Import" at bounding box center [949, 220] width 35 height 13
click at [1017, 32] on button "Close" at bounding box center [1009, 40] width 27 height 27
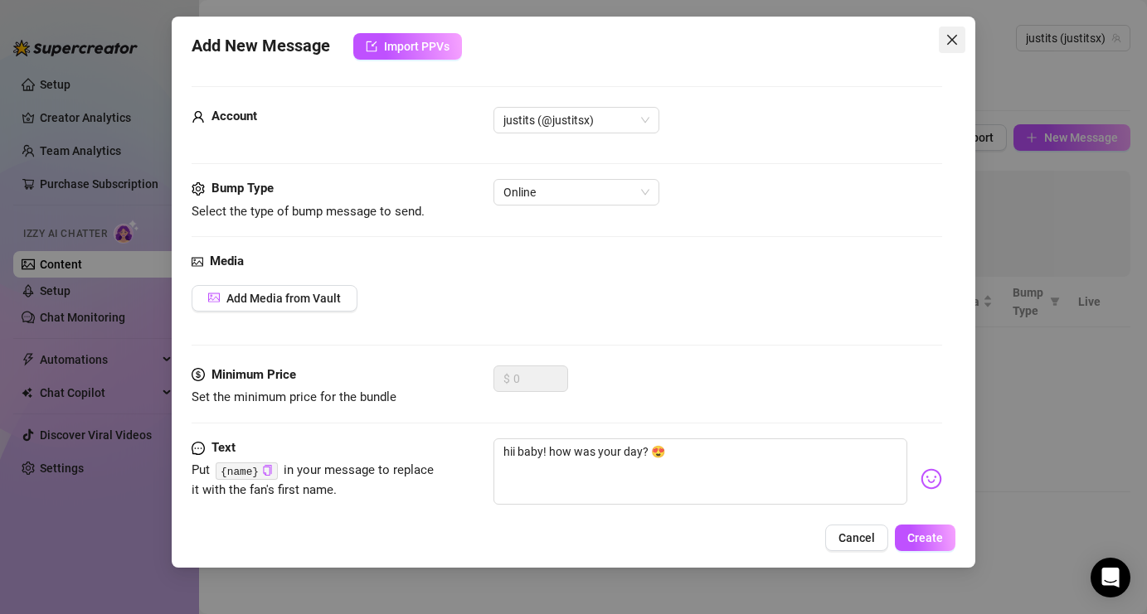
click at [955, 38] on icon "close" at bounding box center [951, 39] width 13 height 13
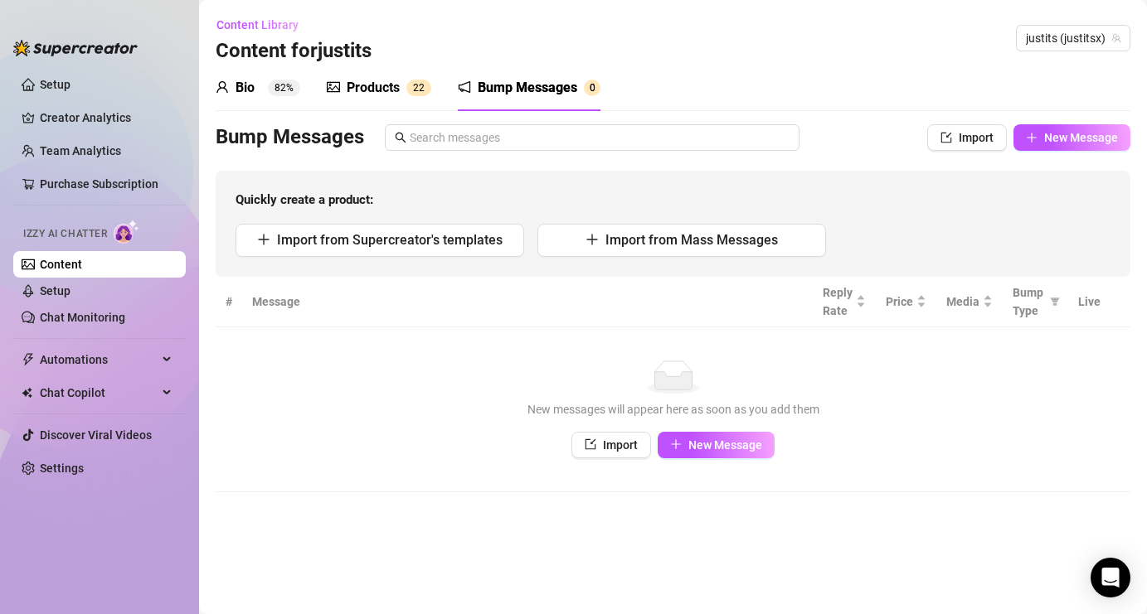
click at [944, 153] on div "Bump Messages Import New Message Quickly create a product: Import from Supercre…" at bounding box center [673, 200] width 914 height 153
click at [944, 143] on span "button" at bounding box center [946, 137] width 12 height 13
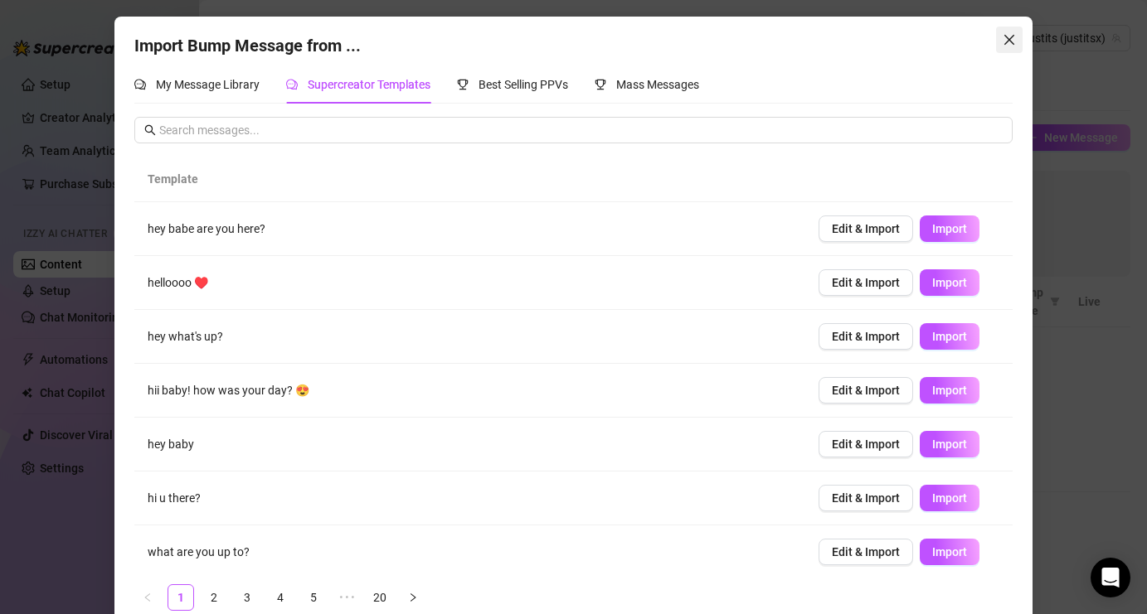
click at [1004, 41] on icon "close" at bounding box center [1008, 39] width 13 height 13
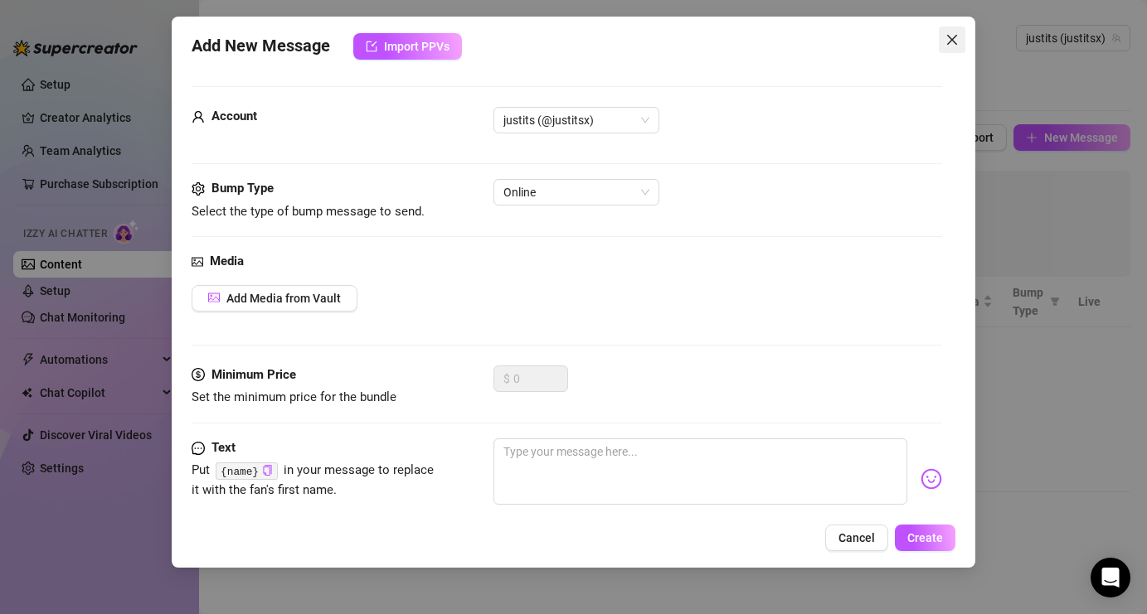
click at [952, 41] on icon "close" at bounding box center [951, 40] width 10 height 10
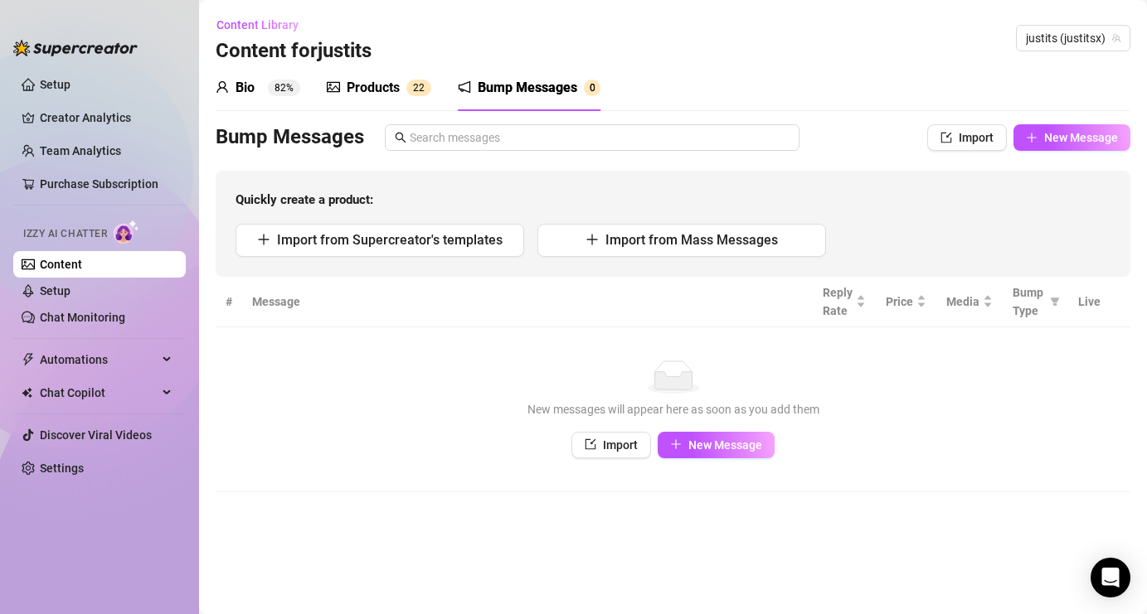
click at [609, 284] on th "Message" at bounding box center [527, 302] width 570 height 51
click at [604, 296] on th "Message" at bounding box center [527, 302] width 570 height 51
click at [551, 309] on th "Message" at bounding box center [527, 302] width 570 height 51
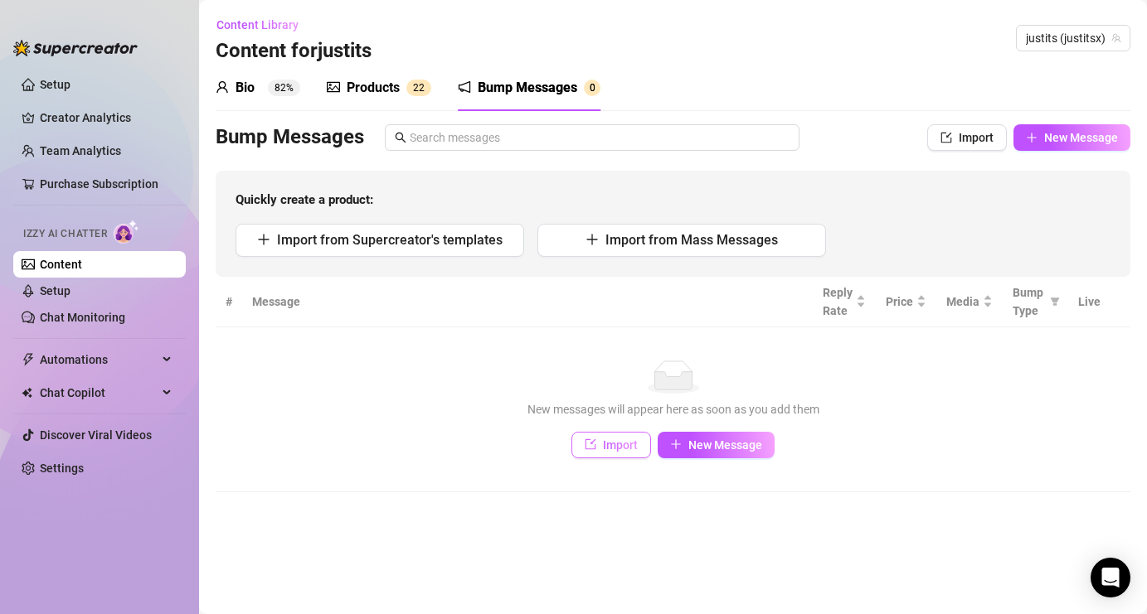
click at [603, 442] on span "Import" at bounding box center [620, 445] width 35 height 13
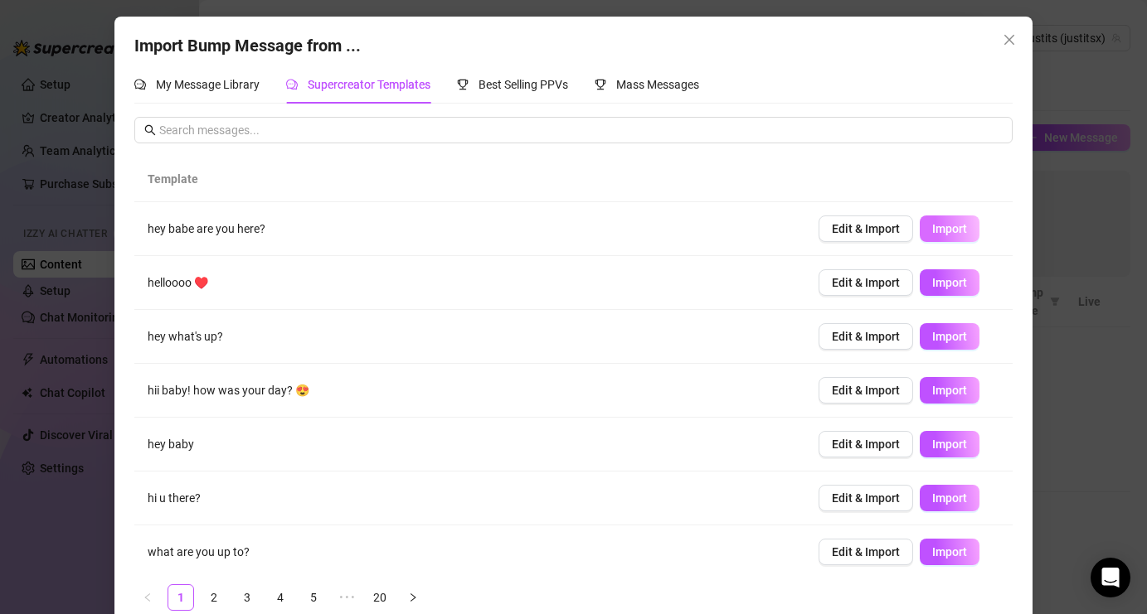
click at [936, 235] on button "Import" at bounding box center [949, 229] width 60 height 27
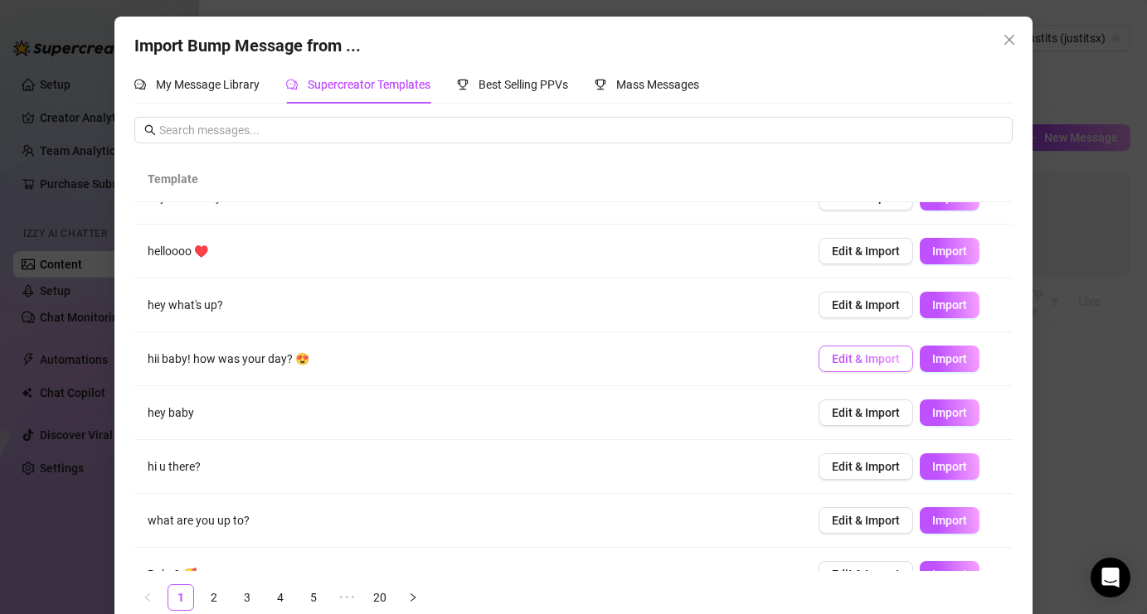
click at [879, 362] on span "Edit & Import" at bounding box center [866, 358] width 68 height 13
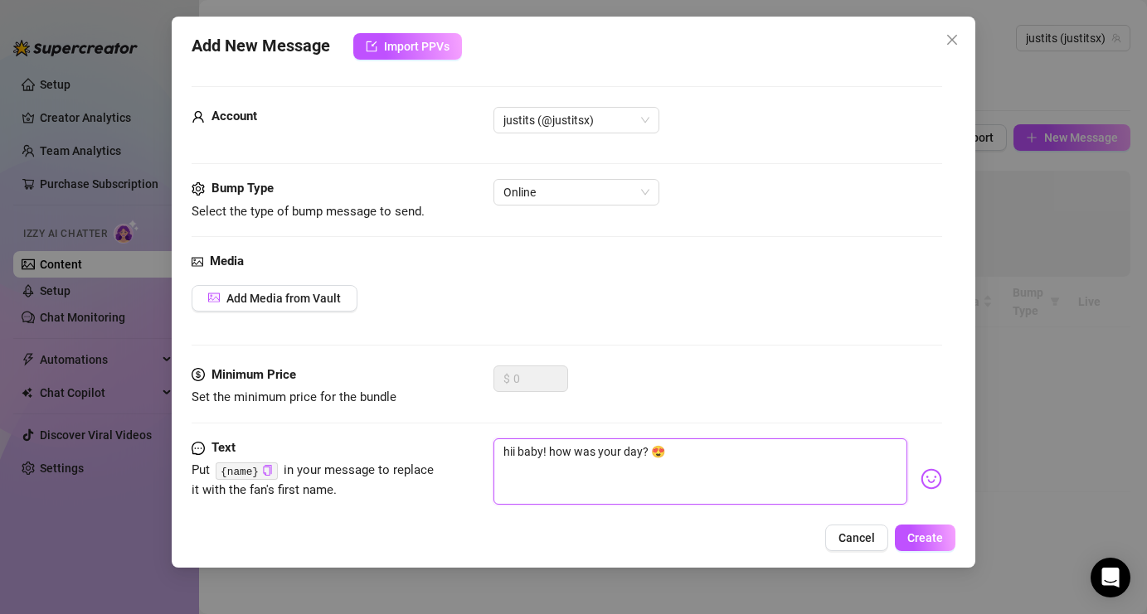
click at [545, 457] on textarea "hii baby! how was your day? 😍" at bounding box center [699, 472] width 413 height 66
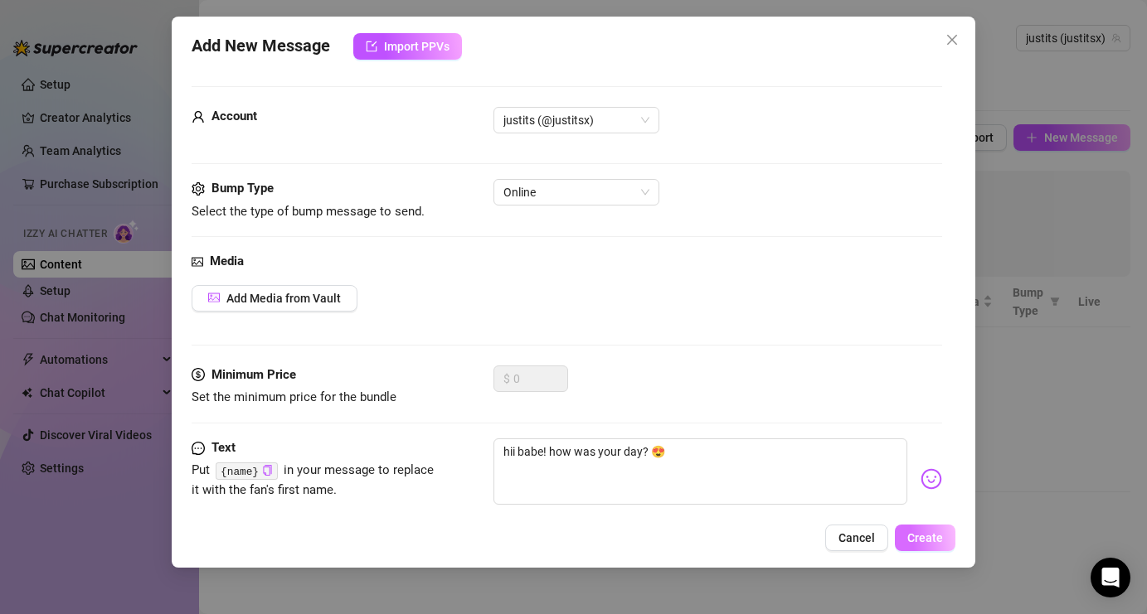
click at [922, 546] on button "Create" at bounding box center [925, 538] width 61 height 27
